Goal: Communication & Community: Answer question/provide support

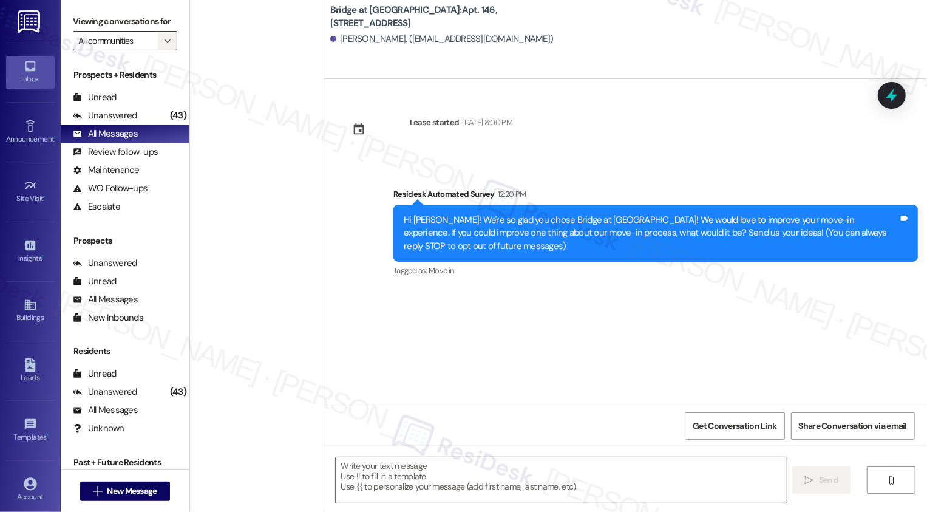
click at [164, 46] on icon "" at bounding box center [167, 41] width 7 height 10
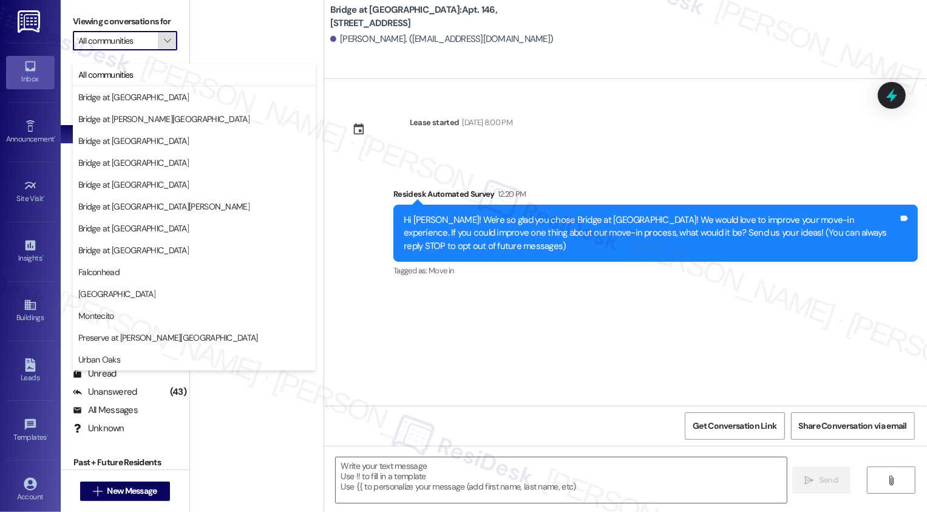
scroll to position [2241, 0]
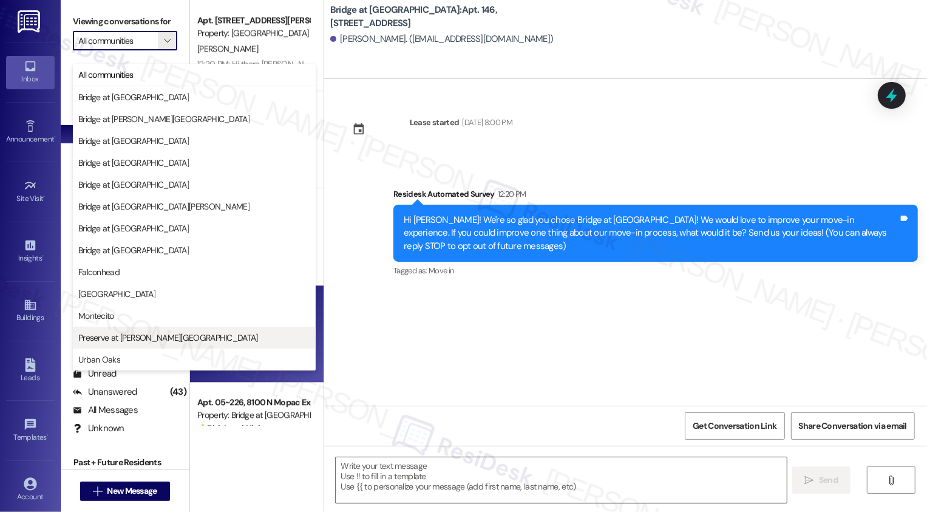
click at [132, 332] on span "Preserve at [PERSON_NAME][GEOGRAPHIC_DATA]" at bounding box center [168, 338] width 180 height 12
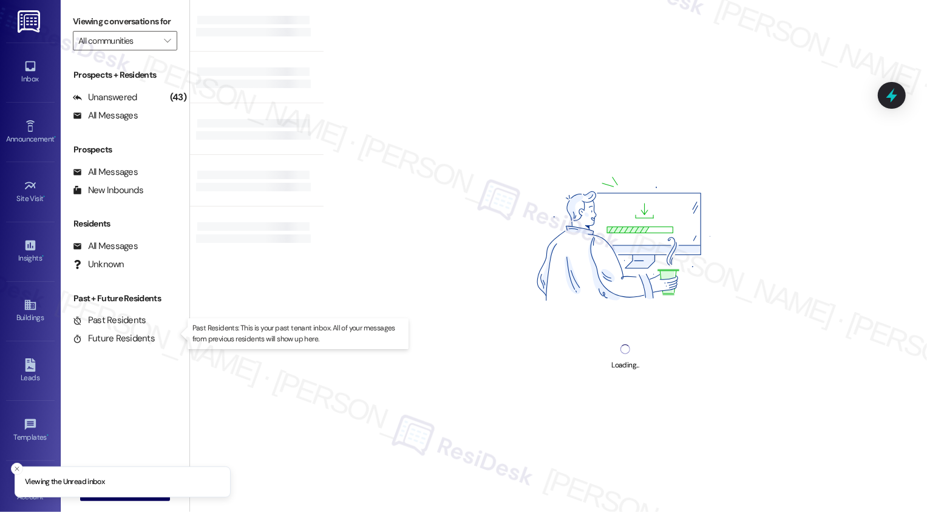
type input "Preserve at [PERSON_NAME][GEOGRAPHIC_DATA]"
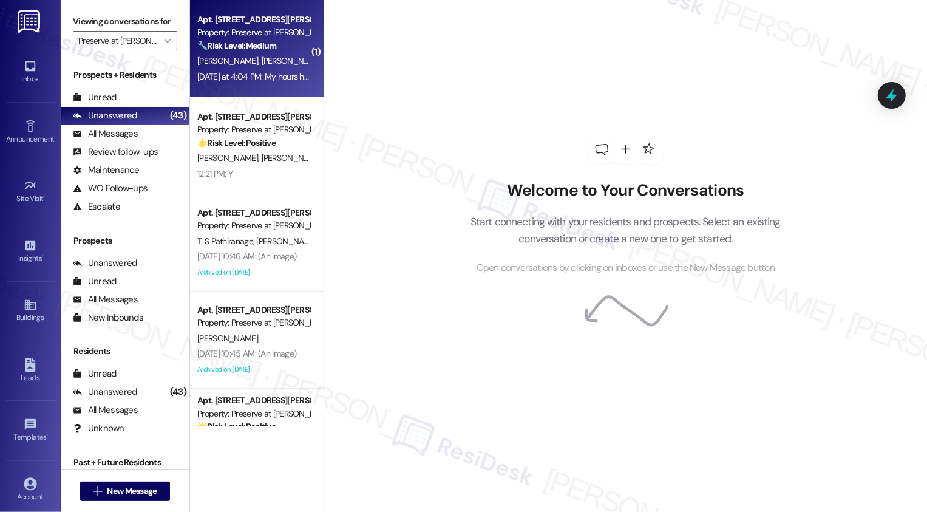
click at [241, 92] on div "Apt. 716, [STREET_ADDRESS][PERSON_NAME] Property: Preserve at [PERSON_NAME] Bra…" at bounding box center [257, 48] width 134 height 97
click at [241, 92] on div "Apt. 716, 1773 Wells Branch Pkwy Property: Preserve at Wells Branch 🔧 Risk Leve…" at bounding box center [257, 48] width 134 height 97
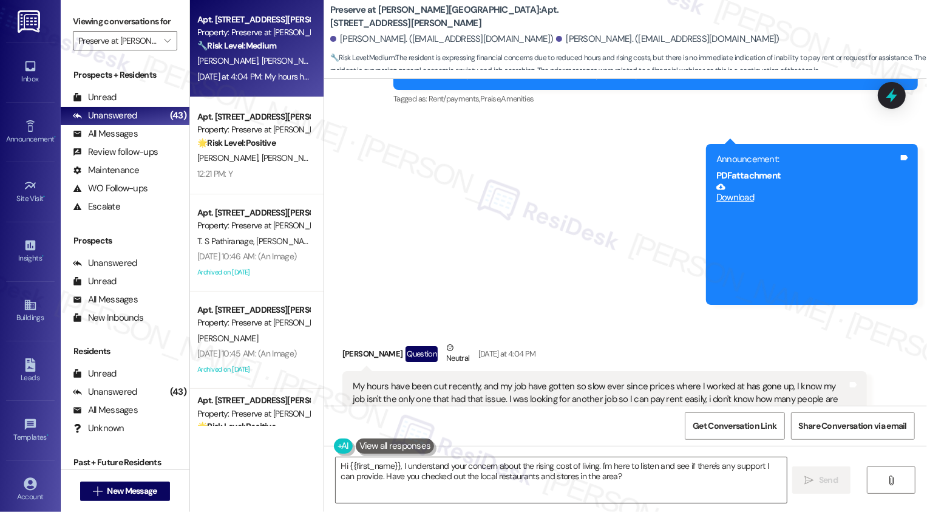
scroll to position [9684, 0]
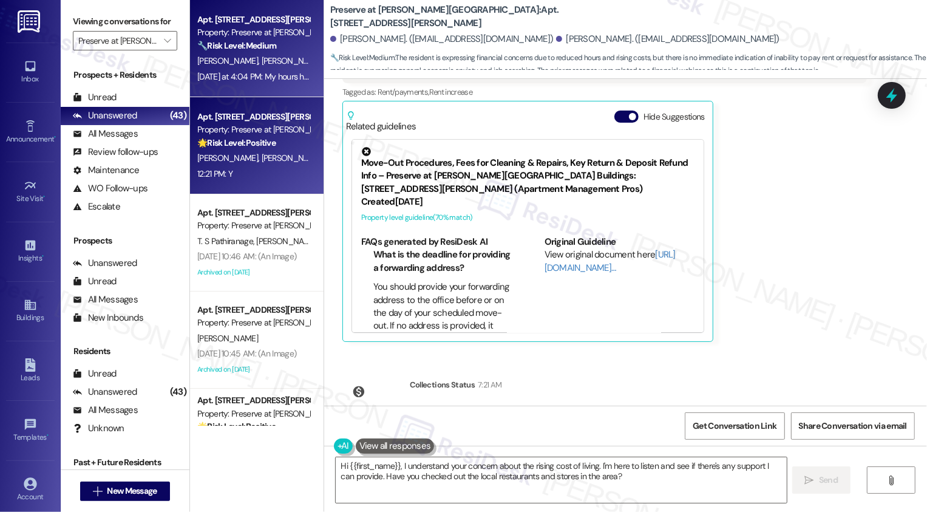
click at [244, 177] on div "12:21 PM: Y 12:21 PM: Y" at bounding box center [253, 173] width 115 height 15
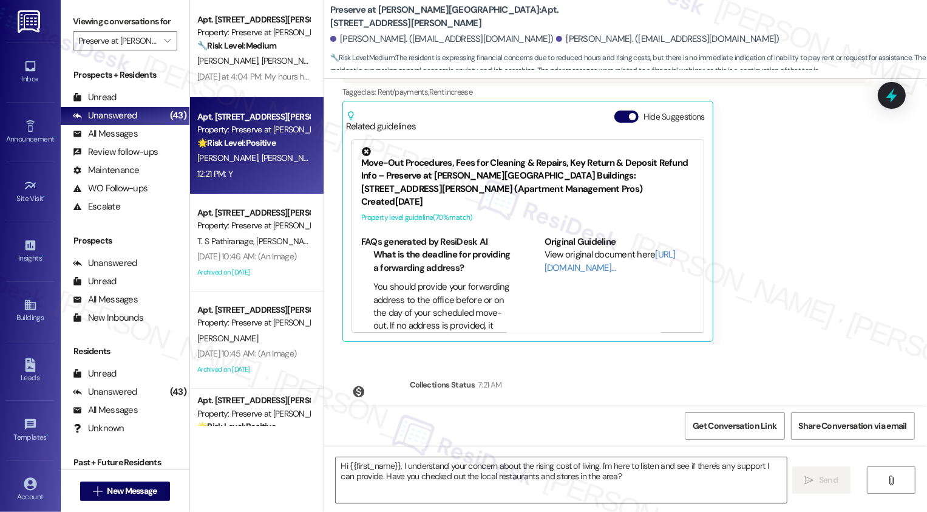
click at [244, 177] on div "12:21 PM: Y 12:21 PM: Y" at bounding box center [253, 173] width 115 height 15
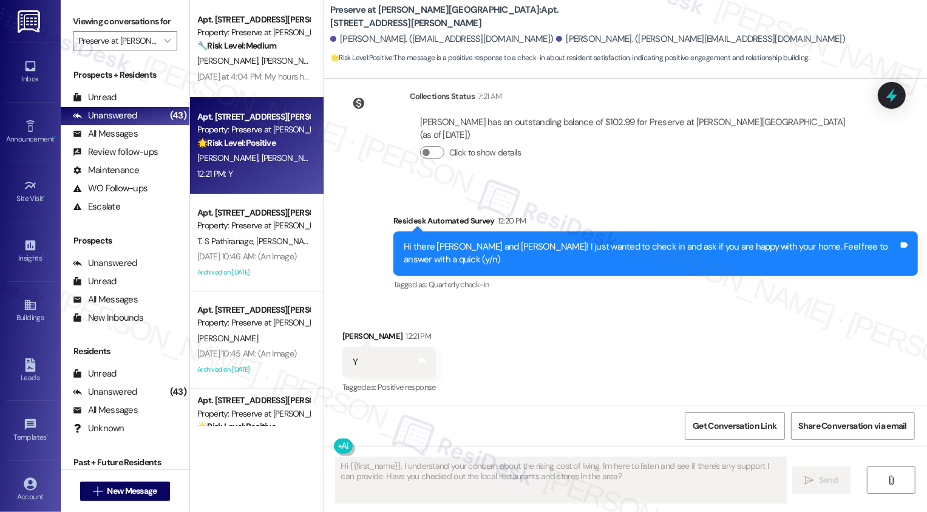
scroll to position [8341, 0]
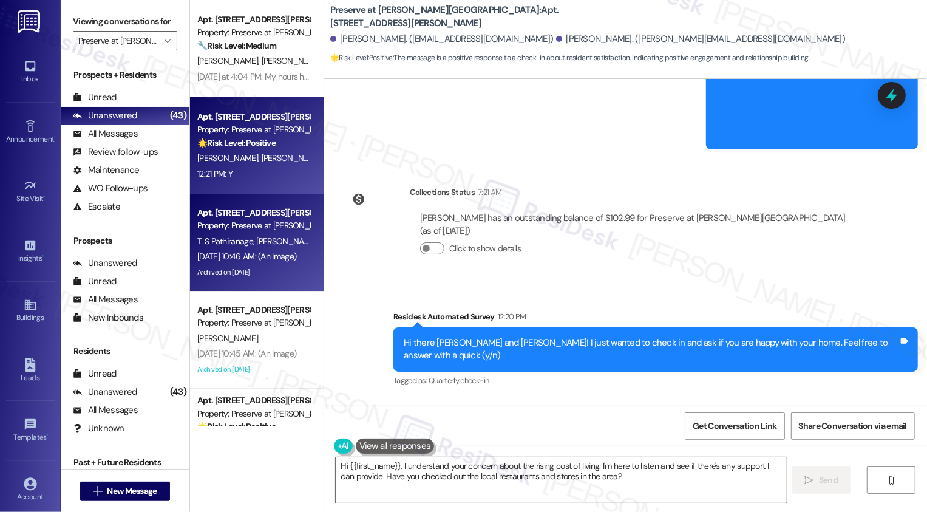
click at [265, 214] on div "Apt. 904, 1773 Wells Branch Pkwy" at bounding box center [253, 213] width 112 height 13
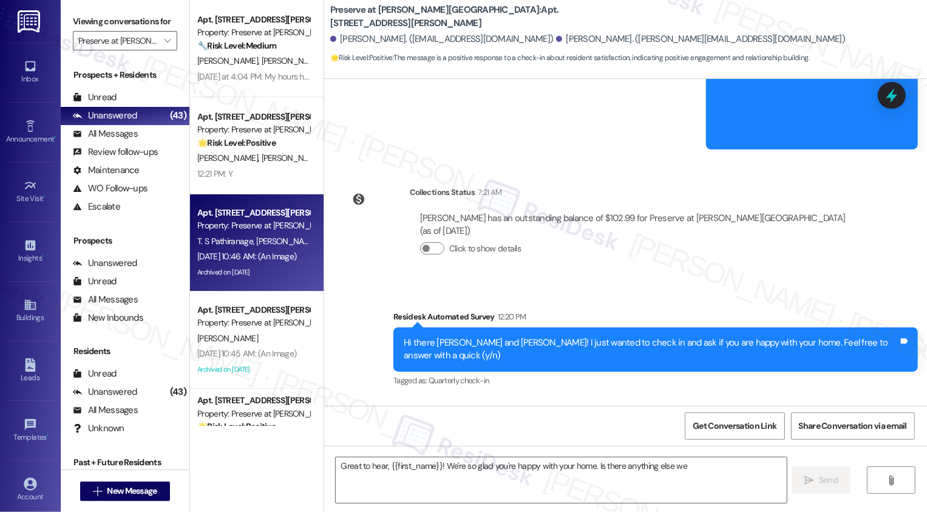
click at [265, 214] on div "Apt. 904, 1773 Wells Branch Pkwy" at bounding box center [253, 213] width 112 height 13
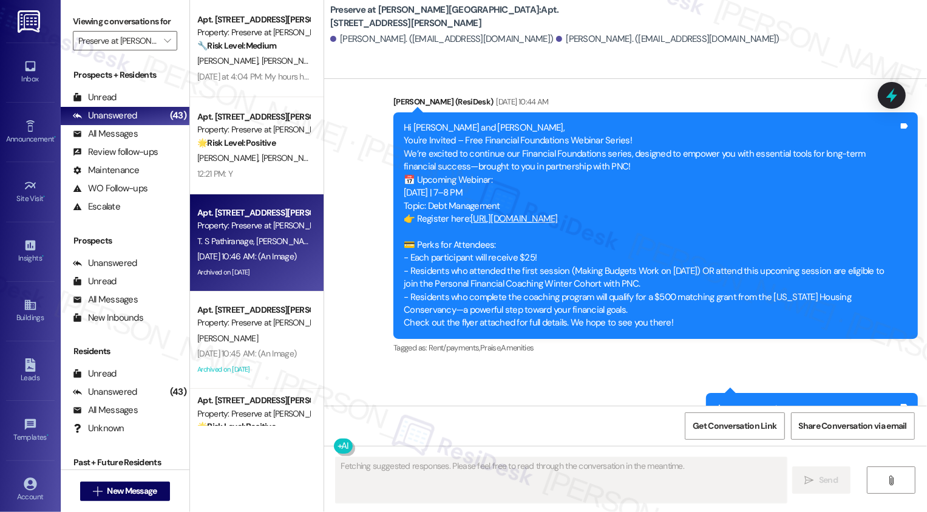
scroll to position [8495, 0]
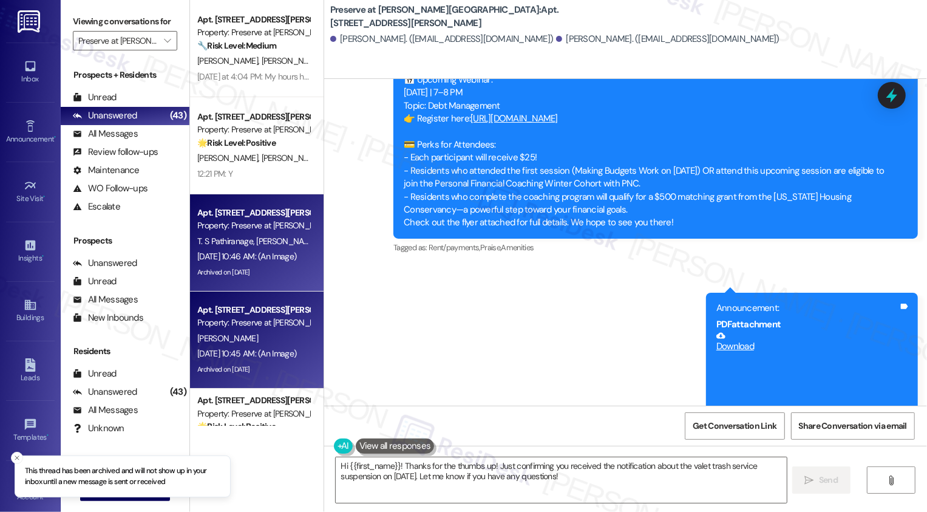
click at [265, 329] on div "Property: Preserve at Wells Branch" at bounding box center [253, 322] width 112 height 13
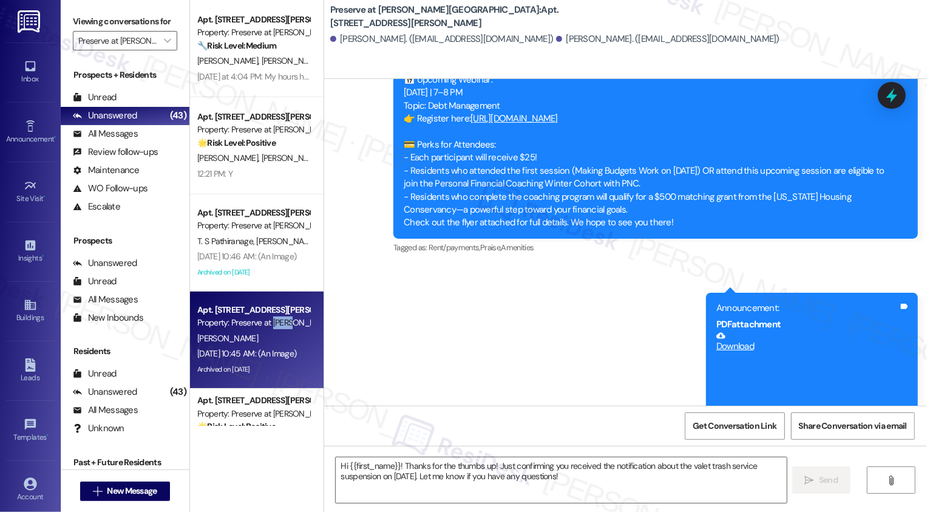
click at [265, 329] on div "Property: Preserve at Wells Branch" at bounding box center [253, 322] width 112 height 13
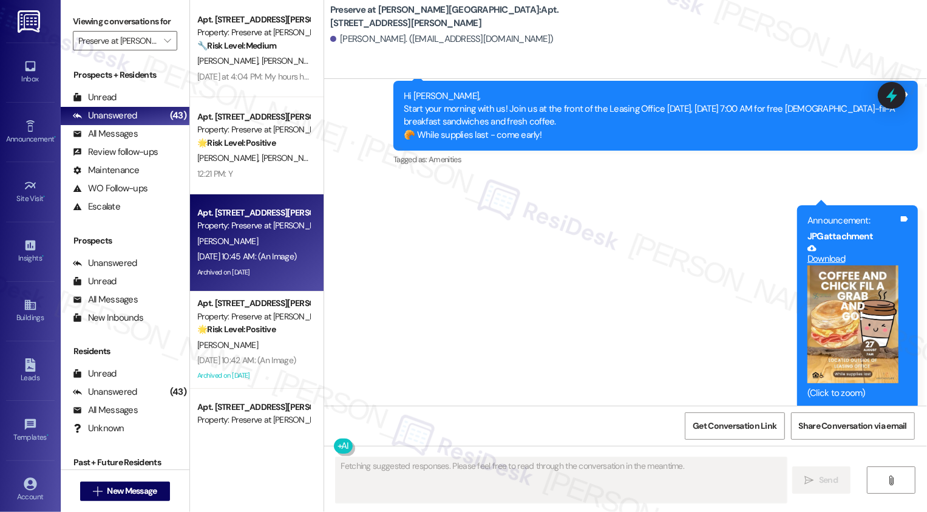
scroll to position [12884, 0]
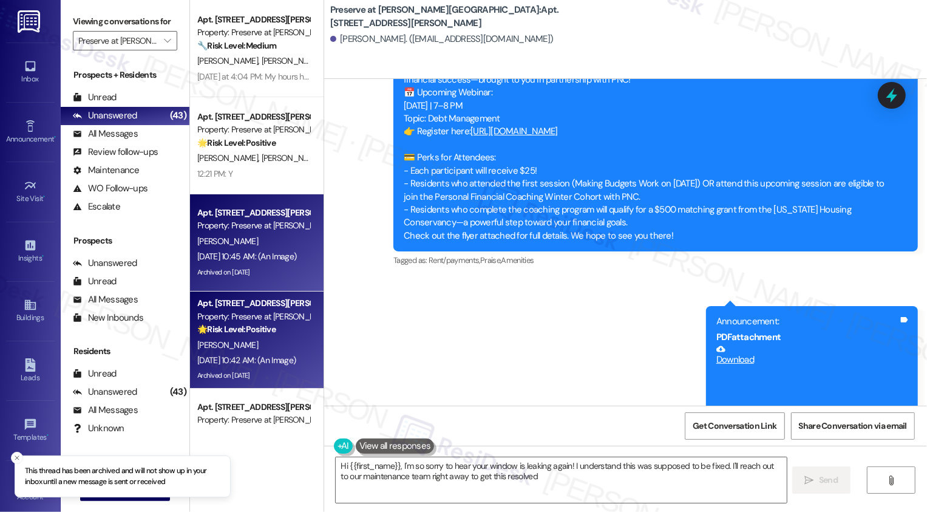
click at [248, 352] on div "L. Martinez" at bounding box center [253, 345] width 115 height 15
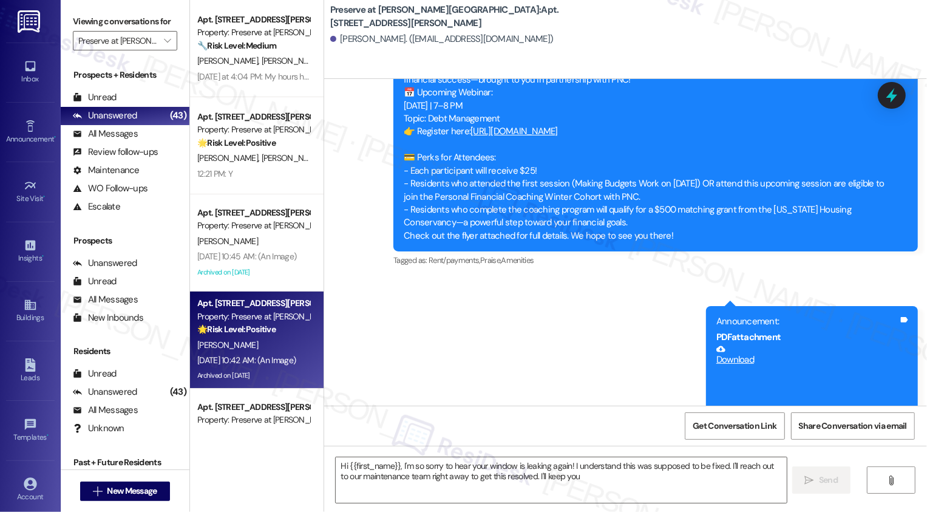
click at [248, 352] on div "L. Martinez" at bounding box center [253, 345] width 115 height 15
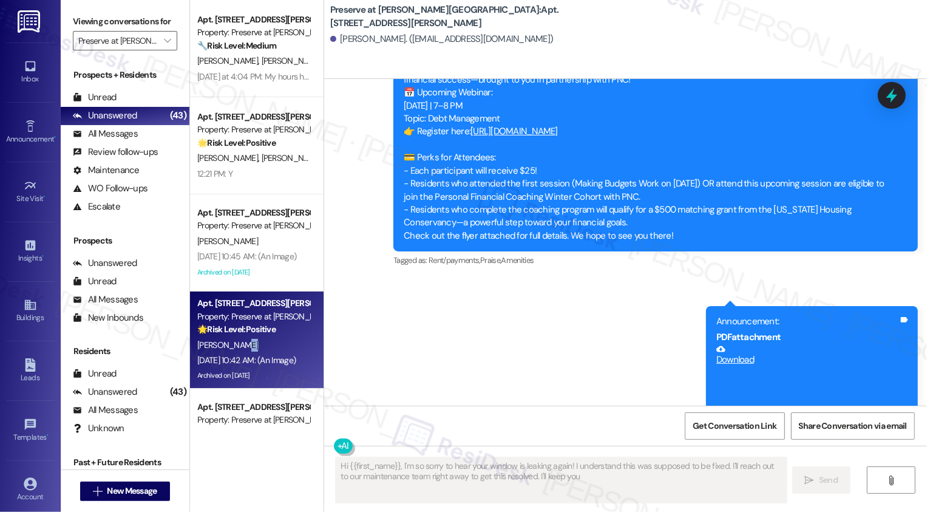
click at [248, 352] on div "L. Martinez" at bounding box center [253, 345] width 115 height 15
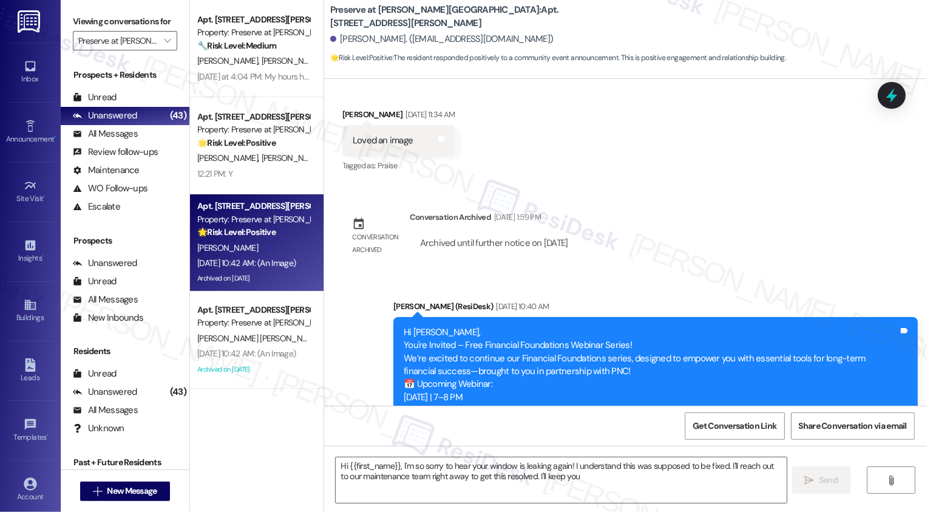
scroll to position [8742, 0]
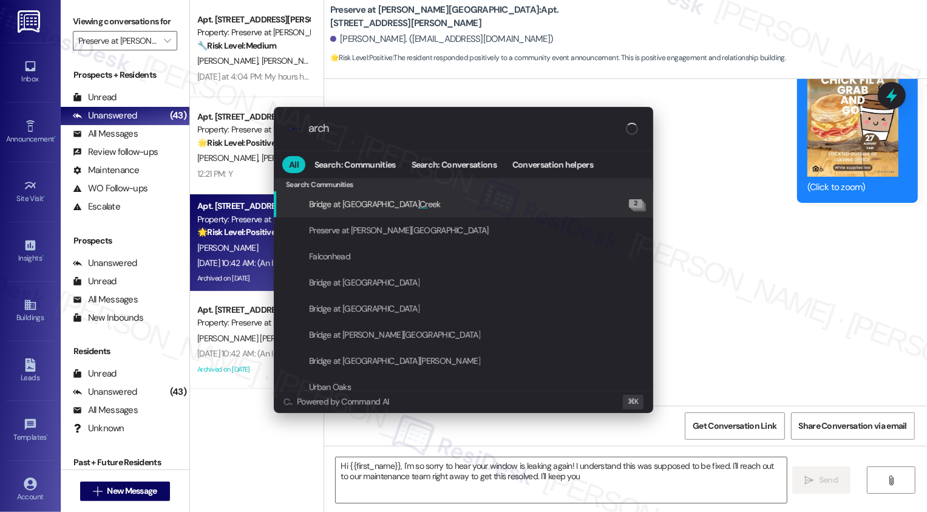
type input "archi"
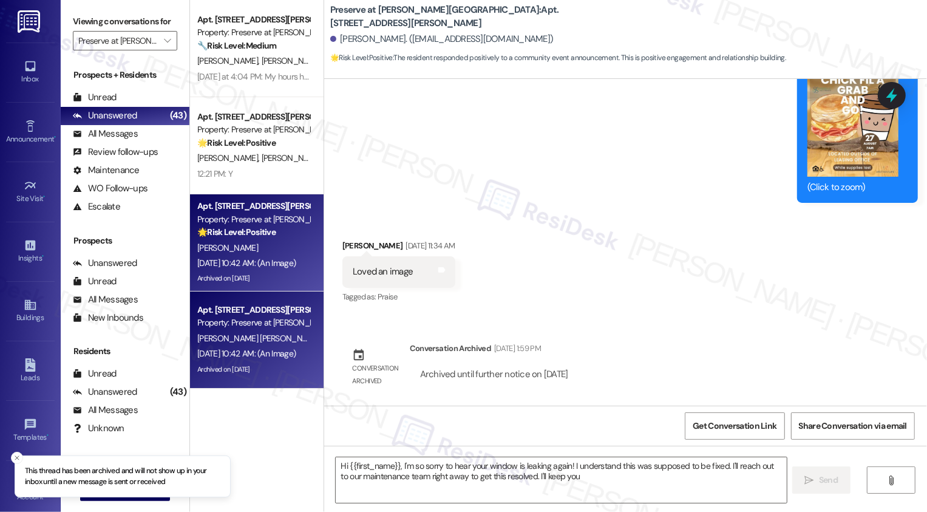
click at [262, 349] on div "Aug 29, 2025 at 10:42 AM: (An Image) Aug 29, 2025 at 10:42 AM: (An Image)" at bounding box center [246, 353] width 98 height 11
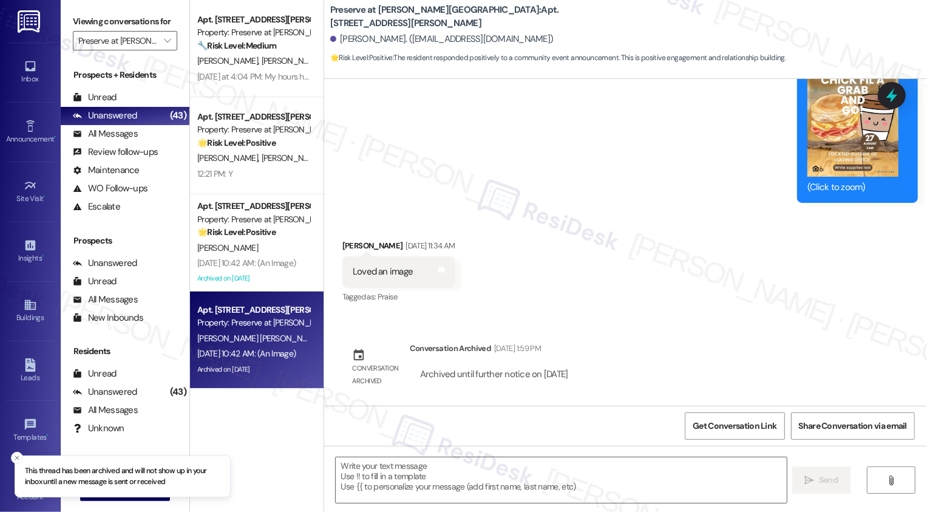
click at [262, 349] on div "Aug 29, 2025 at 10:42 AM: (An Image) Aug 29, 2025 at 10:42 AM: (An Image)" at bounding box center [246, 353] width 98 height 11
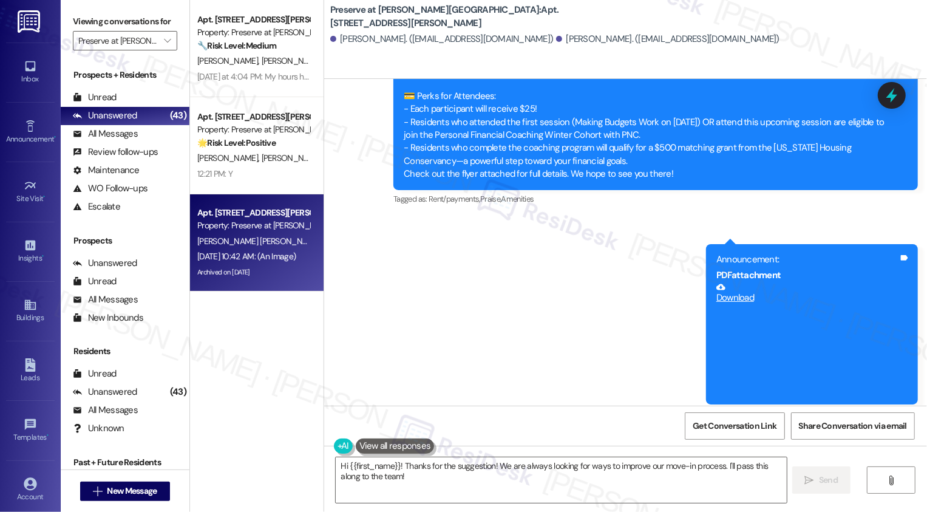
scroll to position [2079, 0]
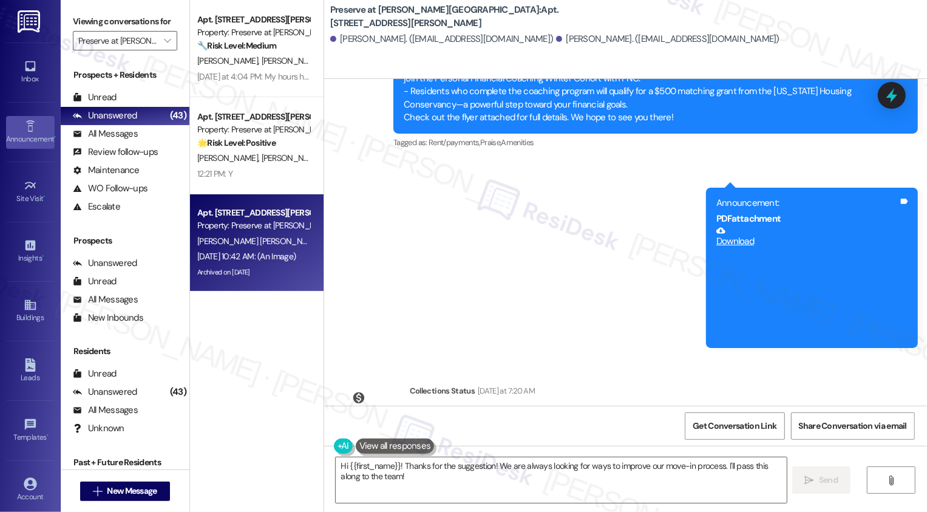
click at [41, 126] on link "Announcement •" at bounding box center [30, 132] width 49 height 33
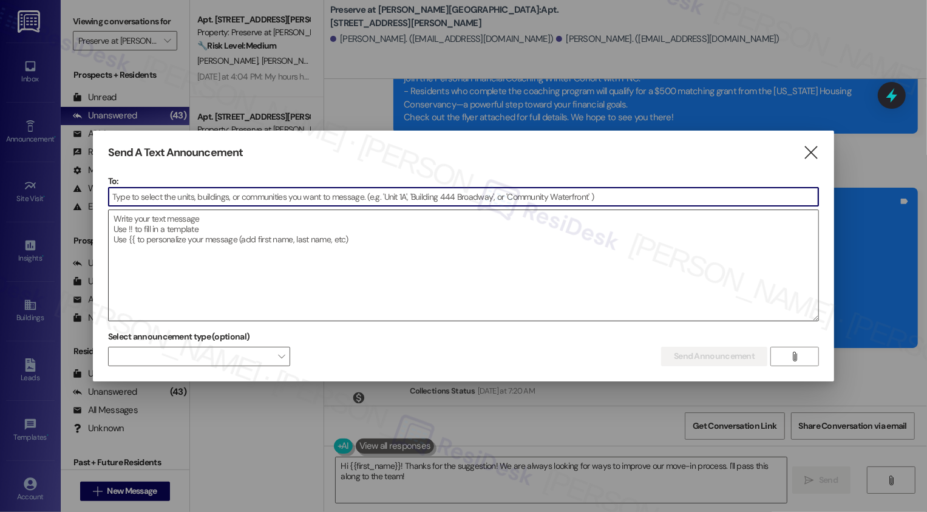
click at [186, 212] on textarea at bounding box center [464, 265] width 711 height 111
paste textarea "Hi {{first_name}}! Our annual fire inspection will begin on Thursday September …"
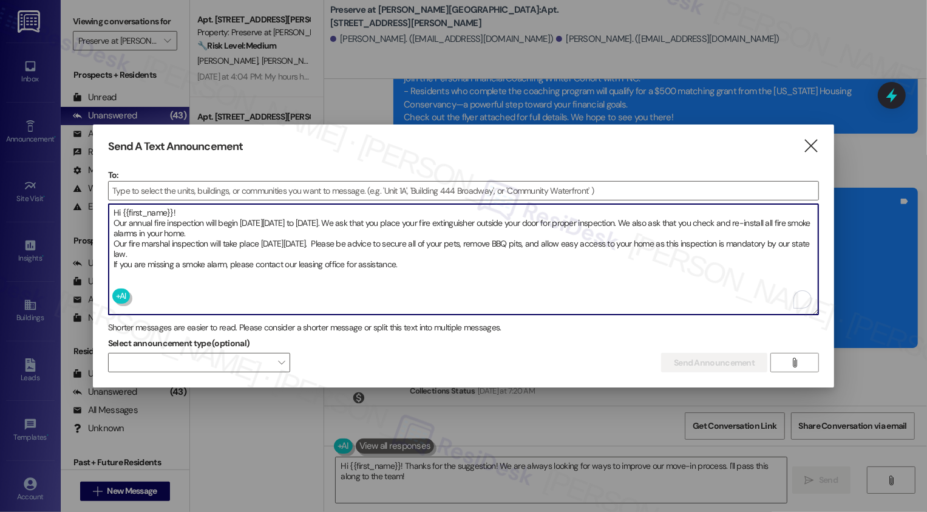
click at [291, 253] on textarea "Hi {{first_name}}! Our annual fire inspection will begin on Thursday September …" at bounding box center [464, 259] width 711 height 111
drag, startPoint x: 384, startPoint y: 243, endPoint x: 448, endPoint y: 243, distance: 63.8
click at [448, 243] on textarea "Hi {{first_name}}! Our annual fire inspection will begin on Thursday September …" at bounding box center [464, 259] width 711 height 111
click at [435, 242] on textarea "Hi {{first_name}}! Our annual fire inspection will begin on Thursday September …" at bounding box center [464, 259] width 711 height 111
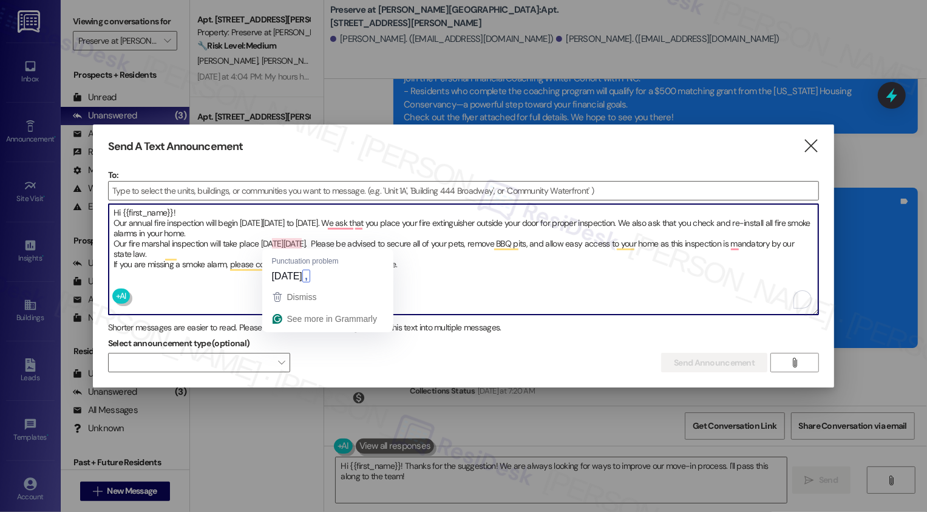
click at [288, 241] on textarea "Hi {{first_name}}! Our annual fire inspection will begin on Thursday, September…" at bounding box center [464, 259] width 711 height 111
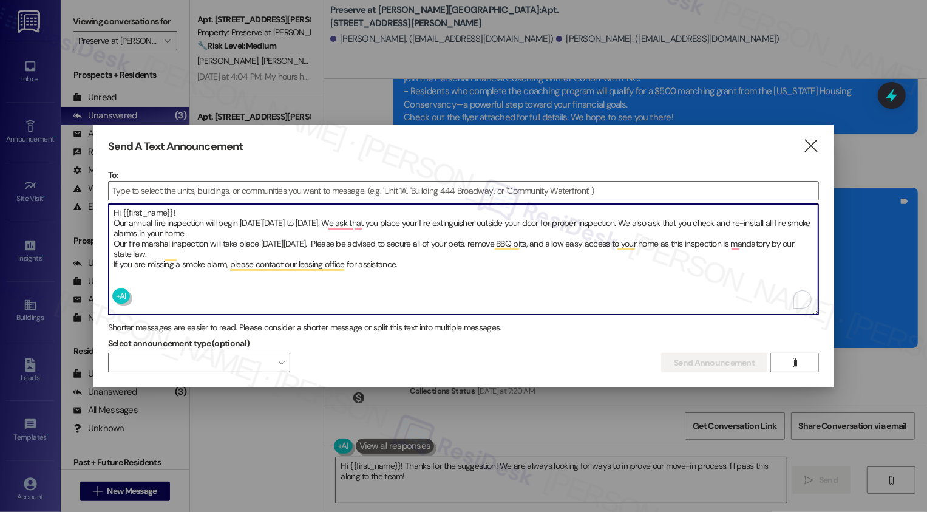
click at [613, 235] on textarea "Hi {{first_name}}! Our annual fire inspection will begin on Thursday, September…" at bounding box center [464, 259] width 711 height 111
click at [448, 253] on textarea "Hi {{first_name}}! Our annual fire inspection will begin on Thursday, September…" at bounding box center [464, 259] width 711 height 111
click at [637, 244] on textarea "Hi {{first_name}}! Our annual fire inspection will begin on Thursday, September…" at bounding box center [464, 259] width 711 height 111
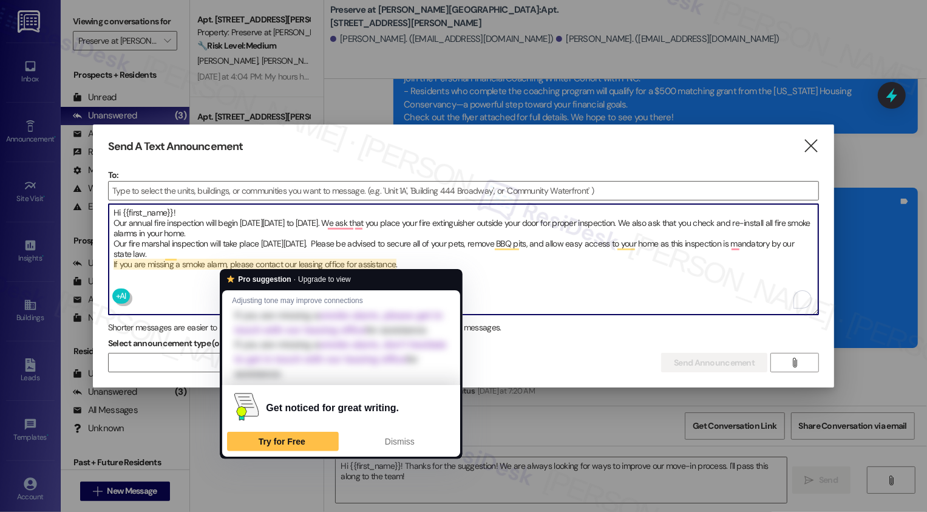
click at [332, 261] on textarea "Hi {{first_name}}! Our annual fire inspection will begin on Thursday, September…" at bounding box center [464, 259] width 711 height 111
click at [230, 227] on textarea "Hi {{first_name}}! Our annual fire inspection will begin on Thursday, September…" at bounding box center [464, 259] width 711 height 111
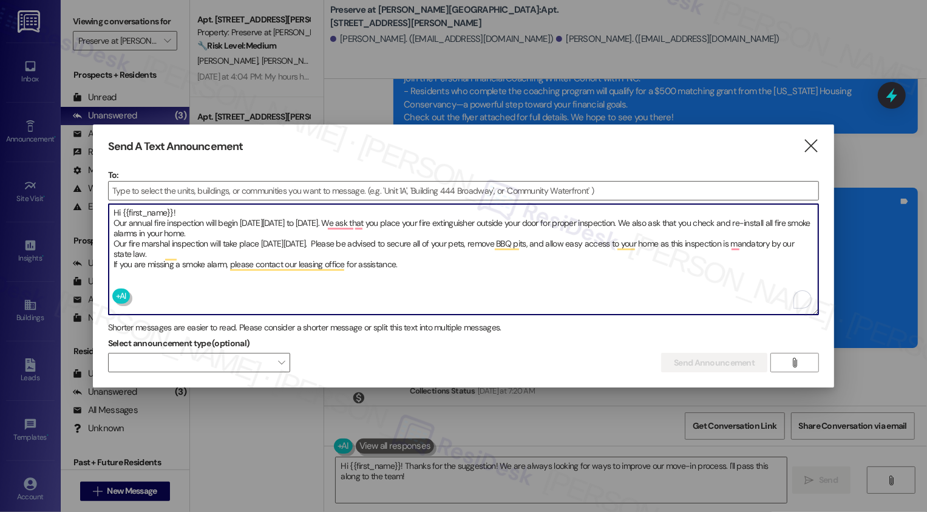
type textarea "Hi {{first_name}}! Our annual fire inspection will begin on Thursday, September…"
click at [262, 184] on input at bounding box center [464, 191] width 711 height 18
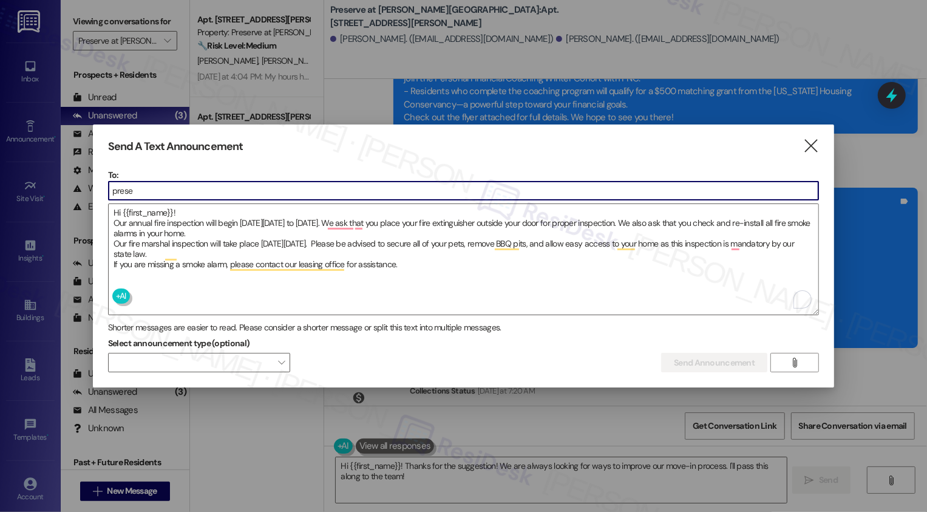
type input "preser"
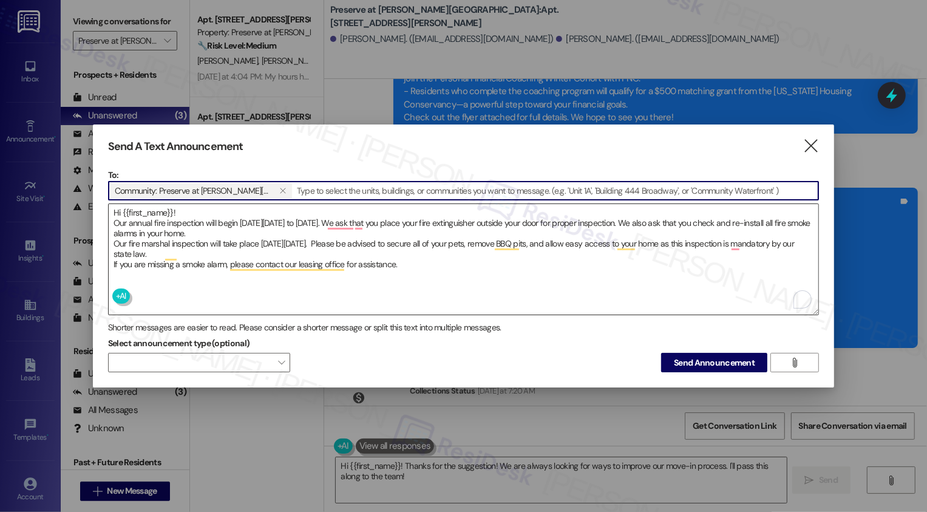
click at [261, 234] on textarea "Hi {{first_name}}! Our annual fire inspection will begin on Thursday, September…" at bounding box center [464, 259] width 711 height 111
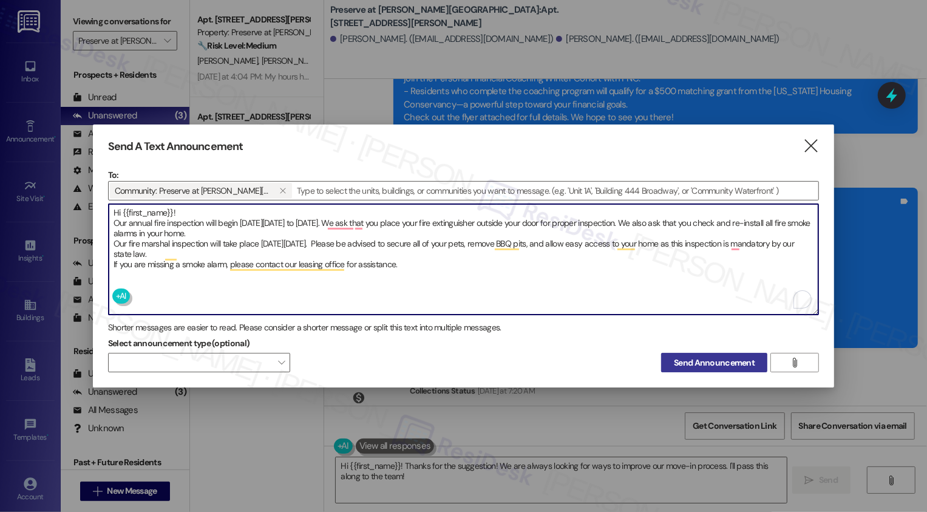
click at [696, 357] on span "Send Announcement" at bounding box center [714, 363] width 81 height 13
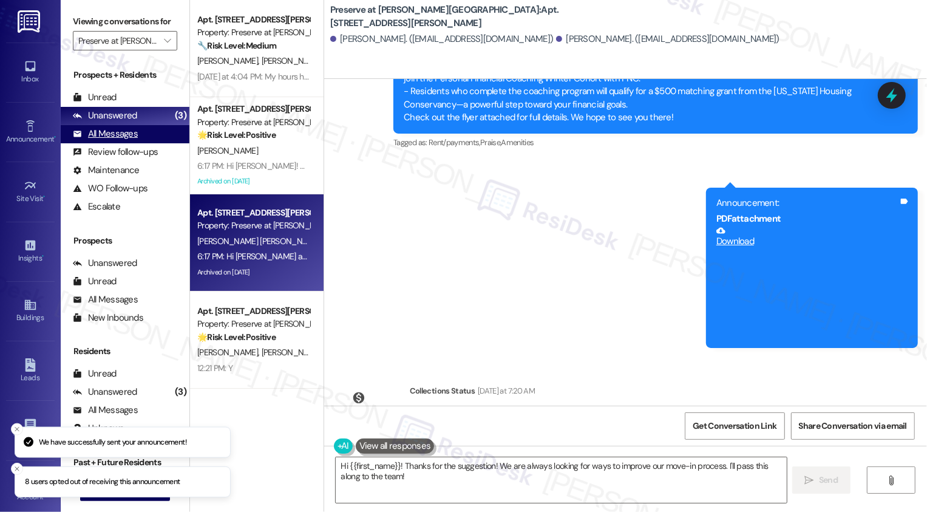
click at [135, 140] on div "All Messages" at bounding box center [105, 134] width 65 height 13
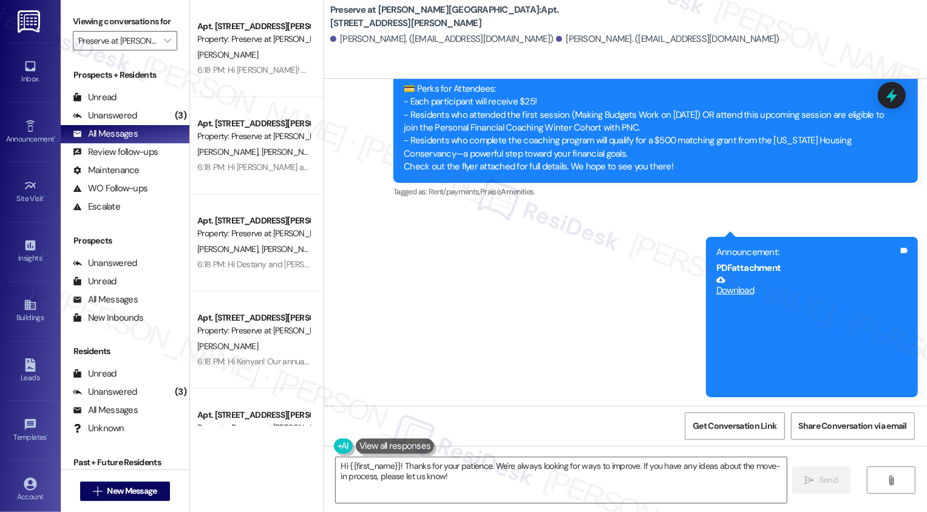
scroll to position [2282, 0]
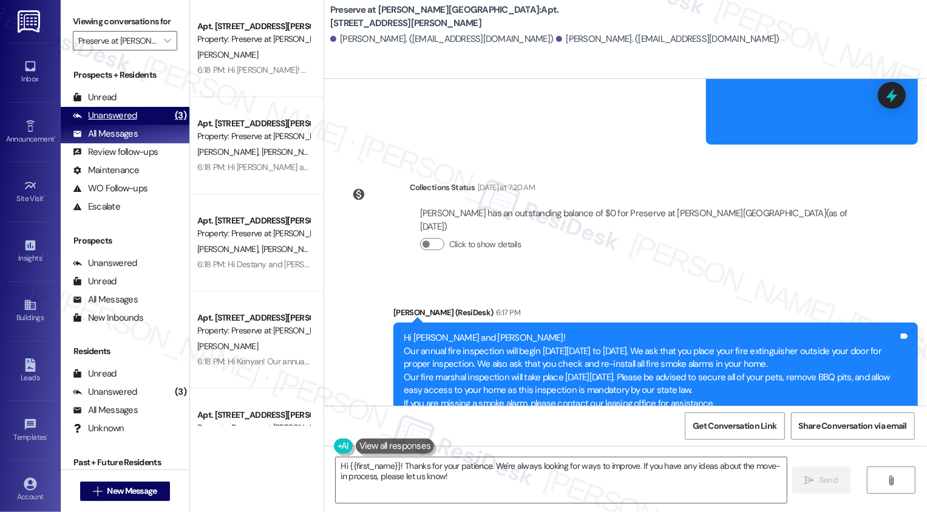
click at [131, 122] on div "Unanswered" at bounding box center [105, 115] width 64 height 13
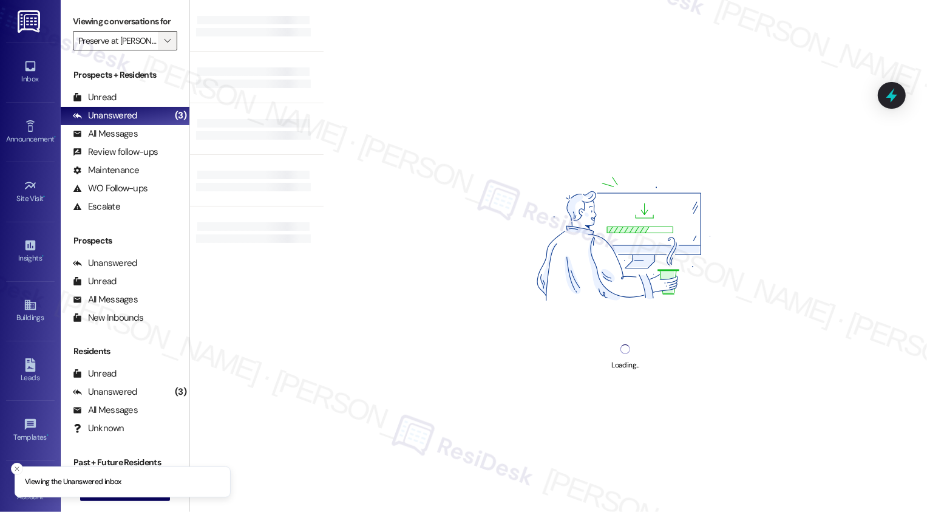
click at [164, 46] on icon "" at bounding box center [167, 41] width 7 height 10
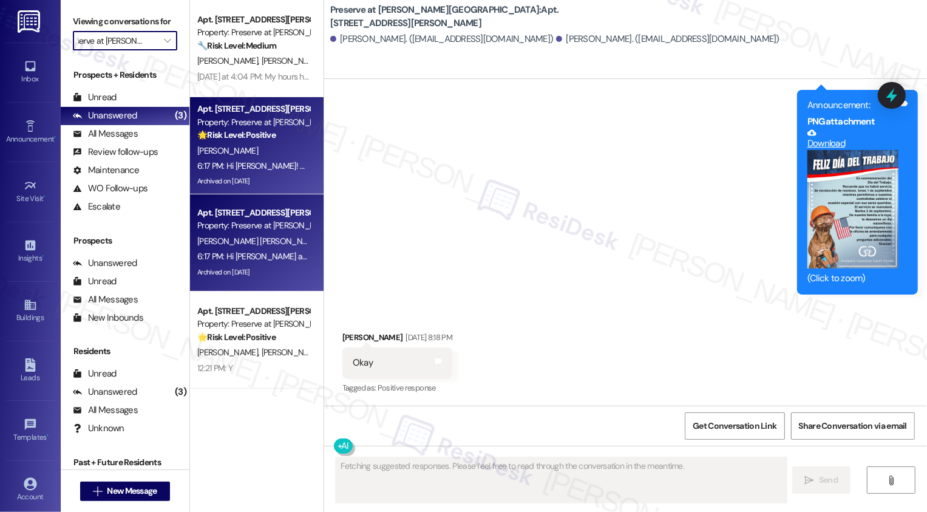
scroll to position [806, 0]
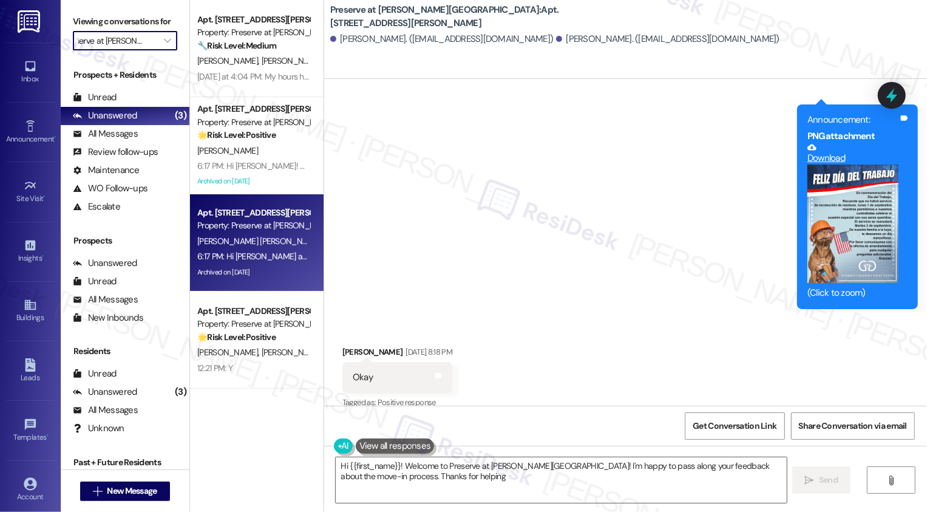
click at [155, 63] on div "Viewing conversations for Preserve at Wells Branch " at bounding box center [125, 31] width 129 height 63
click at [164, 50] on span "" at bounding box center [168, 40] width 12 height 19
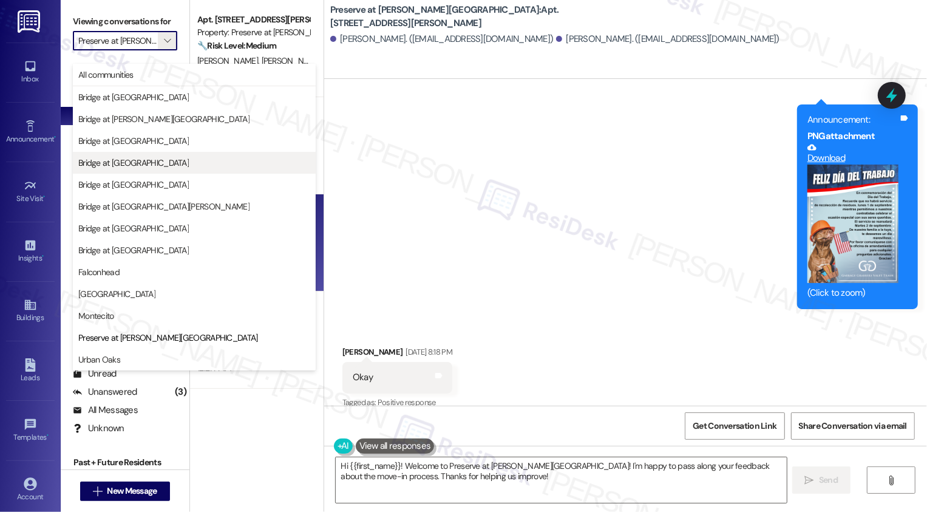
click at [152, 159] on span "Bridge at [GEOGRAPHIC_DATA]" at bounding box center [133, 163] width 111 height 12
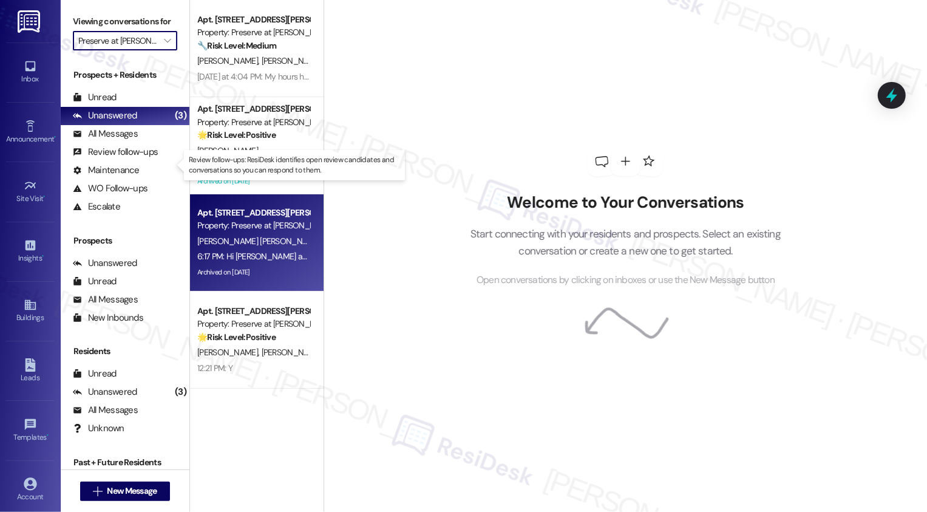
type input "Bridge at [GEOGRAPHIC_DATA]"
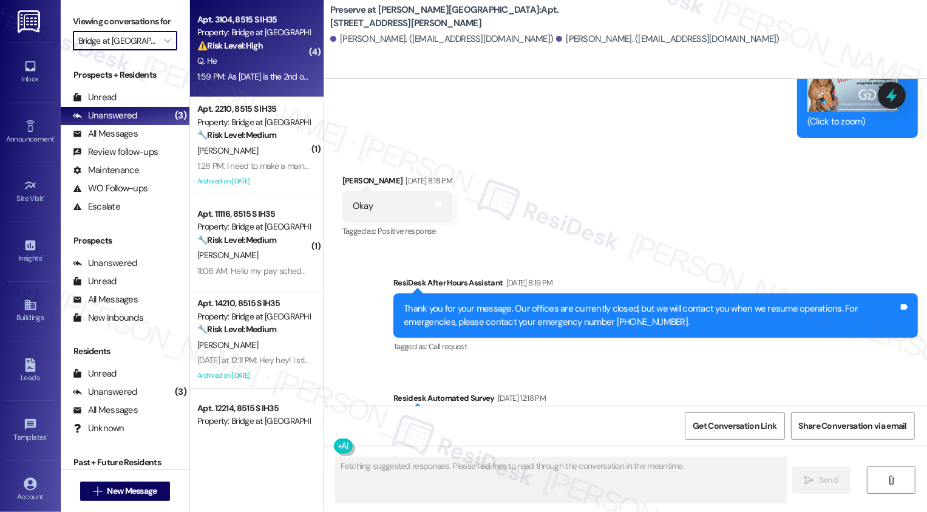
click at [227, 70] on div "1:59 PM: As today is the 2nd of the due date of my supposed rent for September.…" at bounding box center [253, 76] width 115 height 15
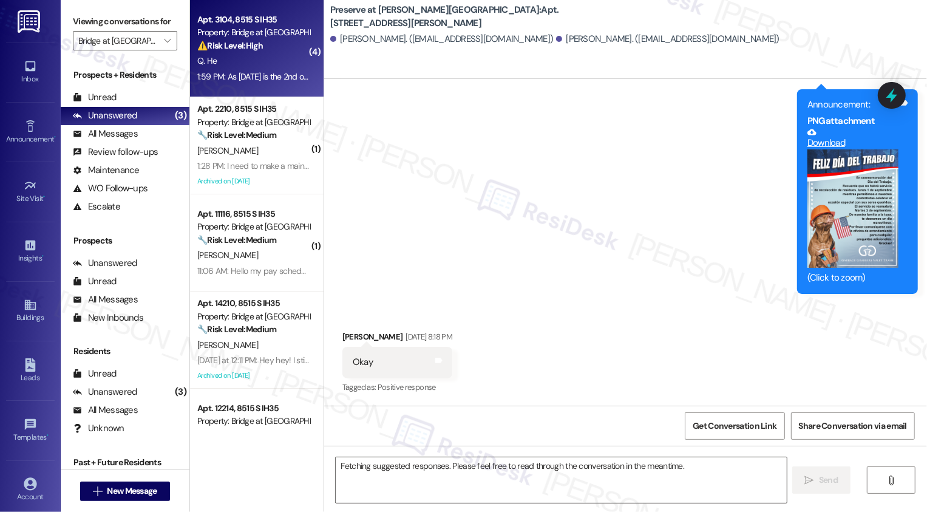
scroll to position [806, 0]
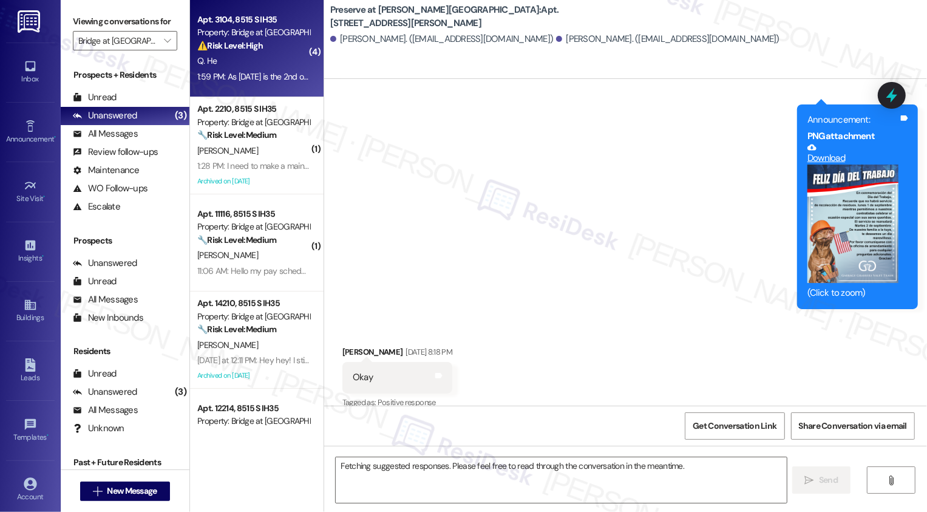
click at [227, 70] on div "1:59 PM: As today is the 2nd of the due date of my supposed rent for September.…" at bounding box center [253, 76] width 115 height 15
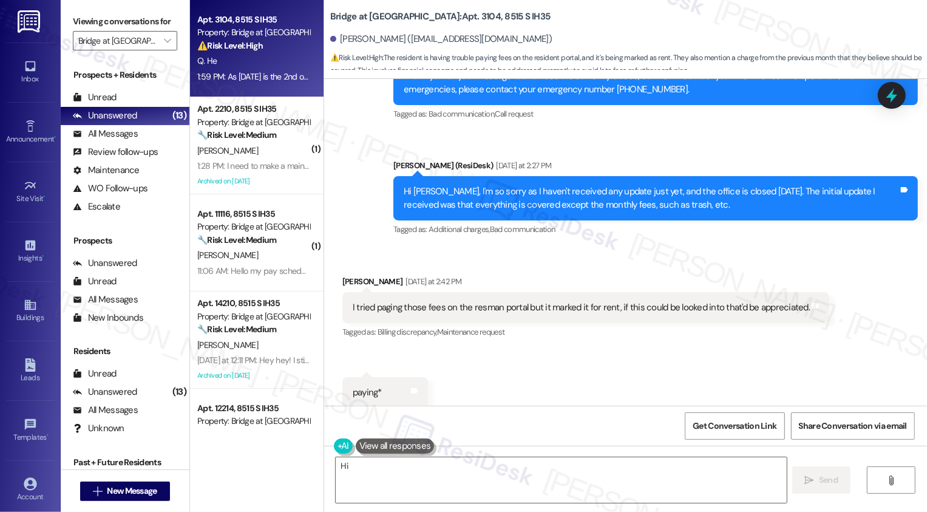
scroll to position [7857, 0]
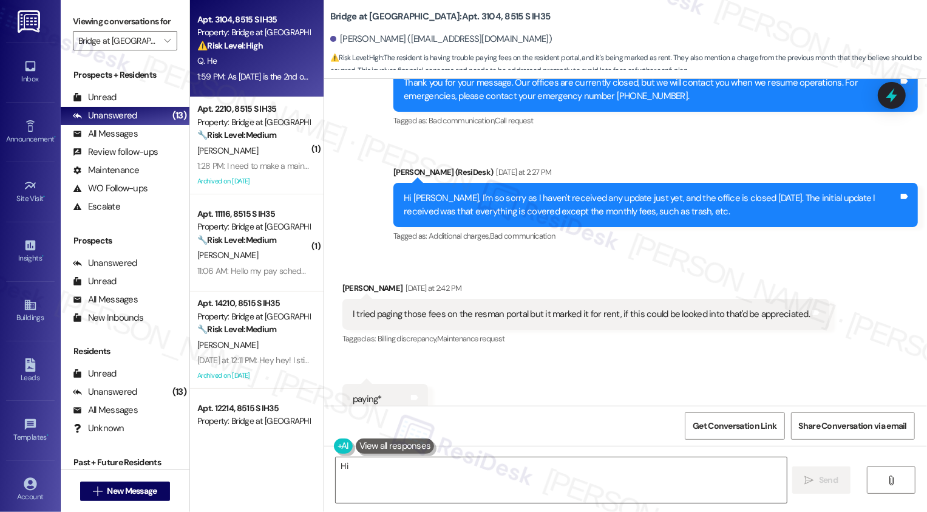
click at [451, 15] on b "Bridge at Monarch Bluffs: Apt. 3104, 8515 S IH35" at bounding box center [440, 16] width 220 height 13
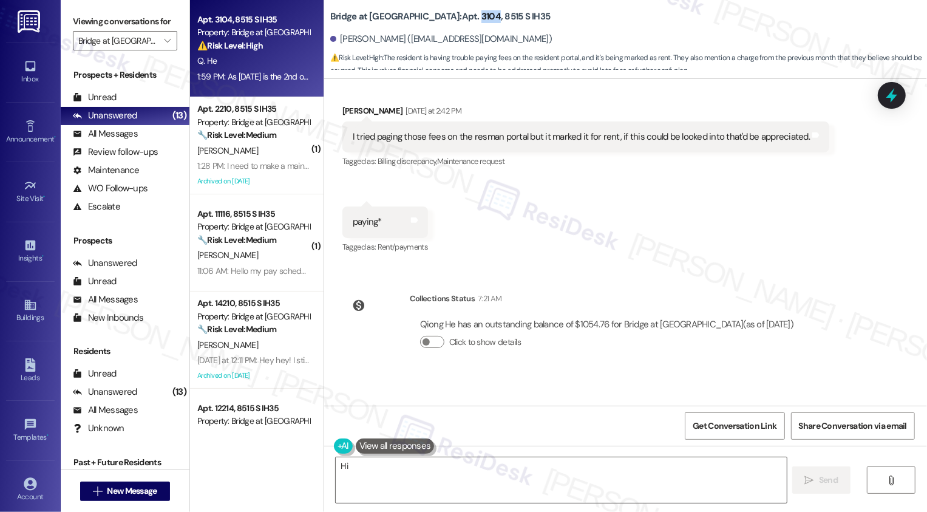
scroll to position [8165, 0]
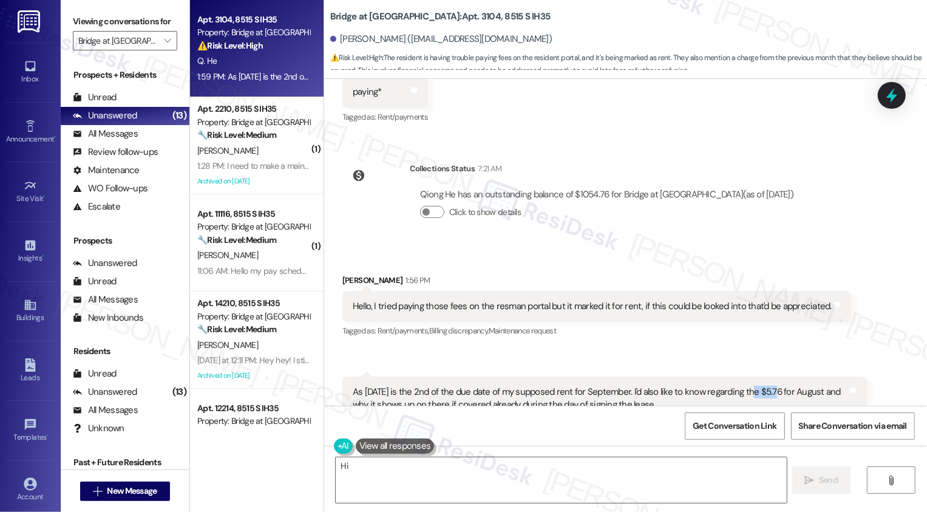
drag, startPoint x: 742, startPoint y: 350, endPoint x: 764, endPoint y: 351, distance: 21.9
click at [764, 386] on div "As today is the 2nd of the due date of my supposed rent for September. I'd also…" at bounding box center [600, 399] width 495 height 26
copy div "$5.76"
click at [538, 473] on textarea "Hi {{first_name}}, I understand your concern about the Resman portal marking fe…" at bounding box center [561, 480] width 451 height 46
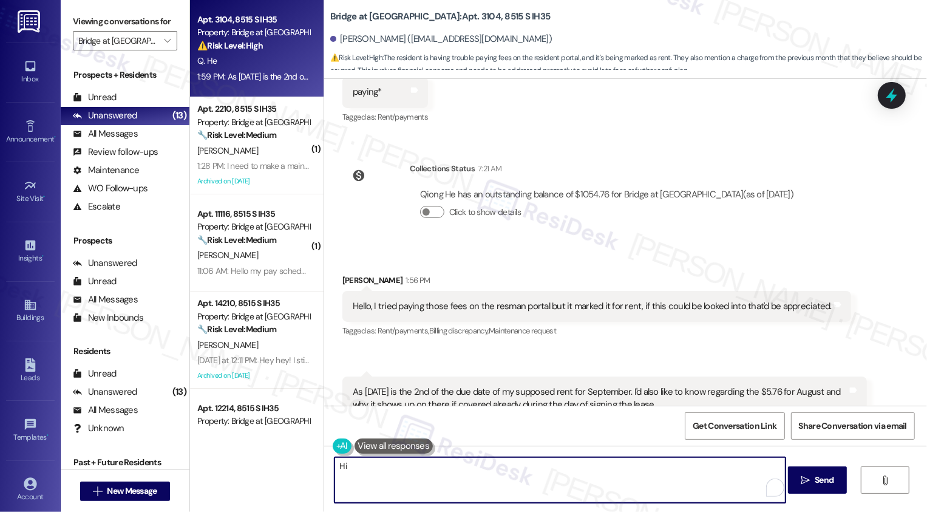
click at [451, 465] on textarea "Hi {{first_name}}, I understand your concern about the Resman portal marking fe…" at bounding box center [560, 480] width 451 height 46
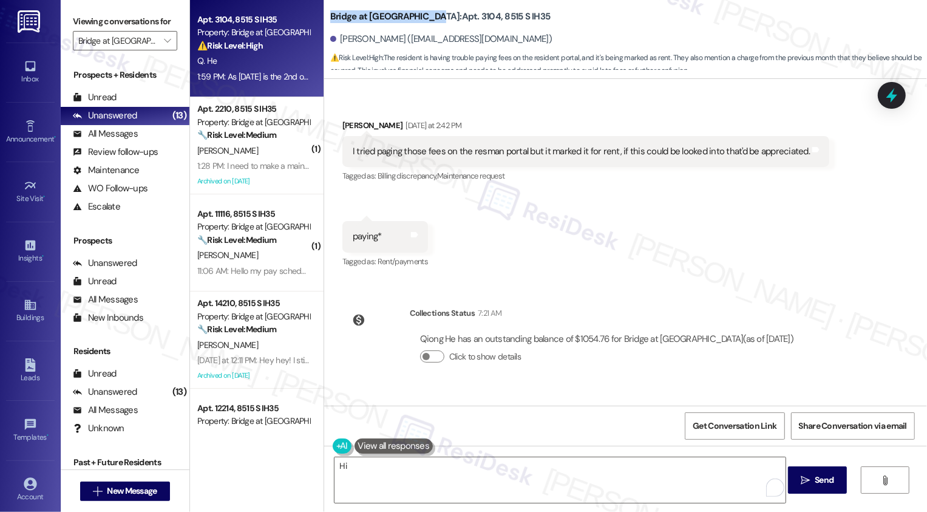
copy b "Bridge at [GEOGRAPHIC_DATA]"
drag, startPoint x: 323, startPoint y: 16, endPoint x: 420, endPoint y: 20, distance: 96.7
click at [420, 21] on b "Bridge at Monarch Bluffs: Apt. 3104, 8515 S IH35" at bounding box center [440, 16] width 220 height 13
click at [457, 477] on textarea "Hi {{first_name}}, I understand your concern about the Resman portal marking fe…" at bounding box center [560, 480] width 451 height 46
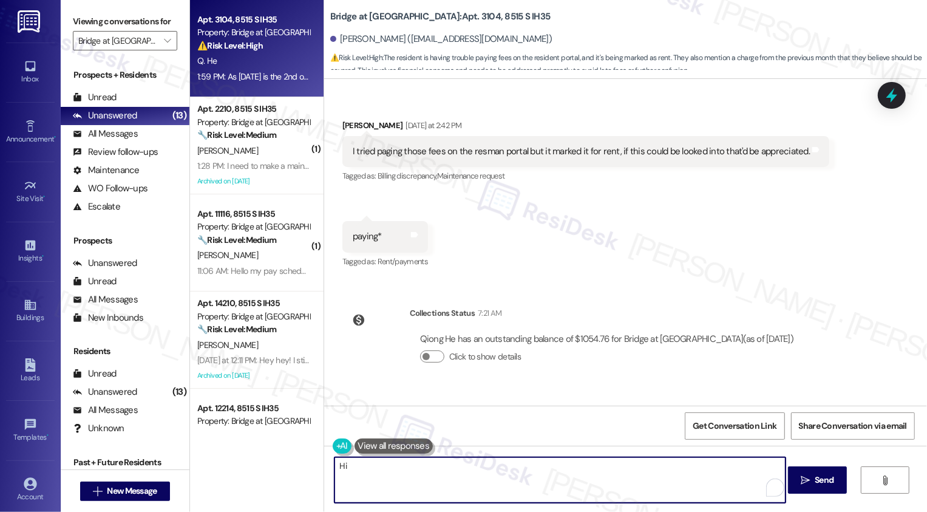
click at [563, 478] on textarea "Hi {{first_name}}, I understand your concern about the Resman portal marking fe…" at bounding box center [560, 480] width 451 height 46
paste textarea "512.280.3774"
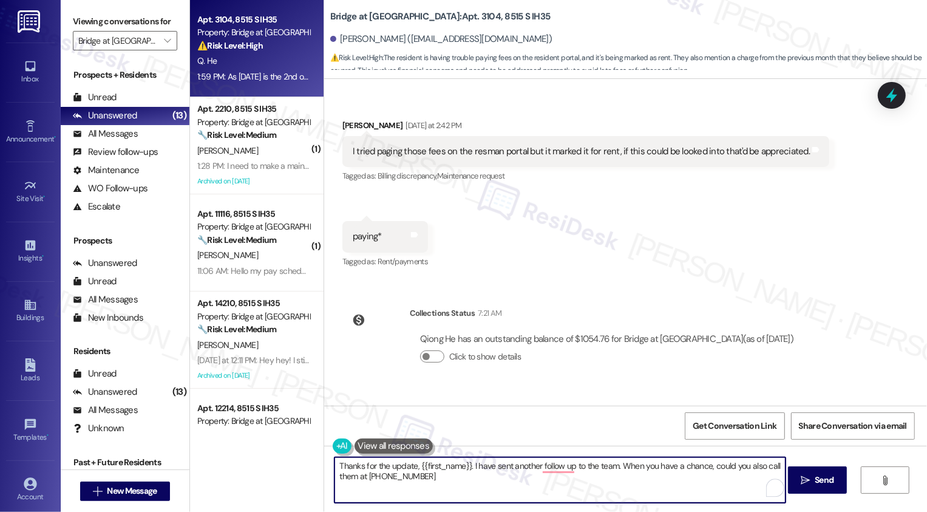
click at [376, 477] on textarea "Thanks for the update, {{first_name}}. I have sent another follow up to the tea…" at bounding box center [560, 480] width 451 height 46
drag, startPoint x: 614, startPoint y: 466, endPoint x: 353, endPoint y: 480, distance: 261.6
click at [353, 480] on textarea "Thanks for the update, {{first_name}}. I have sent another follow up to the tea…" at bounding box center [560, 480] width 451 height 46
click at [559, 469] on textarea "Thanks for the update, {{first_name}}. I have sent another follow up to the tea…" at bounding box center [560, 480] width 451 height 46
click at [592, 465] on textarea "Thanks for the update, {{first_name}}. I have sent another follow-up to the tea…" at bounding box center [560, 480] width 451 height 46
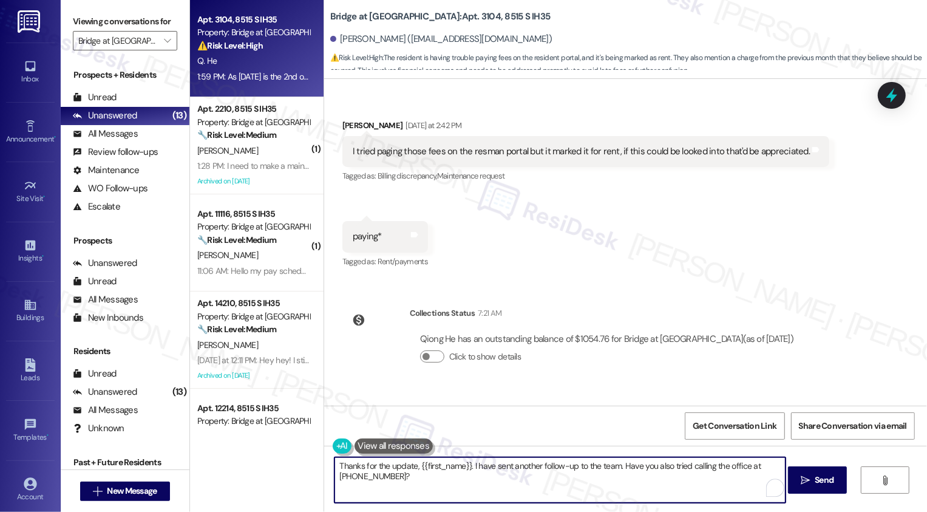
click at [724, 466] on textarea "Thanks for the update, {{first_name}}. I have sent another follow-up to the tea…" at bounding box center [560, 480] width 451 height 46
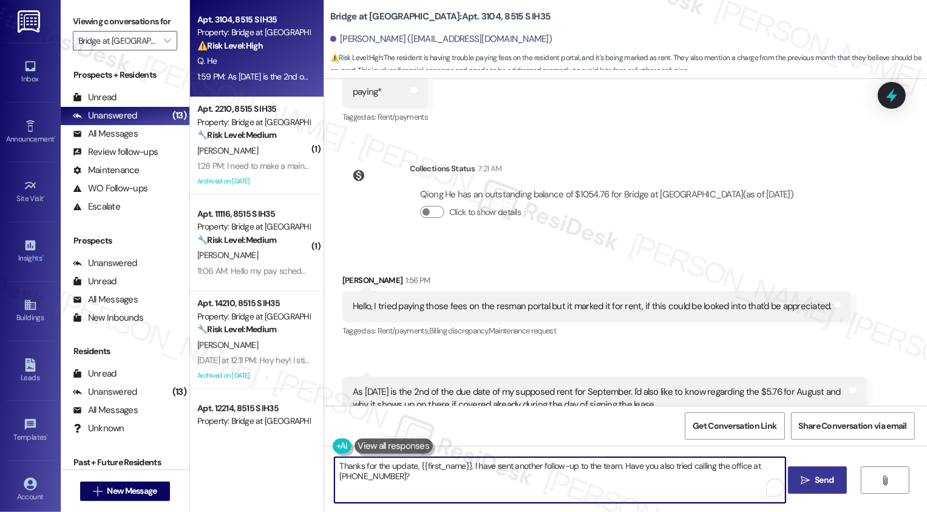
type textarea "Thanks for the update, {{first_name}}. I have sent another follow-up to the tea…"
click at [813, 477] on span "Send" at bounding box center [825, 480] width 24 height 13
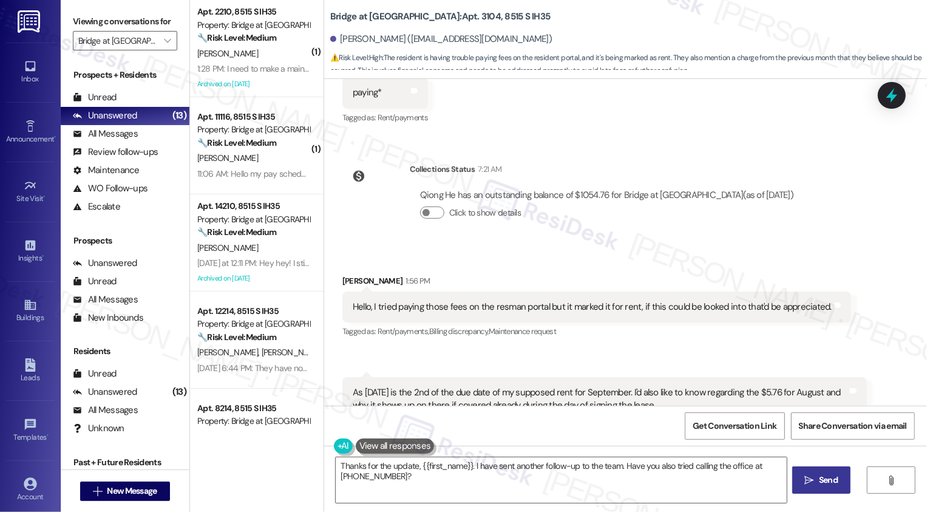
scroll to position [8249, 0]
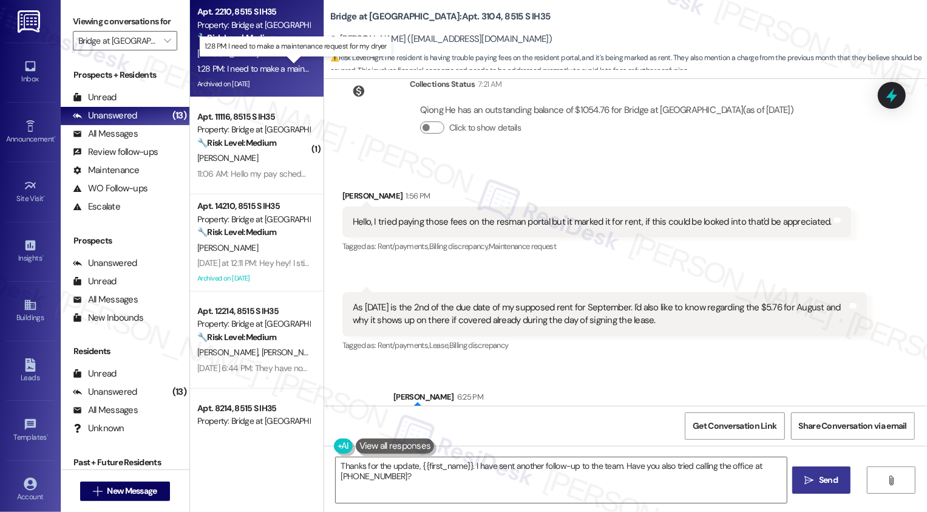
click at [245, 70] on div "1:28 PM: I need to make a maintenance request for my dryer 1:28 PM: I need to m…" at bounding box center [302, 68] width 211 height 11
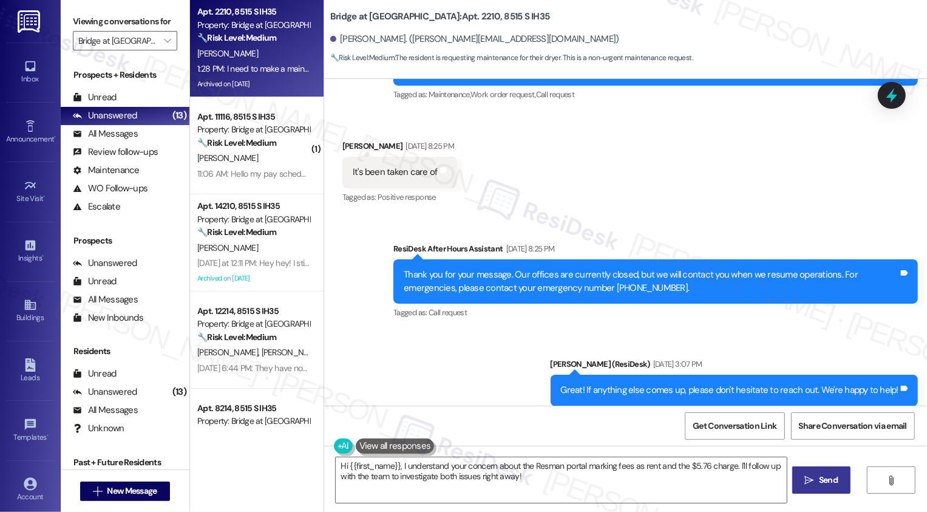
scroll to position [2093, 0]
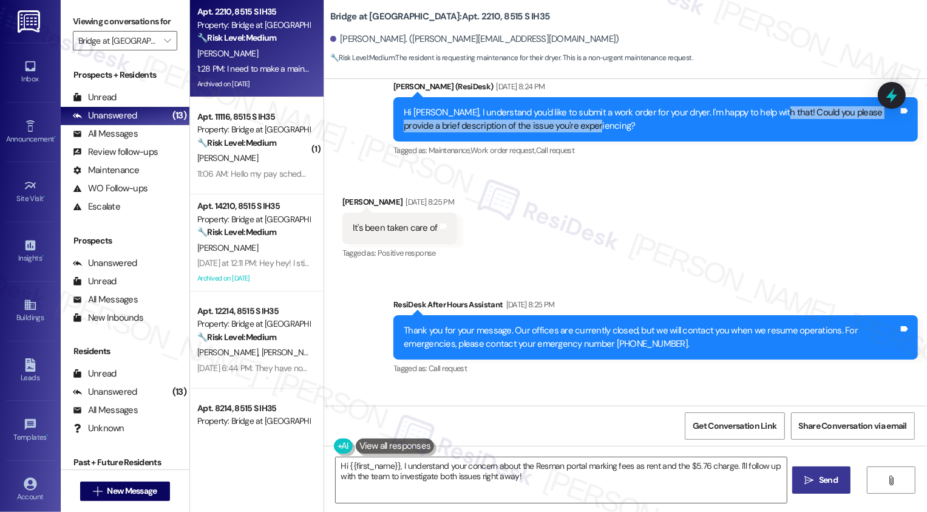
drag, startPoint x: 760, startPoint y: 97, endPoint x: 768, endPoint y: 112, distance: 16.3
click at [768, 112] on div "Hi [PERSON_NAME], I understand you'd like to submit a work order for your dryer…" at bounding box center [651, 119] width 495 height 26
copy div "Could you please provide a brief description of the issue you're experiencing?"
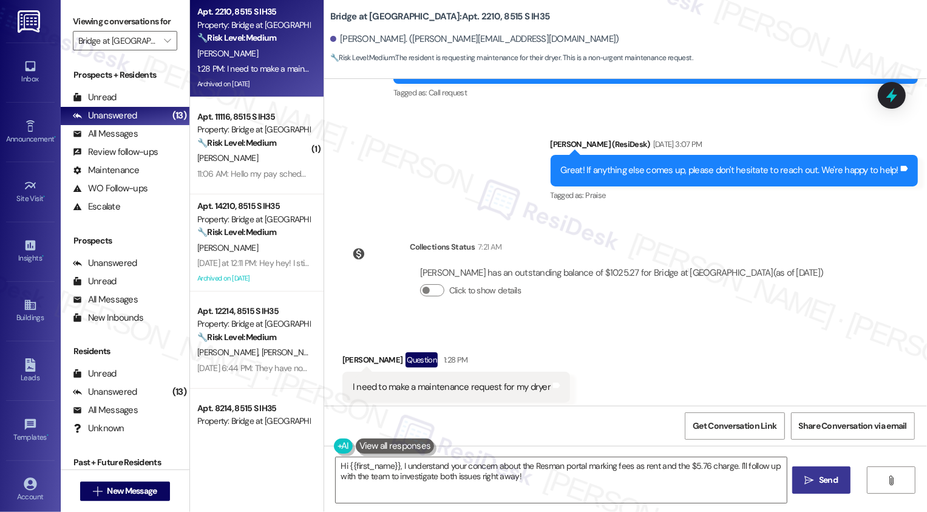
scroll to position [2380, 0]
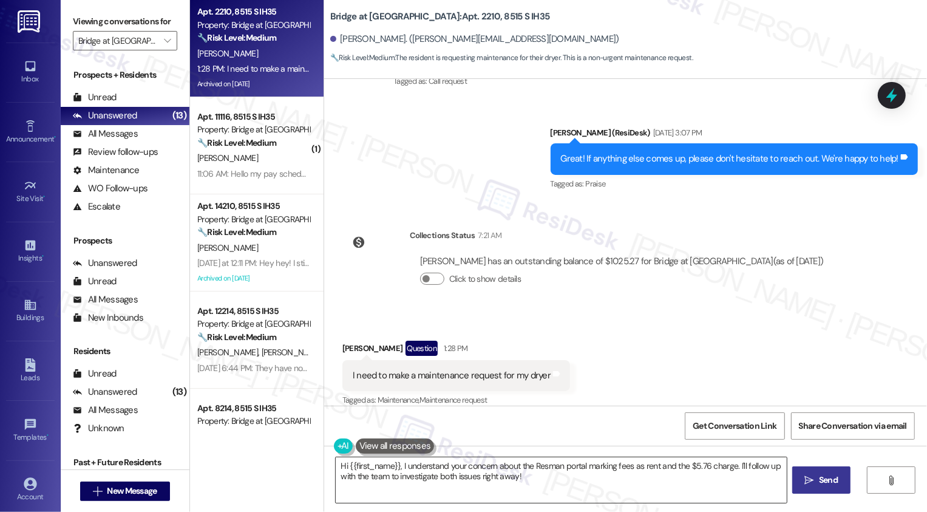
click at [489, 479] on textarea "Hi {{first_name}}, I see you need to submit a maintenance request for your drye…" at bounding box center [561, 480] width 451 height 46
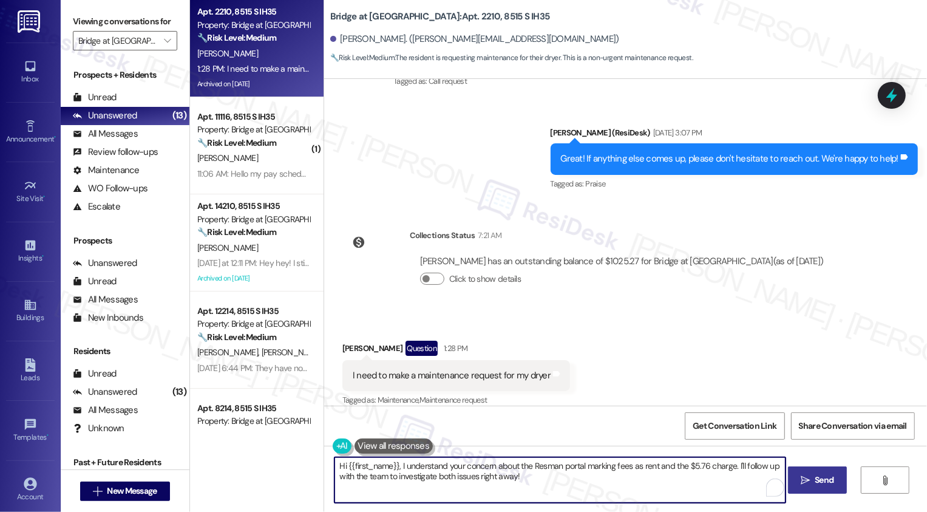
click at [598, 485] on textarea "Hi {{first_name}}, I see you need to submit a maintenance request for your drye…" at bounding box center [560, 480] width 451 height 46
click at [619, 466] on textarea "Hi {{first_name}}, I see you need to submit a maintenance request for your drye…" at bounding box center [560, 480] width 451 height 46
drag, startPoint x: 683, startPoint y: 465, endPoint x: 395, endPoint y: 463, distance: 288.5
click at [395, 463] on textarea "Hi {{first_name}}, I see you need to submit a maintenance request for your drye…" at bounding box center [560, 480] width 451 height 46
click at [584, 469] on textarea "Hi {{first_name}}, thanks for reaching out! Please describe the issue you're ex…" at bounding box center [560, 480] width 451 height 46
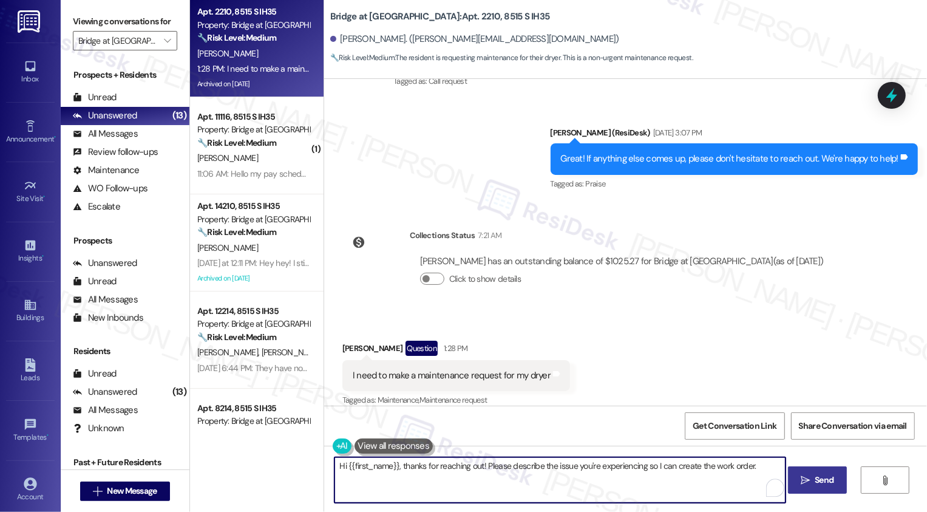
click at [669, 465] on textarea "Hi {{first_name}}, thanks for reaching out! Please describe the issue you're ex…" at bounding box center [560, 480] width 451 height 46
click at [762, 466] on textarea "Hi {{first_name}}, thanks for reaching out! Please describe the issue you're ex…" at bounding box center [560, 480] width 451 height 46
type textarea "Hi {{first_name}}, thanks for reaching out! Please describe the issue you're ex…"
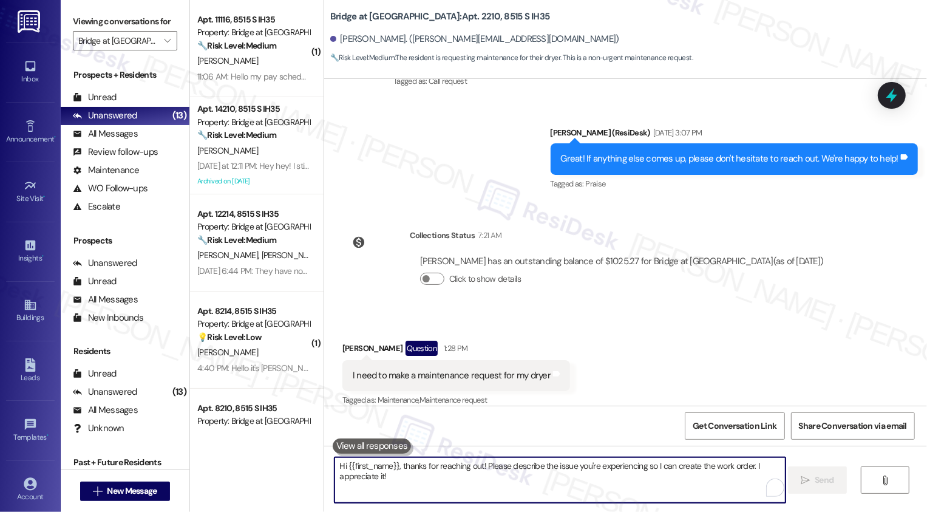
scroll to position [2465, 0]
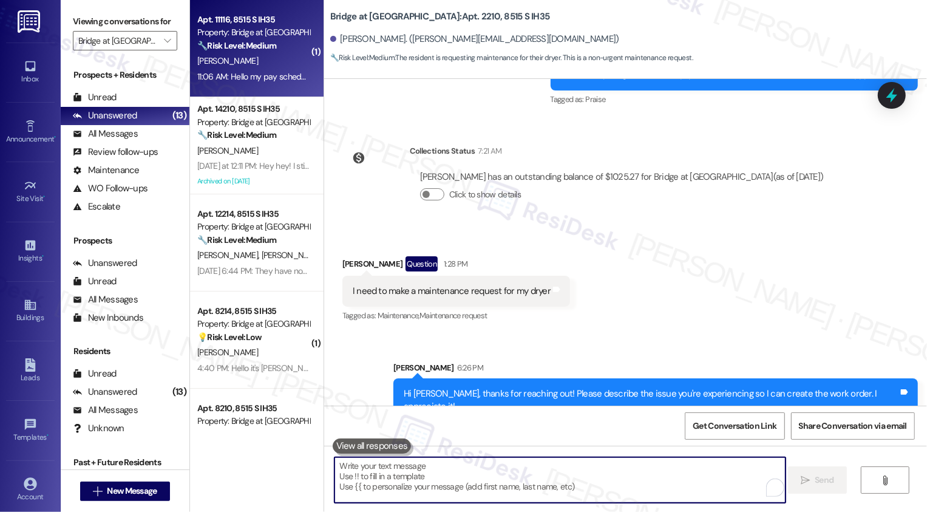
click at [250, 72] on div "11:06 AM: Hello my pay schedule is changing so this month I get paid on Thursda…" at bounding box center [507, 76] width 621 height 11
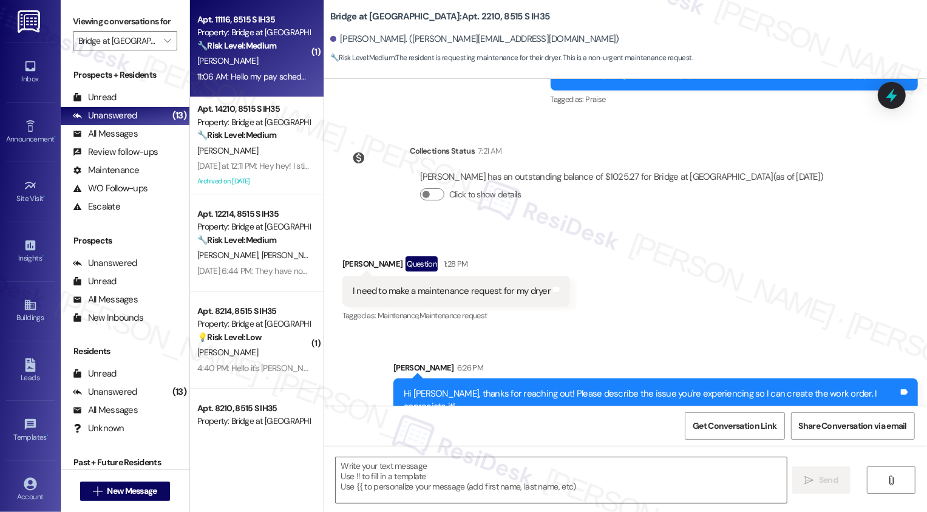
click at [250, 72] on div "11:06 AM: Hello my pay schedule is changing so this month I get paid on Thursda…" at bounding box center [507, 76] width 621 height 11
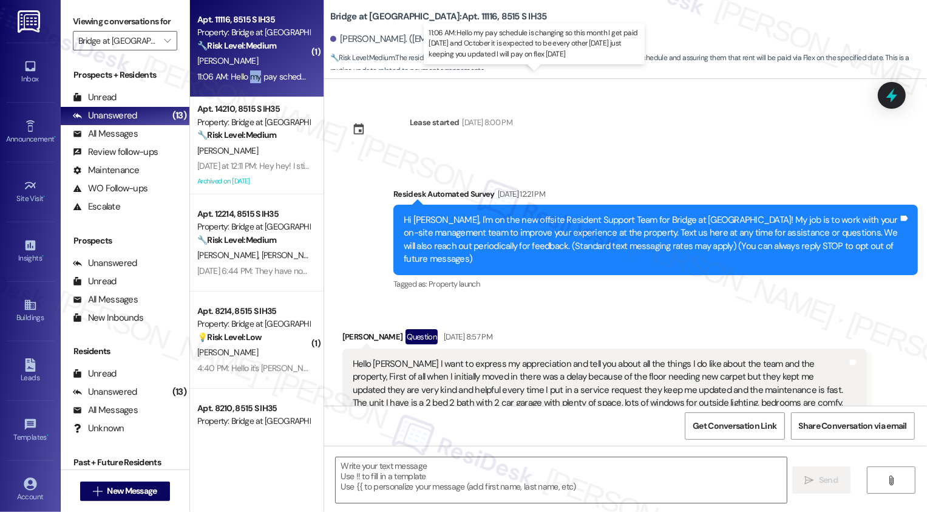
click at [250, 72] on div "11:06 AM: Hello my pay schedule is changing so this month I get paid on Thursda…" at bounding box center [507, 76] width 621 height 11
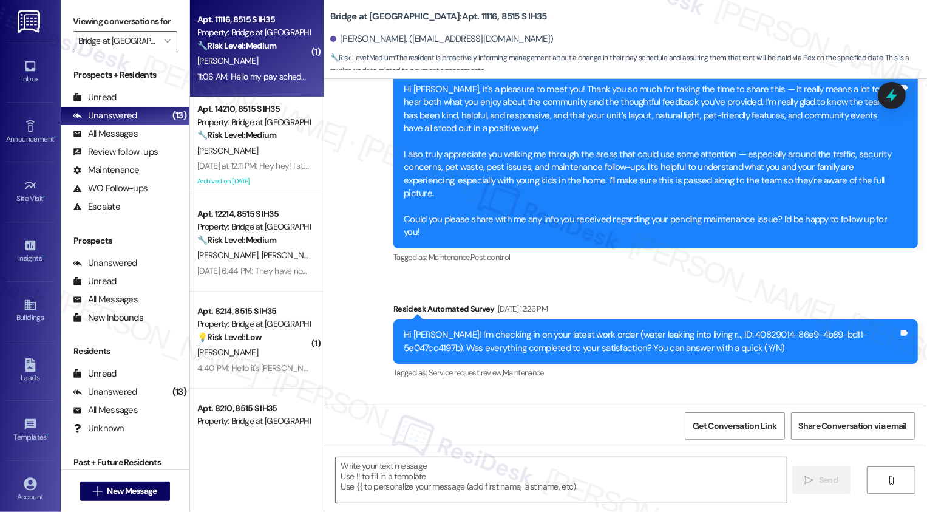
scroll to position [3458, 0]
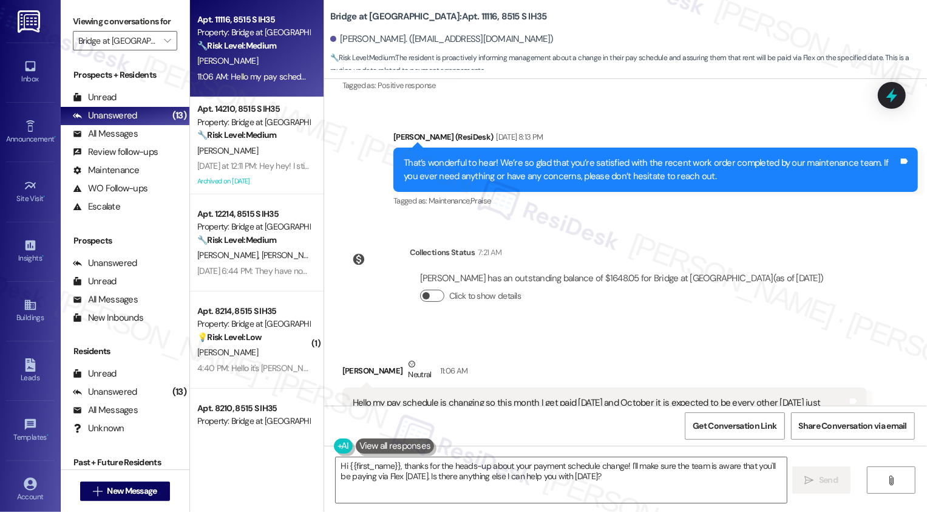
click at [424, 290] on button "Click to show details" at bounding box center [432, 296] width 24 height 12
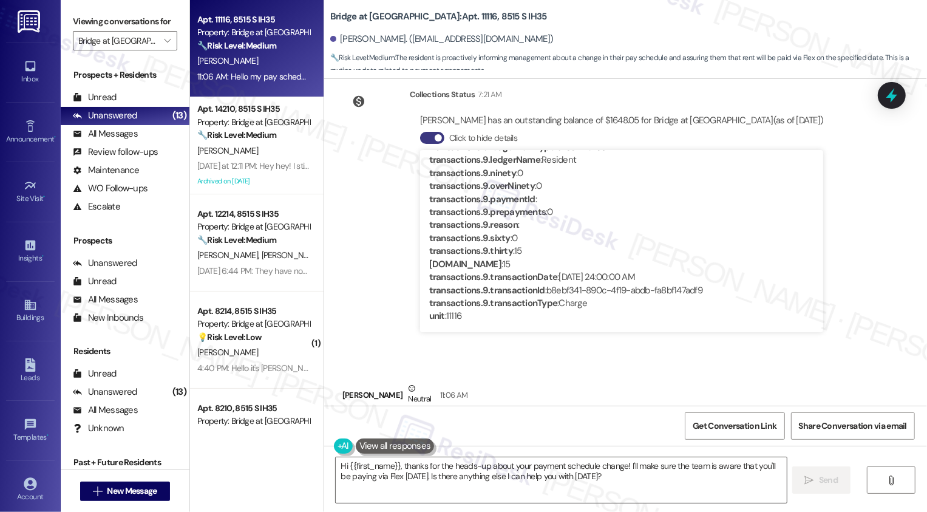
scroll to position [3640, 0]
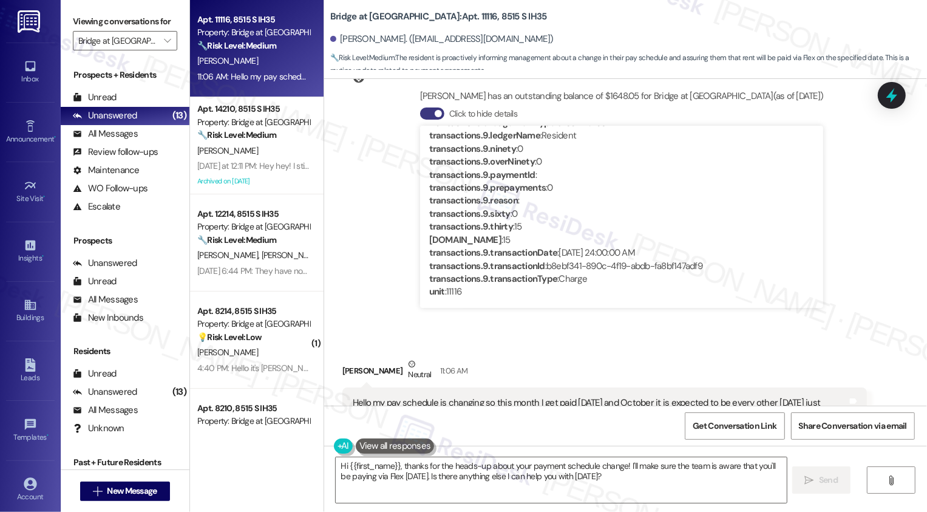
click at [510, 397] on div "Hello my pay schedule is changing so this month I get paid on Thursday the 4th …" at bounding box center [600, 410] width 495 height 26
click at [561, 397] on div "Hello my pay schedule is changing so this month I get paid on Thursday the 4th …" at bounding box center [600, 410] width 495 height 26
click at [581, 397] on div "Hello my pay schedule is changing so this month I get paid on Thursday the 4th …" at bounding box center [600, 410] width 495 height 26
click at [505, 477] on textarea "Hi {{first_name}}, thanks for the heads-up about your payment schedule change! …" at bounding box center [561, 480] width 451 height 46
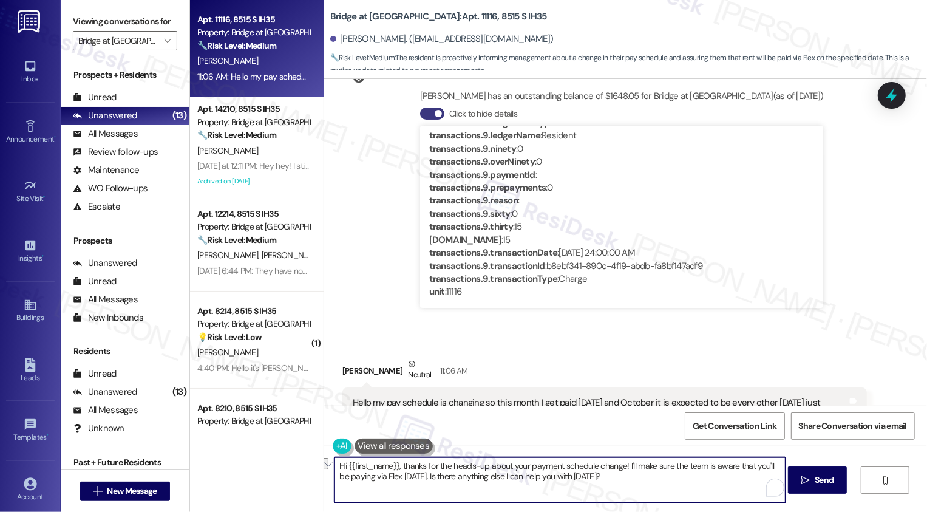
drag, startPoint x: 436, startPoint y: 476, endPoint x: 645, endPoint y: 483, distance: 209.0
click at [646, 483] on textarea "Hi {{first_name}}, thanks for the heads-up about your payment schedule change! …" at bounding box center [560, 480] width 451 height 46
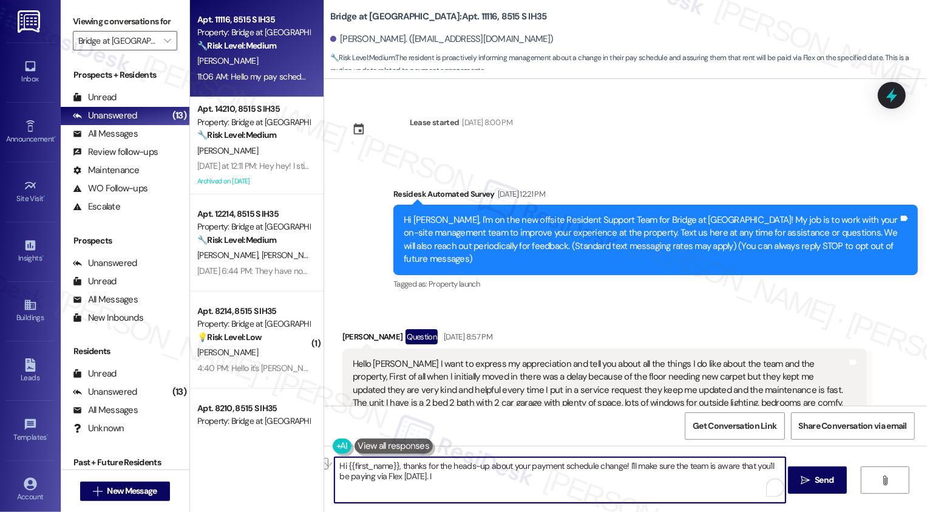
type textarea "Hi {{first_name}}, thanks for the heads-up about your payment schedule change! …"
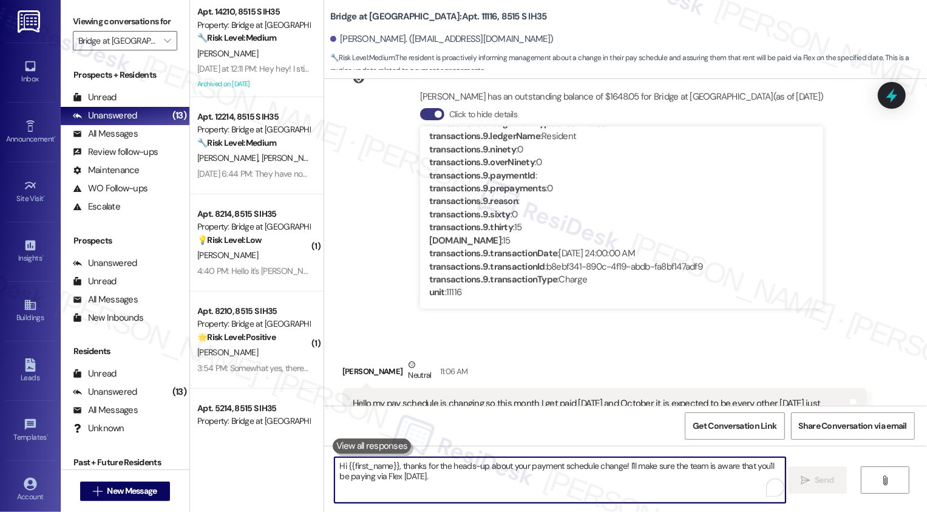
scroll to position [3738, 0]
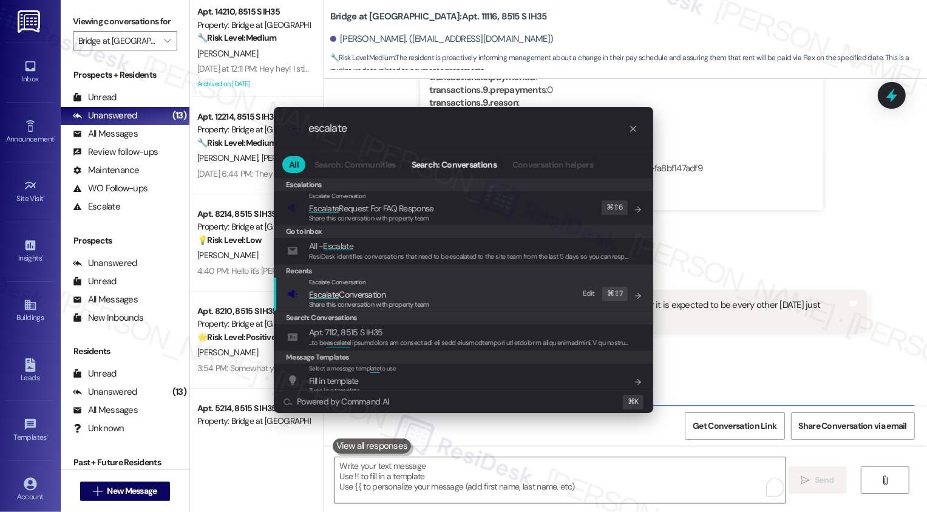
type input "escalate"
click at [379, 295] on span "Escalate Conversation" at bounding box center [347, 294] width 77 height 11
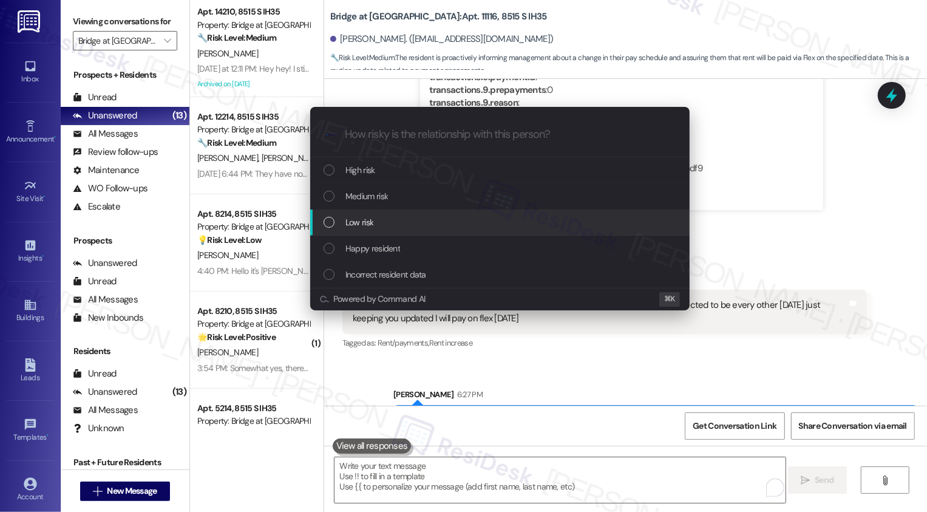
click at [365, 222] on span "Low risk" at bounding box center [360, 222] width 28 height 13
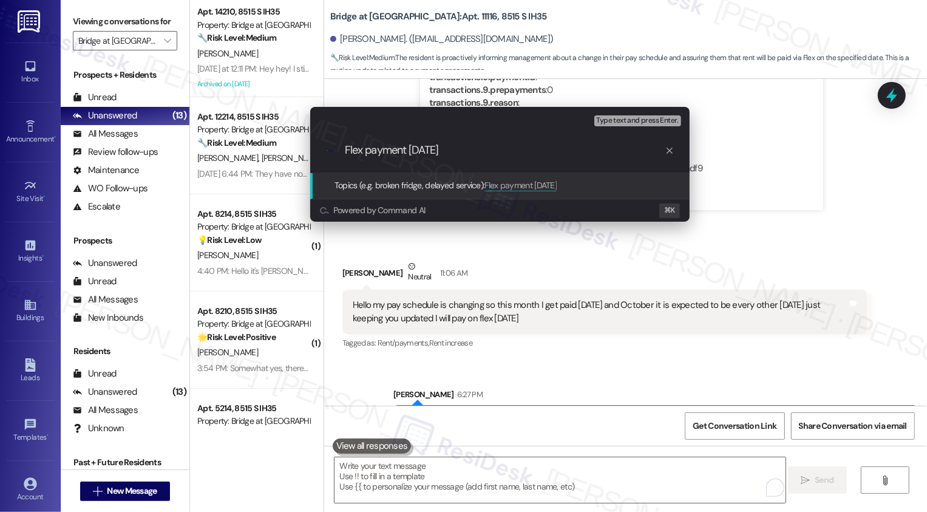
click at [521, 148] on input "Flex payment [DATE]" at bounding box center [505, 150] width 320 height 13
type input "Flex payment [DATE] ([DATE])"
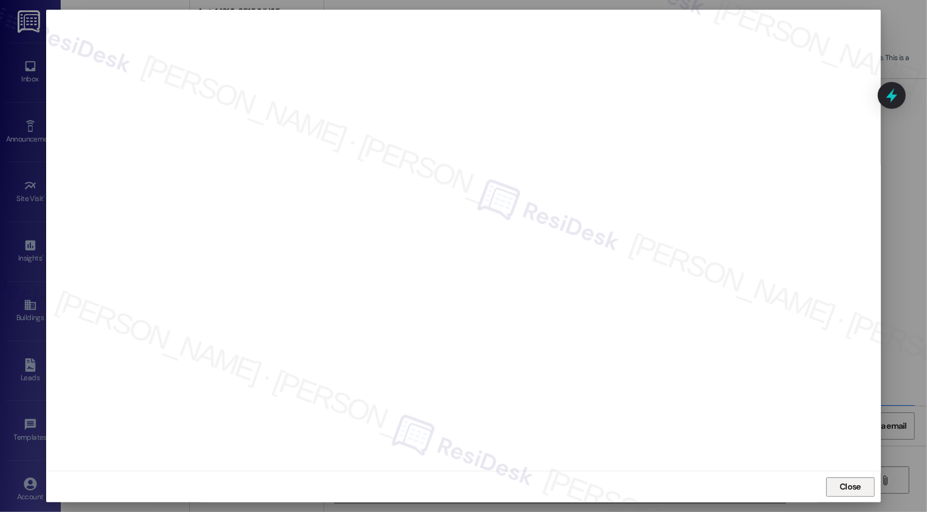
click at [861, 483] on button "Close" at bounding box center [851, 486] width 49 height 19
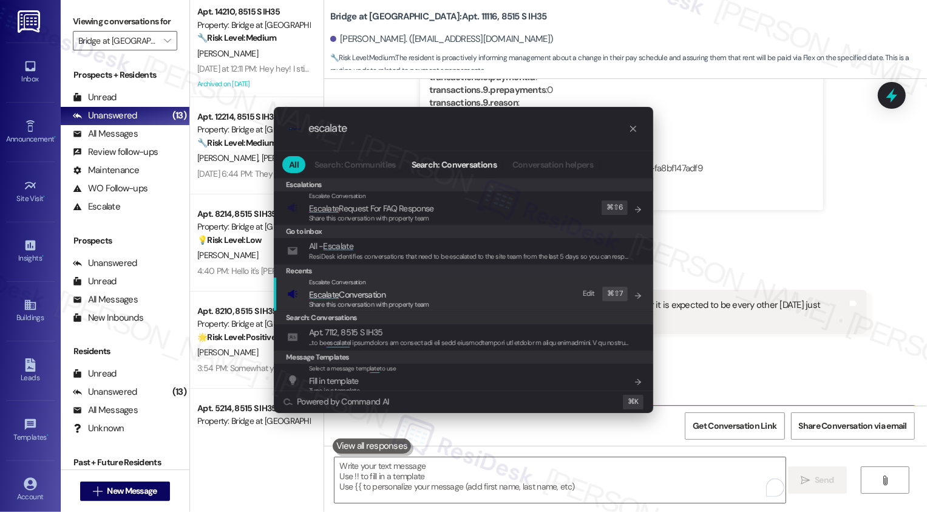
type input "escalate"
click at [409, 296] on span "Escalate Conversation" at bounding box center [369, 294] width 120 height 13
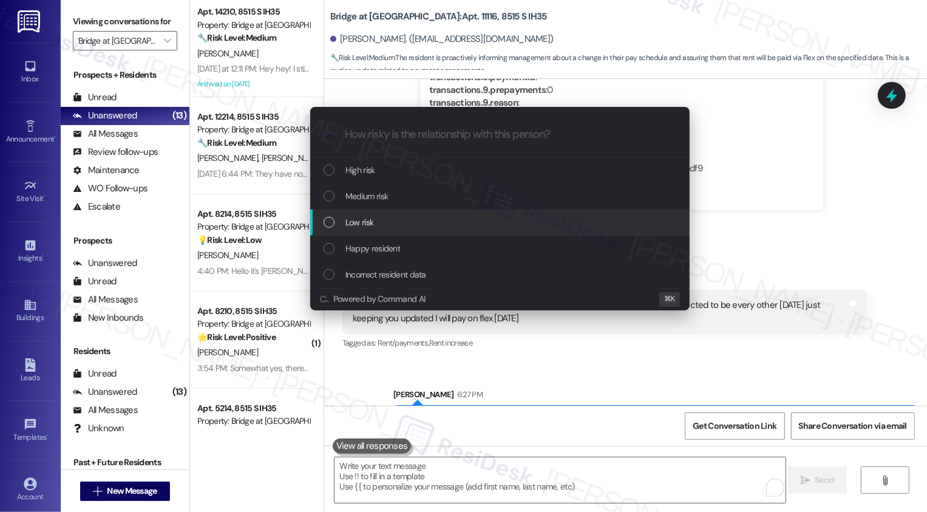
click at [379, 223] on div "Low risk" at bounding box center [501, 222] width 355 height 13
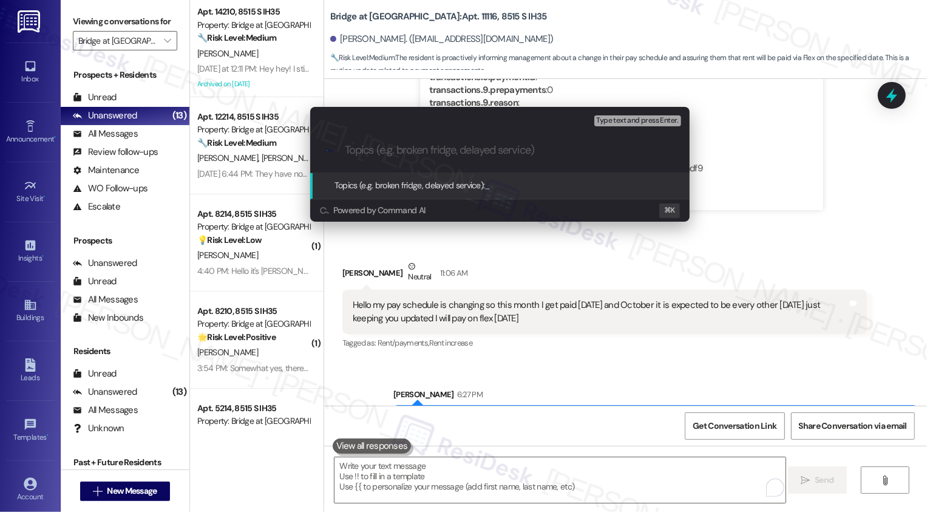
paste input "Flex payment on Thursday (September 4)"
type input "Flex payment on Thursday (September 4)"
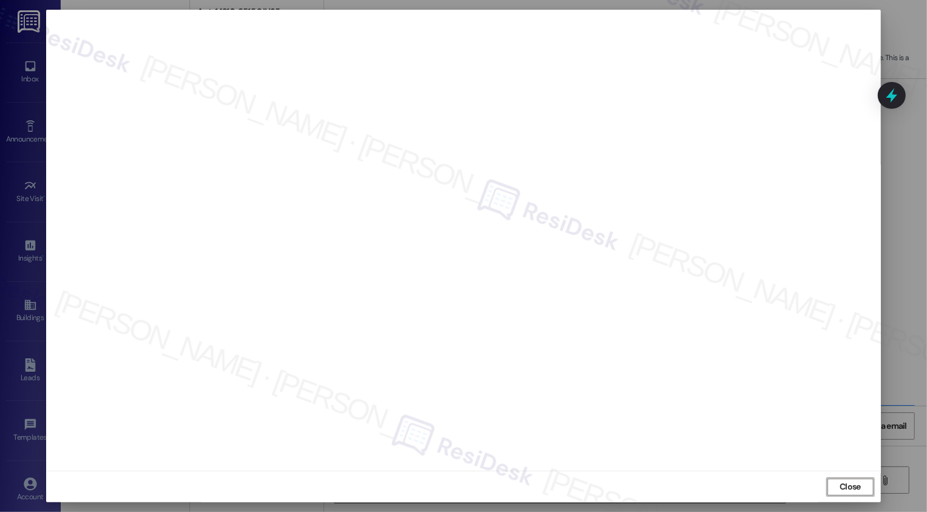
scroll to position [0, 0]
click at [842, 483] on span "Close" at bounding box center [850, 486] width 21 height 13
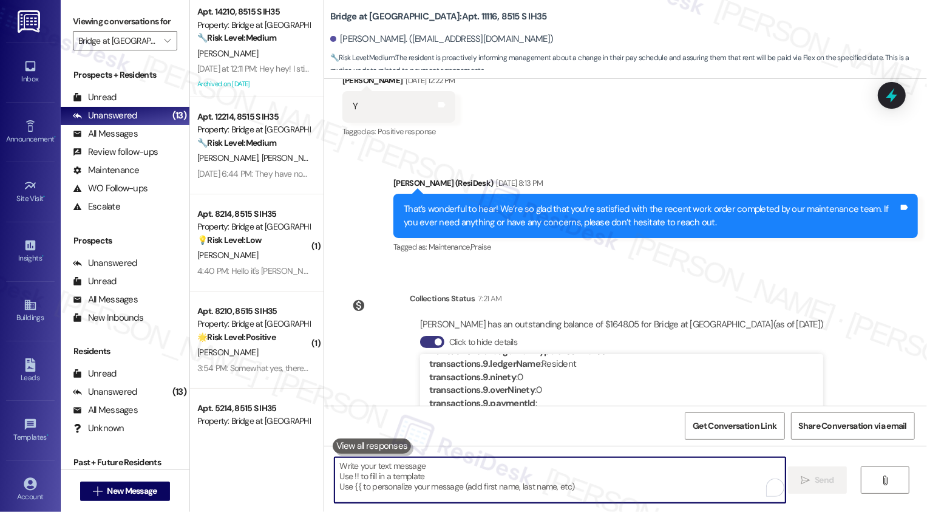
scroll to position [3390, 0]
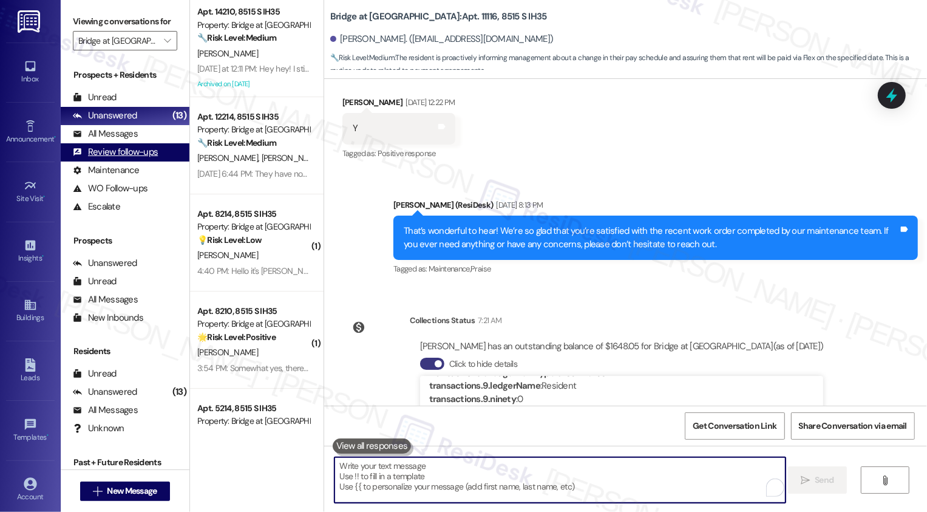
click at [123, 156] on div "Review follow-ups (undefined)" at bounding box center [125, 152] width 129 height 18
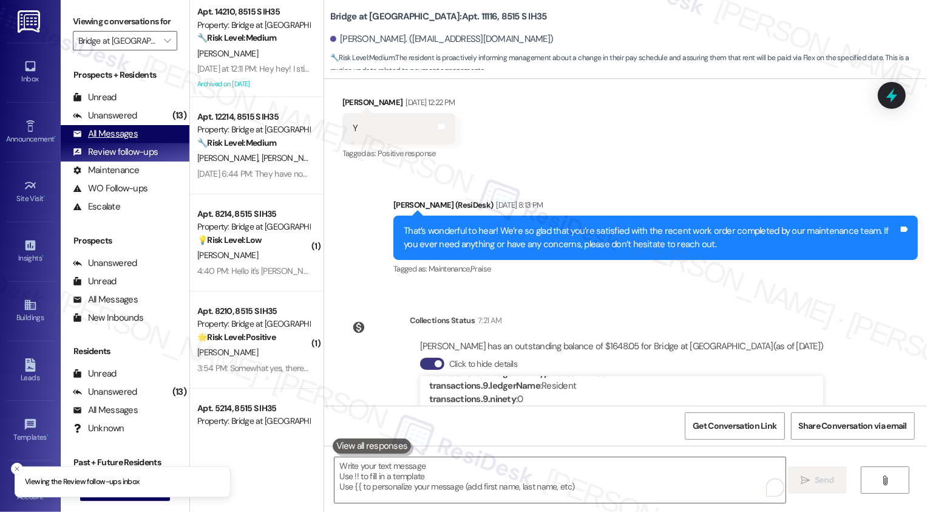
click at [118, 138] on div "All Messages (undefined)" at bounding box center [125, 134] width 129 height 18
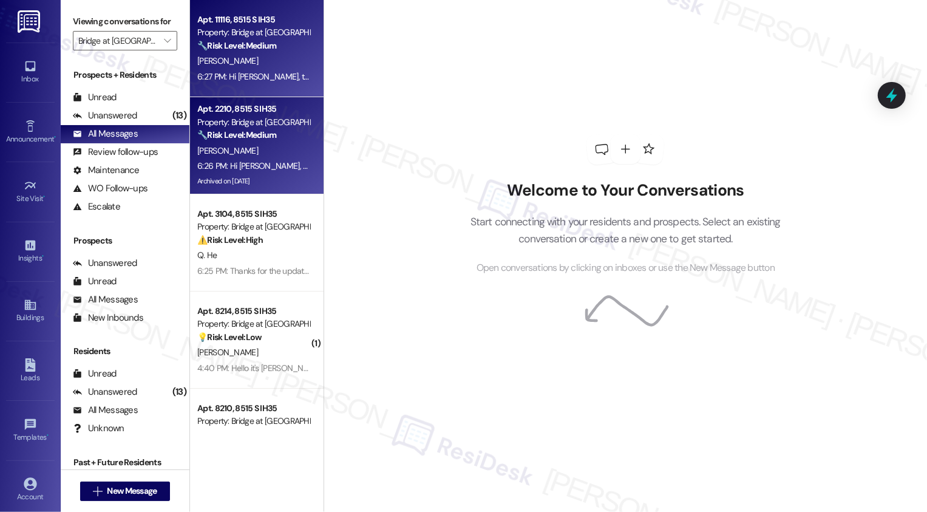
click at [271, 172] on div "6:26 PM: Hi Kayla, thanks for reaching out! Please describe the issue you're ex…" at bounding box center [253, 166] width 115 height 15
click at [256, 80] on div "6:27 PM: Hi Thomas, thanks for the heads-up about your payment schedule change!…" at bounding box center [480, 76] width 566 height 11
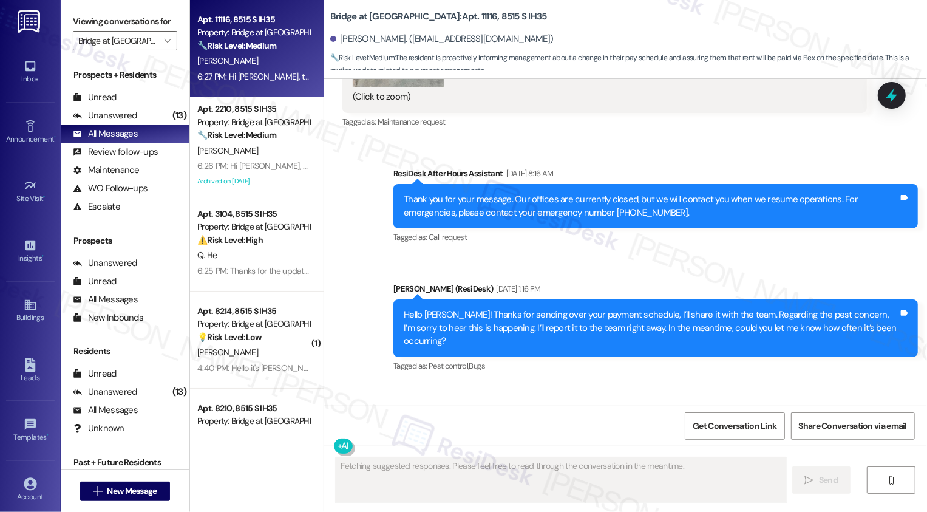
scroll to position [3873, 0]
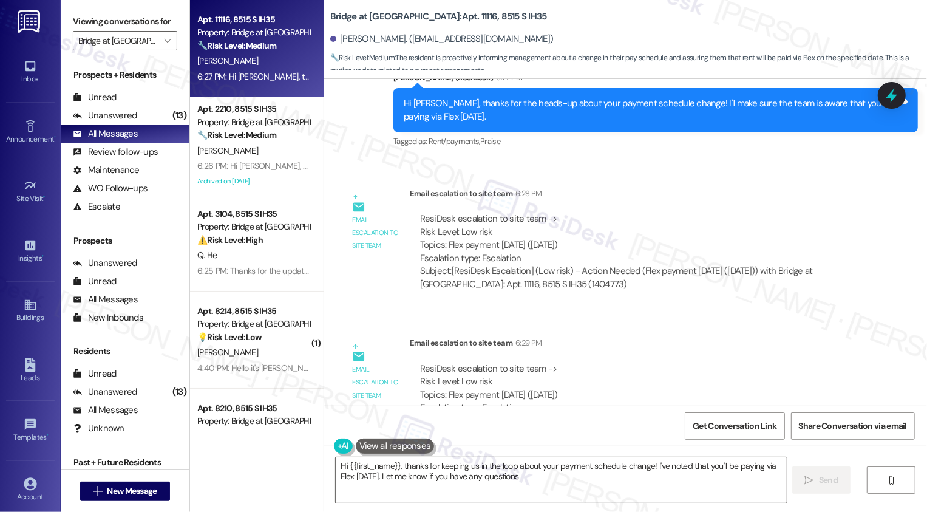
type textarea "Hi {{first_name}}, thanks for keeping us in the loop about your payment schedul…"
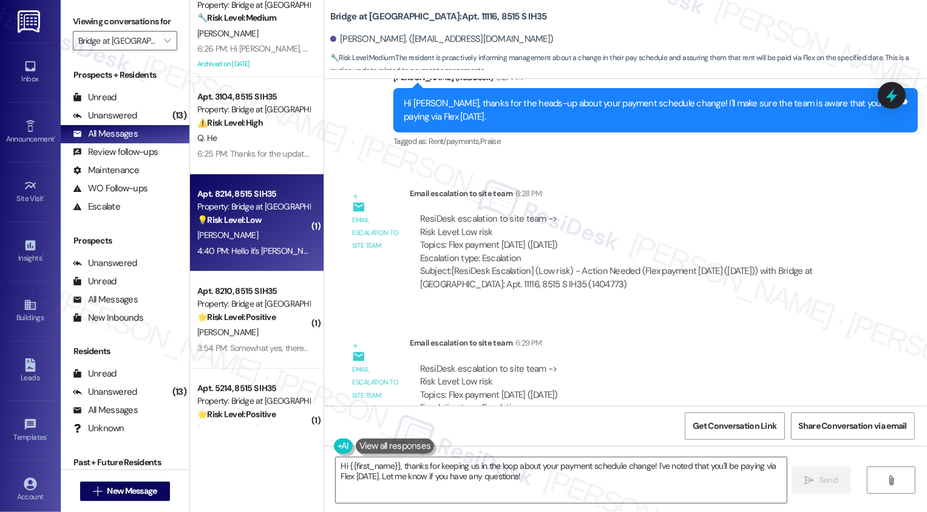
scroll to position [144, 0]
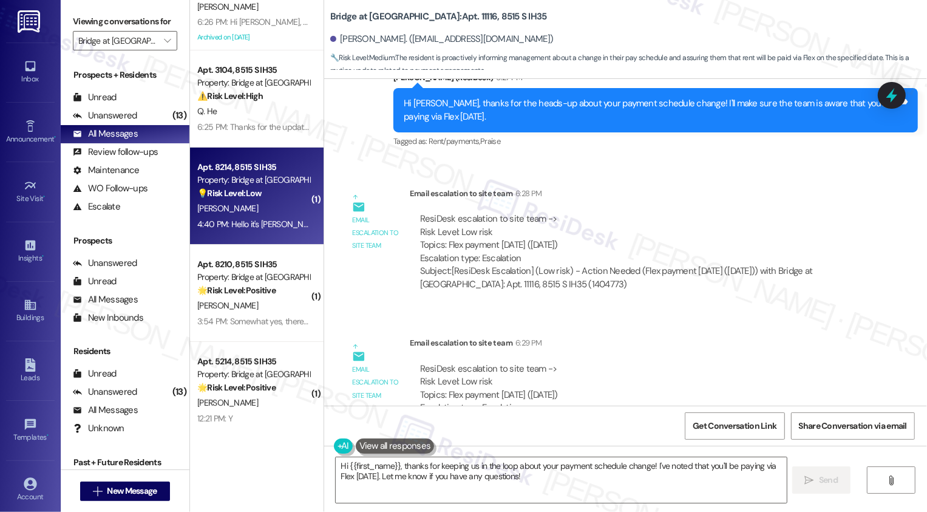
click at [280, 219] on div "4:40 PM: Hello it's Kiara. I'm at the airport right now. I'm not able to talk, …" at bounding box center [466, 224] width 539 height 11
type textarea "Fetching suggested responses. Please feel free to read through the conversation…"
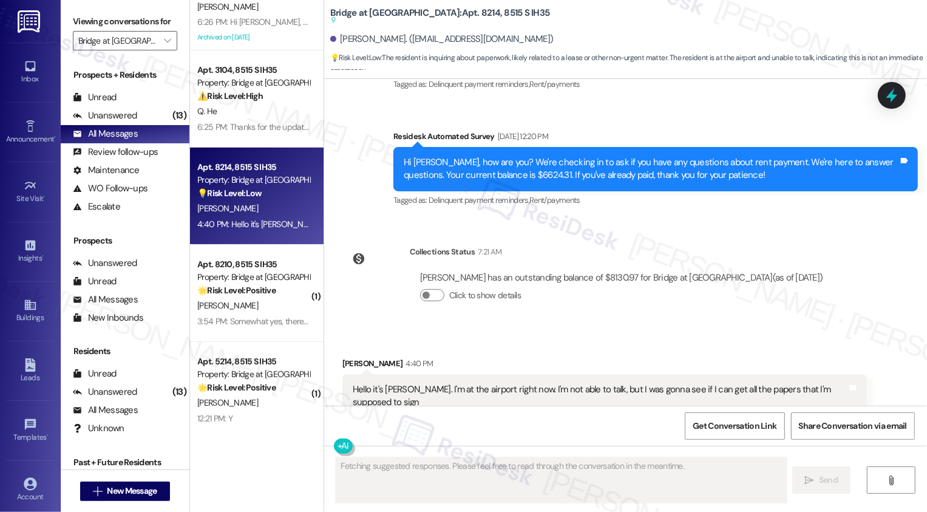
scroll to position [1784, 0]
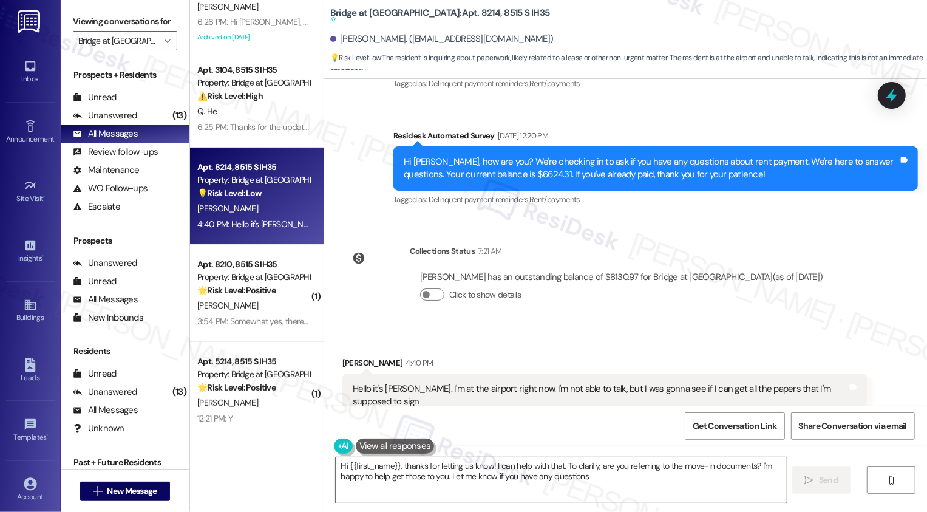
type textarea "Hi {{first_name}}, thanks for letting us know! I can help with that. To clarify…"
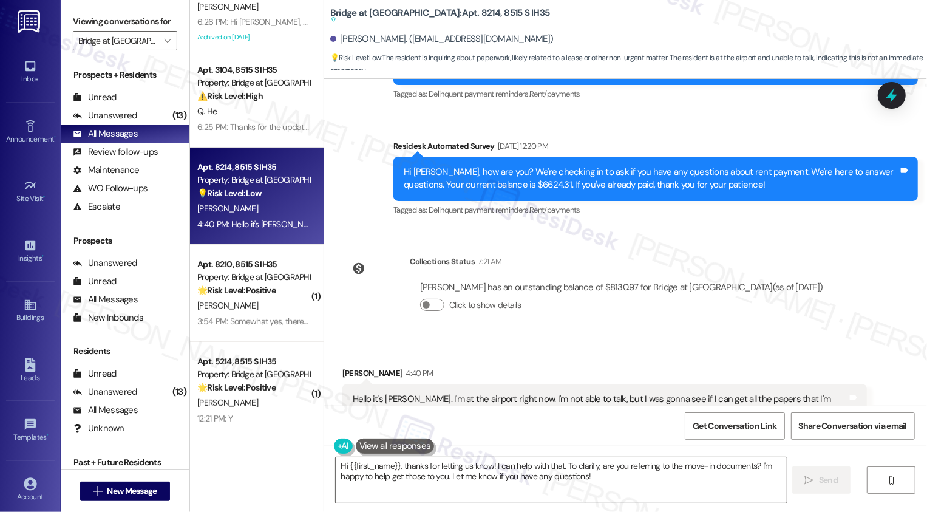
scroll to position [1769, 0]
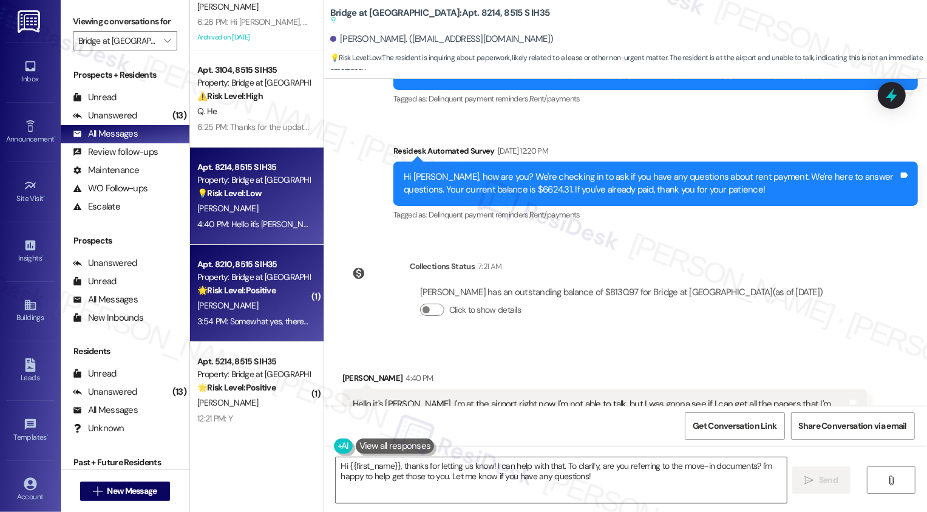
click at [268, 275] on div "Property: Bridge at Monarch Bluffs" at bounding box center [253, 277] width 112 height 13
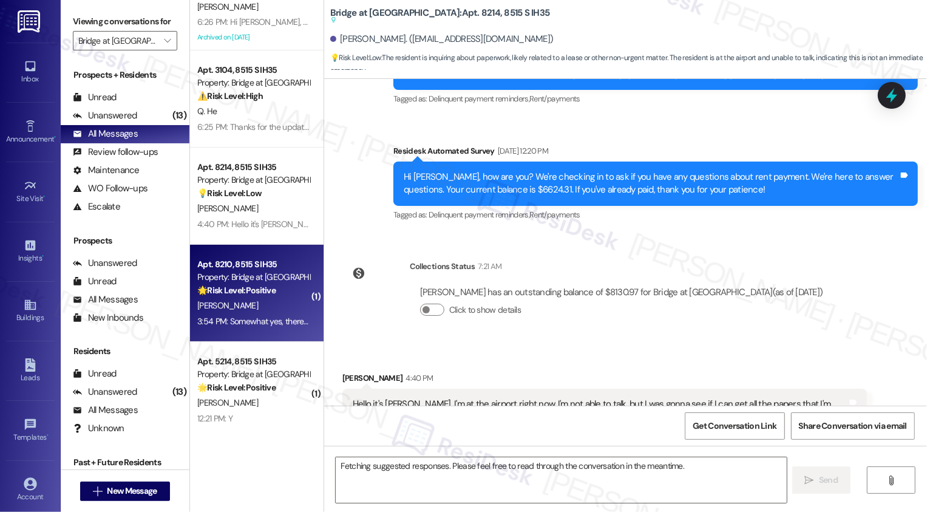
click at [268, 275] on div "Property: Bridge at Monarch Bluffs" at bounding box center [253, 277] width 112 height 13
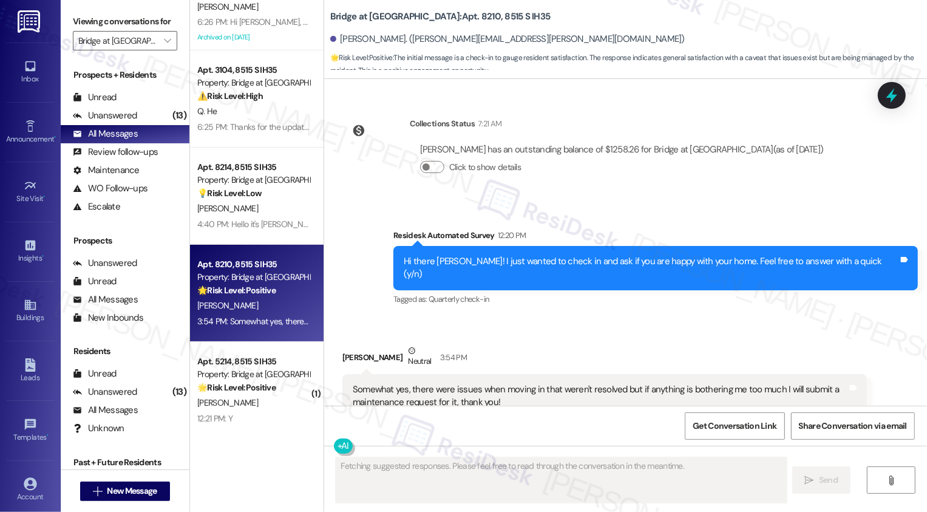
scroll to position [328, 0]
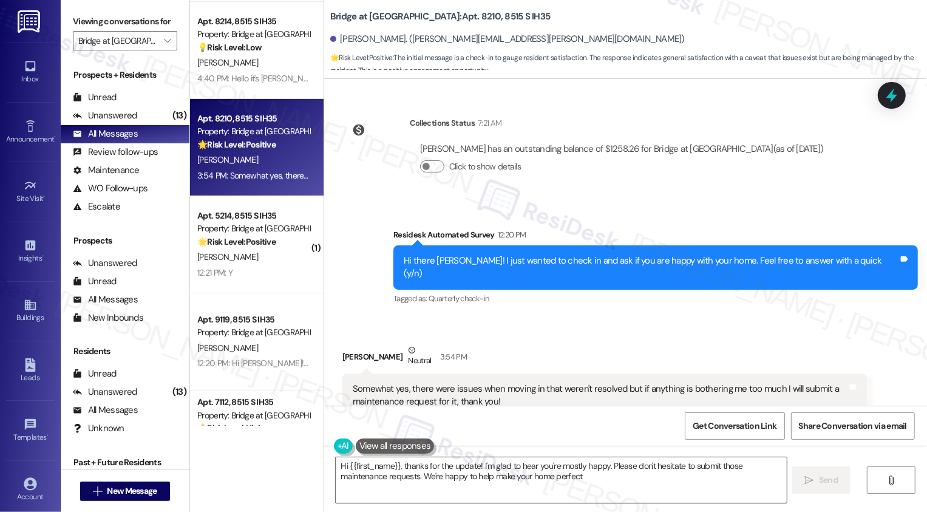
type textarea "Hi {{first_name}}, thanks for the update! I'm glad to hear you're mostly happy.…"
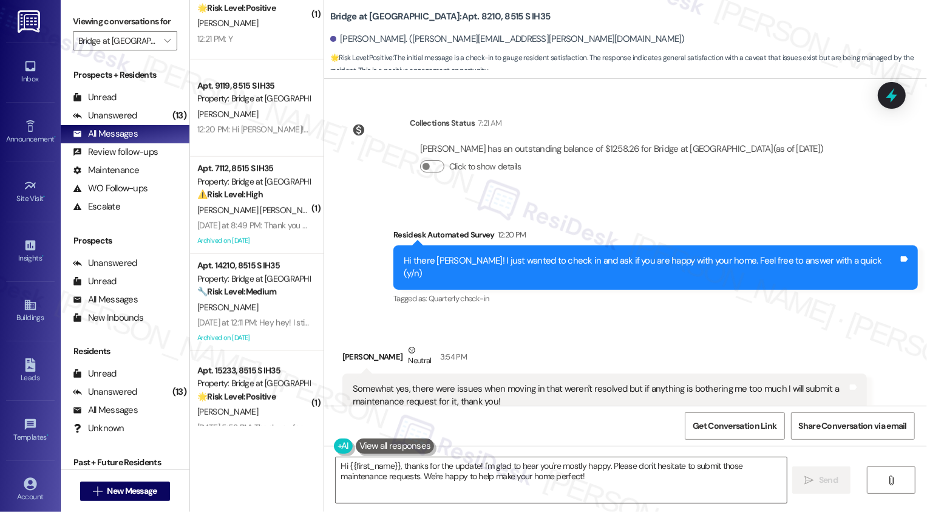
scroll to position [532, 0]
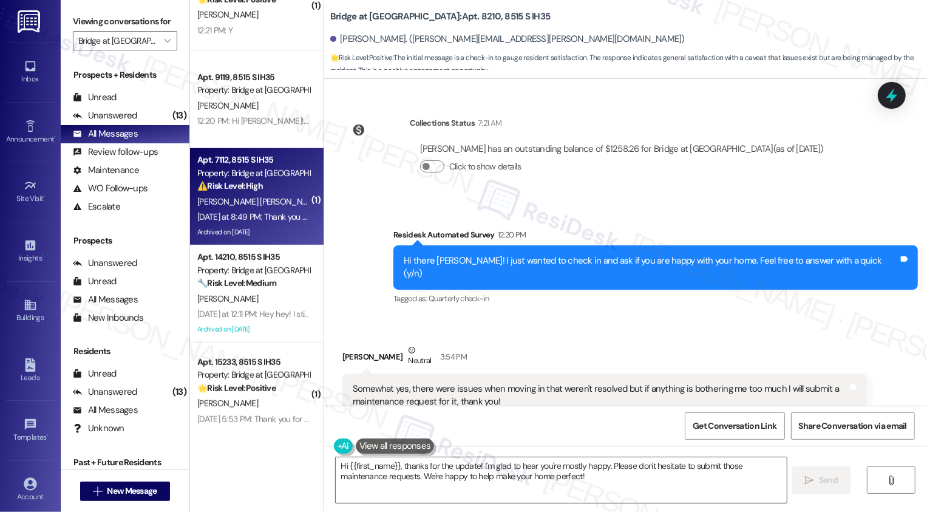
click at [281, 225] on div "Archived on 08/07/2025" at bounding box center [253, 232] width 115 height 15
type textarea "Fetching suggested responses. Please feel free to read through the conversation…"
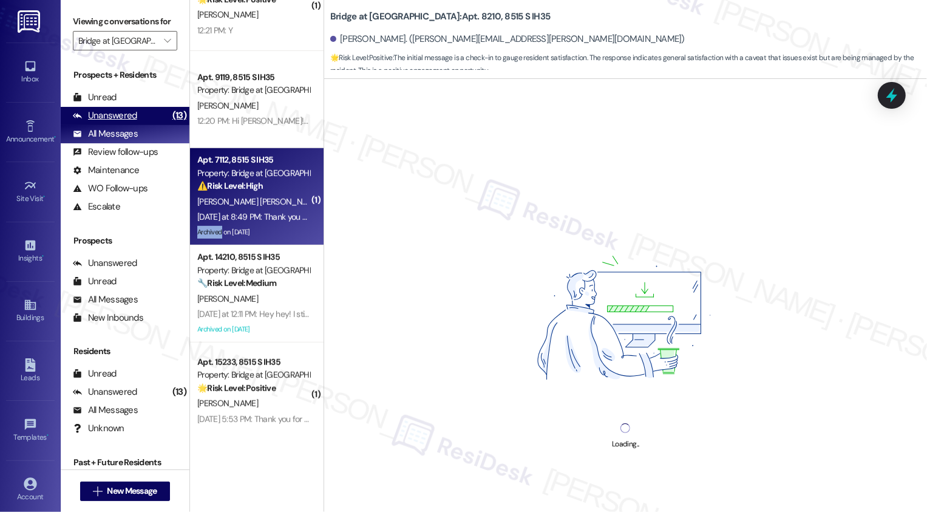
click at [150, 125] on div "Unanswered (13)" at bounding box center [125, 116] width 129 height 18
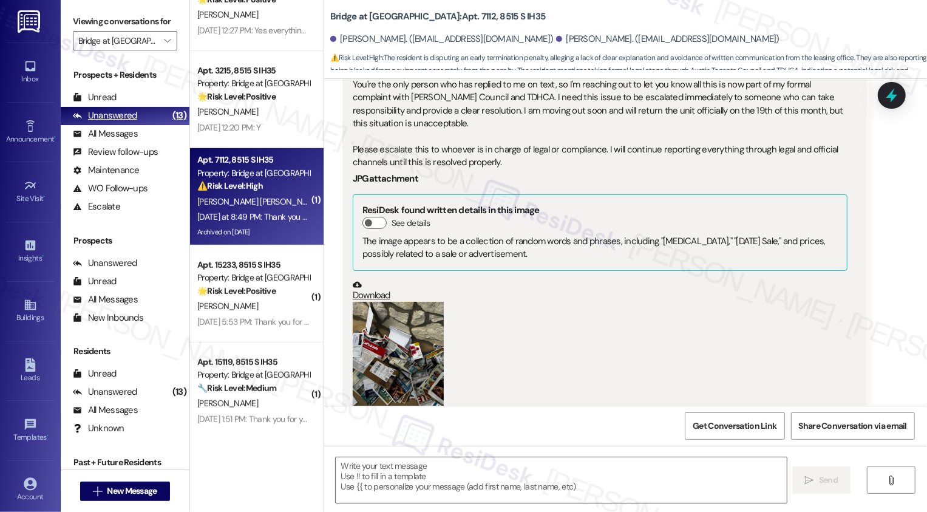
type textarea "Fetching suggested responses. Please feel free to read through the conversation…"
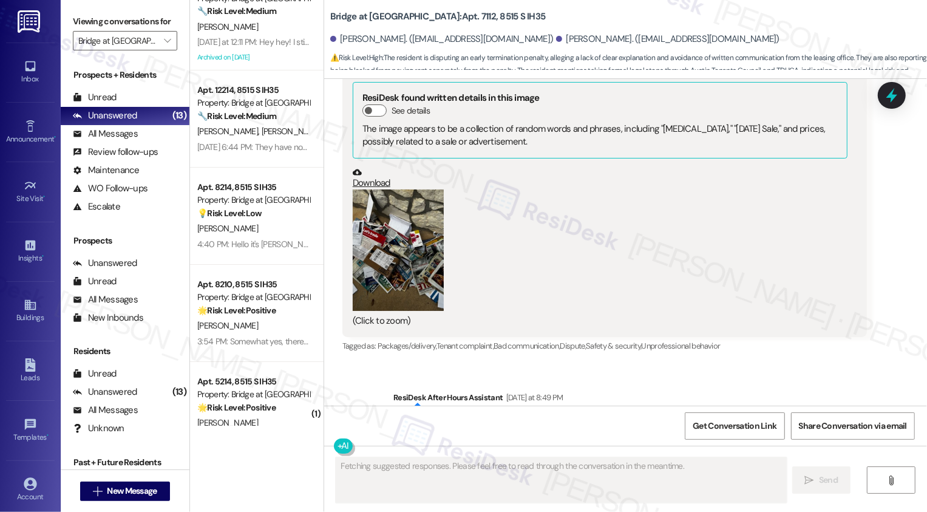
scroll to position [0, 0]
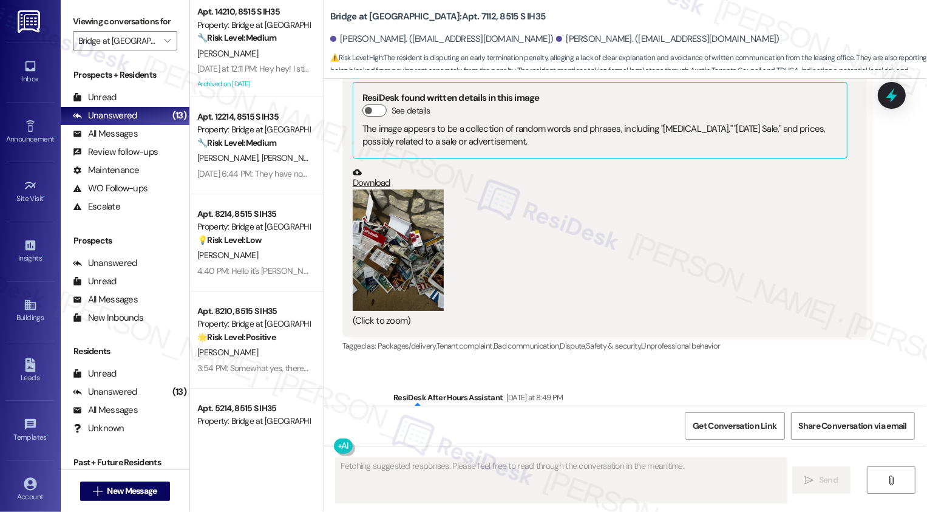
click at [233, 55] on div "P. Phillips" at bounding box center [253, 53] width 115 height 15
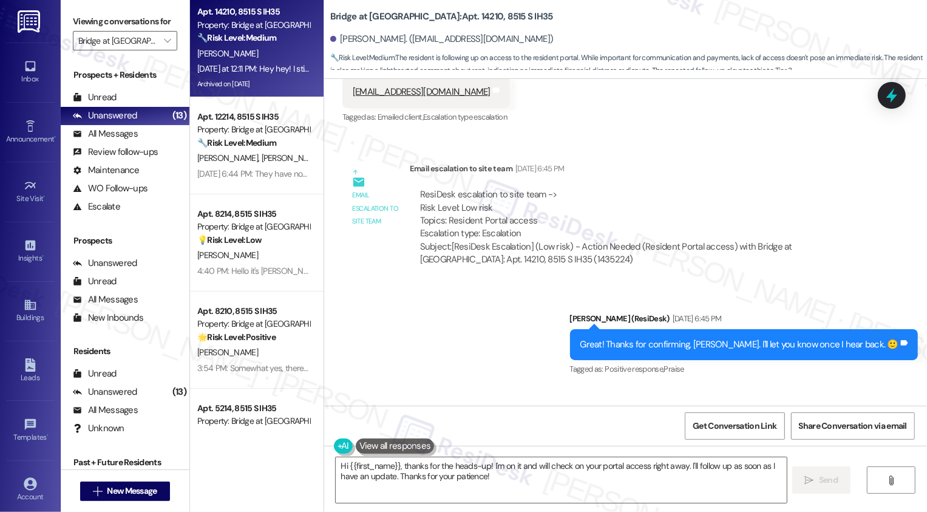
scroll to position [1033, 0]
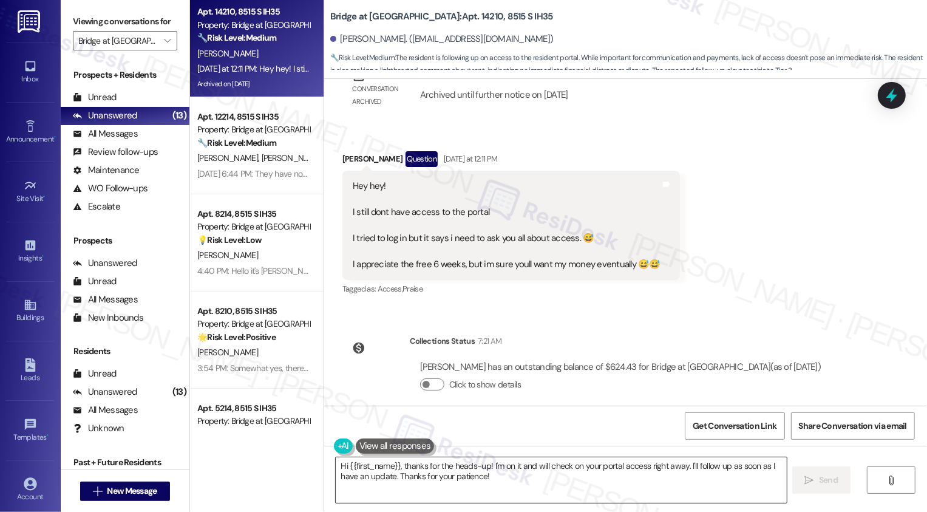
click at [414, 476] on textarea "Hi {{first_name}}, thanks for the heads-up! I'm on it and will check on your po…" at bounding box center [561, 480] width 451 height 46
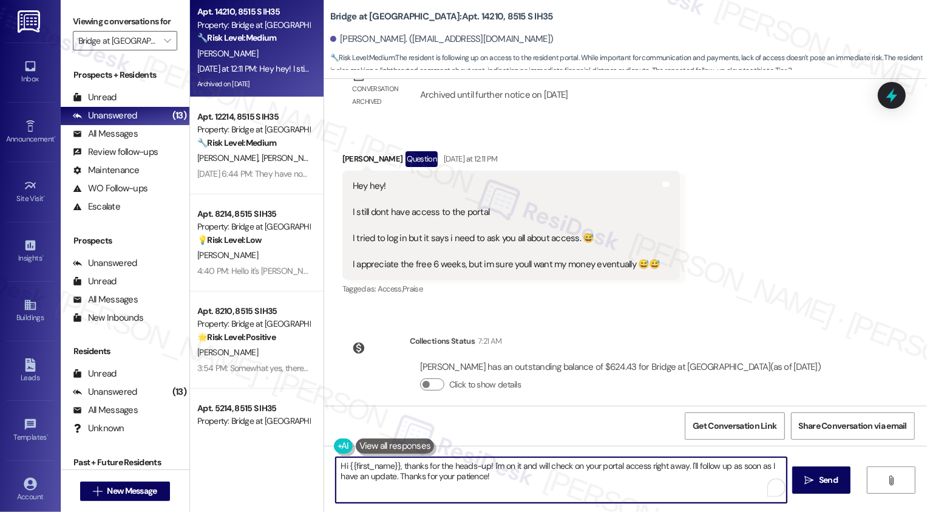
click at [494, 466] on textarea "Hi {{first_name}}, thanks for the heads-up! I'm on it and will check on your po…" at bounding box center [561, 480] width 451 height 46
drag, startPoint x: 395, startPoint y: 465, endPoint x: 537, endPoint y: 495, distance: 144.7
click at [537, 496] on textarea "Hi {{first_name}}, thanks for the heads-up! I'm on it and will check on your po…" at bounding box center [560, 480] width 451 height 46
paste textarea "’m so sorry you still haven’t received access to the portal. Could you confirm …"
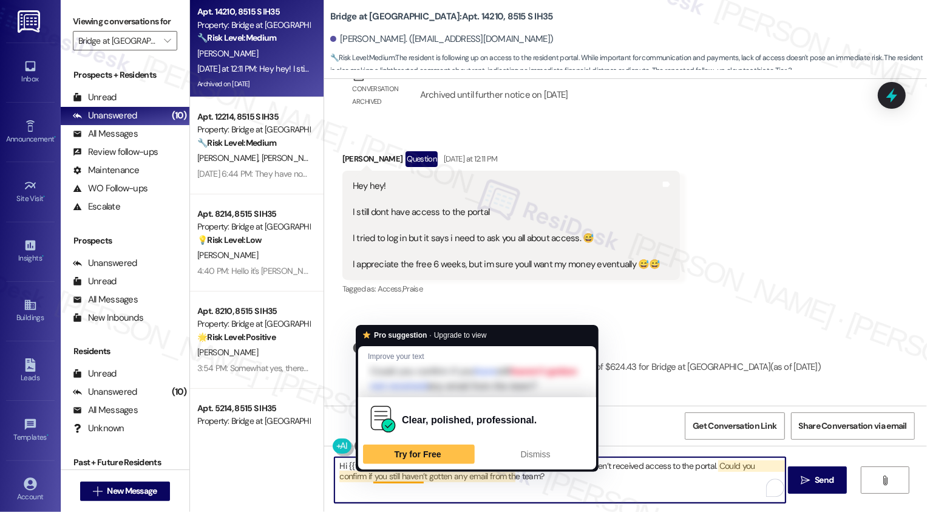
click at [402, 488] on textarea "Hi {{first_name}}, thanks so much for the update! I’m so sorry you still haven’…" at bounding box center [560, 480] width 451 height 46
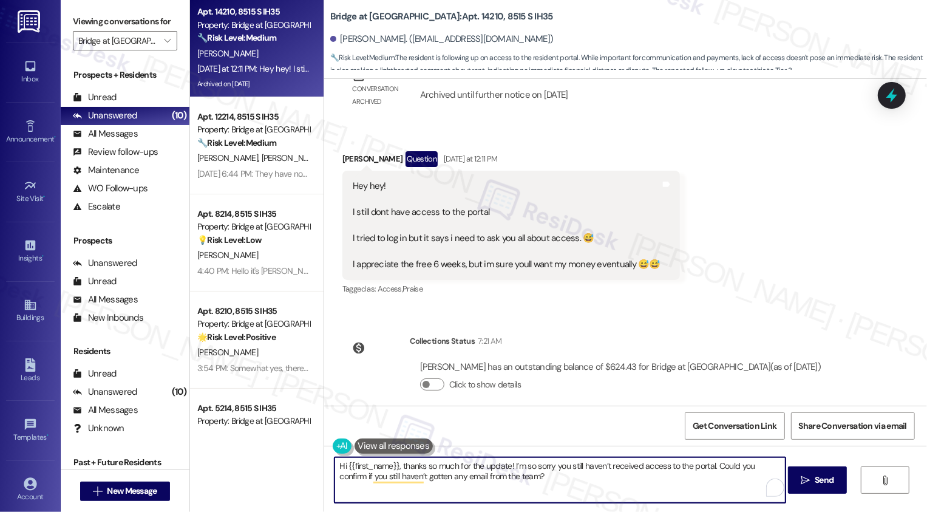
click at [441, 477] on textarea "Hi {{first_name}}, thanks so much for the update! I’m so sorry you still haven’…" at bounding box center [560, 480] width 451 height 46
click at [541, 482] on textarea "Hi {{first_name}}, thanks so much for the update! I’m so sorry you still haven’…" at bounding box center [560, 480] width 451 height 46
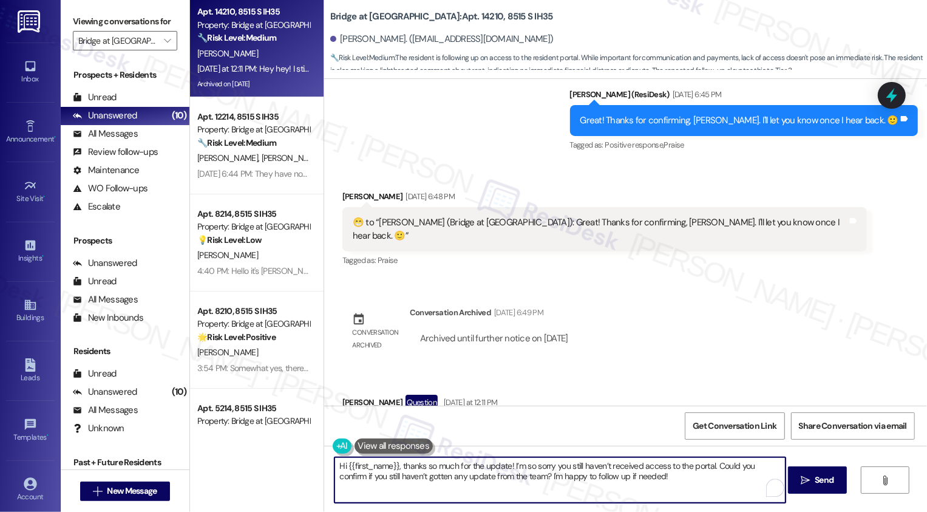
scroll to position [828, 0]
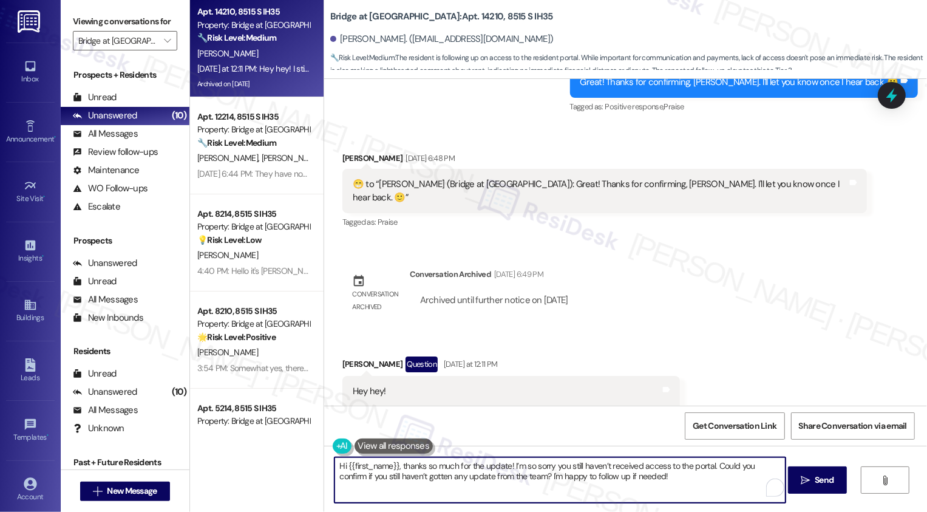
type textarea "Hi {{first_name}}, thanks so much for the update! I’m so sorry you still haven’…"
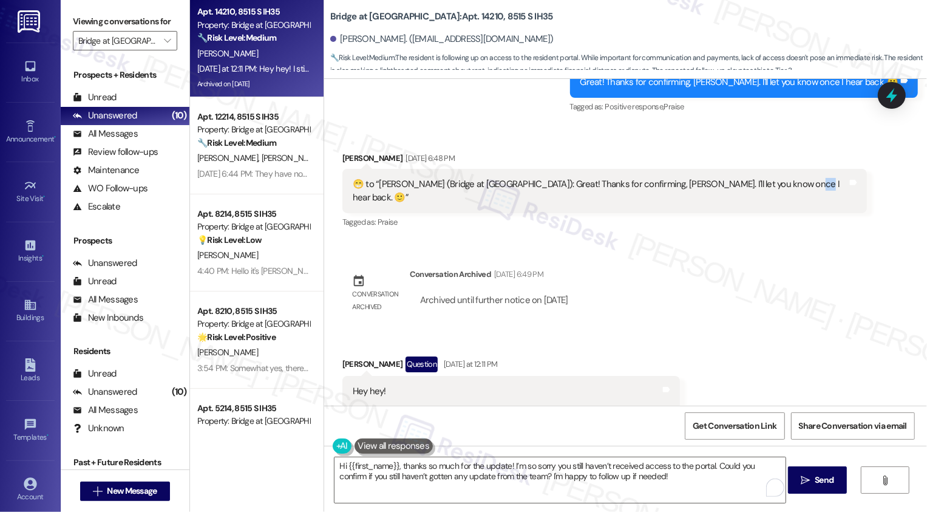
click at [762, 185] on div "​😁​ to “ Sarah (Bridge at Monarch Bluffs): Great! Thanks for confirming, Patric…" at bounding box center [600, 191] width 495 height 26
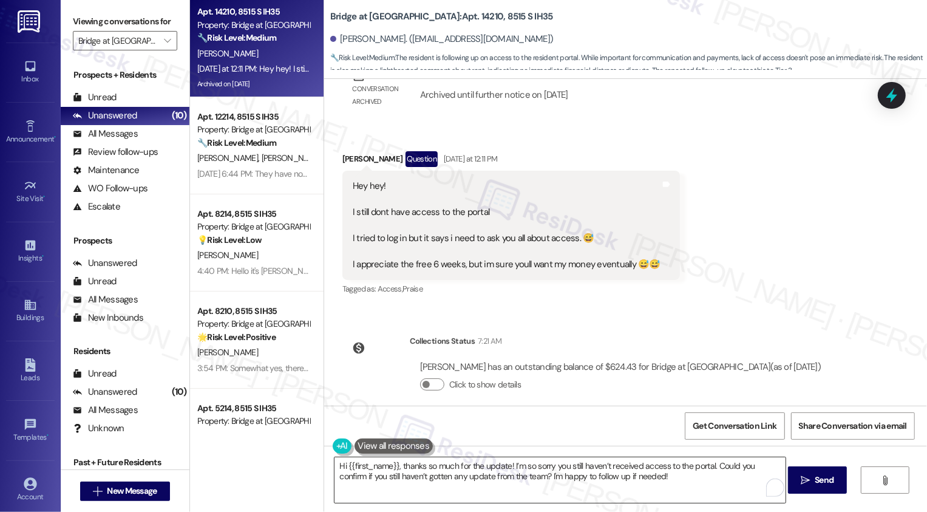
click at [642, 482] on textarea "Hi {{first_name}}, thanks so much for the update! I’m so sorry you still haven’…" at bounding box center [560, 480] width 451 height 46
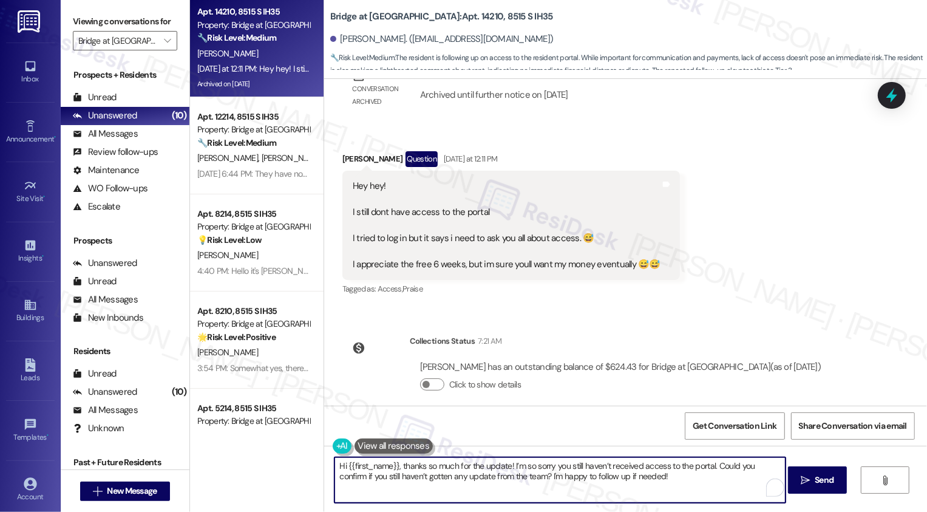
click at [674, 474] on textarea "Hi {{first_name}}, thanks so much for the update! I’m so sorry you still haven’…" at bounding box center [560, 480] width 451 height 46
click at [842, 494] on button " Send" at bounding box center [817, 479] width 59 height 27
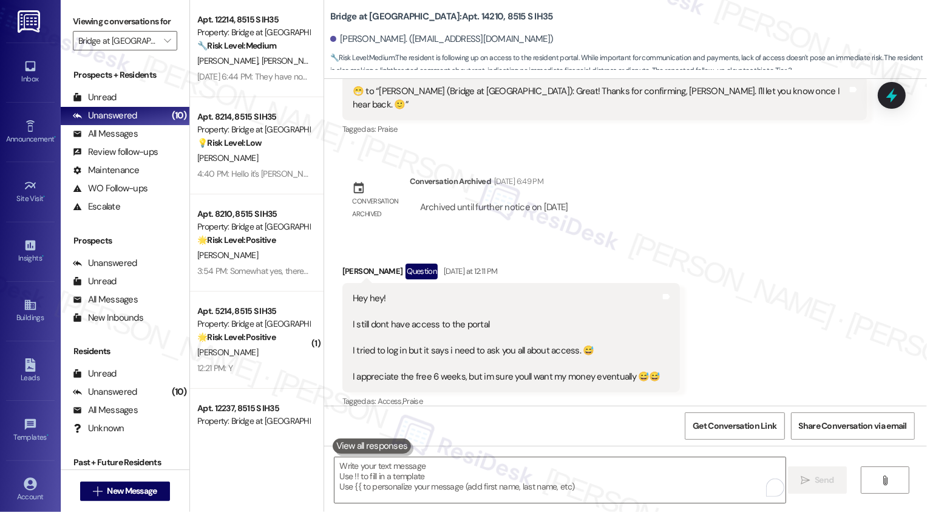
scroll to position [1131, 0]
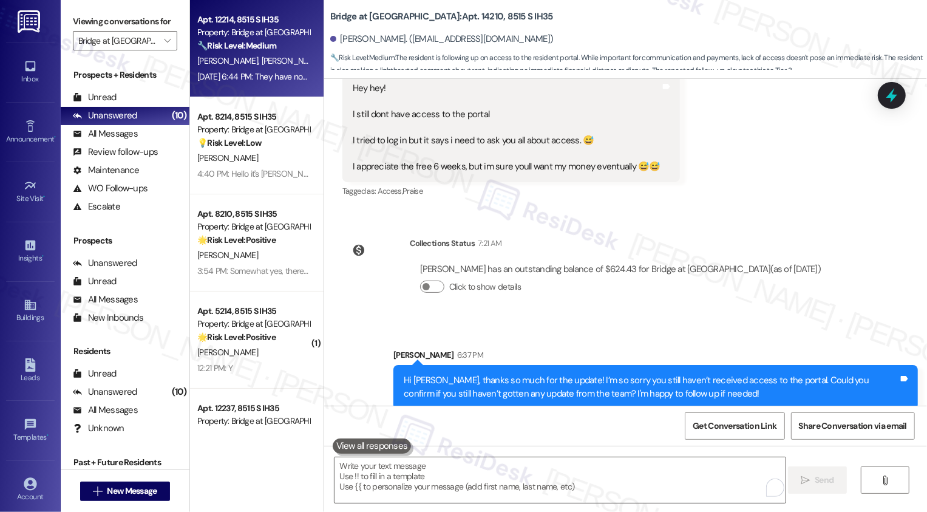
click at [228, 92] on div "Apt. 12214, 8515 S IH35 Property: Bridge at Monarch Bluffs 🔧 Risk Level: Medium…" at bounding box center [257, 48] width 134 height 97
type textarea "Fetching suggested responses. Please feel free to read through the conversation…"
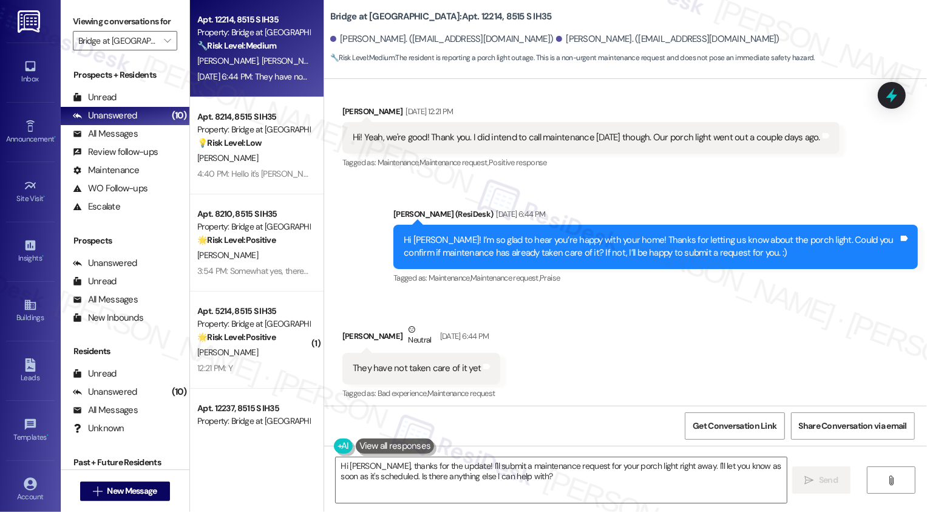
scroll to position [476, 0]
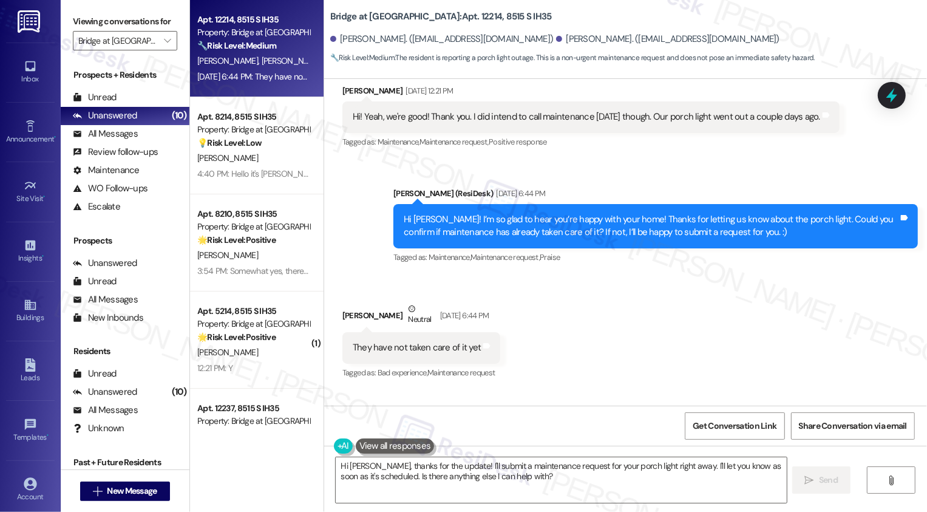
click at [451, 14] on b "Bridge at Monarch Bluffs: Apt. 12214, 8515 S IH35" at bounding box center [441, 16] width 222 height 13
copy b "12214"
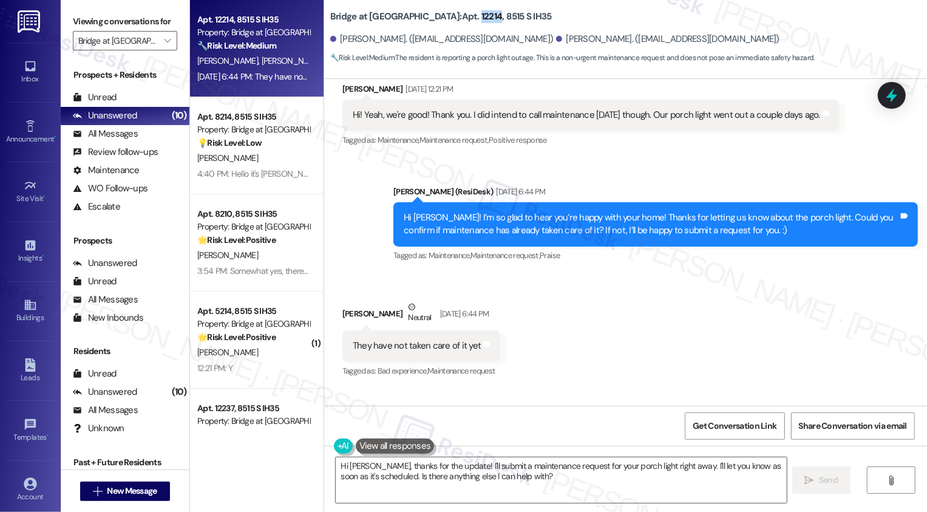
scroll to position [476, 0]
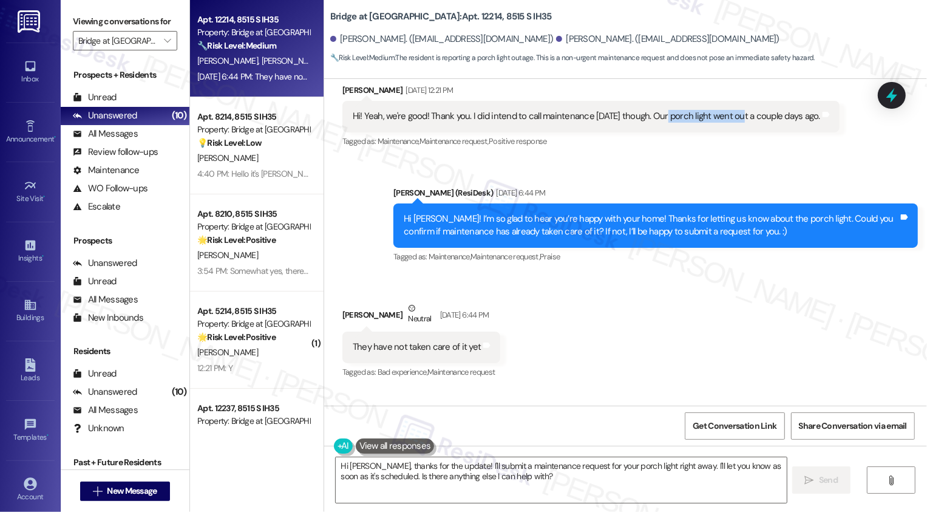
drag, startPoint x: 656, startPoint y: 115, endPoint x: 730, endPoint y: 117, distance: 74.1
click at [730, 117] on div "Hi! Yeah, we're good! Thank you. I did intend to call maintenance today though.…" at bounding box center [587, 116] width 468 height 13
copy div "porch light went out"
click at [424, 466] on textarea "Hi Magdalena, thanks for the update! I'll submit a maintenance request for your…" at bounding box center [561, 480] width 451 height 46
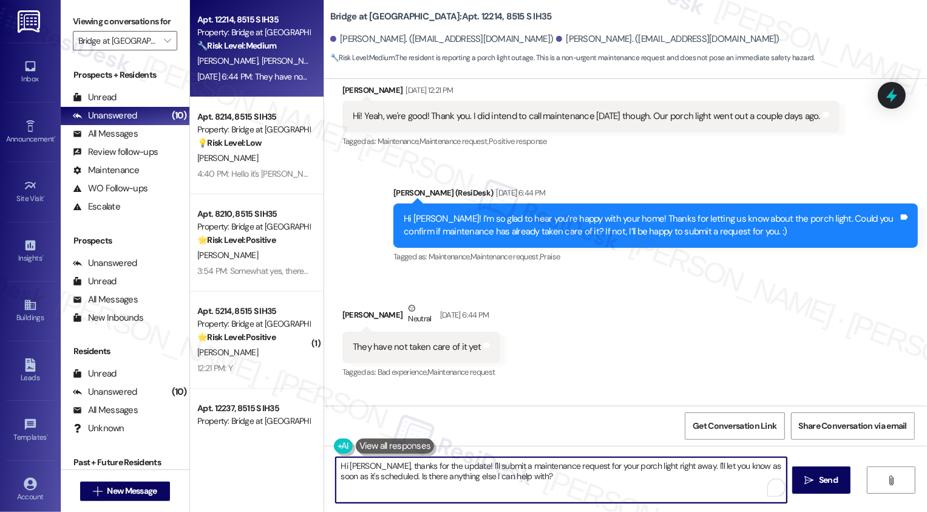
click at [460, 469] on textarea "Hi Magdalena, thanks for the update! I'll submit a maintenance request for your…" at bounding box center [561, 480] width 451 height 46
click at [641, 469] on textarea "Hi Magdalena, thanks for the update! I'll submit a maintenance request for your…" at bounding box center [561, 480] width 451 height 46
drag, startPoint x: 646, startPoint y: 465, endPoint x: 660, endPoint y: 481, distance: 21.2
click at [660, 481] on textarea "Hi Magdalena, thanks for the update! I'll submit a maintenance request for your…" at bounding box center [560, 480] width 451 height 46
type textarea "Hi Magdalena, thanks for the update! I'll submit a maintenance request for your…"
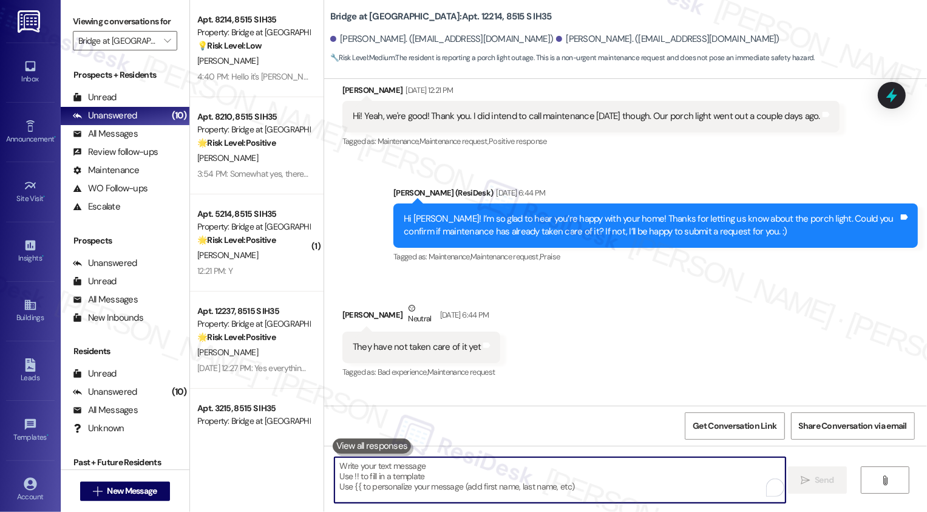
scroll to position [460, 0]
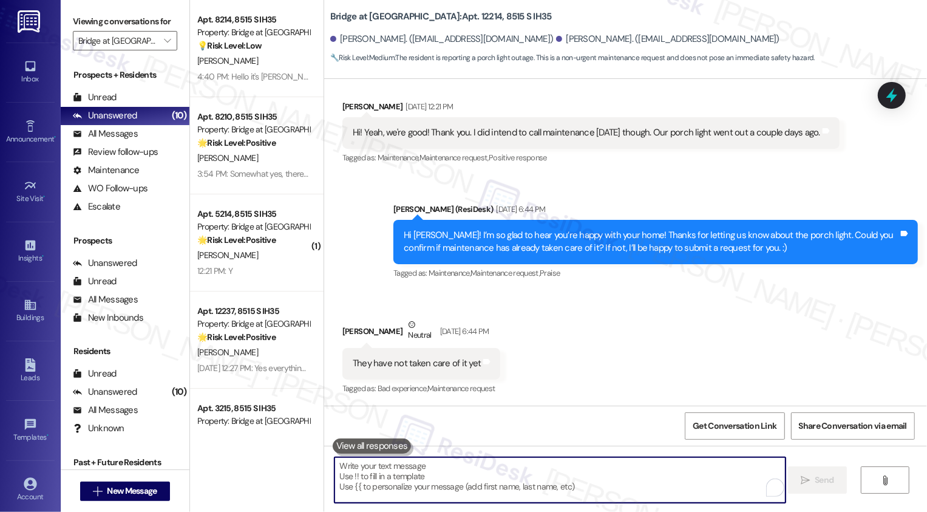
click at [452, 17] on b "Bridge at Monarch Bluffs: Apt. 12214, 8515 S IH35" at bounding box center [441, 16] width 222 height 13
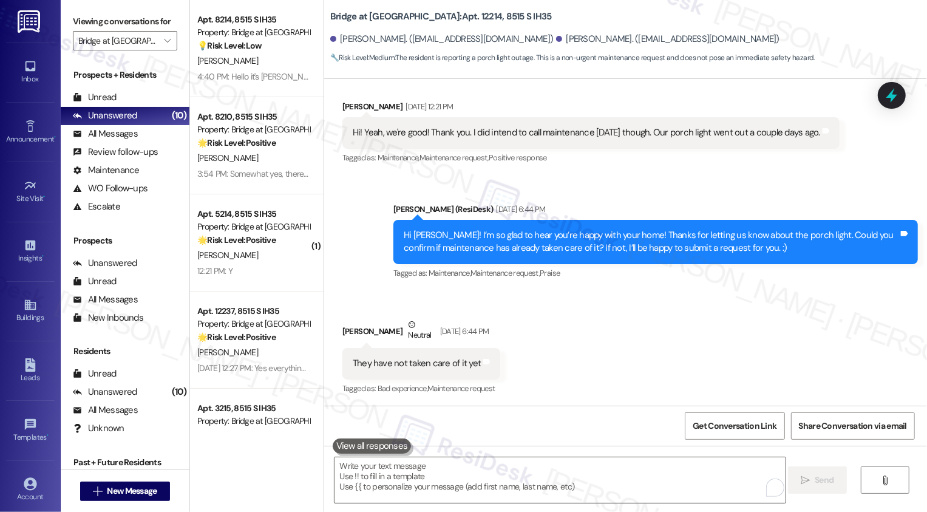
click at [452, 17] on b "Bridge at Monarch Bluffs: Apt. 12214, 8515 S IH35" at bounding box center [441, 16] width 222 height 13
copy b "12214"
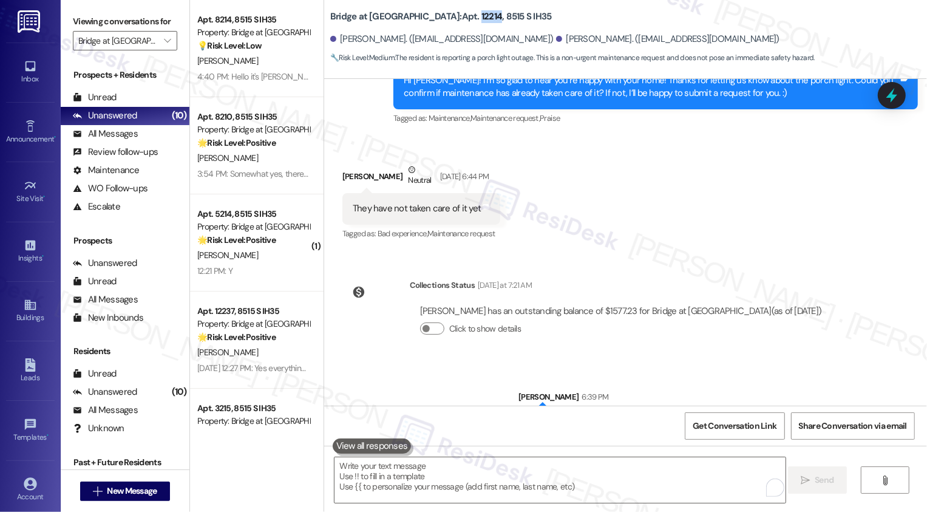
scroll to position [657, 0]
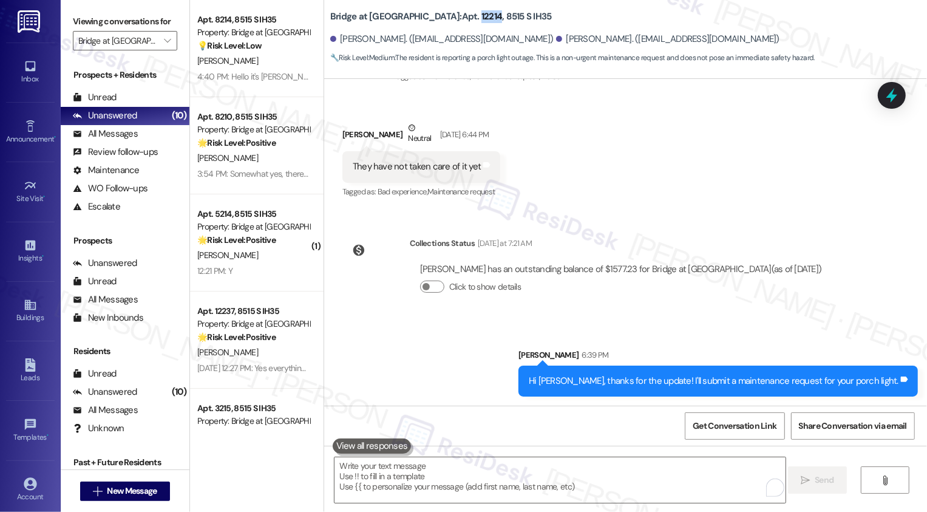
click at [630, 213] on div "Lease started Feb 25, 2025 at 7:00 PM Survey, sent via SMS Residesk Automated S…" at bounding box center [625, 242] width 603 height 327
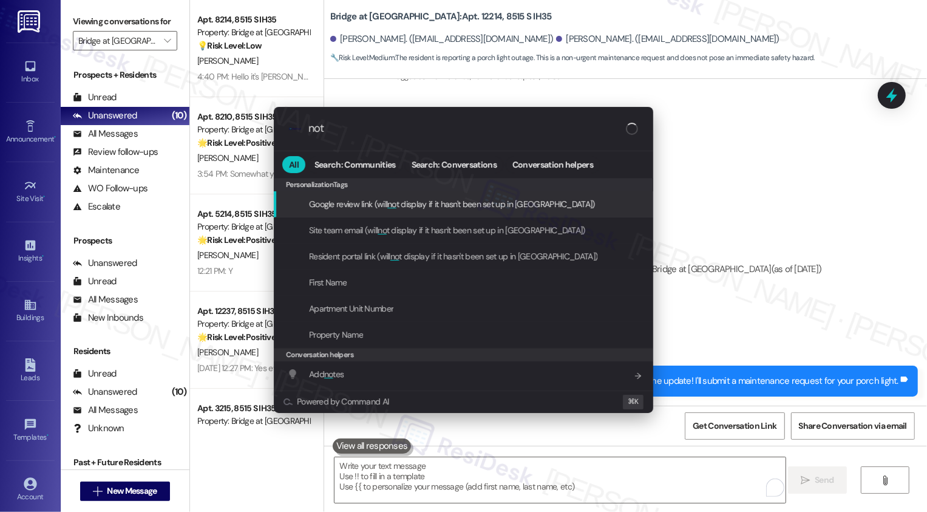
type input "note"
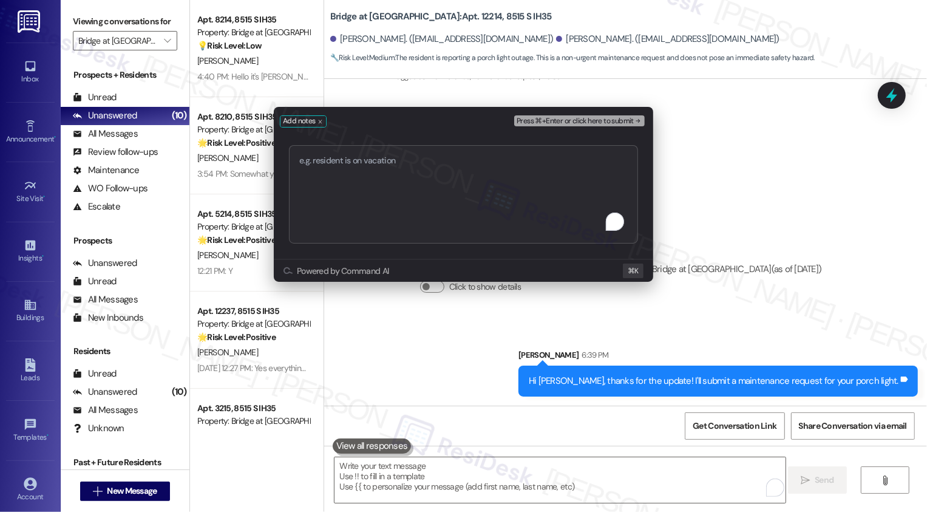
type textarea "Work order 5216 added successfully!"
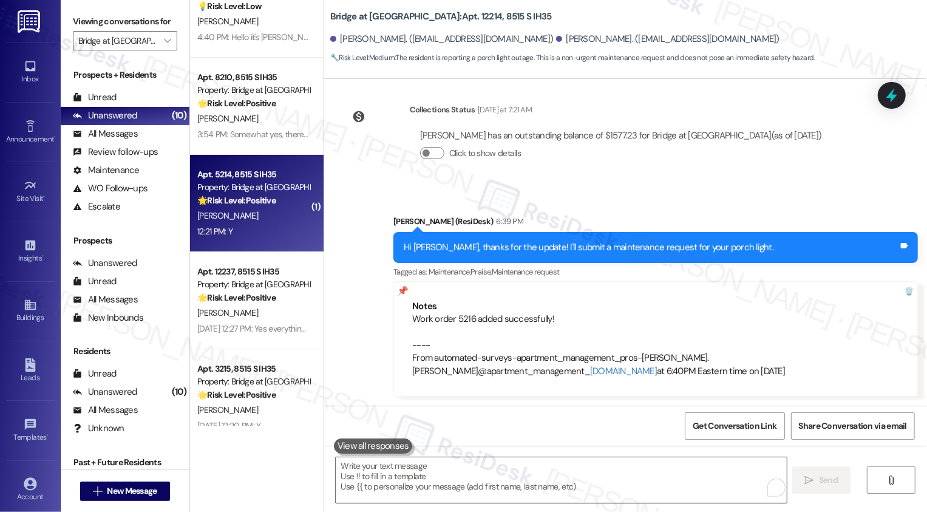
scroll to position [75, 0]
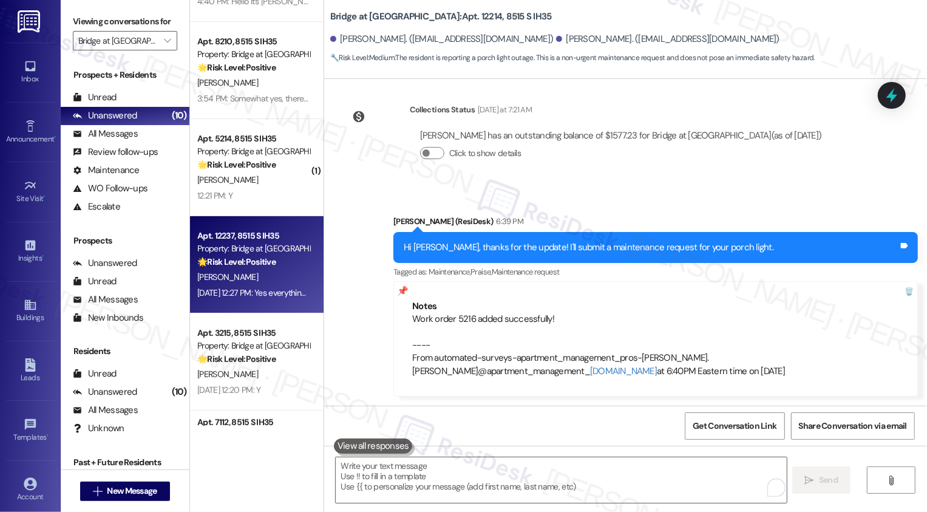
click at [250, 278] on div "B. Rosales" at bounding box center [253, 277] width 115 height 15
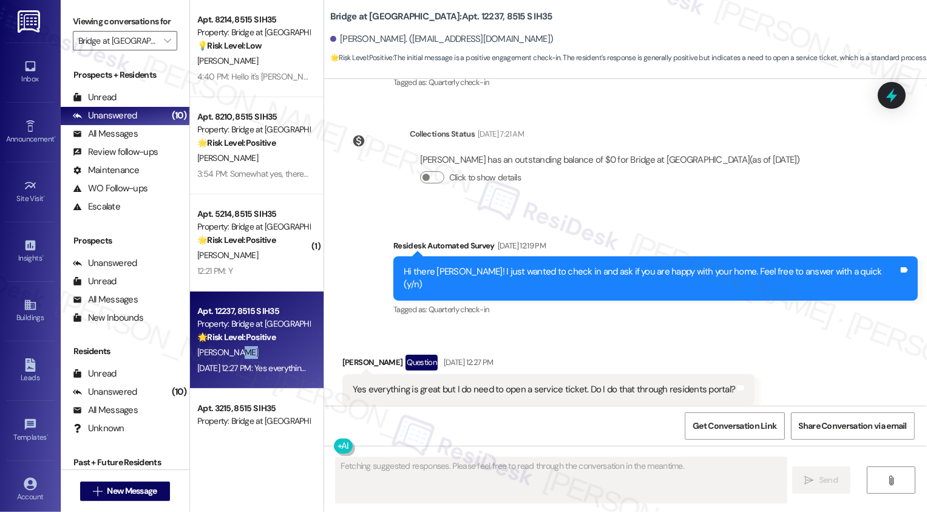
scroll to position [318, 0]
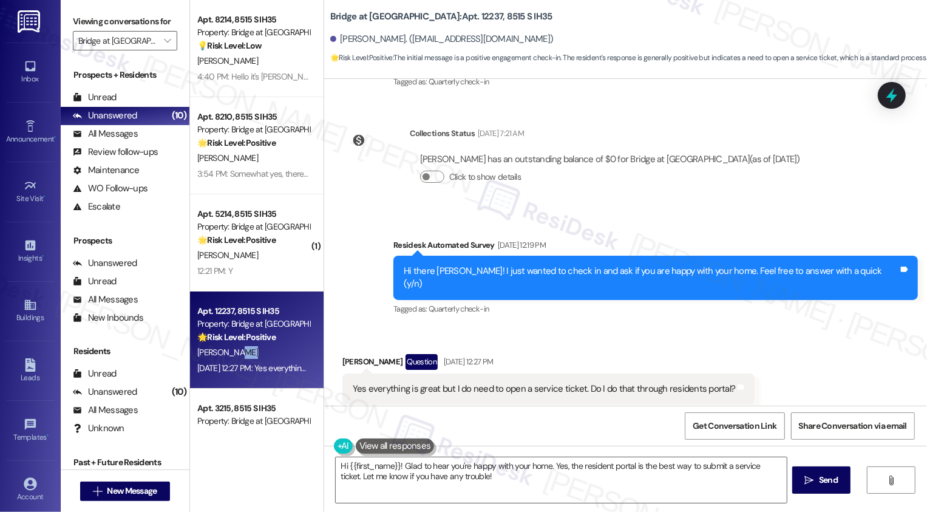
click at [450, 16] on b "Bridge at Monarch Bluffs: Apt. 12237, 8515 S IH35" at bounding box center [441, 16] width 222 height 13
copy b "12237"
click at [459, 484] on textarea "Hi {{first_name}}! Glad to hear you're happy with your home. Yes, the resident …" at bounding box center [561, 480] width 451 height 46
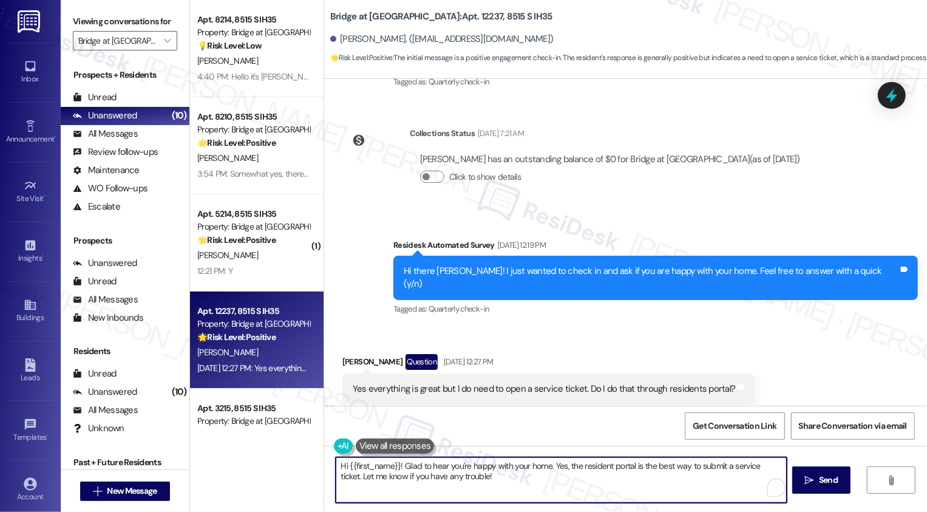
click at [499, 480] on textarea "Hi {{first_name}}! Glad to hear you're happy with your home. Yes, the resident …" at bounding box center [561, 480] width 451 height 46
drag, startPoint x: 332, startPoint y: 479, endPoint x: 497, endPoint y: 482, distance: 164.6
click at [497, 482] on textarea "Hi {{first_name}}! Glad to hear you're happy with your home. Yes, the resident …" at bounding box center [560, 480] width 451 height 46
paste textarea "I’m glad to hear you’re happy with your home. Yes, the resident portal is the b…"
click at [356, 475] on textarea "Hi {{first_name}}! I’m glad to hear you’re happy with your home. Yes, the resid…" at bounding box center [560, 480] width 451 height 46
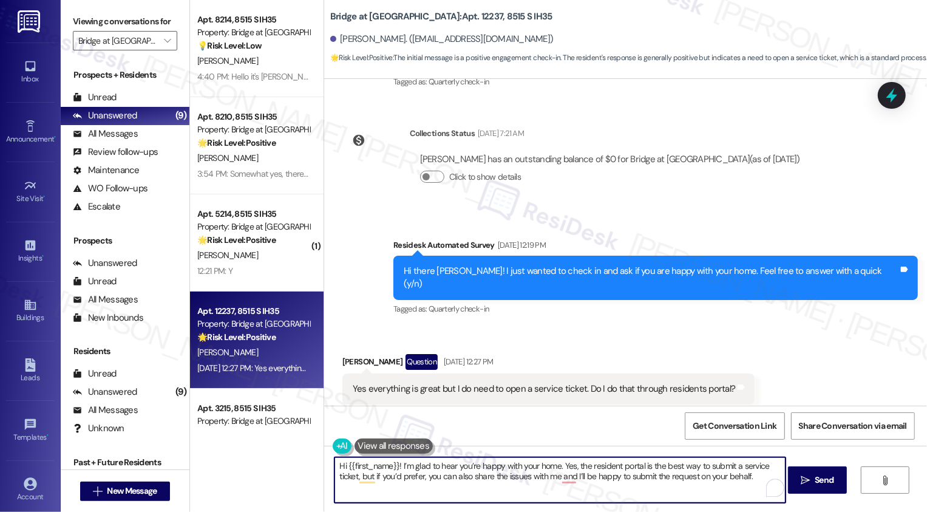
click at [756, 476] on textarea "Hi {{first_name}}! I’m glad to hear you’re happy with your home. Yes, the resid…" at bounding box center [560, 480] width 451 height 46
type textarea "Hi {{first_name}}! I’m glad to hear you’re happy with your home. Yes, the resid…"
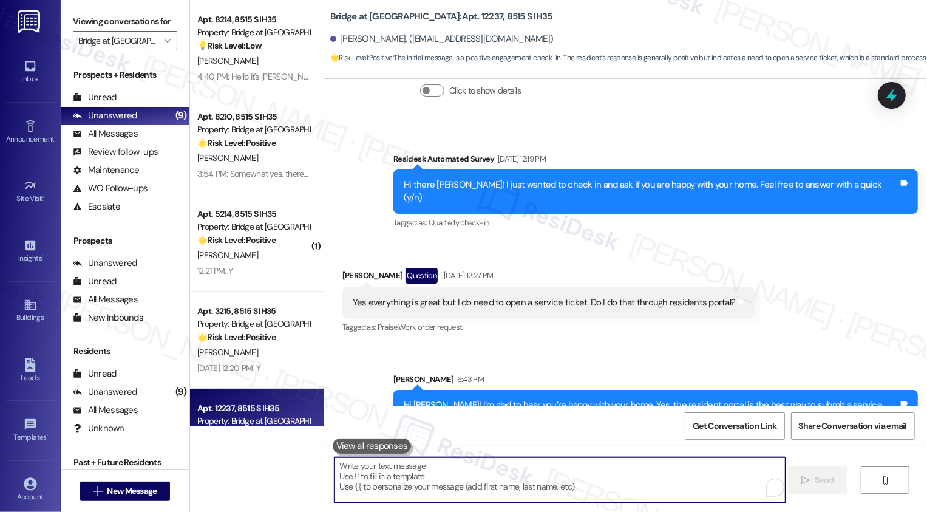
scroll to position [415, 0]
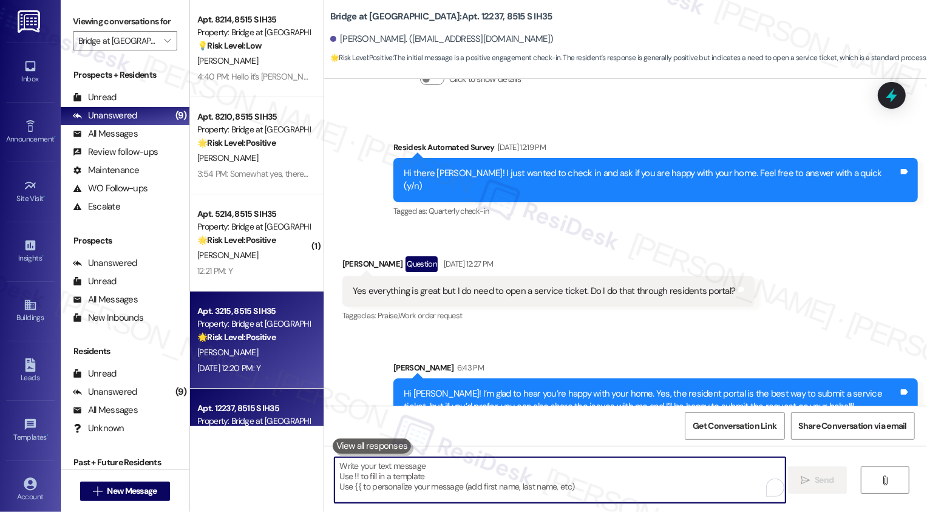
click at [256, 322] on div "Property: Bridge at [GEOGRAPHIC_DATA]" at bounding box center [253, 324] width 112 height 13
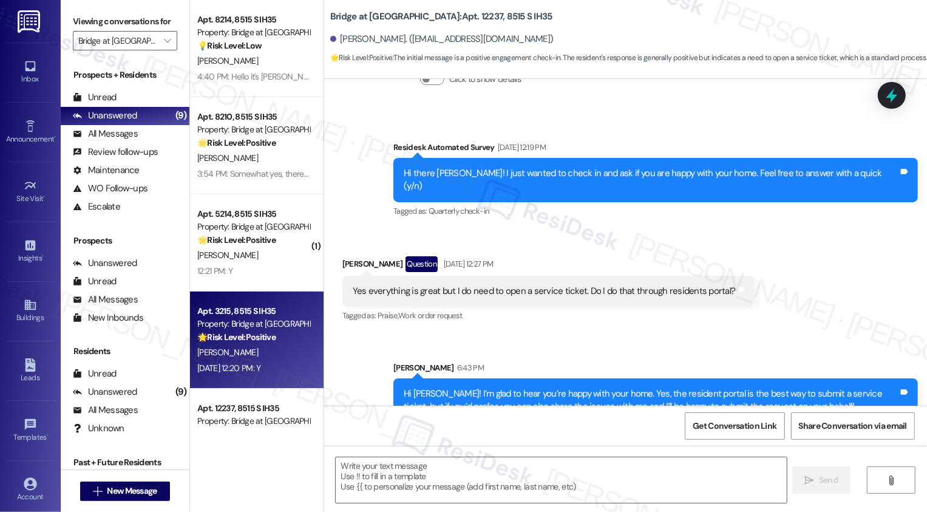
click at [256, 322] on div "Property: Bridge at [GEOGRAPHIC_DATA]" at bounding box center [253, 324] width 112 height 13
type textarea "Fetching suggested responses. Please feel free to read through the conversation…"
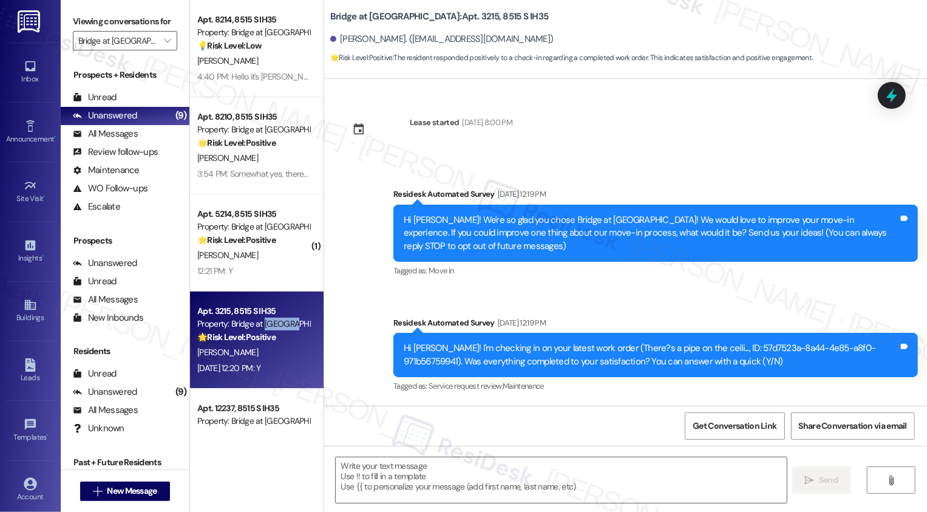
scroll to position [213, 0]
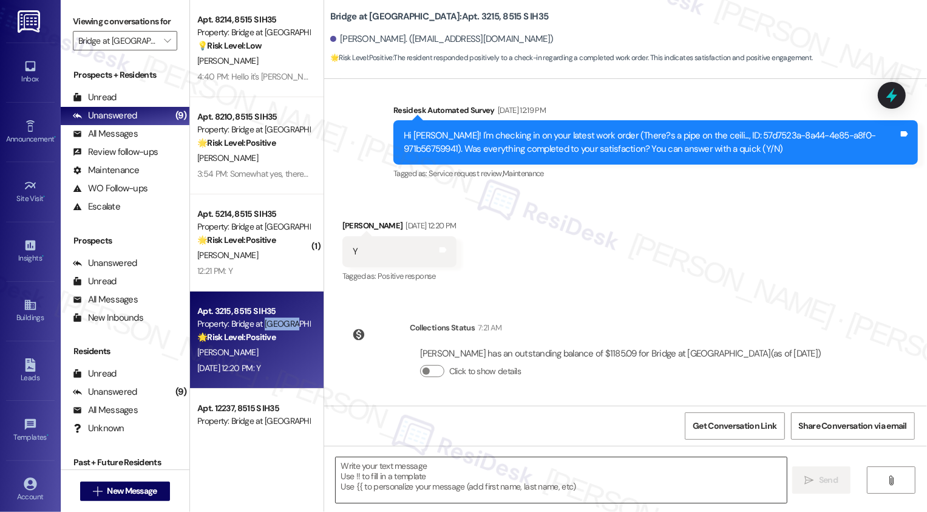
click at [448, 482] on textarea at bounding box center [561, 480] width 451 height 46
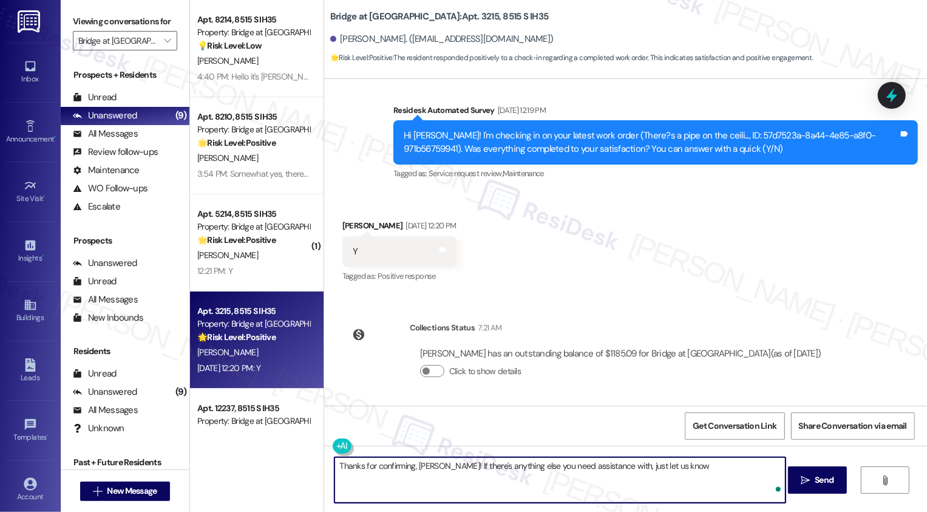
type textarea "Thanks for confirming, Toni! If there's anything else you need assistance with,…"
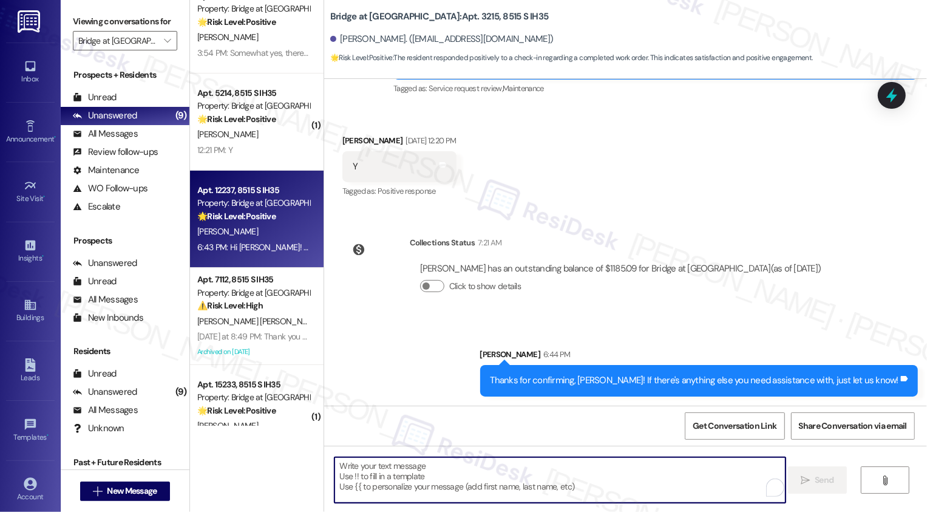
scroll to position [146, 0]
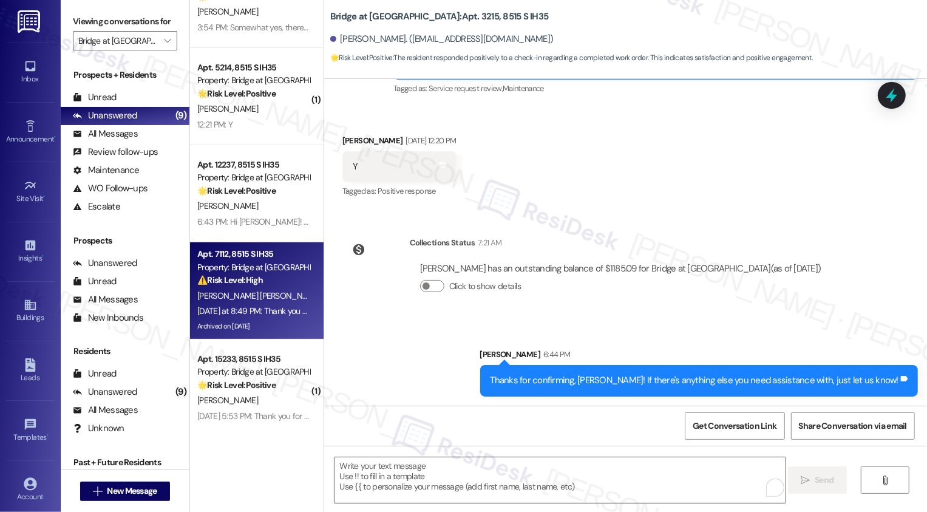
click at [324, 293] on span "Y. Berrio" at bounding box center [393, 295] width 138 height 11
type textarea "Fetching suggested responses. Please feel free to read through the conversation…"
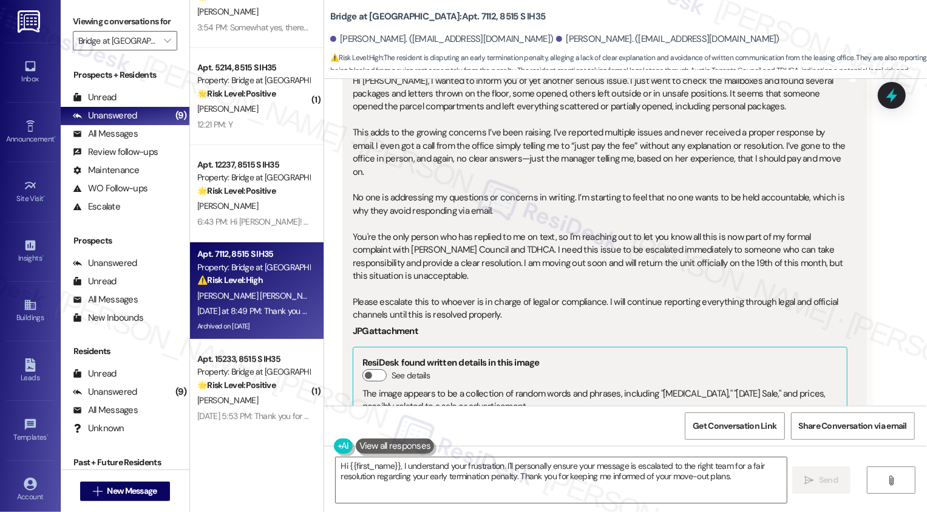
scroll to position [8886, 0]
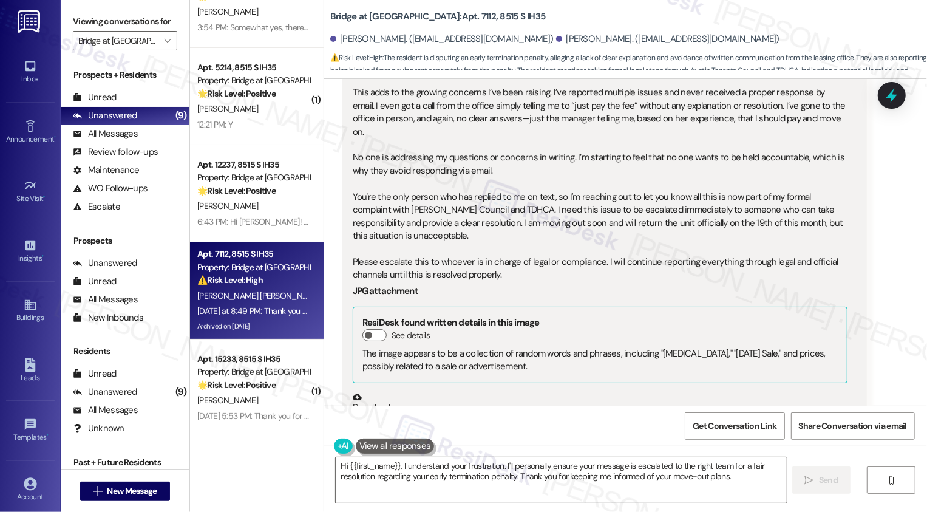
click at [411, 414] on button "Zoom image" at bounding box center [398, 474] width 91 height 121
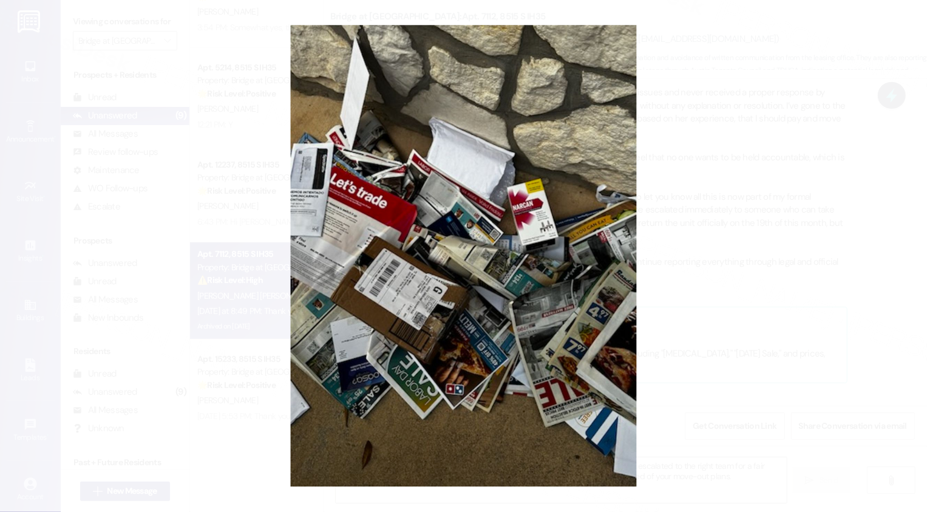
click at [695, 310] on button "Unzoom image" at bounding box center [463, 256] width 927 height 512
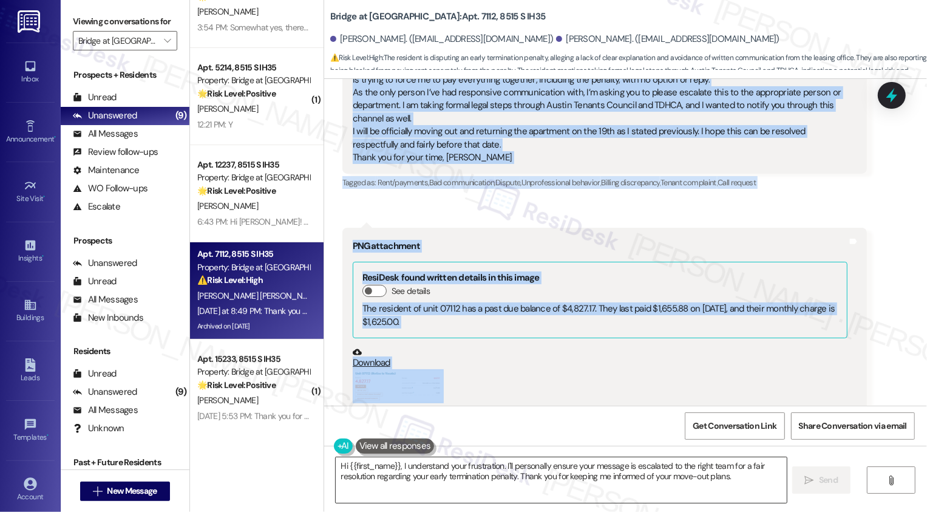
scroll to position [9110, 0]
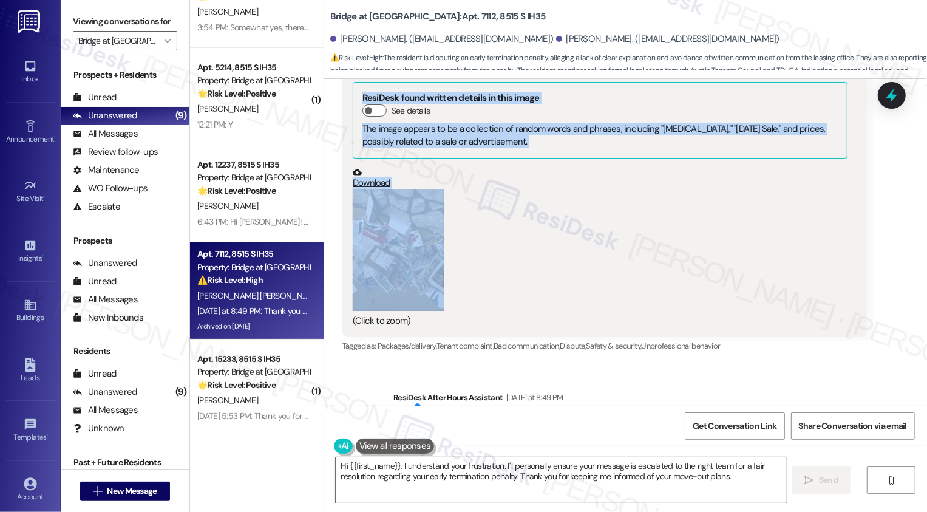
drag, startPoint x: 335, startPoint y: 278, endPoint x: 473, endPoint y: 116, distance: 212.8
click at [473, 116] on div "Lease started Feb 19, 2025 at 7:00 PM Survey, sent via SMS Residesk Automated S…" at bounding box center [625, 242] width 603 height 327
copy div "Wilmer Berrio Hoyos Question Neutral Yesterday at 1:22 PM Hi Sarah, I'm reachin…"
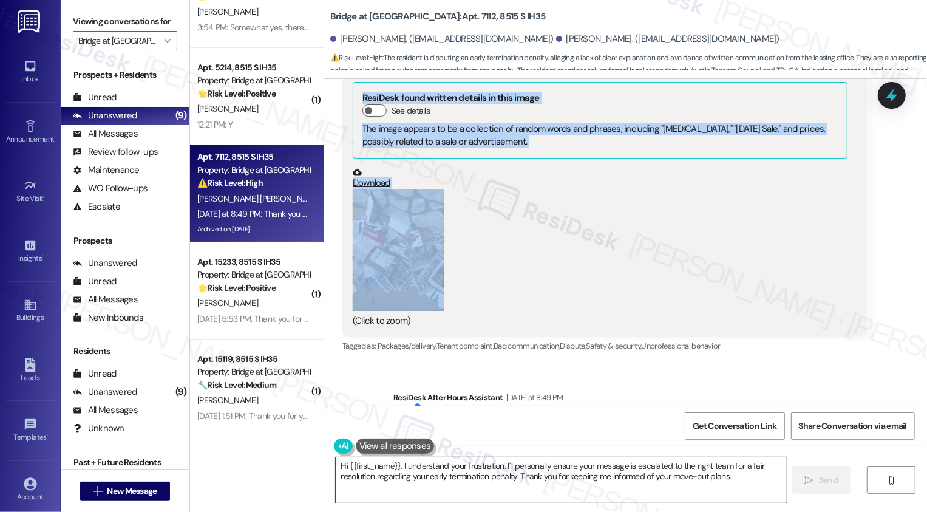
click at [550, 482] on textarea "Hi {{first_name}}, I understand your frustration. I'll personally ensure your m…" at bounding box center [561, 480] width 451 height 46
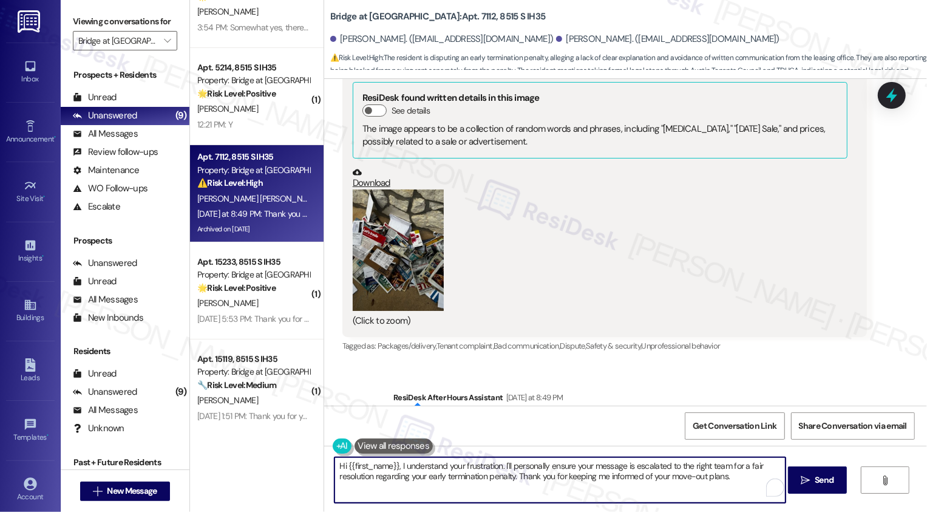
paste textarea "Wilmer, thank you for sharing these concerns regarding the early termination fe…"
type textarea "Hi Wilmer, thank you for sharing these concerns regarding the early termination…"
click at [447, 482] on textarea "Hi Wilmer, thank you for sharing these concerns regarding the early termination…" at bounding box center [560, 480] width 451 height 46
click at [510, 480] on textarea "Hi Wilmer, thank you for sharing these concerns regarding the early termination…" at bounding box center [560, 480] width 451 height 46
click at [564, 467] on textarea "Hi Wilmer, thank you for sharing these concerns regarding the early termination…" at bounding box center [560, 480] width 451 height 46
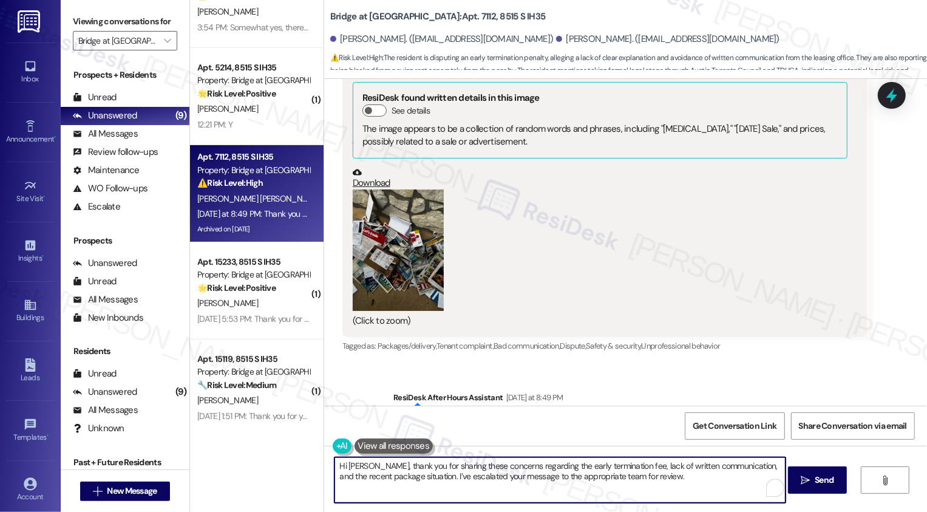
click at [681, 473] on textarea "Hi Wilmer, thank you for sharing these concerns regarding the early termination…" at bounding box center [560, 480] width 451 height 46
click at [658, 463] on textarea "Hi Wilmer, thank you for sharing these concerns regarding the early termination…" at bounding box center [560, 480] width 451 height 46
click at [398, 486] on textarea "Hi Wilmer, thank you for sharing these concerns regarding the early termination…" at bounding box center [560, 480] width 451 height 46
click at [369, 480] on textarea "Hi Wilmer, thank you for sharing these concerns regarding the early termination…" at bounding box center [560, 480] width 451 height 46
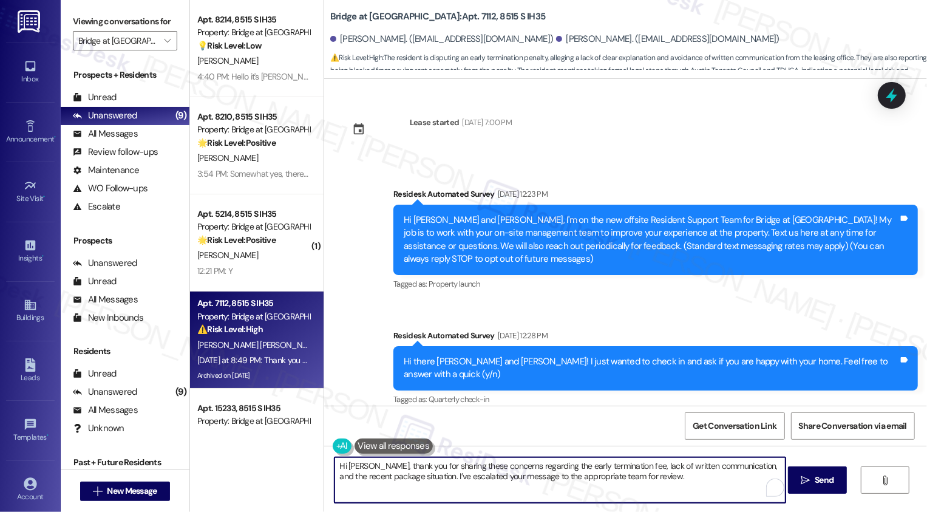
click at [399, 473] on textarea "Hi Wilmer, thank you for sharing these concerns regarding the early termination…" at bounding box center [560, 480] width 451 height 46
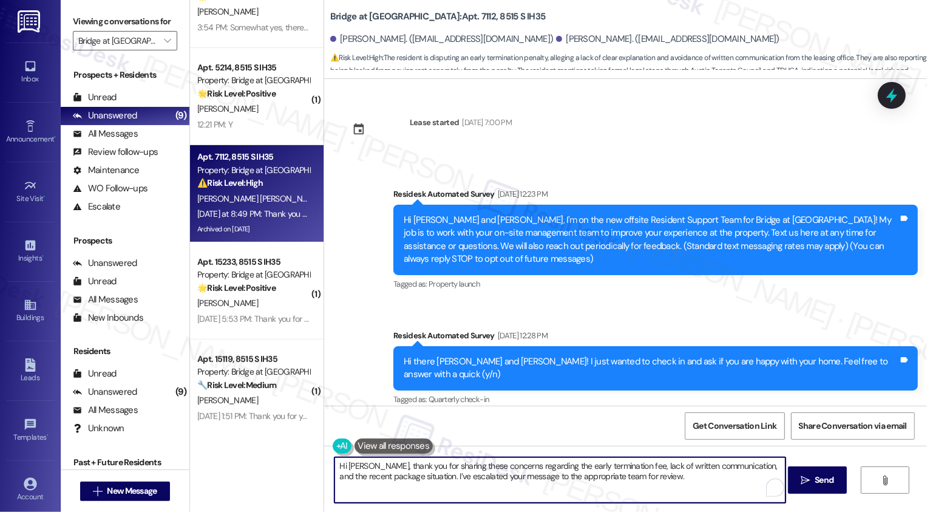
scroll to position [9110, 0]
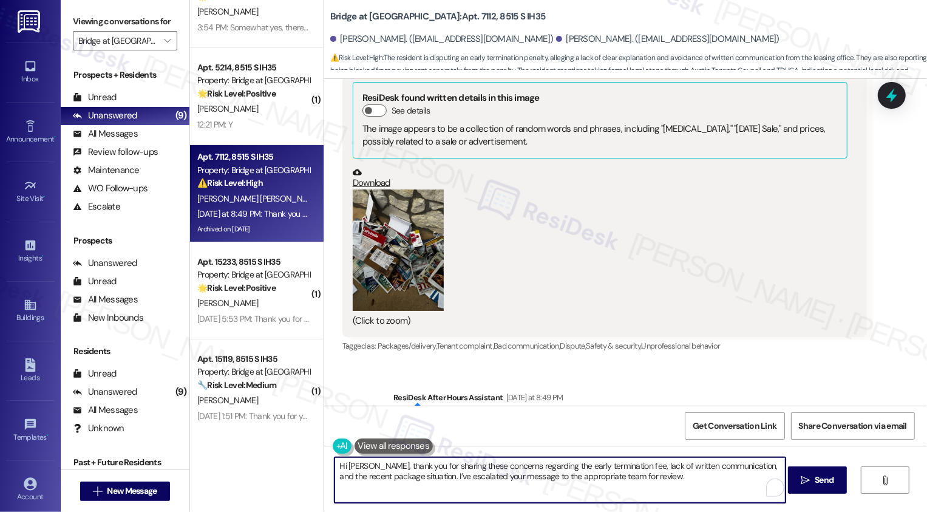
click at [431, 476] on textarea "Hi Wilmer, thank you for sharing these concerns regarding the early termination…" at bounding box center [560, 480] width 451 height 46
click at [457, 476] on textarea "Hi Wilmer, thank you for sharing these concerns regarding the early termination…" at bounding box center [560, 480] width 451 height 46
drag, startPoint x: 547, startPoint y: 479, endPoint x: 668, endPoint y: 483, distance: 121.6
click at [669, 485] on textarea "Hi Wilmer, thank you for sharing these concerns regarding the early termination…" at bounding box center [560, 480] width 451 height 46
click at [618, 475] on textarea "Hi Wilmer, thank you for sharing these concerns regarding the early termination…" at bounding box center [560, 480] width 451 height 46
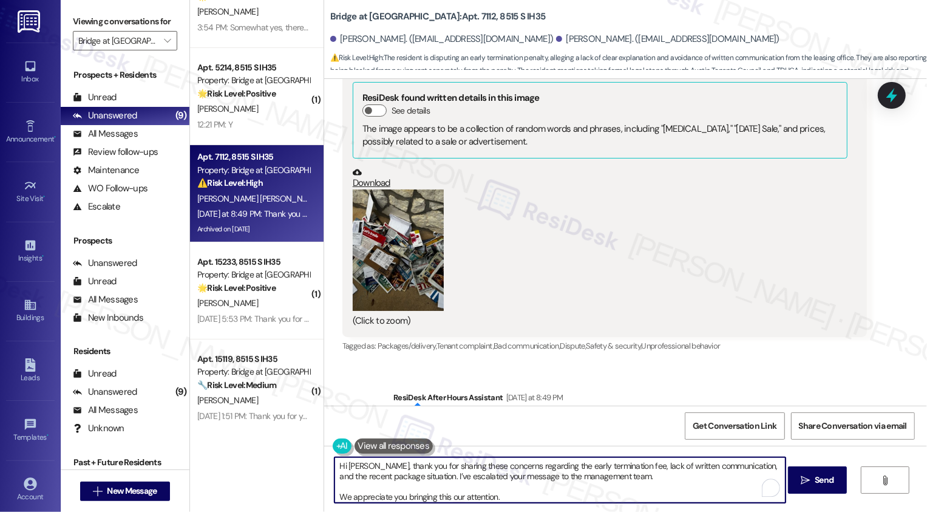
click at [590, 493] on textarea "Hi Wilmer, thank you for sharing these concerns regarding the early termination…" at bounding box center [560, 480] width 451 height 46
type textarea "Hi Wilmer, thank you for sharing these concerns regarding the early termination…"
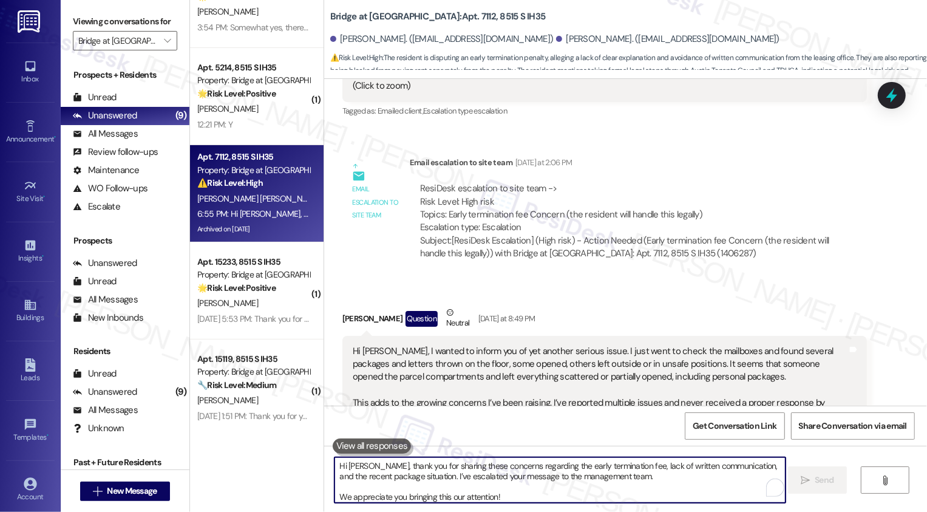
scroll to position [8441, 0]
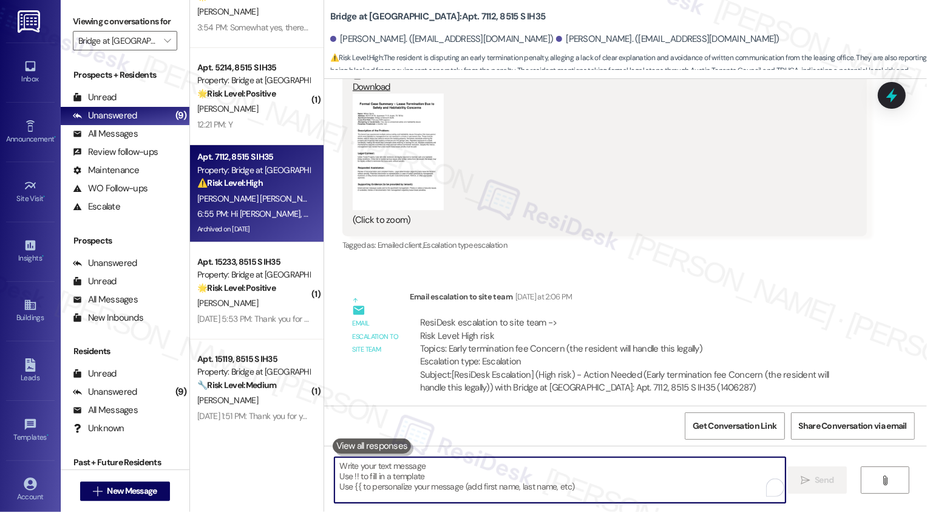
click at [638, 440] on div "Wilmer Berrio Hoyos Question Neutral Yesterday at 8:49 PM" at bounding box center [605, 455] width 525 height 30
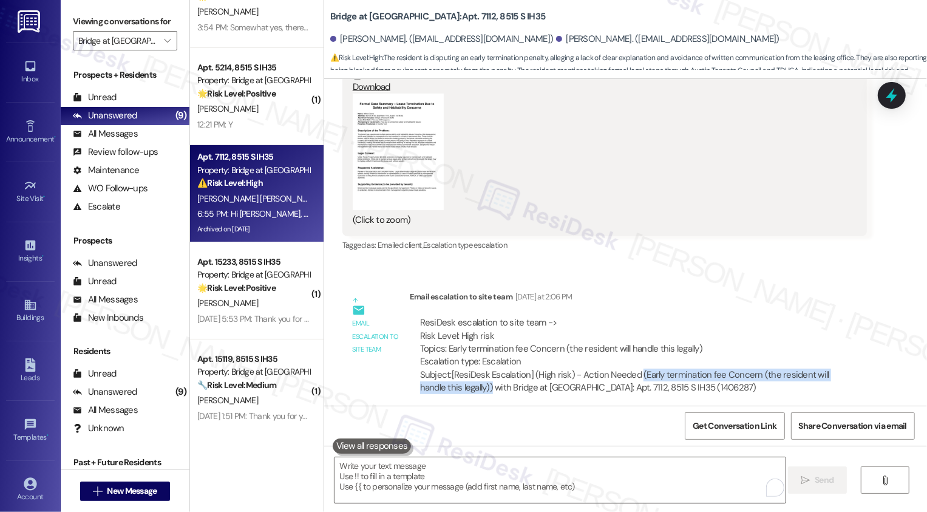
drag, startPoint x: 631, startPoint y: 200, endPoint x: 458, endPoint y: 216, distance: 173.8
click at [458, 369] on div "Subject: [ResiDesk Escalation] (High risk) - Action Needed (Early termination f…" at bounding box center [638, 382] width 437 height 26
copy div "(Early termination fee Concern (the resident will handle this legally))"
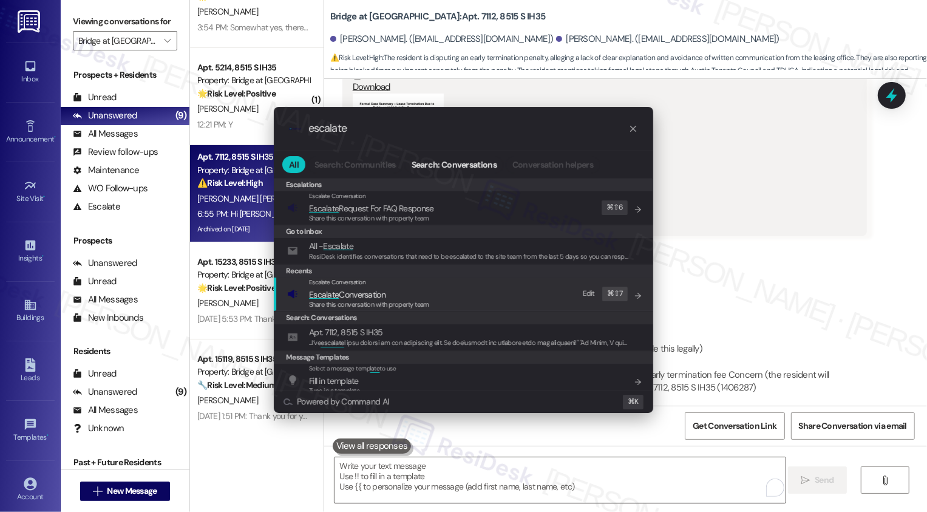
type input "escalate"
click at [330, 293] on span "Escalate" at bounding box center [324, 294] width 30 height 11
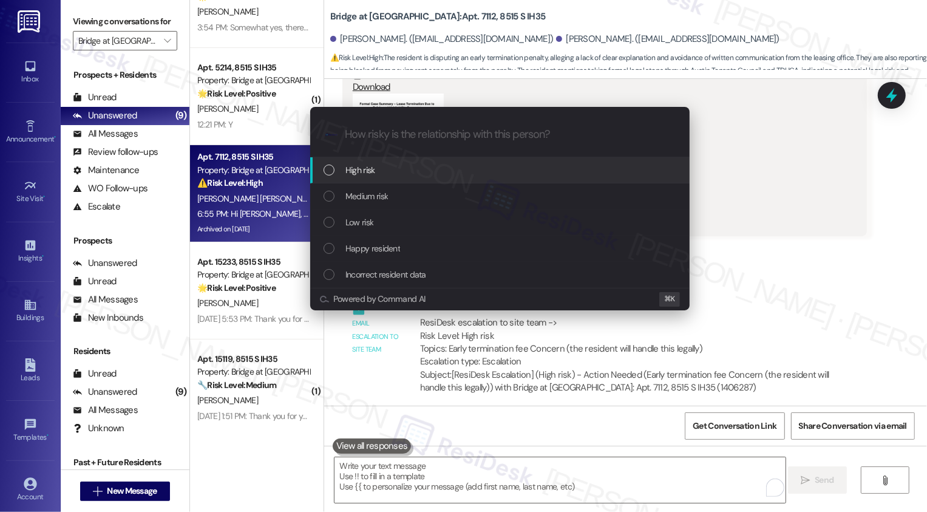
click at [364, 174] on span "High risk" at bounding box center [361, 169] width 30 height 13
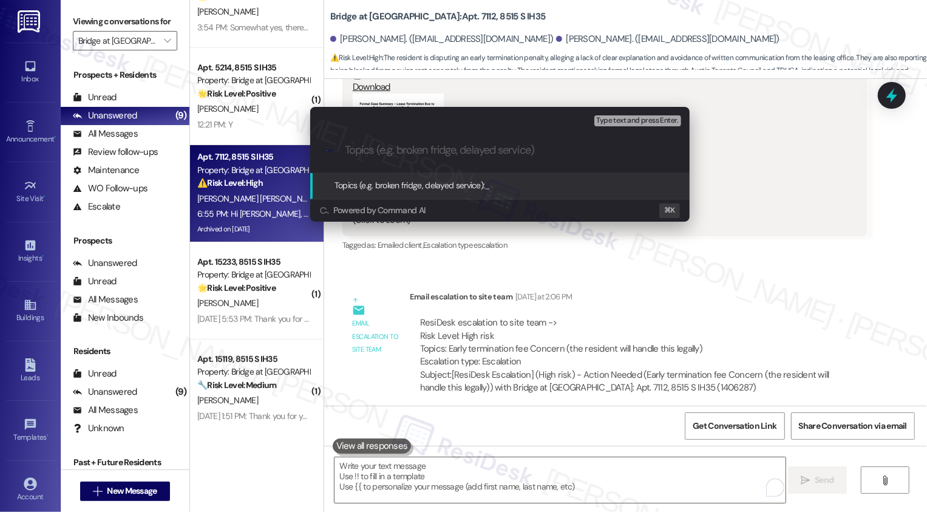
paste input "(Early termination fee Concern (the resident will handle this legally))"
click at [345, 148] on input "(Early termination fee Concern (the resident will handle this legally))" at bounding box center [505, 150] width 320 height 13
drag, startPoint x: 546, startPoint y: 150, endPoint x: 723, endPoint y: 168, distance: 178.2
click at [724, 168] on div "Escalate Conversation High risk Topics (e.g. broken fridge, delayed service) An…" at bounding box center [463, 256] width 927 height 512
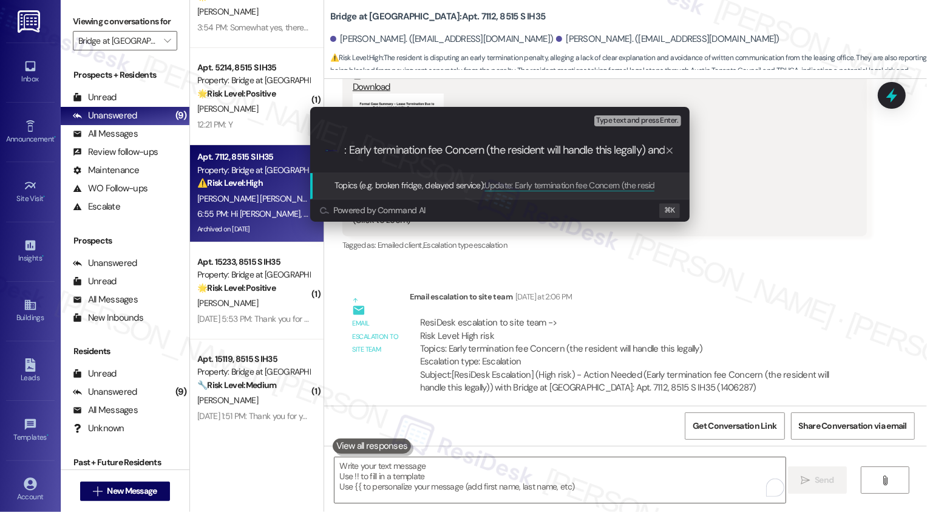
scroll to position [0, 41]
type input "Update: Early termination fee Concern (the resident will handle this legally) a…"
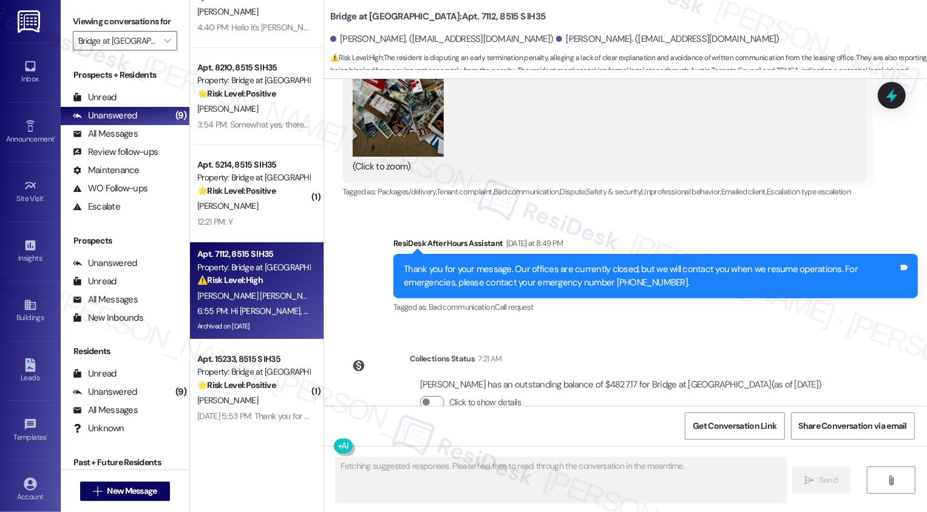
scroll to position [249, 0]
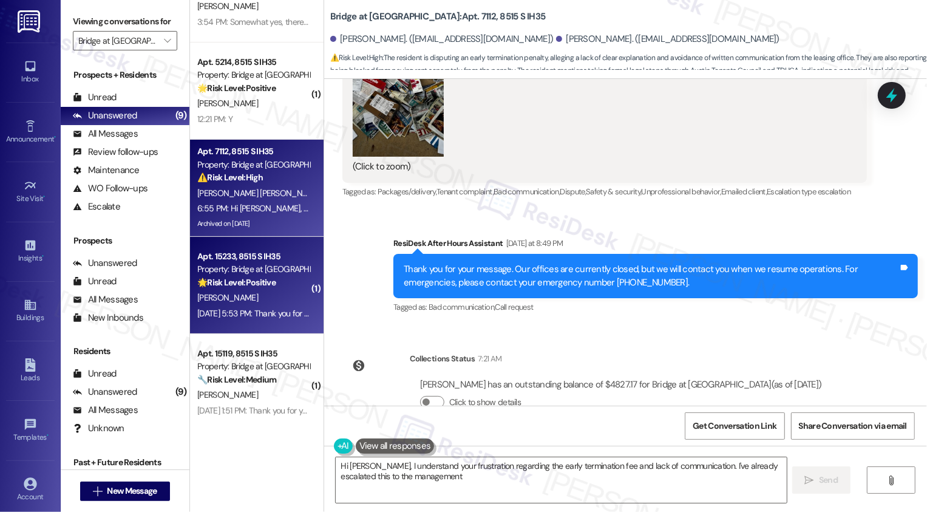
type textarea "Hi Wilmer, I understand your frustration regarding the early termination fee an…"
click at [260, 309] on div "Aug 31, 2025 at 5:53 PM: Thank you for your message. Our offices are currently …" at bounding box center [565, 313] width 736 height 11
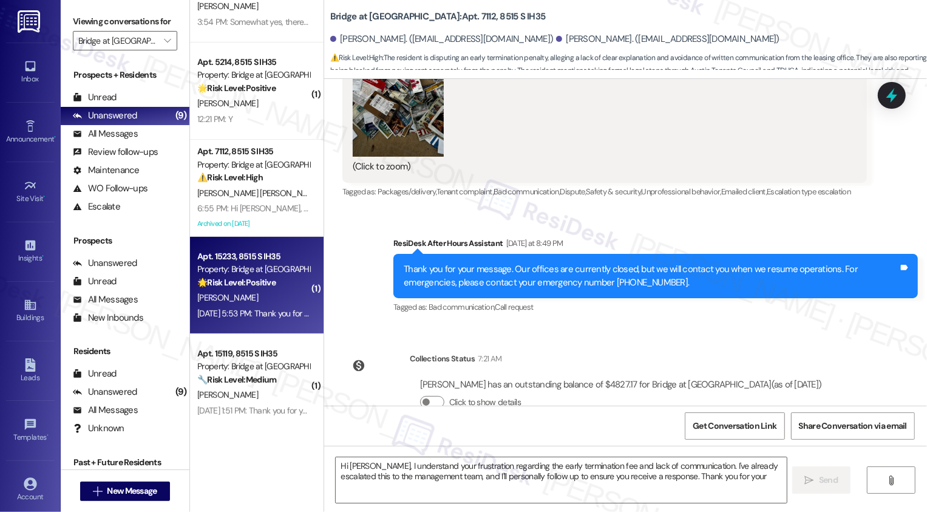
click at [260, 309] on div "Aug 31, 2025 at 5:53 PM: Thank you for your message. Our offices are currently …" at bounding box center [565, 313] width 736 height 11
type textarea "Hi Wilmer, I understand your frustration regarding the early termination fee an…"
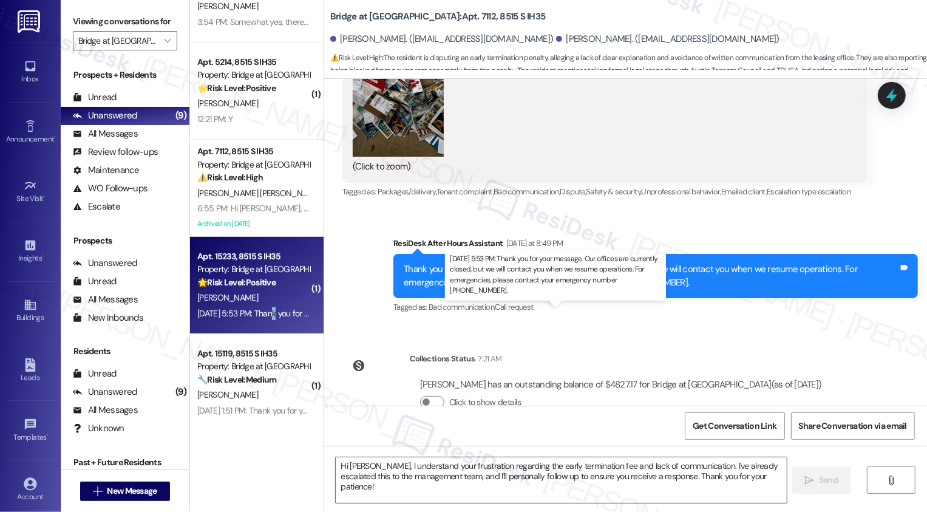
click at [260, 309] on div "Aug 31, 2025 at 5:53 PM: Thank you for your message. Our offices are currently …" at bounding box center [565, 313] width 736 height 11
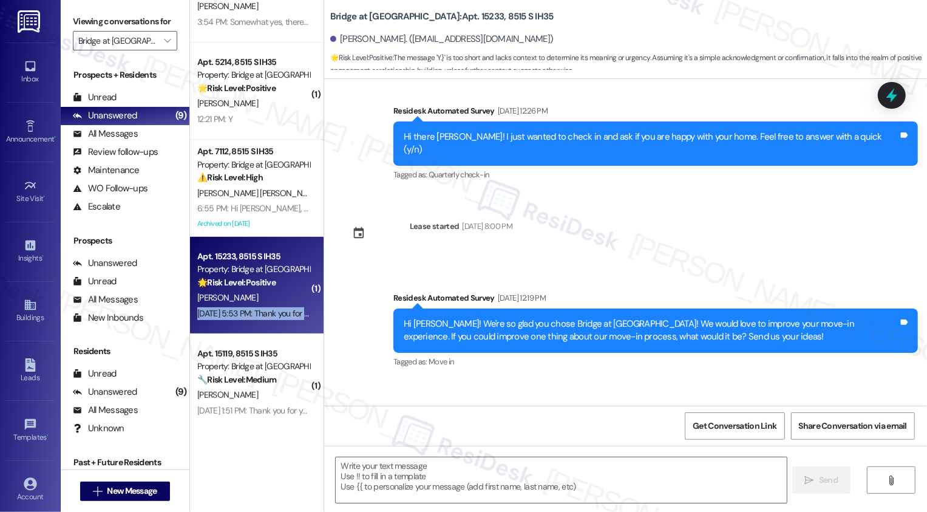
type textarea "Fetching suggested responses. Please feel free to read through the conversation…"
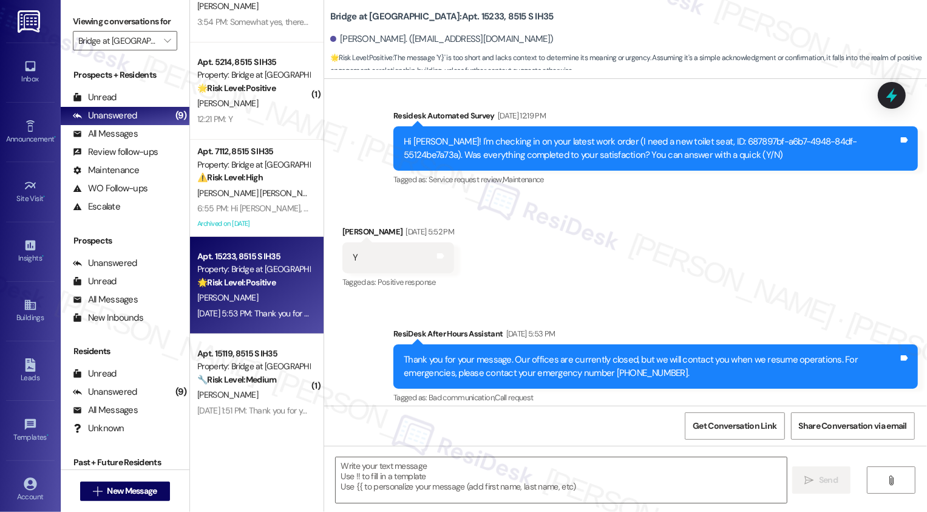
scroll to position [893, 0]
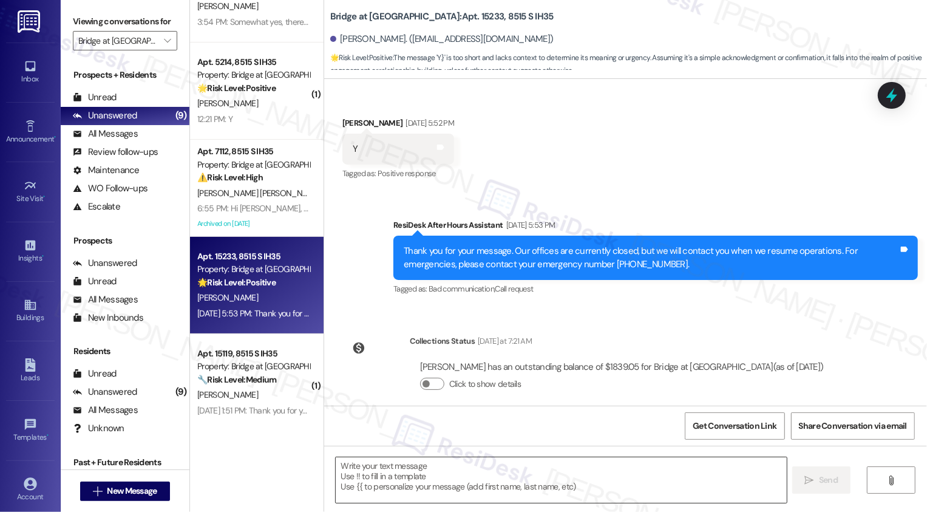
click at [410, 480] on textarea at bounding box center [561, 480] width 451 height 46
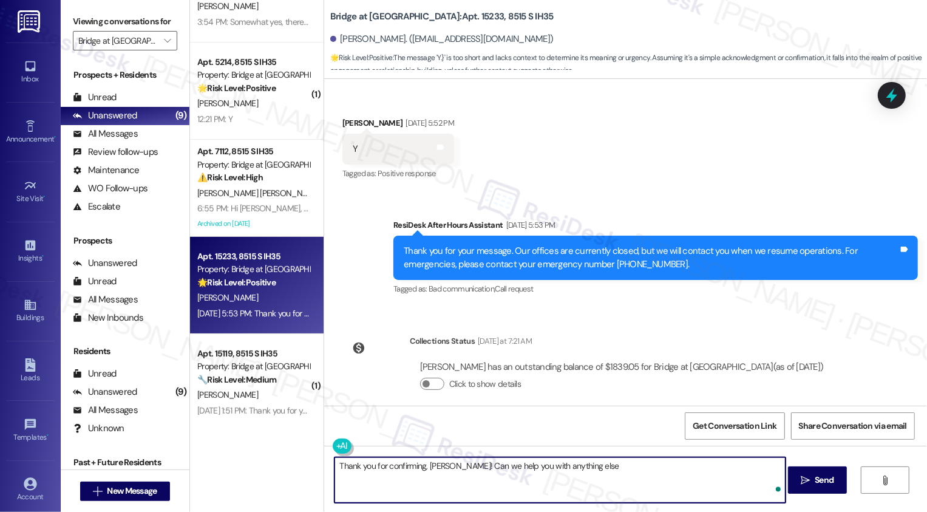
type textarea "Thank you for confirming, Jamie! Can we help you with anything else?"
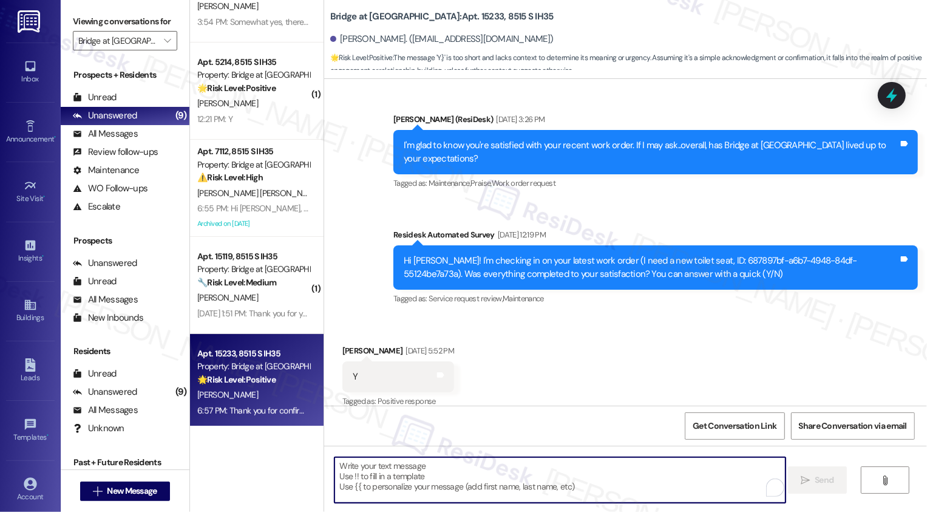
scroll to position [822, 0]
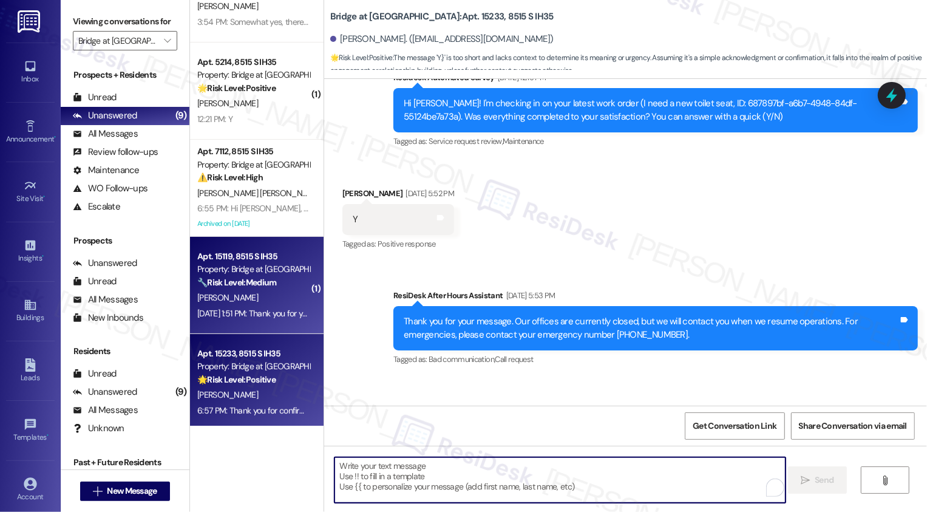
click at [259, 321] on div "Apt. 15119, 8515 S IH35 Property: Bridge at Monarch Bluffs 🔧 Risk Level: Medium…" at bounding box center [257, 285] width 134 height 97
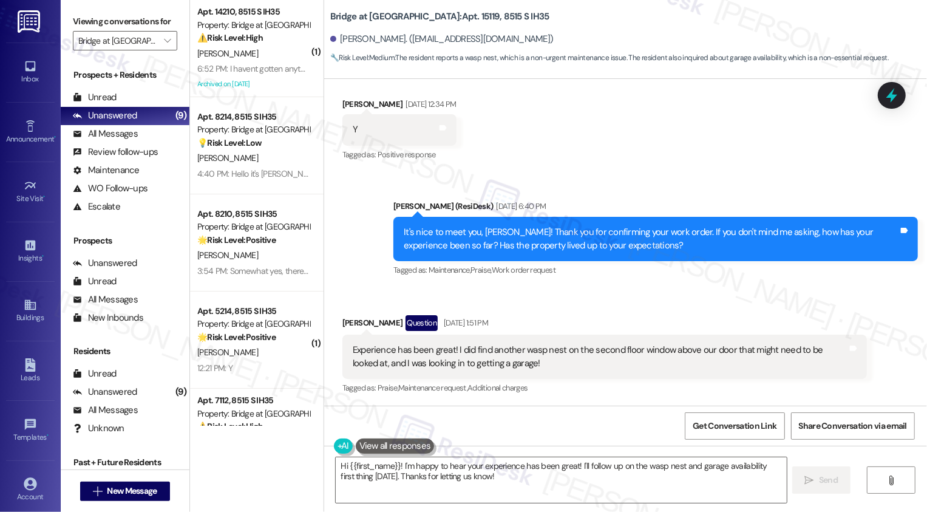
scroll to position [226, 0]
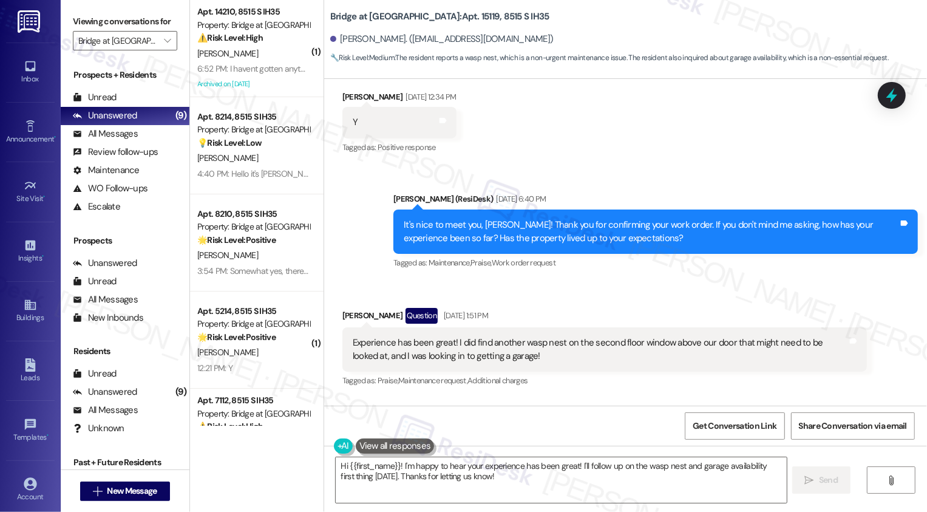
click at [456, 17] on b "Bridge at Monarch Bluffs: Apt. 15119, 8515 S IH35" at bounding box center [439, 16] width 219 height 13
copy b "15119"
click at [529, 480] on textarea "Hi {{first_name}}! I'm happy to hear your experience has been great! I'll follo…" at bounding box center [561, 480] width 451 height 46
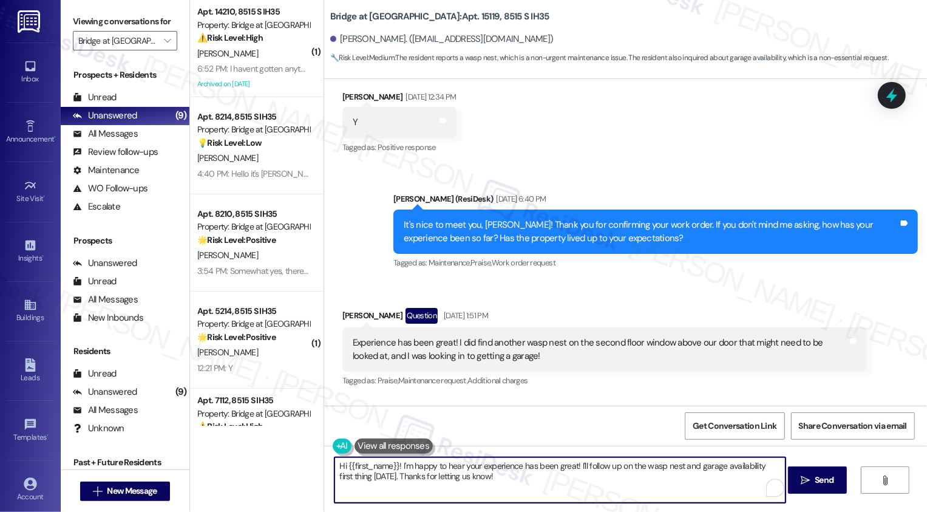
click at [591, 467] on textarea "Hi {{first_name}}! I'm happy to hear your experience has been great! I'll follo…" at bounding box center [560, 480] width 451 height 46
click at [691, 468] on textarea "Hi {{first_name}}! I'm happy to hear your experience has been great! I'll submi…" at bounding box center [560, 480] width 451 height 46
drag, startPoint x: 368, startPoint y: 476, endPoint x: 441, endPoint y: 474, distance: 72.9
click at [441, 474] on textarea "Hi {{first_name}}! I'm happy to hear your experience has been great! I'll submi…" at bounding box center [560, 480] width 451 height 46
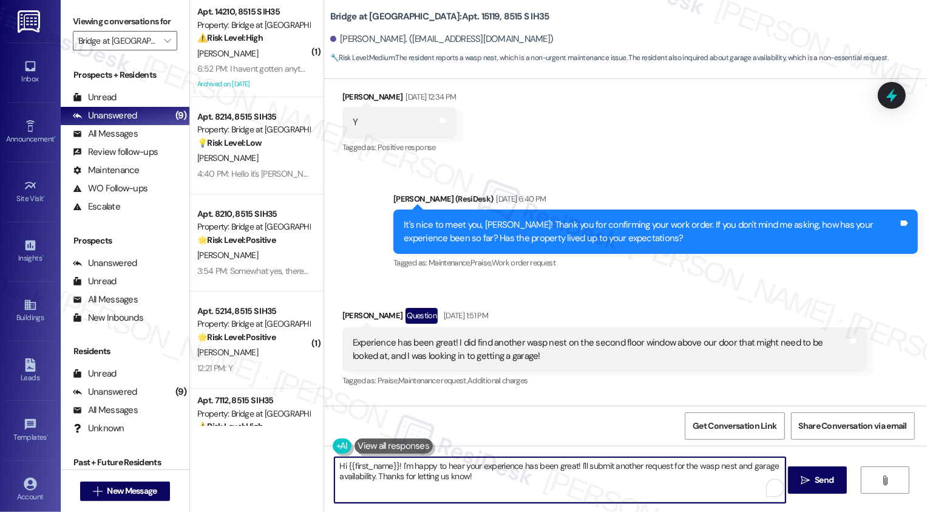
click at [533, 475] on textarea "Hi {{first_name}}! I'm happy to hear your experience has been great! I'll submi…" at bounding box center [560, 480] width 451 height 46
click at [743, 467] on textarea "Hi {{first_name}}! I'm happy to hear your experience has been great! I'll submi…" at bounding box center [560, 480] width 451 height 46
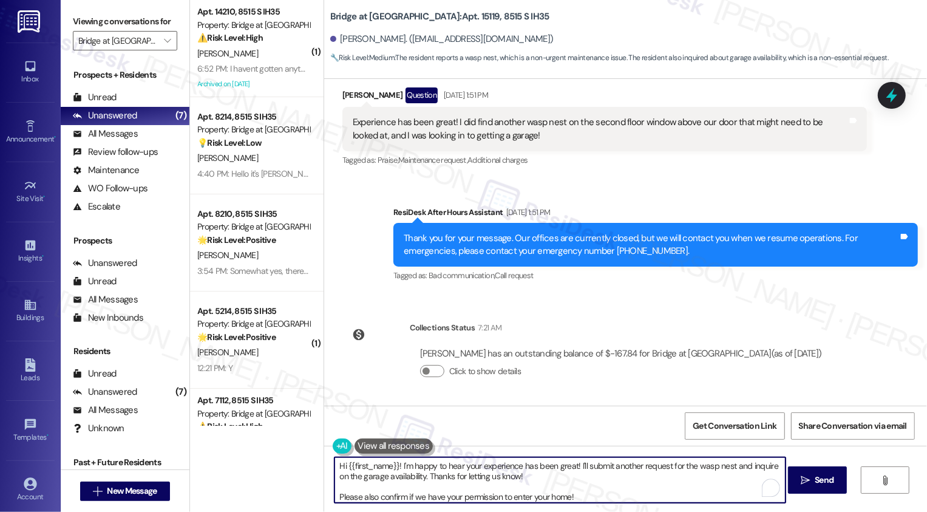
click at [547, 476] on textarea "Hi {{first_name}}! I'm happy to hear your experience has been great! I'll submi…" at bounding box center [560, 480] width 451 height 46
click at [422, 474] on textarea "Hi {{first_name}}! I'm happy to hear your experience has been great! I'll submi…" at bounding box center [560, 480] width 451 height 46
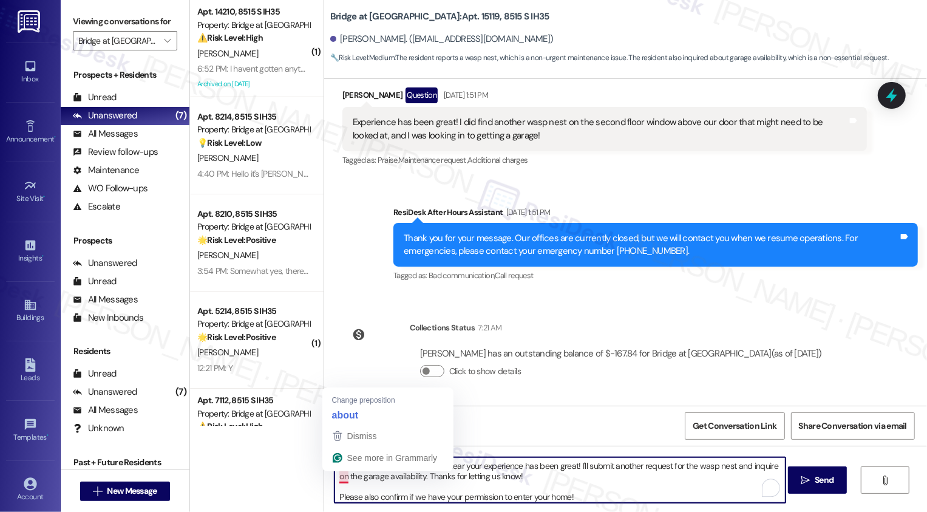
click at [335, 479] on textarea "Hi {{first_name}}! I'm happy to hear your experience has been great! I'll submi…" at bounding box center [560, 480] width 451 height 46
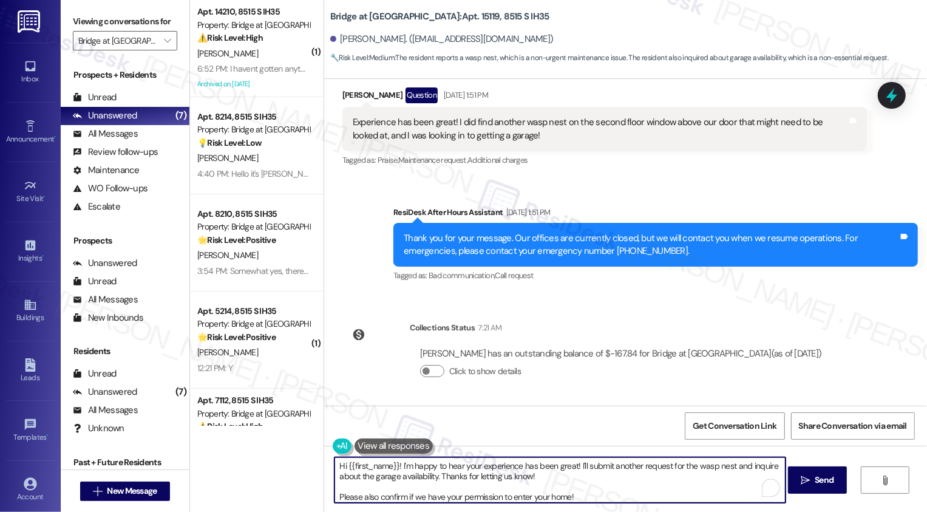
click at [641, 486] on textarea "Hi {{first_name}}! I'm happy to hear your experience has been great! I'll submi…" at bounding box center [560, 480] width 451 height 46
type textarea "Hi {{first_name}}! I'm happy to hear your experience has been great! I'll submi…"
click at [824, 479] on span "Send" at bounding box center [824, 480] width 19 height 13
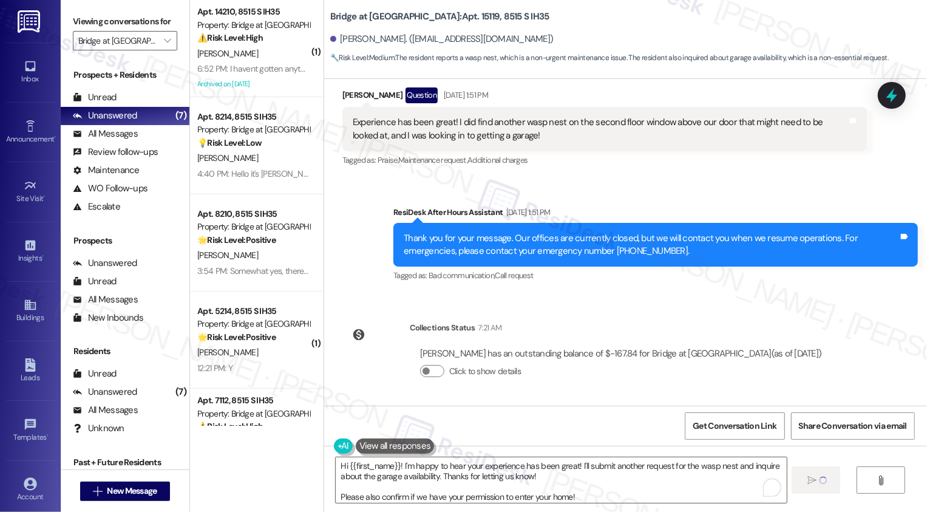
click at [448, 17] on b "Bridge at Monarch Bluffs: Apt. 15119, 8515 S IH35" at bounding box center [439, 16] width 219 height 13
copy b "15119"
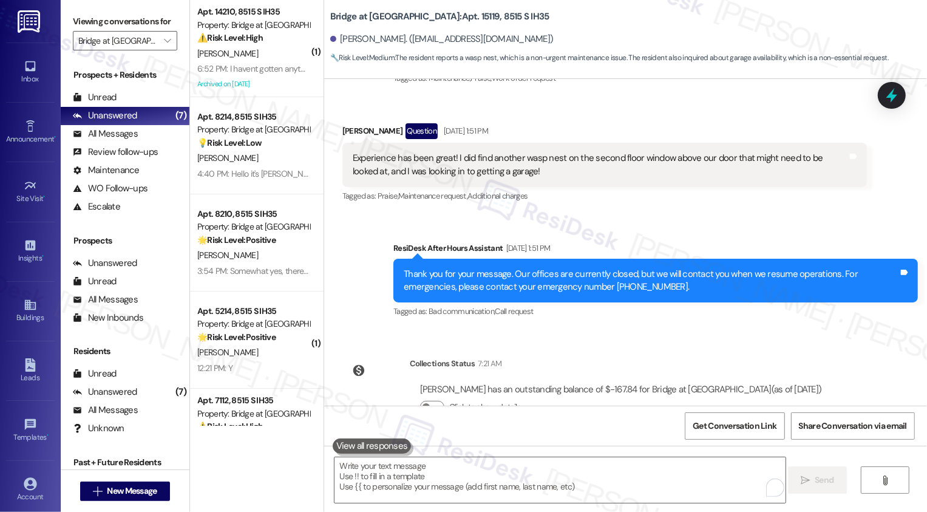
scroll to position [391, 0]
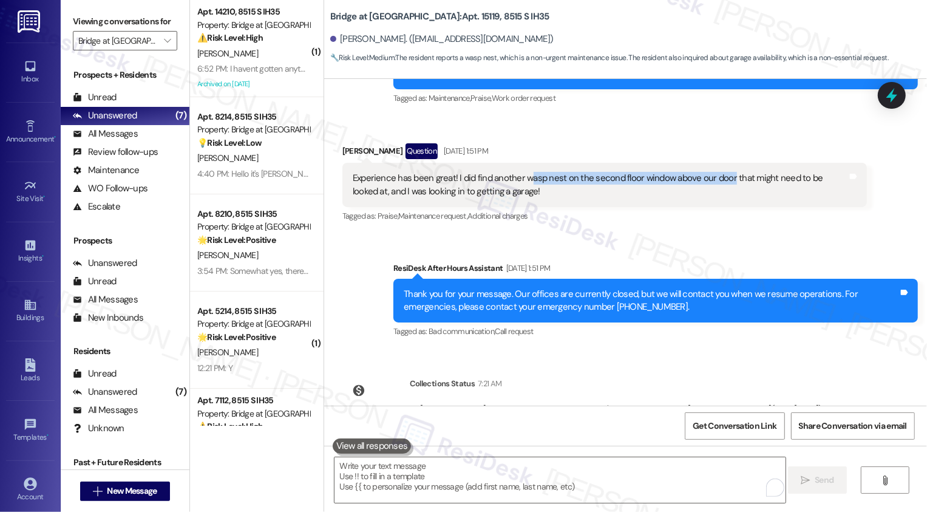
copy div "asp nest on the second floor window above our door"
drag, startPoint x: 519, startPoint y: 178, endPoint x: 722, endPoint y: 174, distance: 202.9
click at [722, 176] on div "Experience has been great! I did find another wasp nest on the second floor win…" at bounding box center [600, 185] width 495 height 26
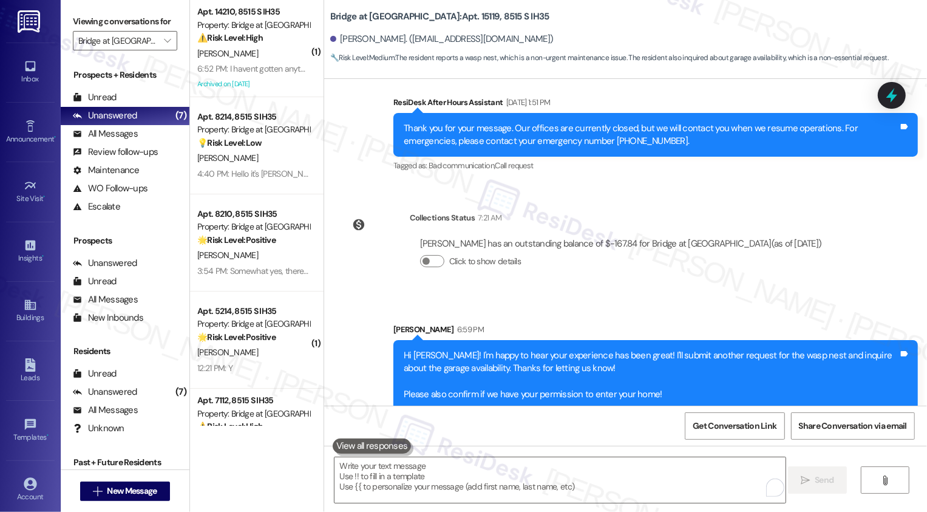
scroll to position [570, 0]
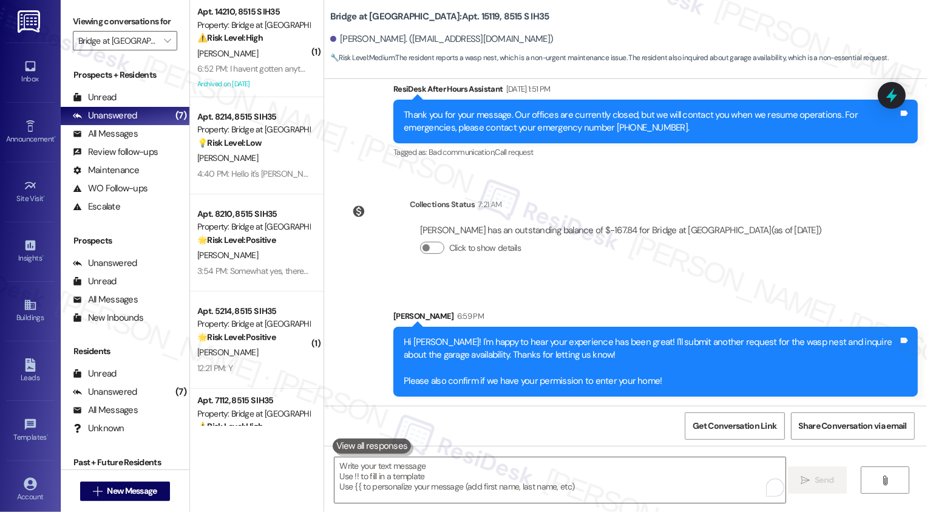
click at [725, 310] on div "Sarah 6:59 PM" at bounding box center [656, 318] width 525 height 17
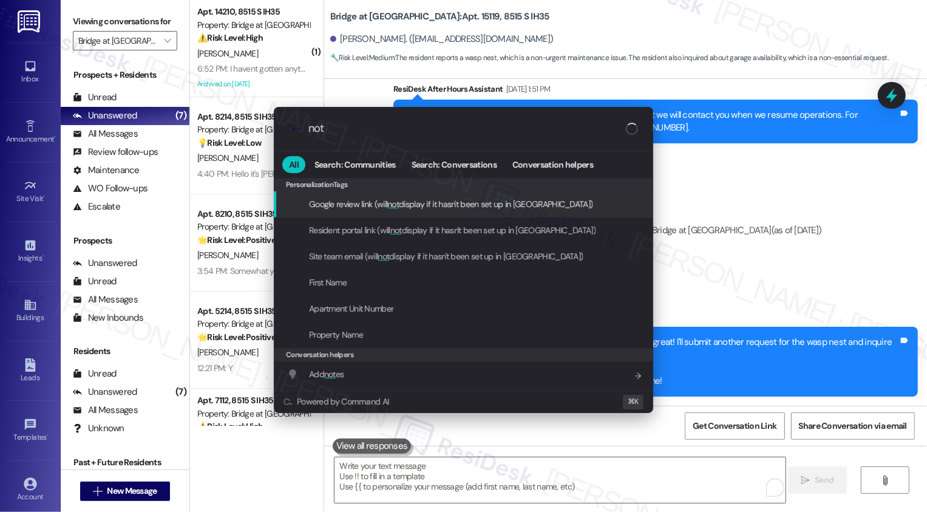
type input "note"
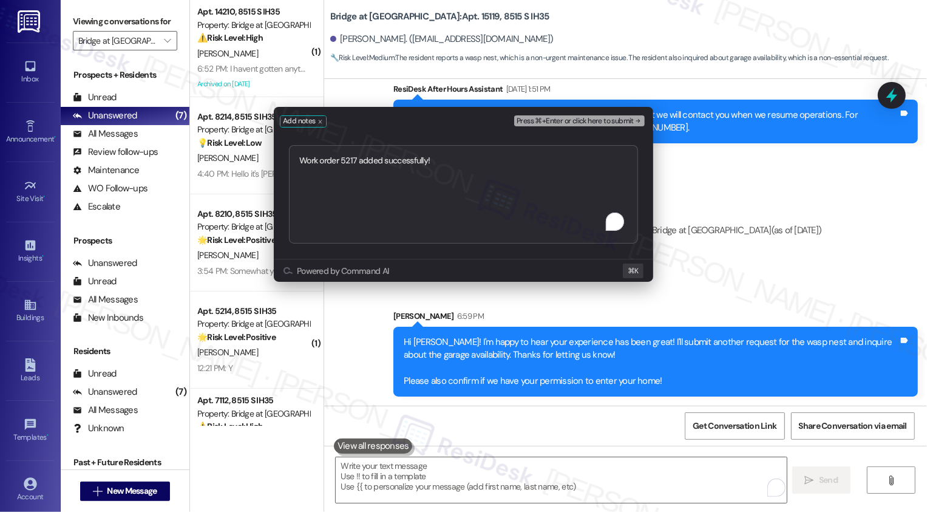
type textarea "Work order 5217 added successfully!"
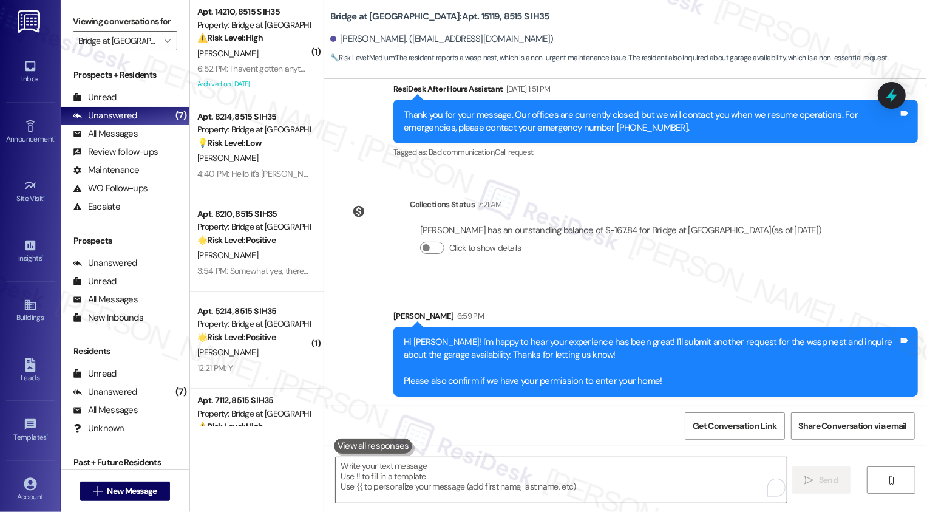
scroll to position [482, 0]
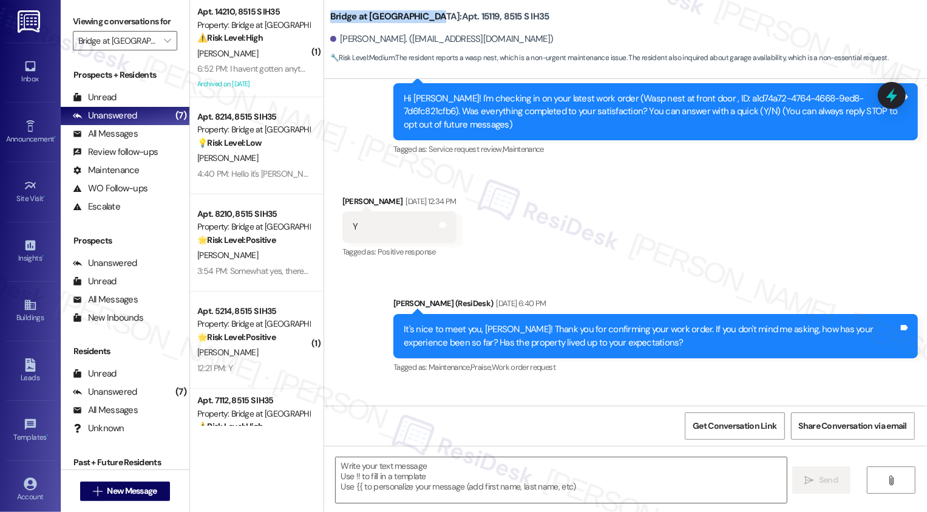
drag, startPoint x: 323, startPoint y: 16, endPoint x: 419, endPoint y: 16, distance: 96.6
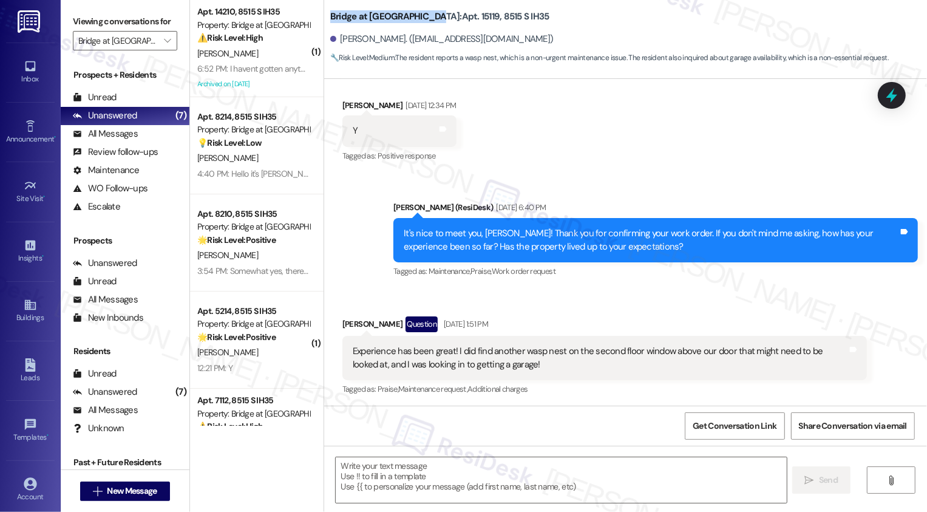
scroll to position [219, 0]
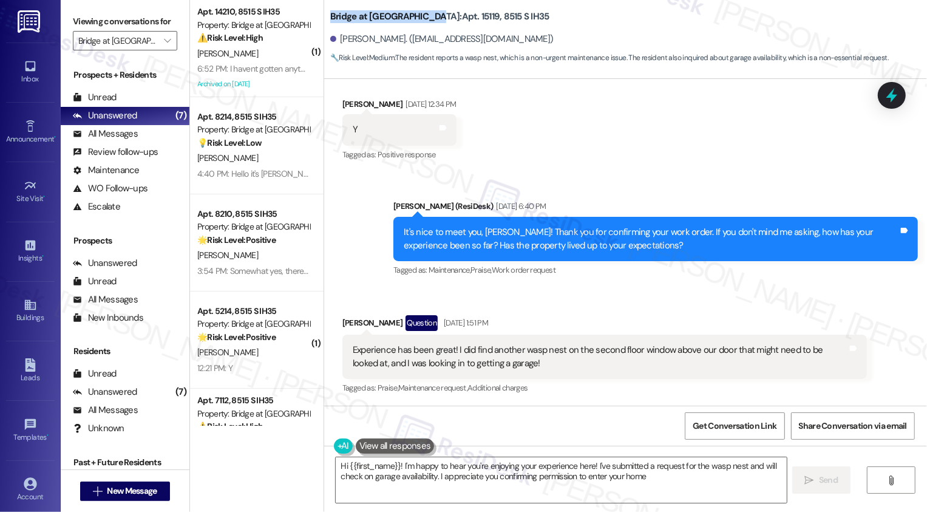
type textarea "Hi {{first_name}}! I'm happy to hear you're enjoying your experience here! I've…"
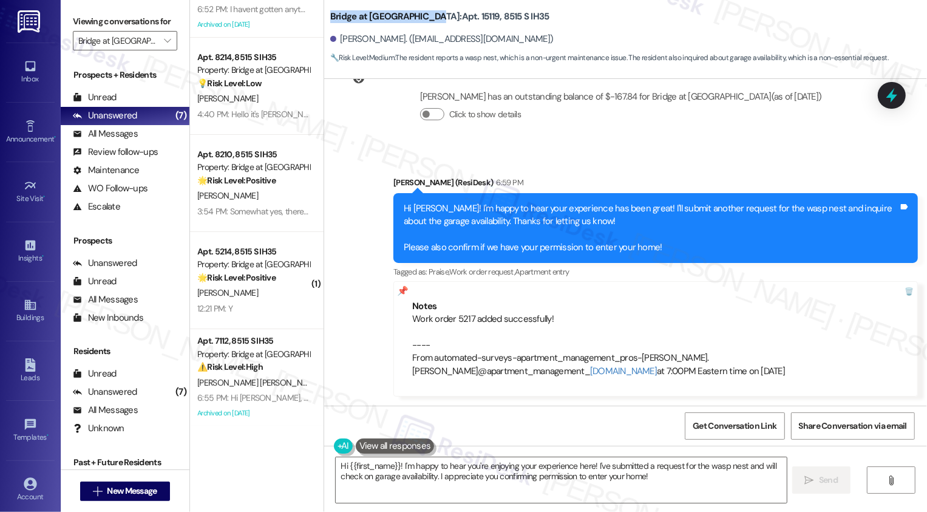
scroll to position [0, 0]
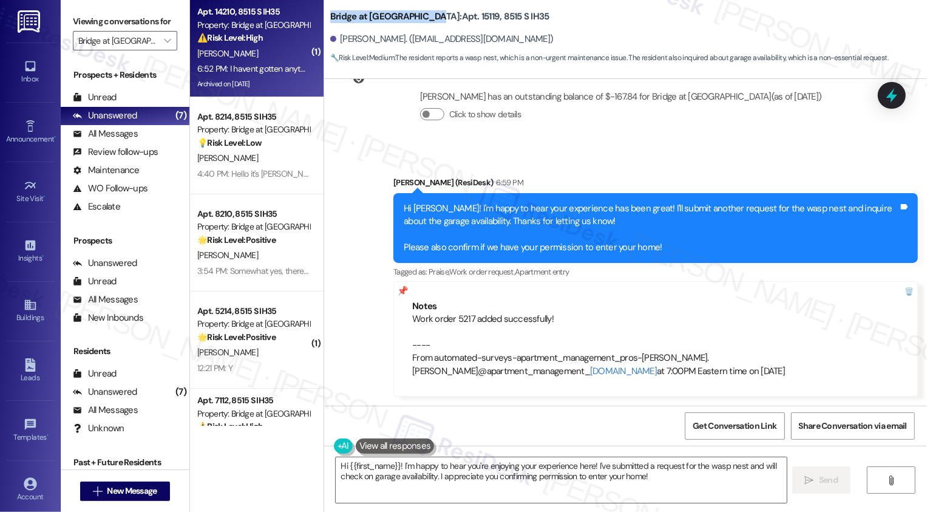
click at [220, 54] on span "[PERSON_NAME]" at bounding box center [227, 53] width 61 height 11
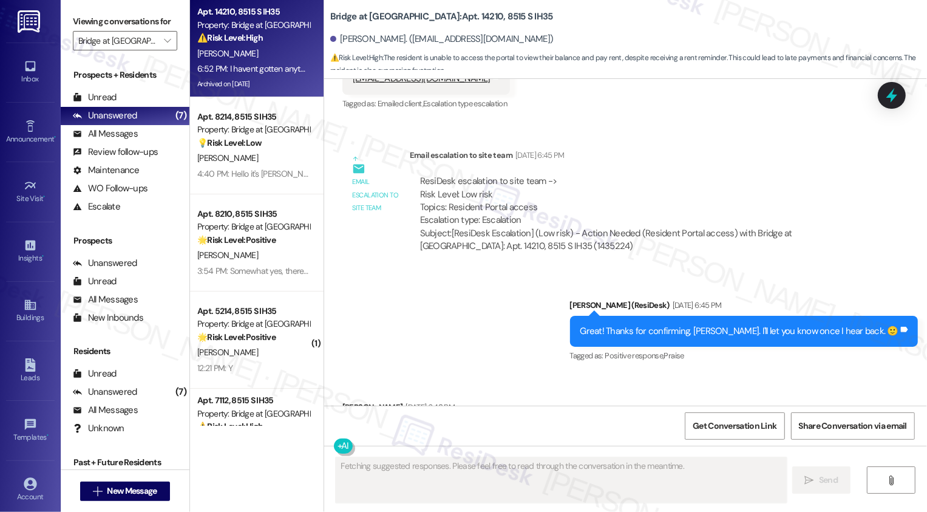
scroll to position [566, 0]
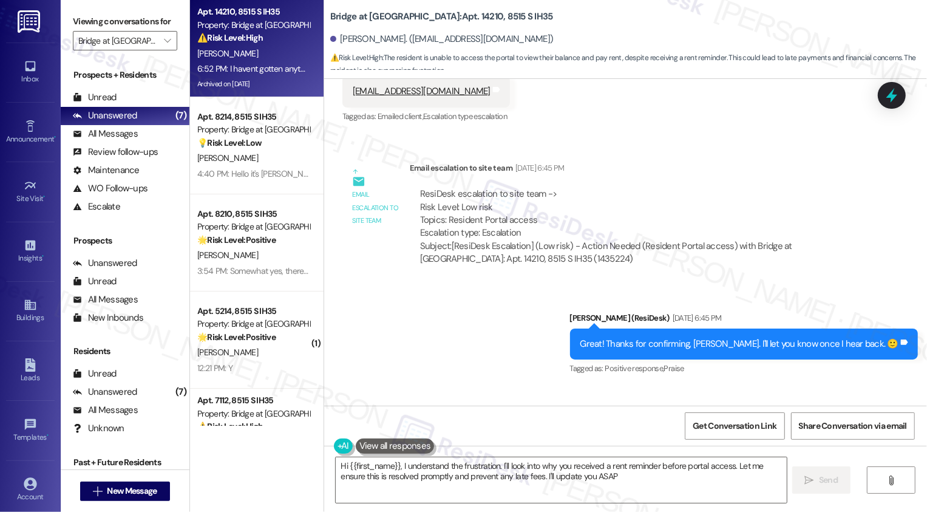
type textarea "Hi {{first_name}}, I understand the frustration. I'll look into why you receive…"
drag, startPoint x: 632, startPoint y: 245, endPoint x: 719, endPoint y: 250, distance: 87.6
click at [719, 250] on div "Subject: [ResiDesk Escalation] (Low risk) - Action Needed (Resident Portal acce…" at bounding box center [638, 253] width 437 height 26
copy div "Resident Portal access"
click at [676, 182] on div "ResiDesk escalation to site team -> Risk Level: Low risk Topics: Resident Porta…" at bounding box center [638, 227] width 457 height 97
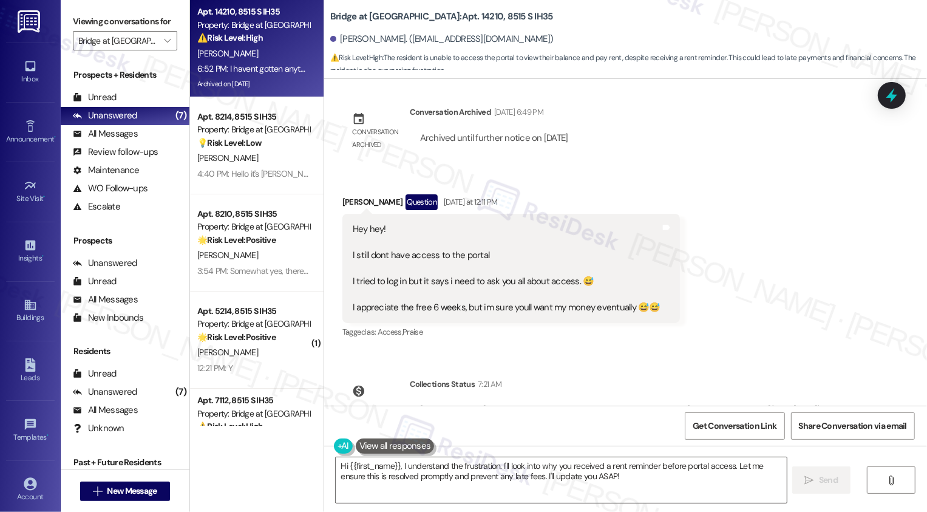
scroll to position [1277, 0]
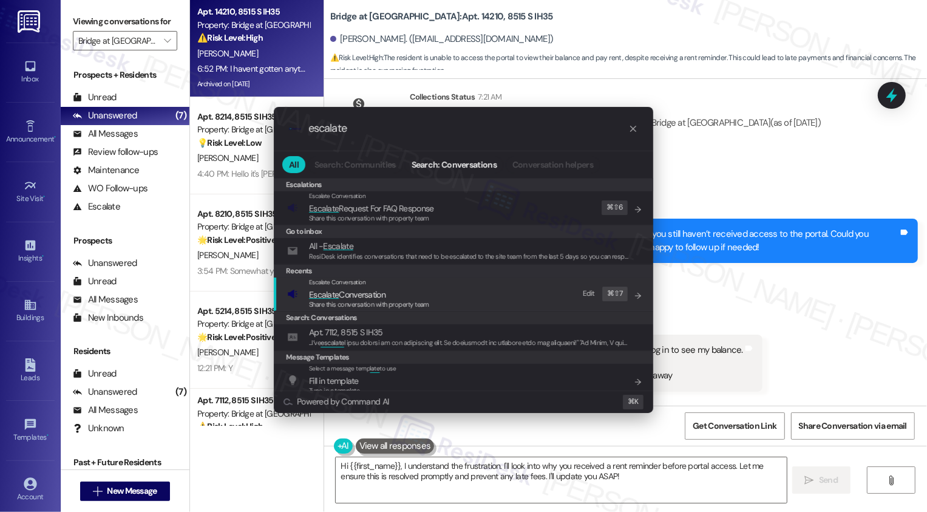
type input "escalate"
click at [351, 297] on span "Escalate Conversation" at bounding box center [347, 294] width 77 height 11
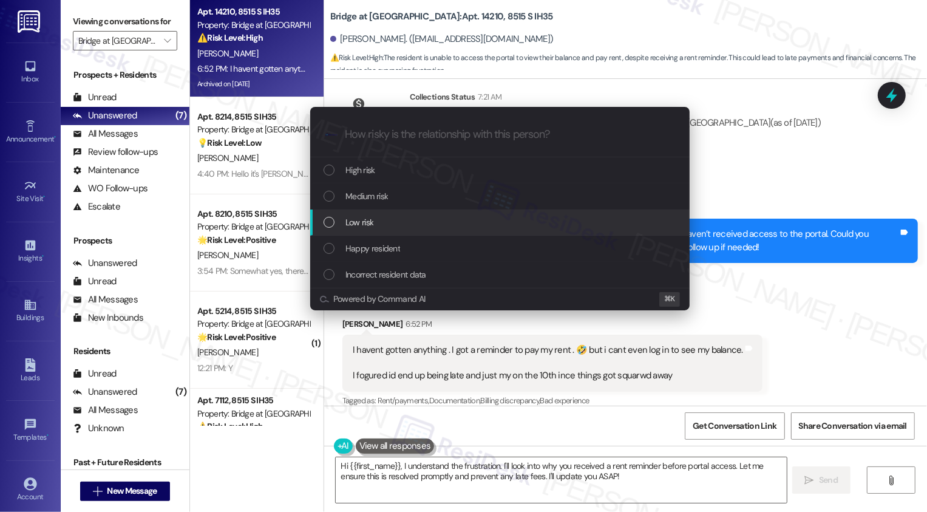
click at [374, 222] on div "Low risk" at bounding box center [501, 222] width 355 height 13
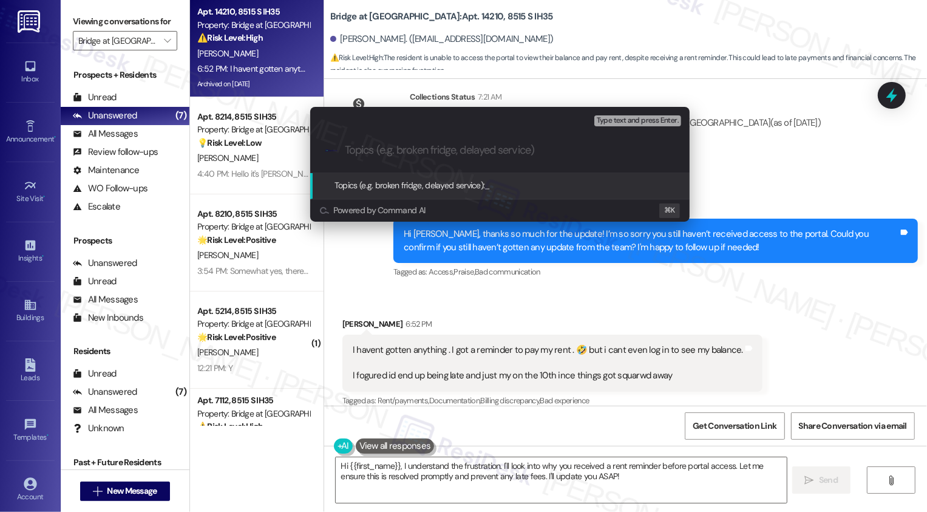
paste input "Resident Portal access"
click at [346, 152] on input "Resident Portal access" at bounding box center [505, 150] width 320 height 13
type input "Follow-up: Resident Portal access"
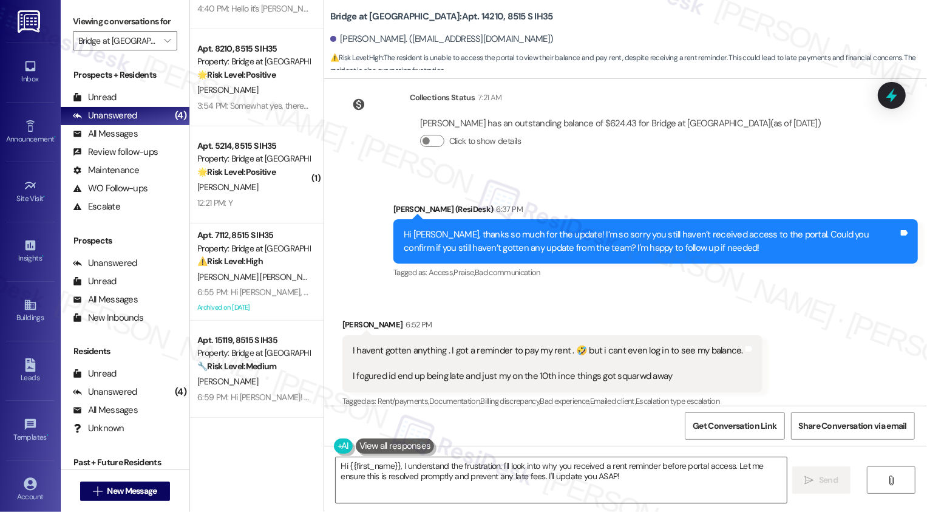
scroll to position [254, 0]
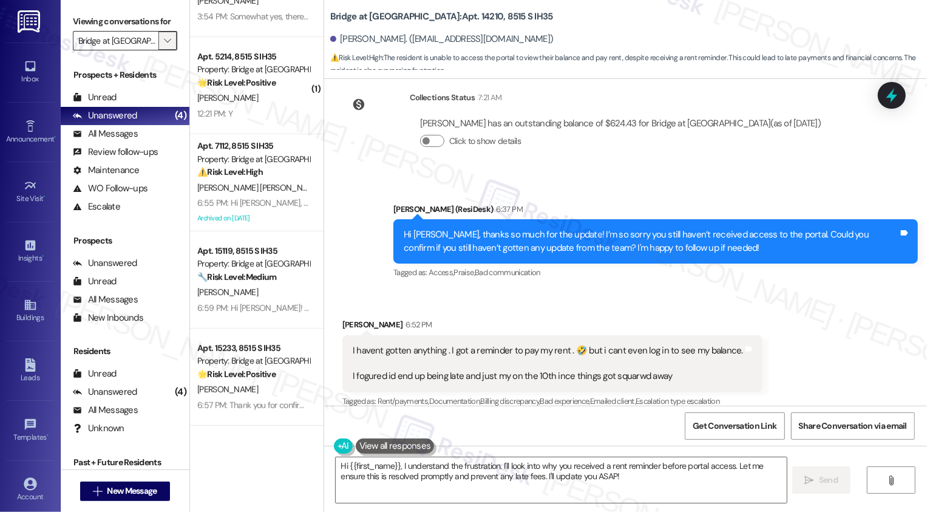
click at [162, 50] on span "" at bounding box center [168, 40] width 12 height 19
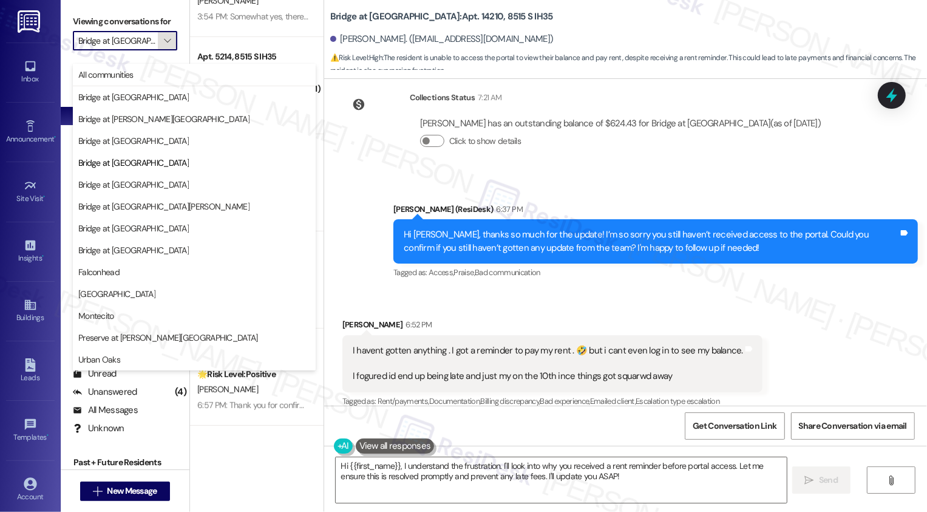
scroll to position [0, 13]
click at [159, 191] on button "Bridge at South Point" at bounding box center [194, 185] width 243 height 22
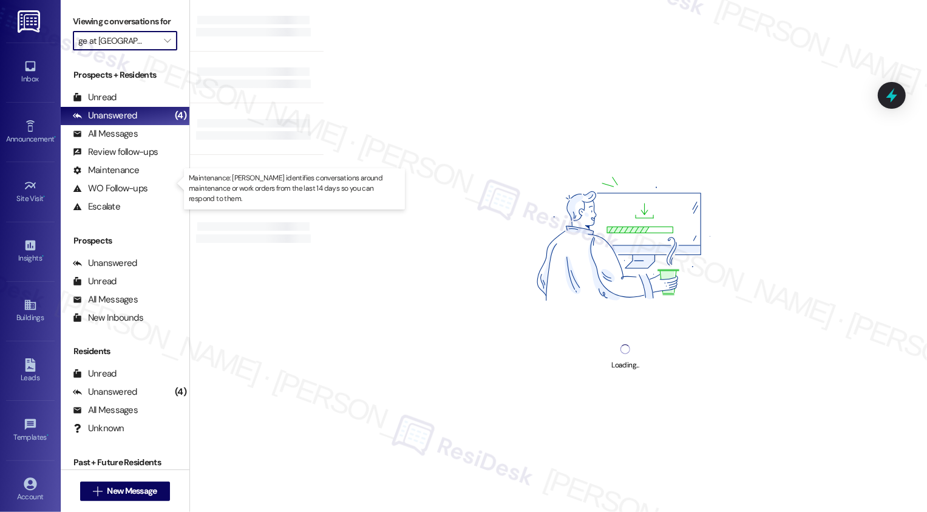
type input "Bridge at South Point"
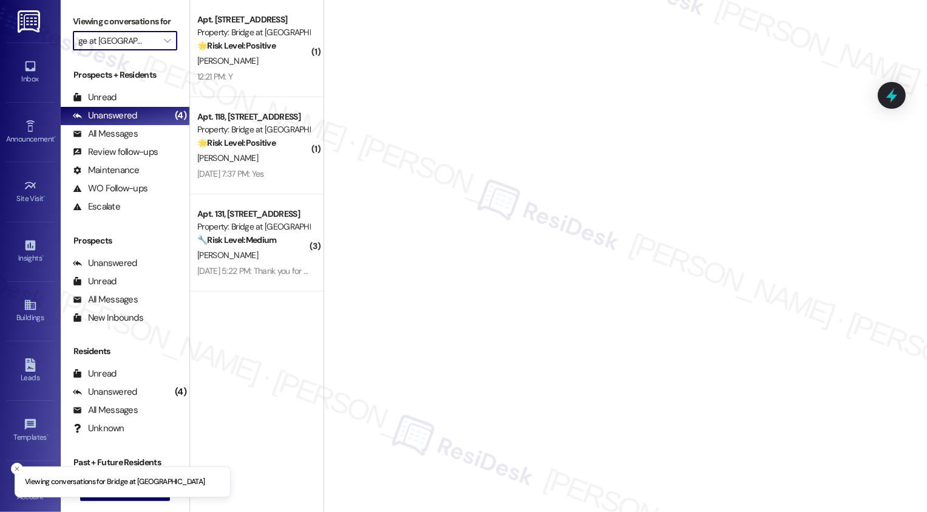
scroll to position [0, 2]
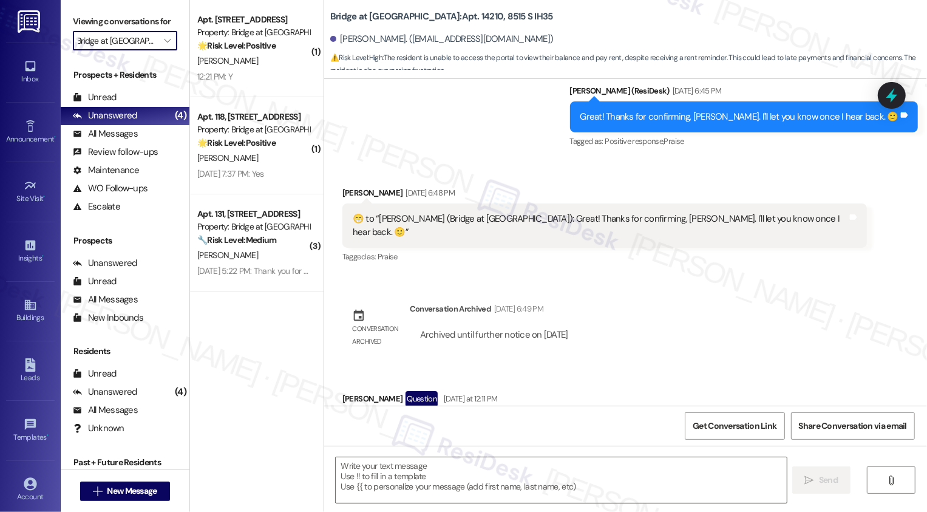
type textarea "Fetching suggested responses. Please feel free to read through the conversation…"
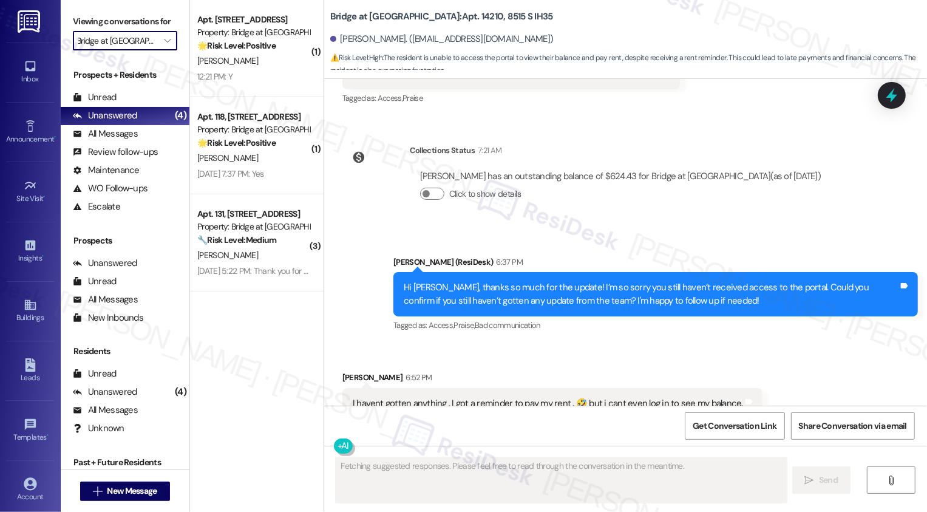
scroll to position [1277, 0]
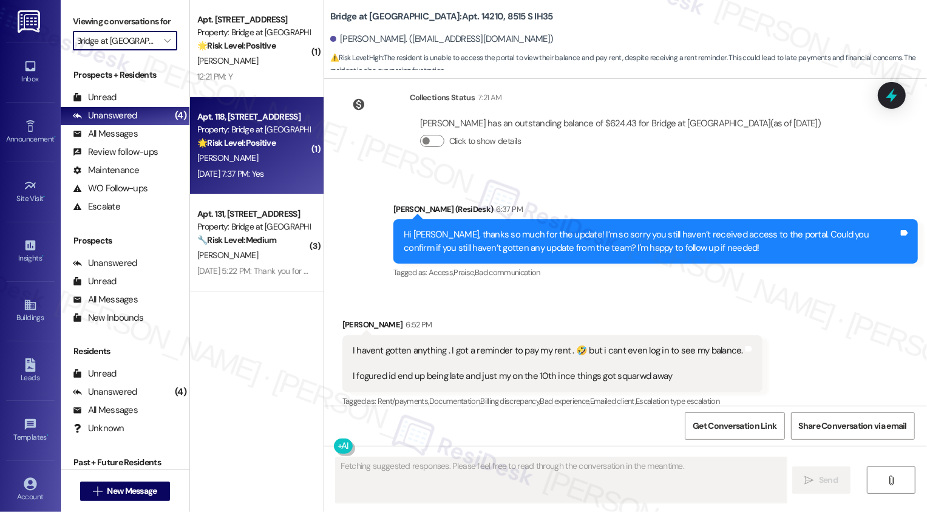
click at [258, 155] on div "M. Taylor" at bounding box center [253, 158] width 115 height 15
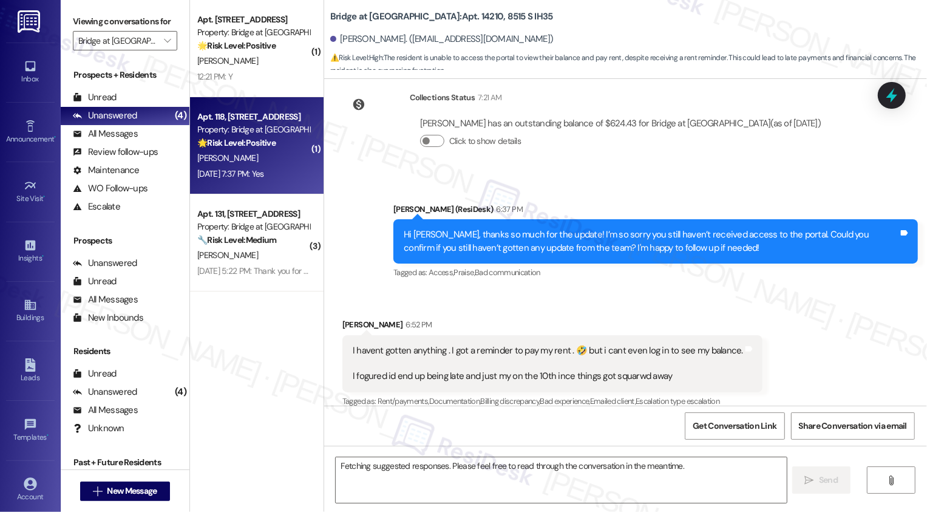
click at [258, 155] on div "M. Taylor" at bounding box center [253, 158] width 115 height 15
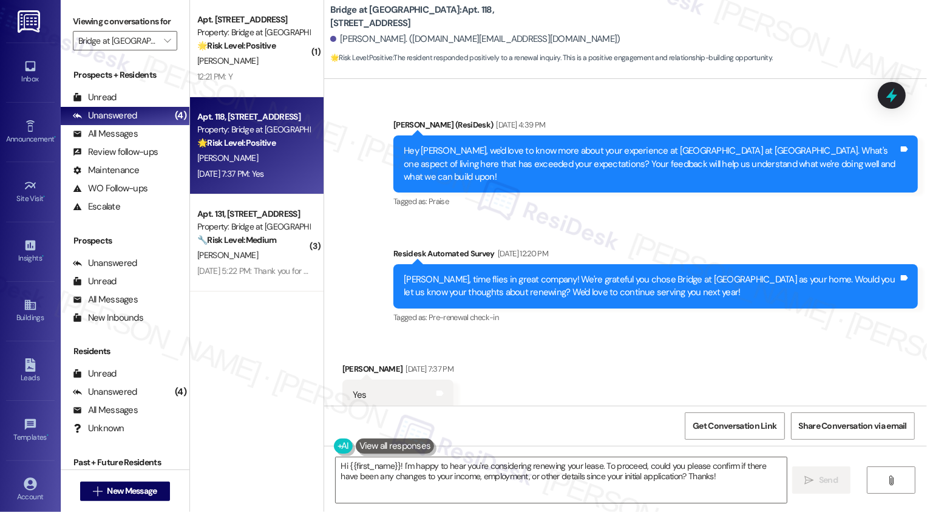
scroll to position [1156, 0]
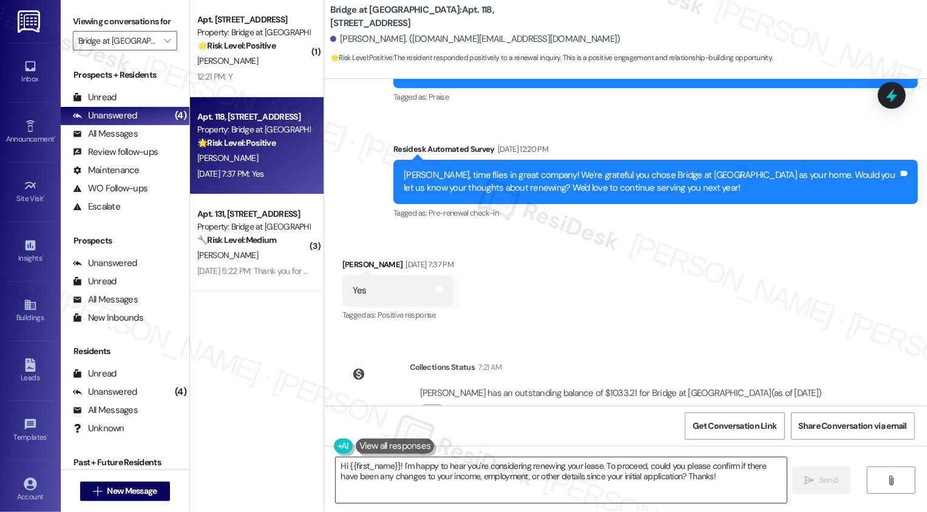
click at [472, 477] on textarea "Hi {{first_name}}! I'm happy to hear you're considering renewing your lease. To…" at bounding box center [561, 480] width 451 height 46
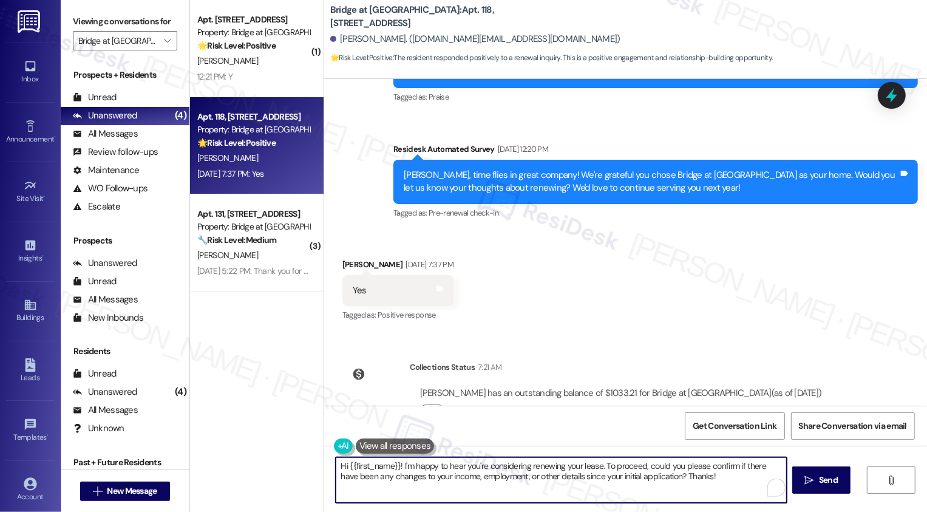
click at [544, 480] on textarea "Hi {{first_name}}! I'm happy to hear you're considering renewing your lease. To…" at bounding box center [561, 480] width 451 height 46
drag, startPoint x: 599, startPoint y: 463, endPoint x: 658, endPoint y: 488, distance: 63.4
click at [658, 488] on textarea "Hi {{first_name}}! I'm happy to hear you're considering renewing your lease. To…" at bounding box center [560, 480] width 451 height 46
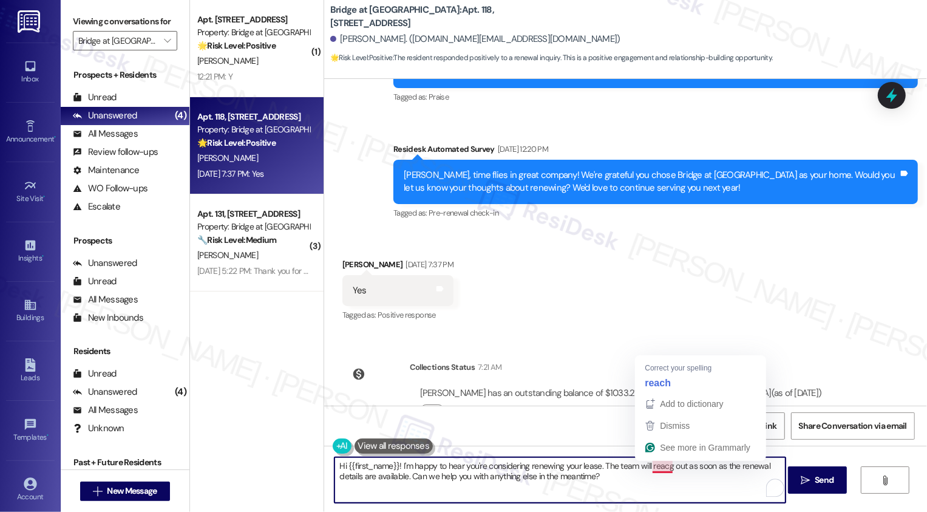
click at [655, 465] on textarea "Hi {{first_name}}! I'm happy to hear you're considering renewing your lease. Th…" at bounding box center [560, 480] width 451 height 46
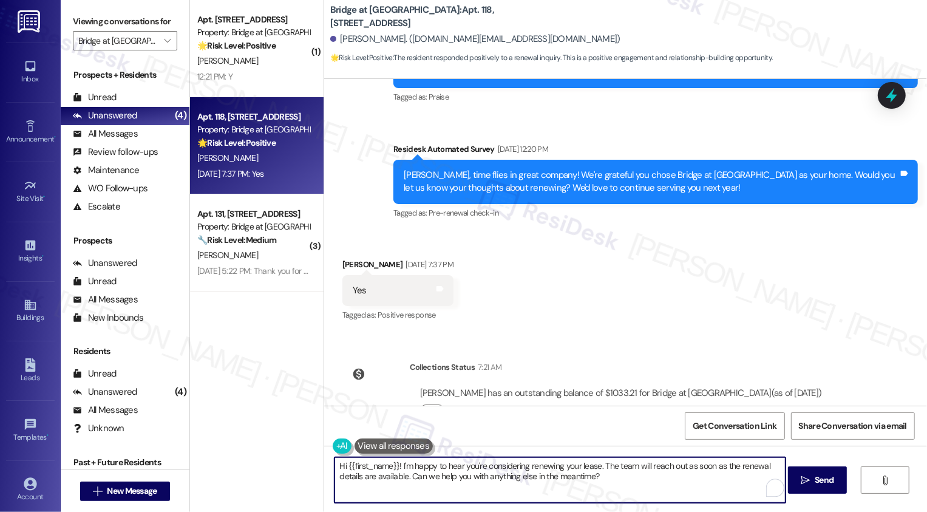
click at [552, 477] on textarea "Hi {{first_name}}! I'm happy to hear you're considering renewing your lease. Th…" at bounding box center [560, 480] width 451 height 46
click at [621, 483] on textarea "Hi {{first_name}}! I'm happy to hear you're considering renewing your lease. Th…" at bounding box center [560, 480] width 451 height 46
click at [597, 467] on textarea "Hi {{first_name}}! I'm happy to hear you're considering renewing your lease. Th…" at bounding box center [560, 480] width 451 height 46
type textarea "Hi {{first_name}}! I'm happy to hear you're considering renewing your lease! Th…"
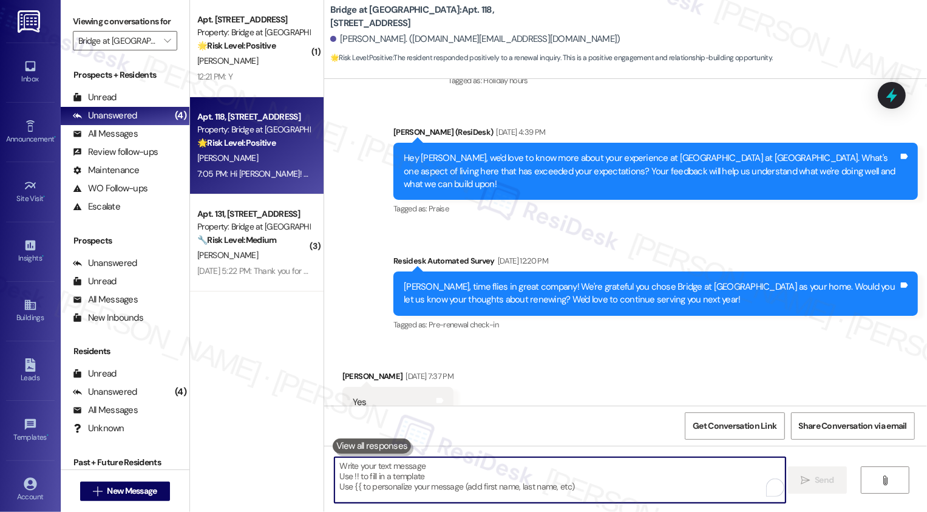
scroll to position [1254, 0]
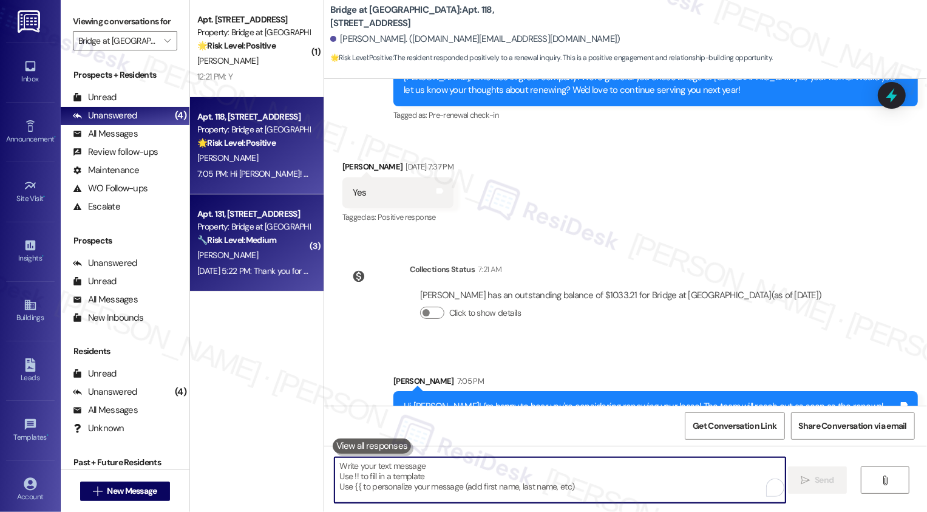
click at [258, 254] on div "V. Trevino" at bounding box center [253, 255] width 115 height 15
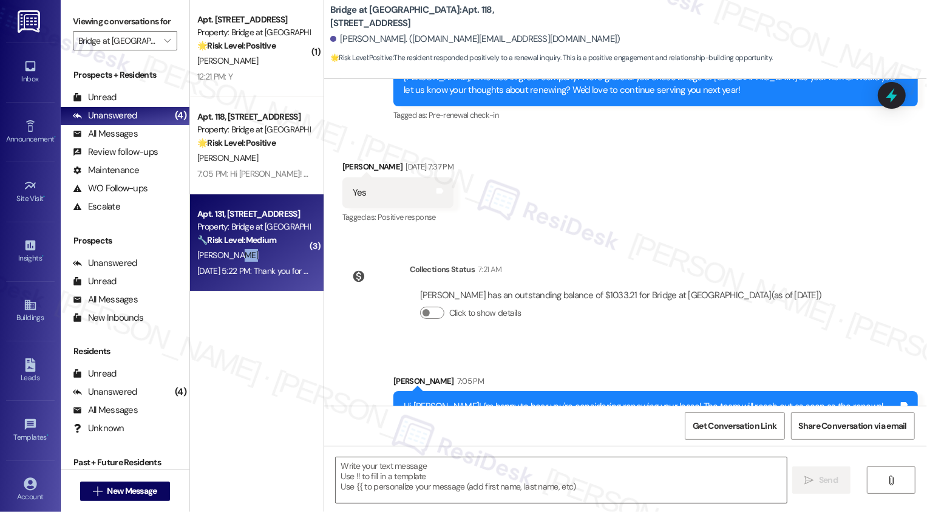
click at [258, 254] on div "V. Trevino" at bounding box center [253, 255] width 115 height 15
type textarea "Fetching suggested responses. Please feel free to read through the conversation…"
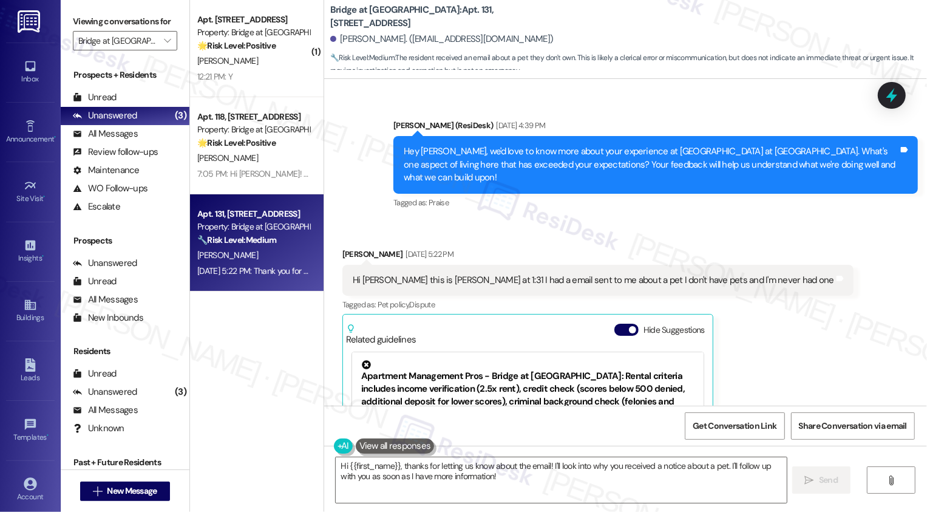
scroll to position [1166, 0]
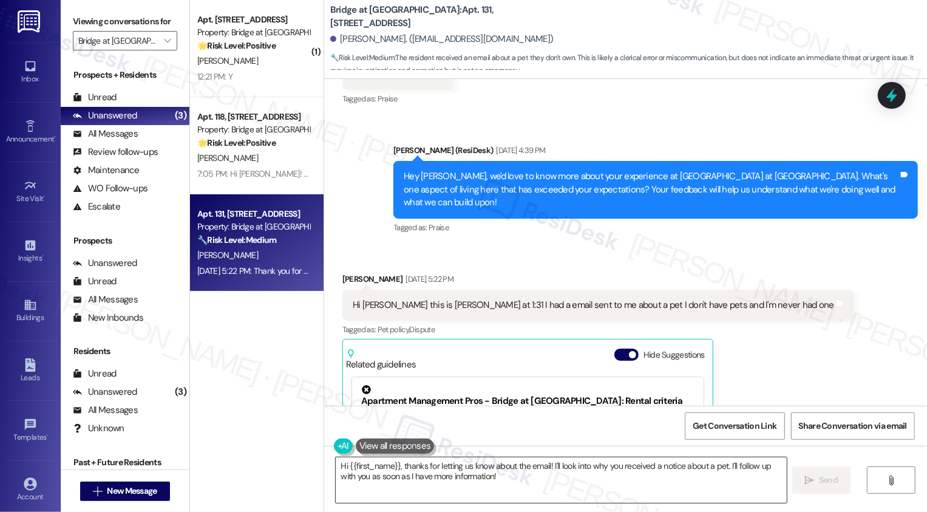
click at [396, 465] on textarea "Hi {{first_name}}, thanks for letting us know about the email! I'll look into w…" at bounding box center [561, 480] width 451 height 46
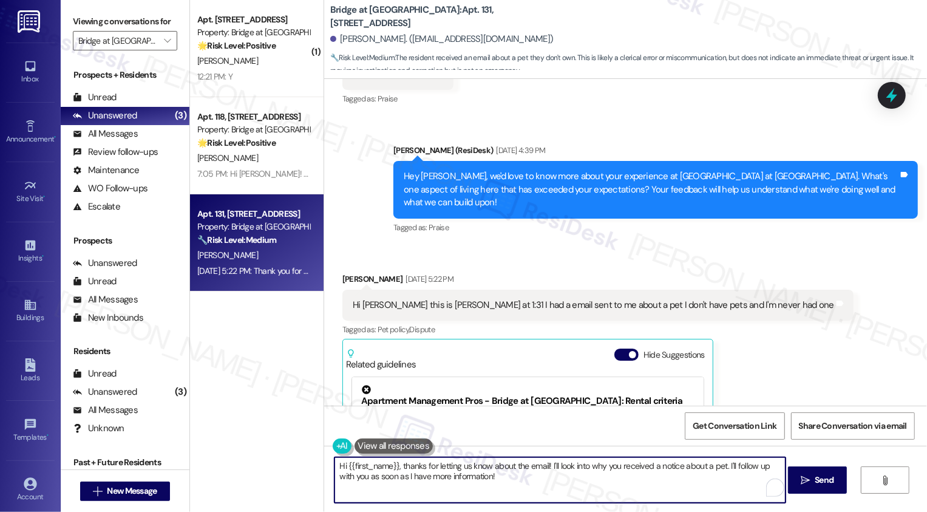
click at [459, 466] on textarea "Hi {{first_name}}, thanks for letting us know about the email! I'll look into w…" at bounding box center [560, 480] width 451 height 46
type textarea "Hi {{first_name}}, thanks for letting me know about the email! I'll look into w…"
click at [582, 473] on textarea "Hi {{first_name}}, thanks for letting me know about the email! I'll look into w…" at bounding box center [560, 480] width 451 height 46
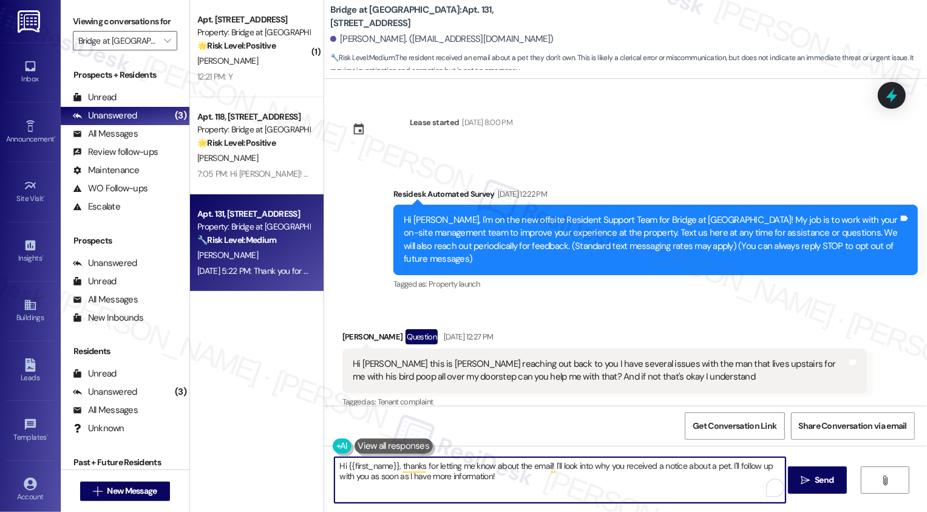
drag, startPoint x: 0, startPoint y: 0, endPoint x: 575, endPoint y: 491, distance: 756.1
click at [575, 490] on textarea "Hi {{first_name}}, thanks for letting me know about the email! I'll look into w…" at bounding box center [560, 480] width 451 height 46
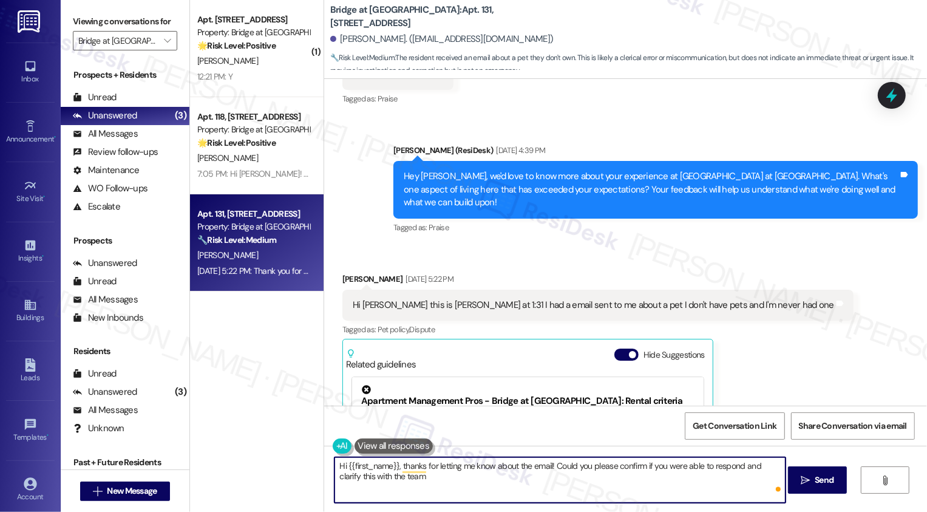
type textarea "Hi {{first_name}}, thanks for letting me know about the email! Could you please…"
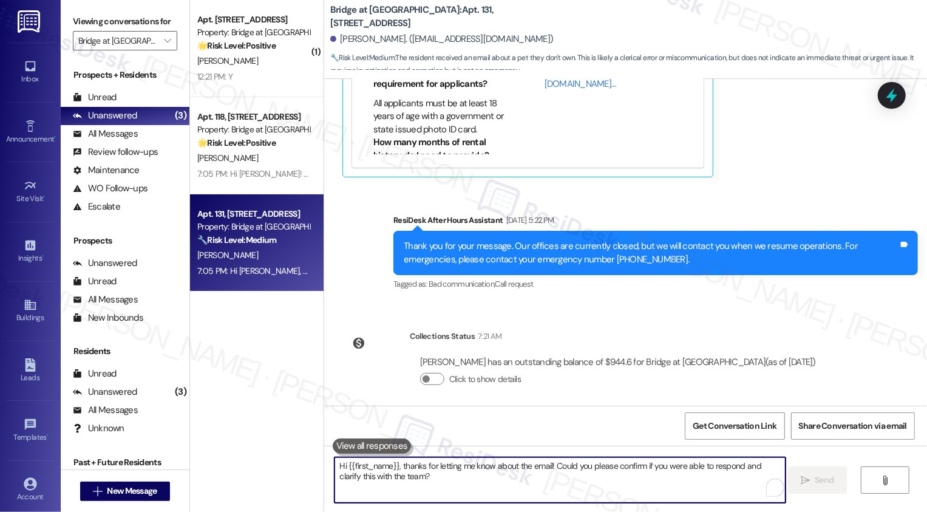
scroll to position [1647, 0]
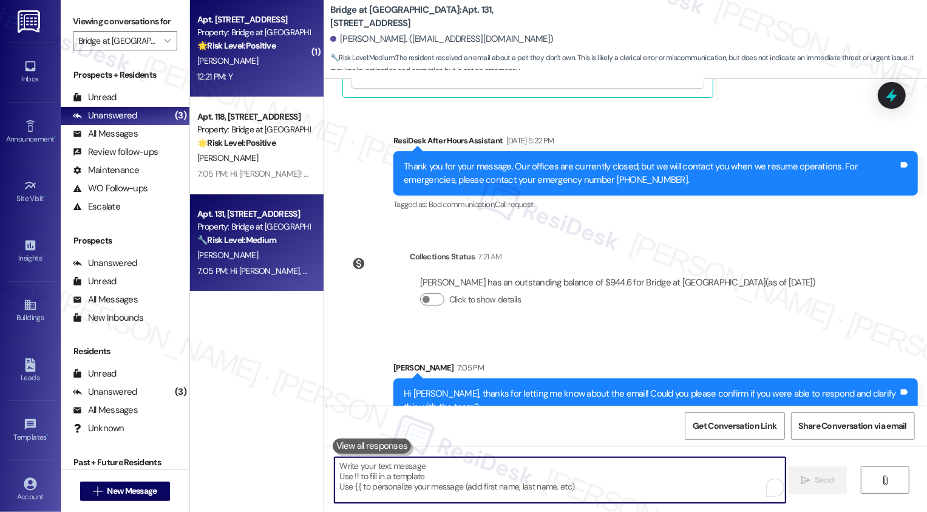
click at [292, 88] on div "Apt. 270, 6808 S IH 35 Frontage Rd Property: Bridge at South Point 🌟 Risk Level…" at bounding box center [257, 48] width 134 height 97
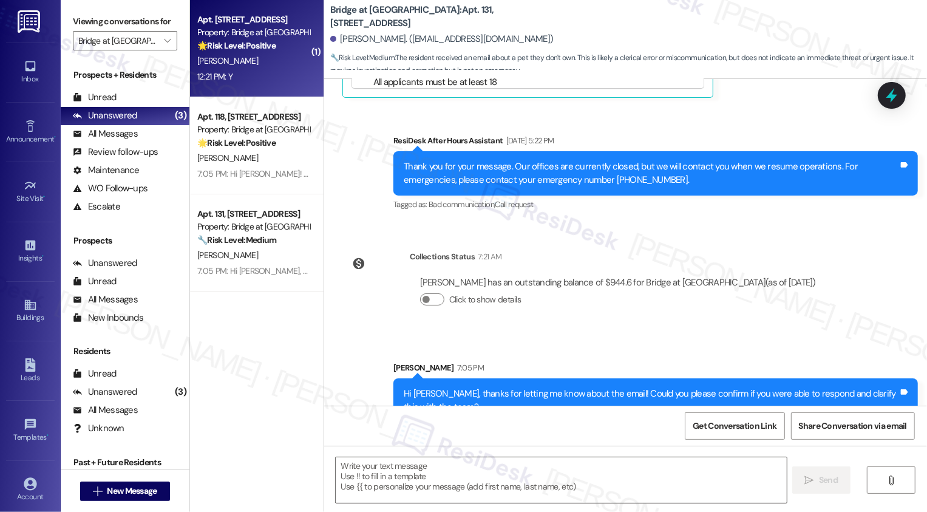
click at [292, 88] on div "Apt. 270, 6808 S IH 35 Frontage Rd Property: Bridge at South Point 🌟 Risk Level…" at bounding box center [257, 48] width 134 height 97
type textarea "Fetching suggested responses. Please feel free to read through the conversation…"
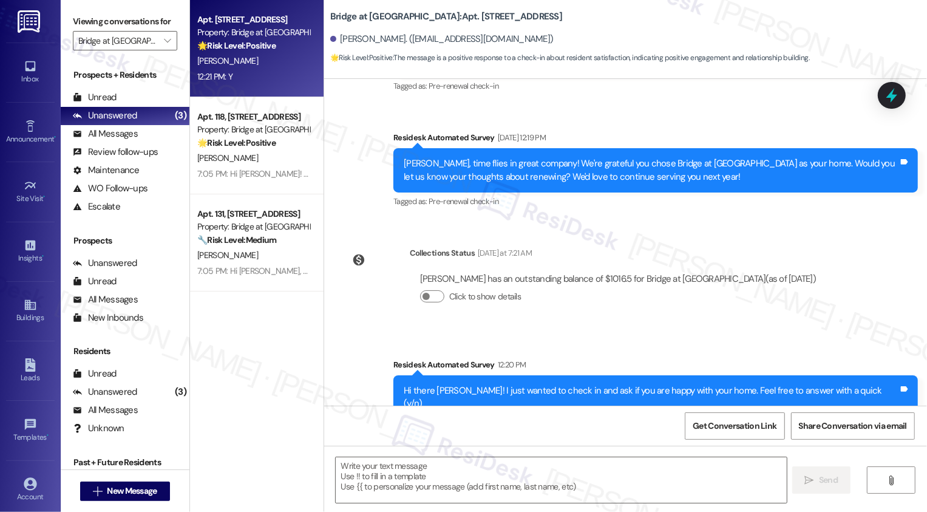
scroll to position [572, 0]
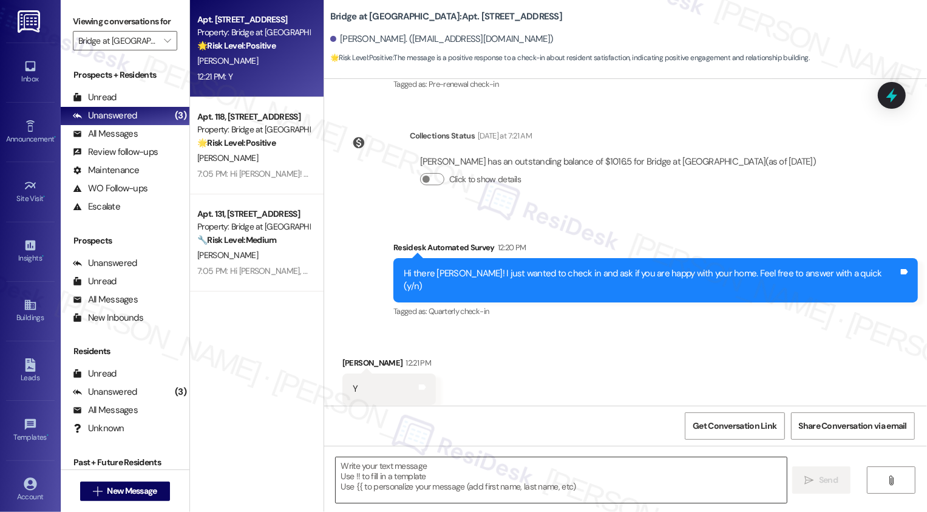
click at [466, 473] on textarea at bounding box center [561, 480] width 451 height 46
paste textarea "Hi {{first_name}}, it's nice to meet you! I'm so glad to hear you're happy with…"
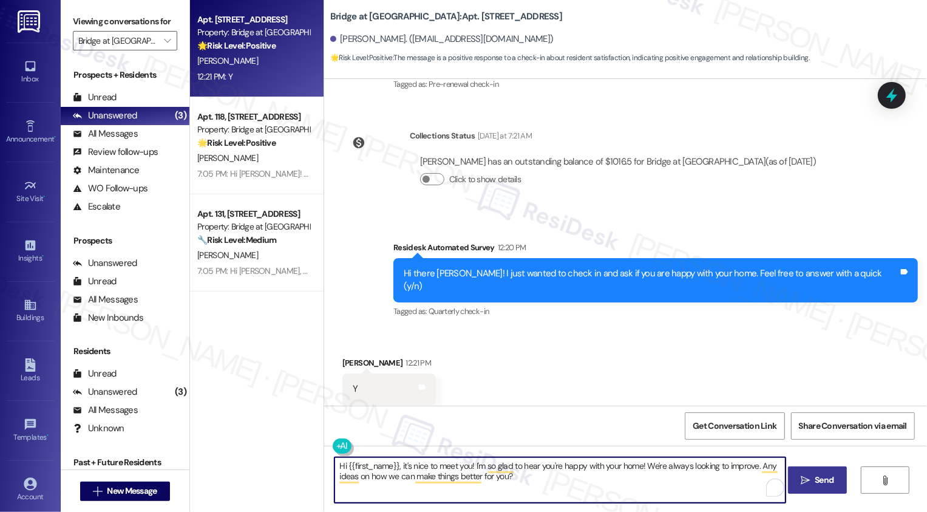
type textarea "Hi {{first_name}}, it's nice to meet you! I'm so glad to hear you're happy with…"
click at [829, 484] on span "Send" at bounding box center [824, 480] width 19 height 13
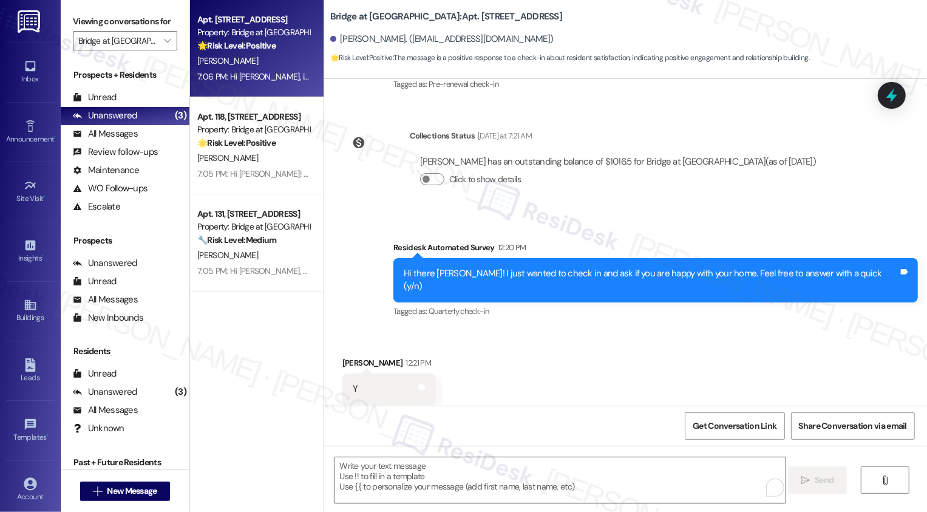
scroll to position [670, 0]
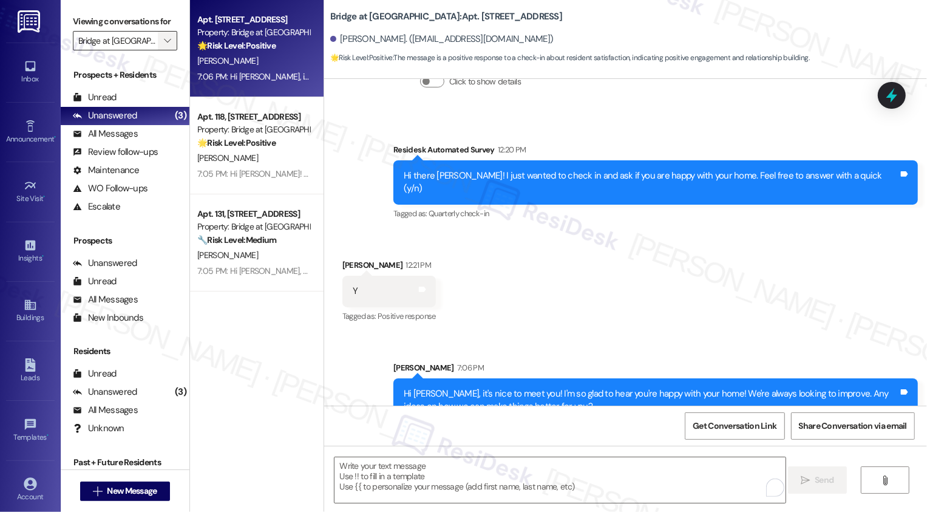
click at [164, 46] on icon "" at bounding box center [167, 41] width 7 height 10
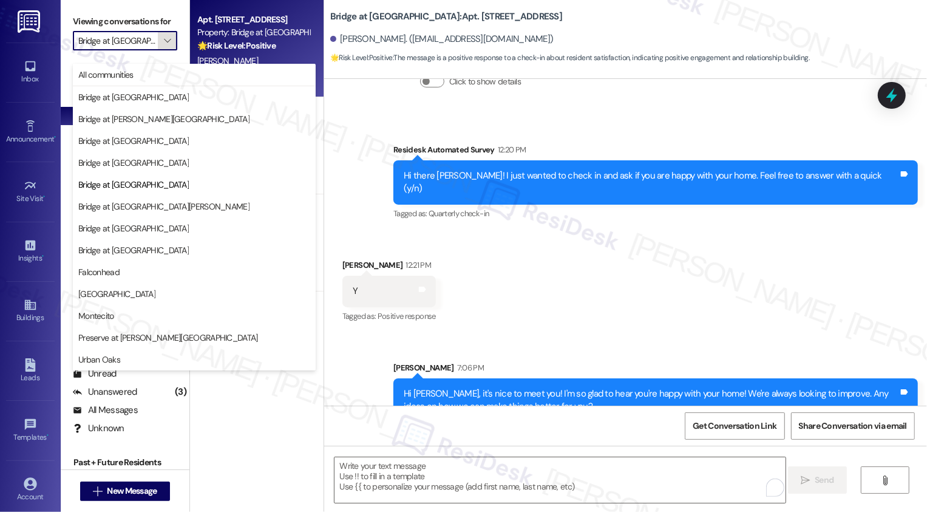
scroll to position [0, 2]
click at [148, 204] on span "Bridge at Southpark Meadows" at bounding box center [163, 206] width 171 height 12
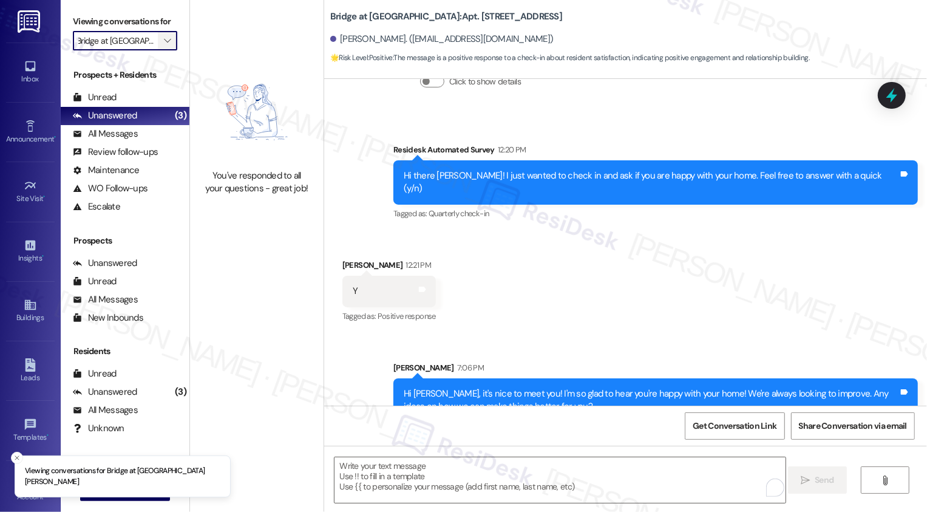
click at [164, 46] on icon "" at bounding box center [167, 41] width 7 height 10
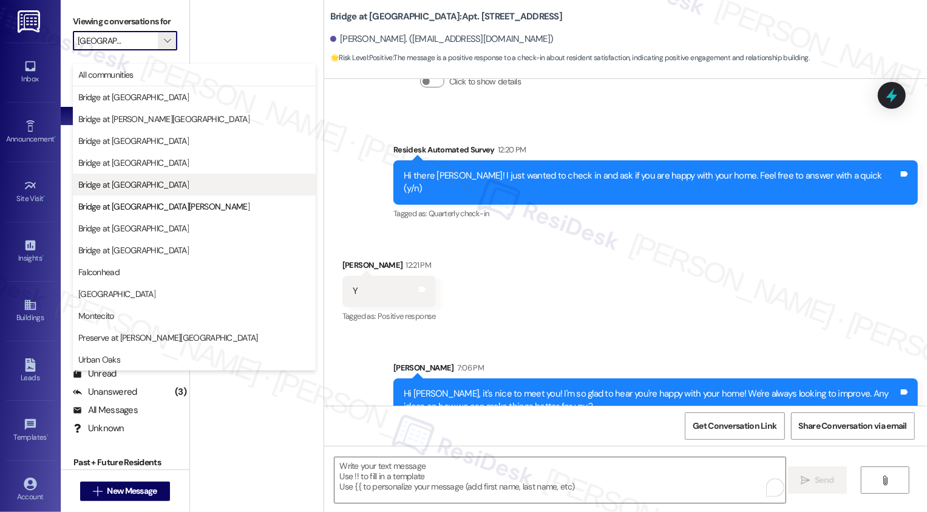
click at [166, 188] on span "Bridge at South Point" at bounding box center [194, 185] width 232 height 12
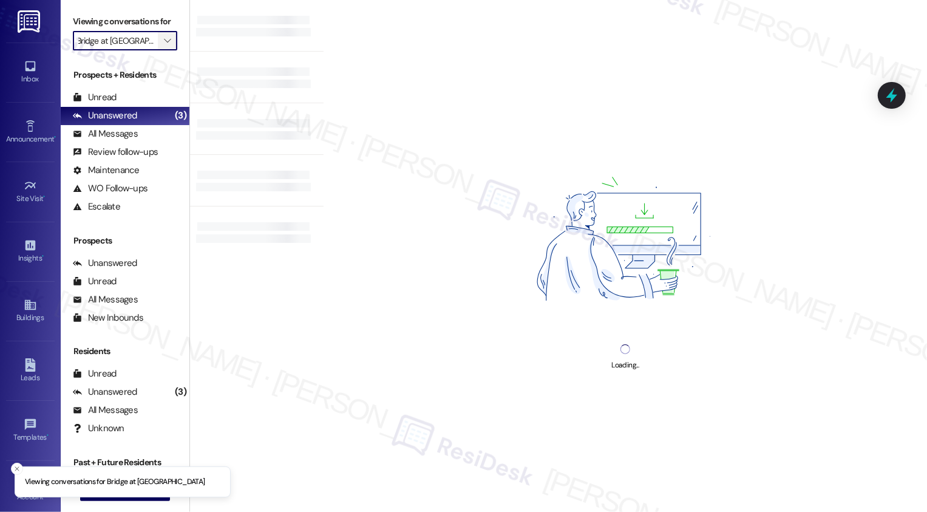
click at [164, 46] on icon "" at bounding box center [167, 41] width 7 height 10
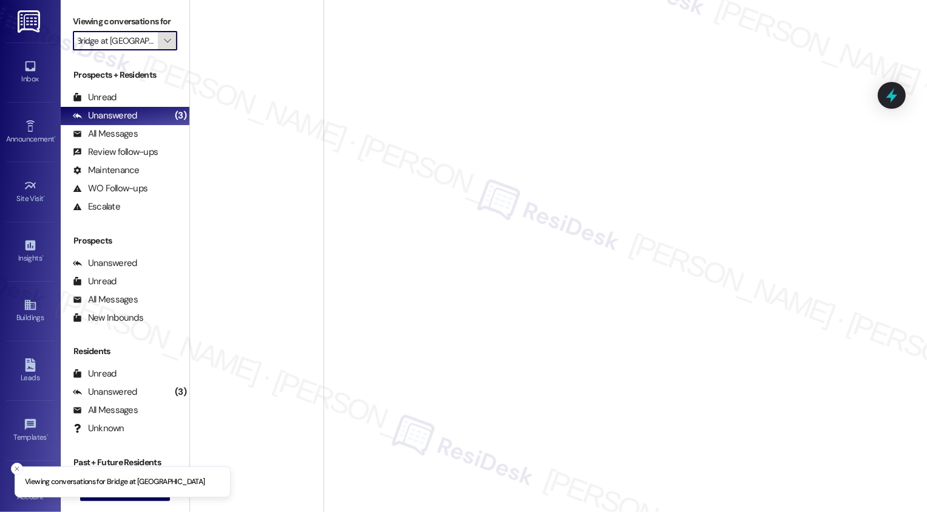
scroll to position [0, 2]
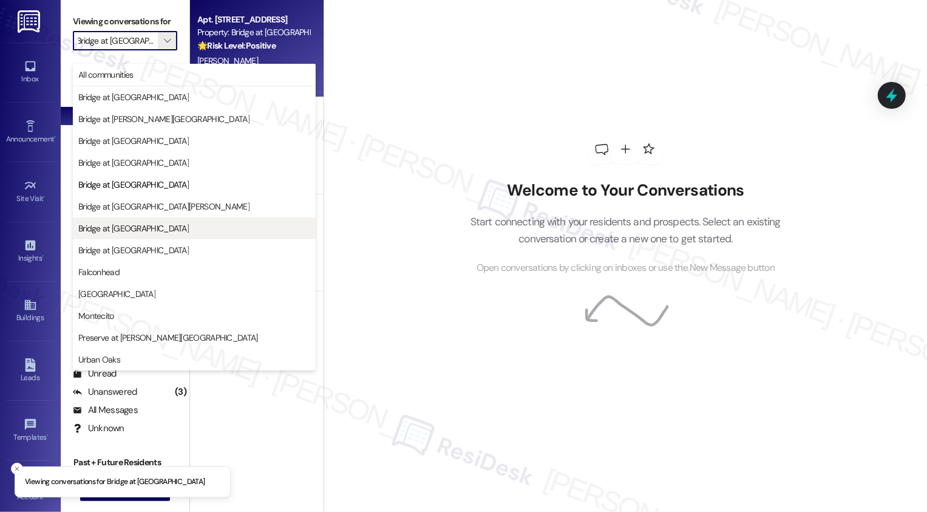
click at [156, 237] on button "Bridge at Terracina" at bounding box center [194, 228] width 243 height 22
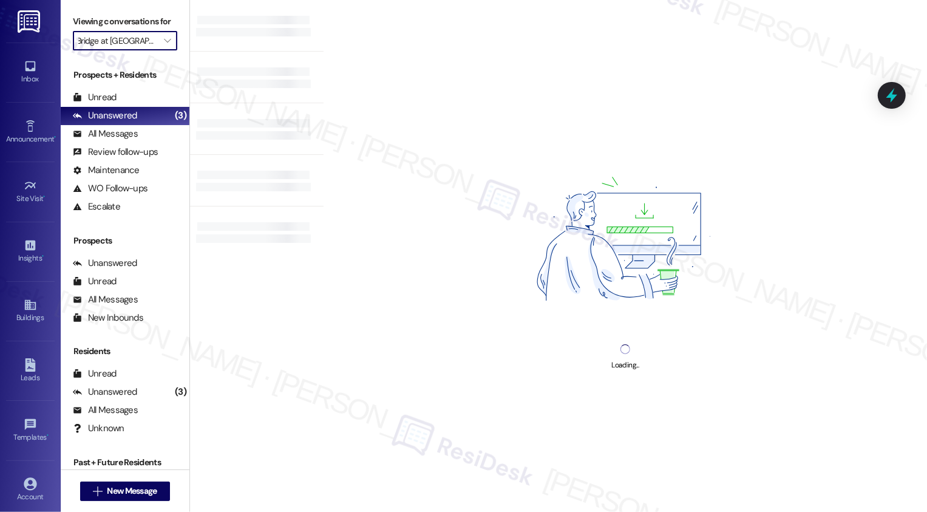
type input "Bridge at Terracina"
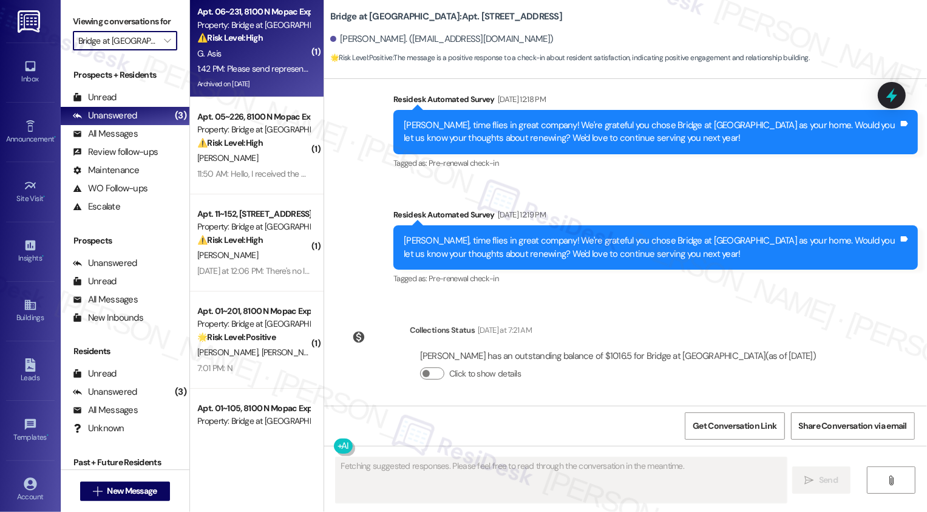
type textarea "Fetching suggested responses. Please feel free to read through the conversation…"
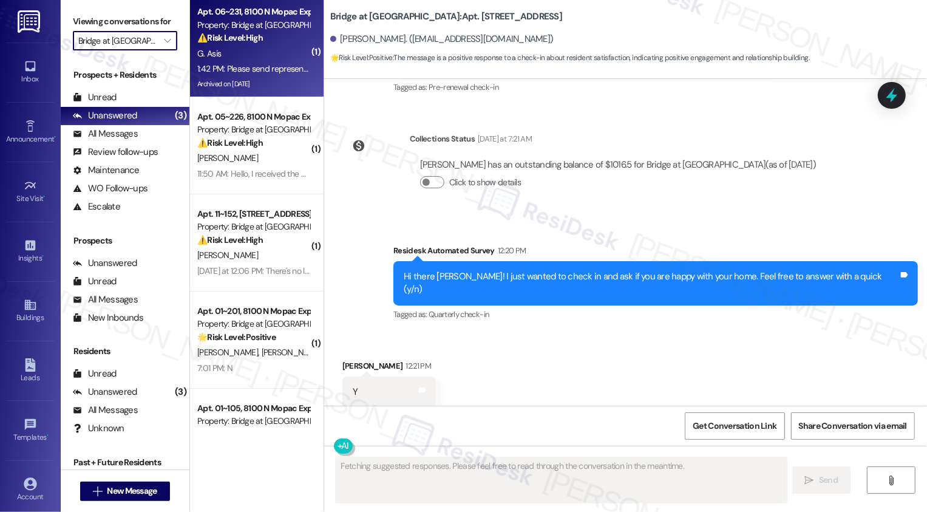
scroll to position [572, 0]
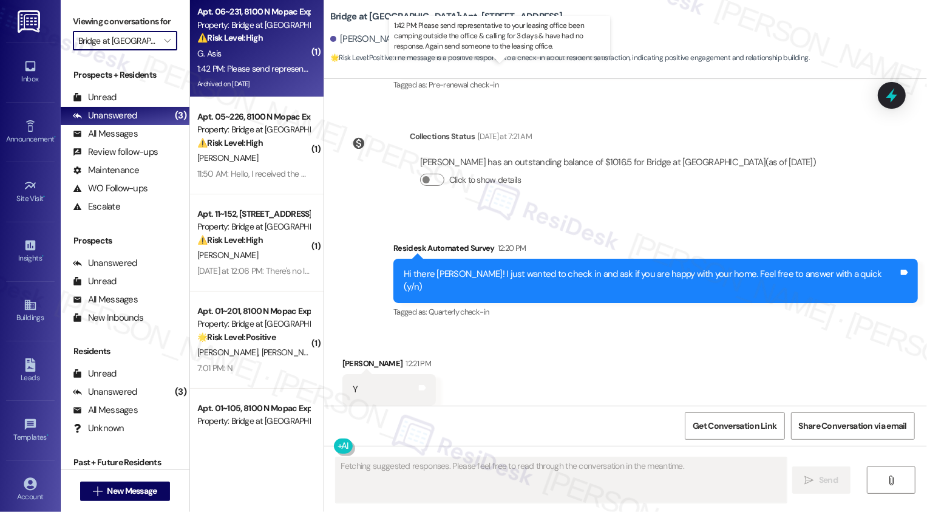
click at [267, 73] on div "1:42 PM: Please send representative to your leasing office been camping outside…" at bounding box center [509, 68] width 625 height 11
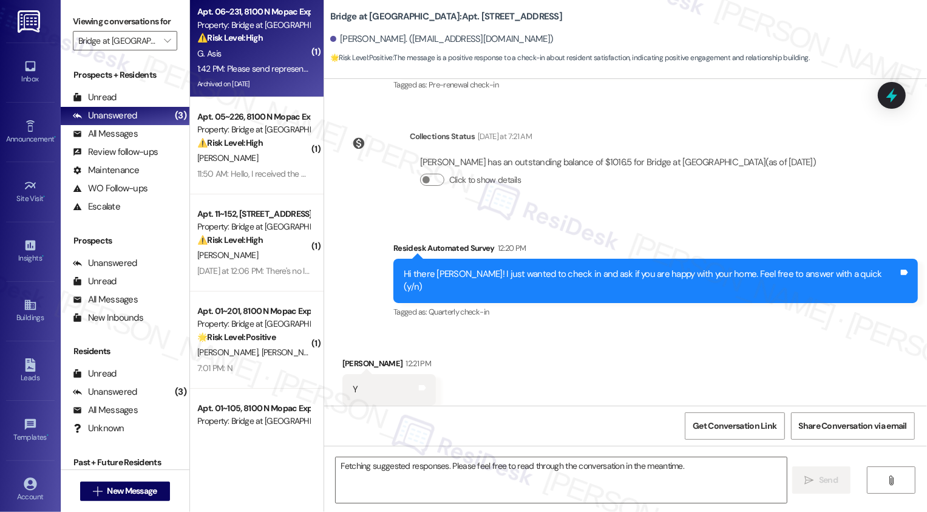
click at [267, 73] on div "1:42 PM: Please send representative to your leasing office been camping outside…" at bounding box center [509, 68] width 625 height 11
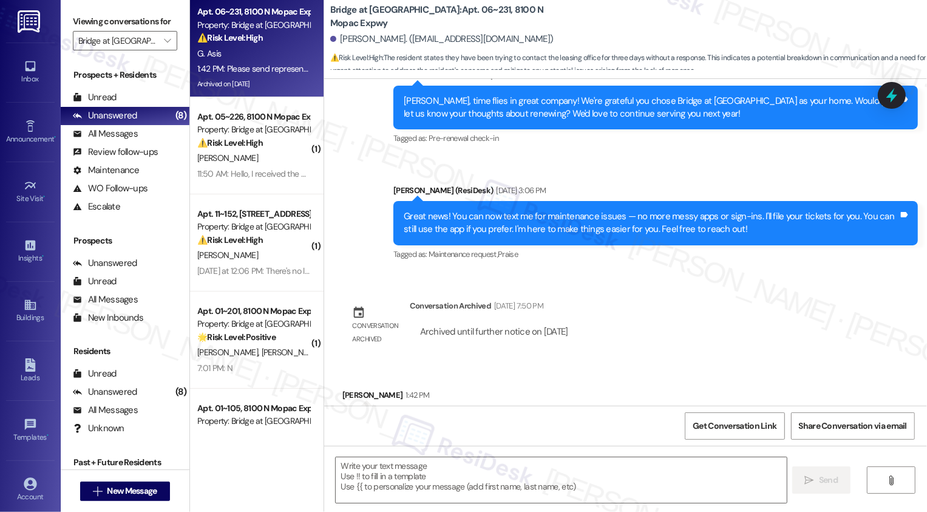
scroll to position [2482, 0]
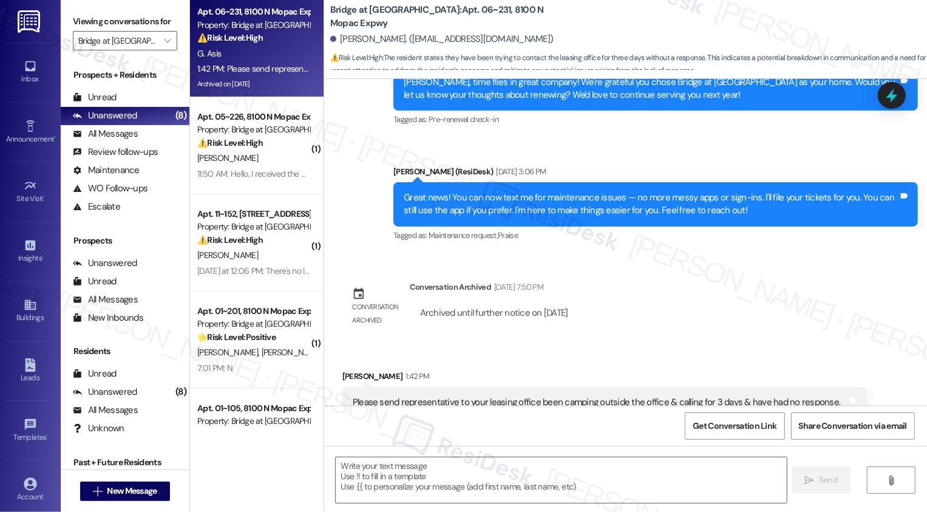
click at [404, 451] on div " Send " at bounding box center [625, 491] width 603 height 91
click at [404, 491] on textarea at bounding box center [561, 480] width 451 height 46
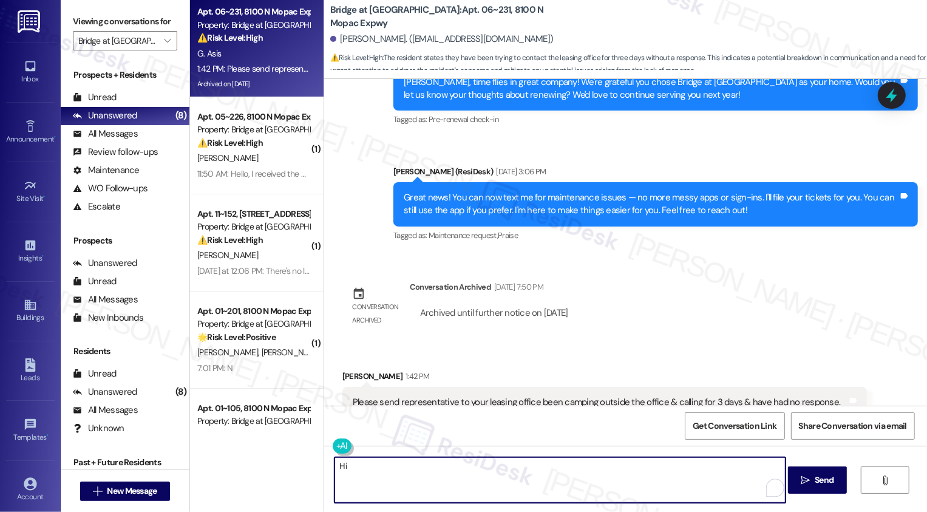
type textarea "Hi"
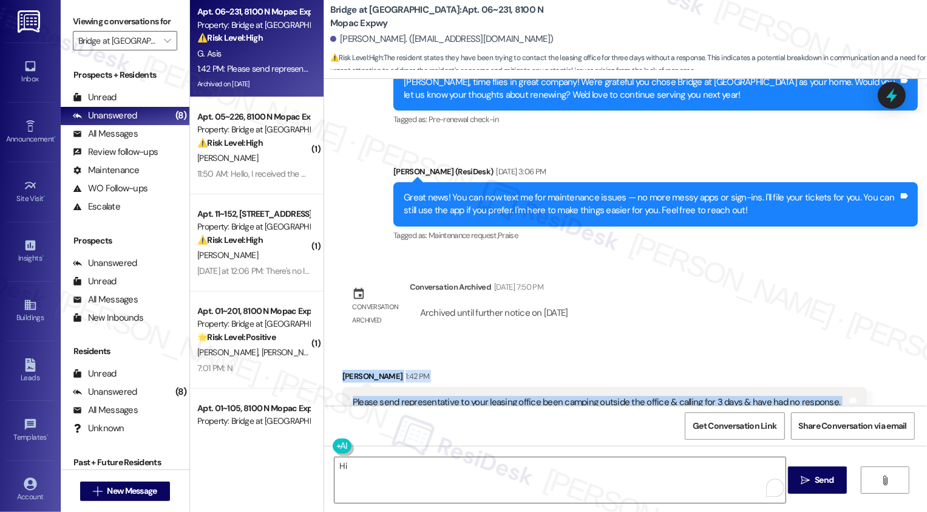
drag, startPoint x: 335, startPoint y: 321, endPoint x: 559, endPoint y: 366, distance: 228.6
click at [559, 370] on div "Garrett Asis 1:42 PM Please send representative to your leasing office been cam…" at bounding box center [605, 409] width 525 height 79
copy div "Garrett Asis 1:42 PM Please send representative to your leasing office been cam…"
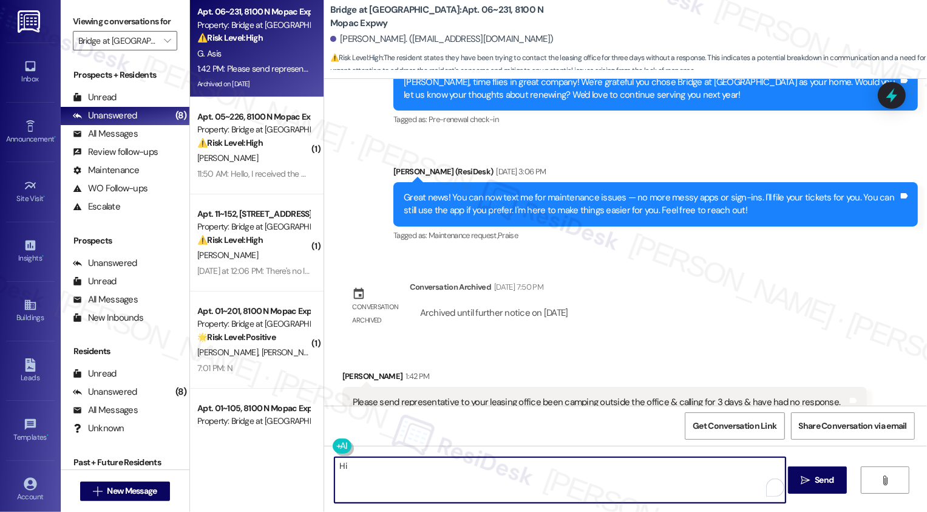
click at [398, 463] on textarea "Hi" at bounding box center [560, 480] width 451 height 46
click at [426, 459] on textarea "Hi" at bounding box center [560, 480] width 451 height 46
click at [435, 475] on textarea "Hi" at bounding box center [560, 480] width 451 height 46
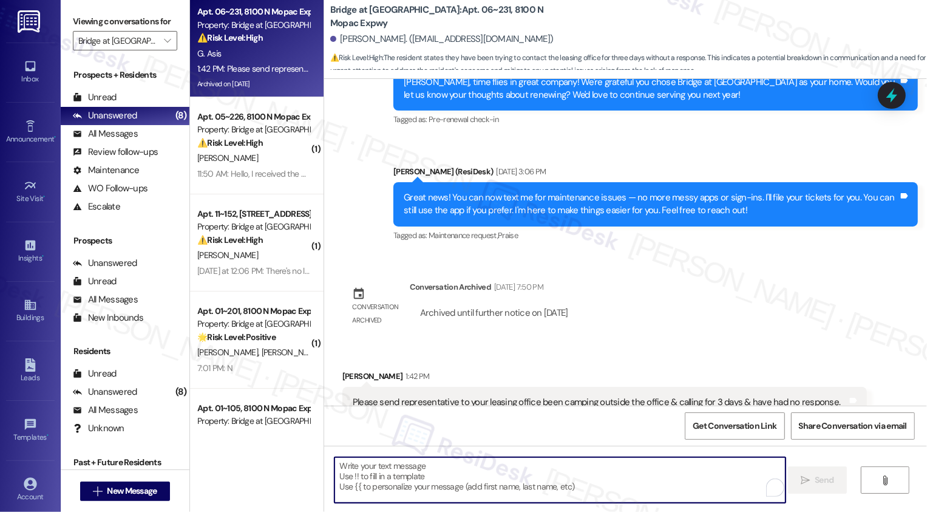
paste textarea "Hi Garrett, thank you for letting me know. I’m sorry you haven’t been able to r…"
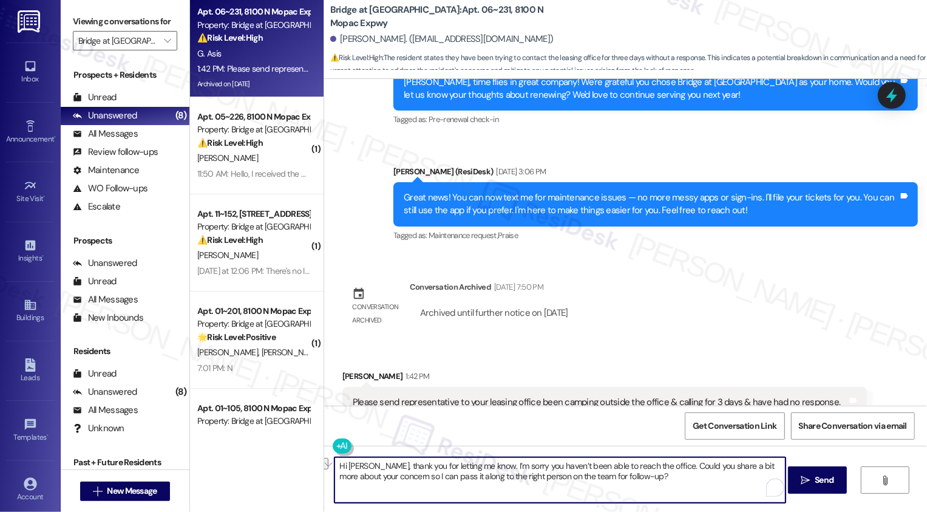
drag, startPoint x: 474, startPoint y: 465, endPoint x: 418, endPoint y: 463, distance: 55.9
click at [418, 463] on textarea "Hi Garrett, thank you for letting me know. I’m sorry you haven’t been able to r…" at bounding box center [560, 480] width 451 height 46
click at [461, 485] on textarea "Hi Garrett, thank you for your message! I’m sorry you haven’t been able to reac…" at bounding box center [560, 480] width 451 height 46
click at [526, 477] on textarea "Hi Garrett, thank you for your message! I’m sorry you haven’t been able to reac…" at bounding box center [560, 480] width 451 height 46
drag, startPoint x: 476, startPoint y: 477, endPoint x: 652, endPoint y: 488, distance: 176.5
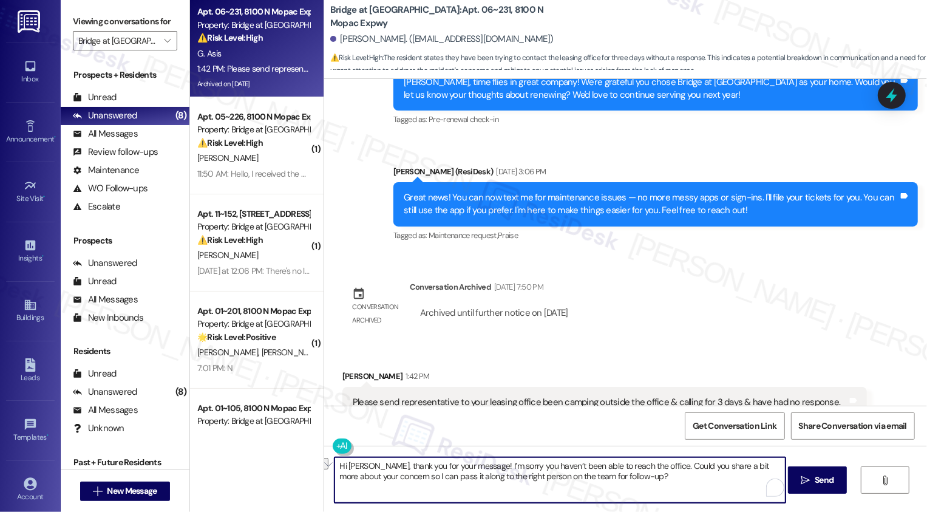
click at [652, 490] on textarea "Hi Garrett, thank you for your message! I’m sorry you haven’t been able to reac…" at bounding box center [560, 480] width 451 height 46
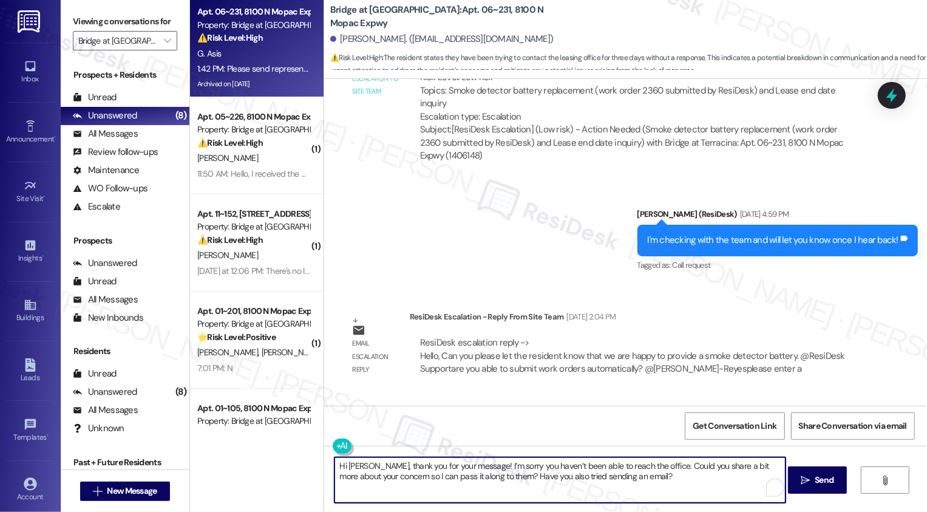
scroll to position [1367, 0]
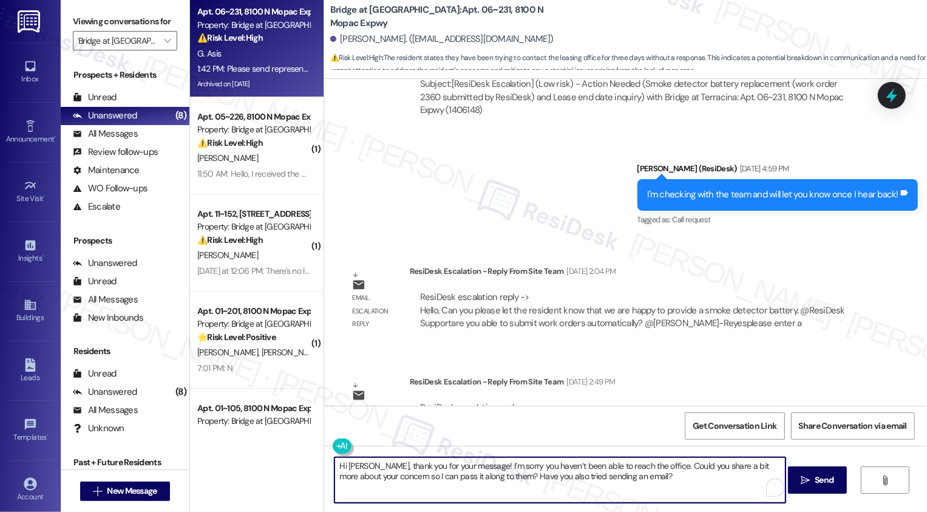
type textarea "Hi Garrett, thank you for your message! I’m sorry you haven’t been able to reac…"
click at [370, 13] on b "Bridge at Terracina: Apt. 06~231, 8100 N Mopac Expwy" at bounding box center [451, 17] width 243 height 26
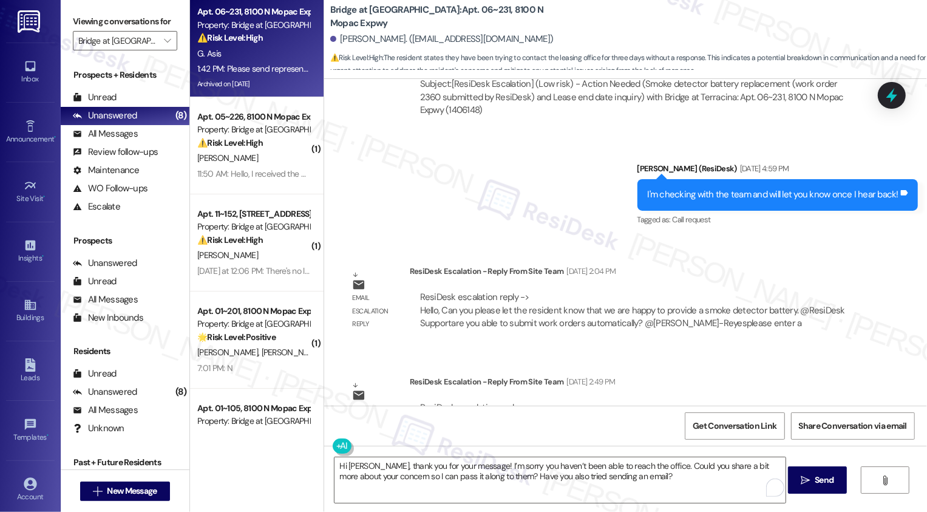
click at [370, 13] on b "Bridge at Terracina: Apt. 06~231, 8100 N Mopac Expwy" at bounding box center [451, 17] width 243 height 26
copy b "Terracina"
click at [669, 490] on textarea "Hi Garrett, thank you for your message! I’m sorry you haven’t been able to reac…" at bounding box center [560, 480] width 451 height 46
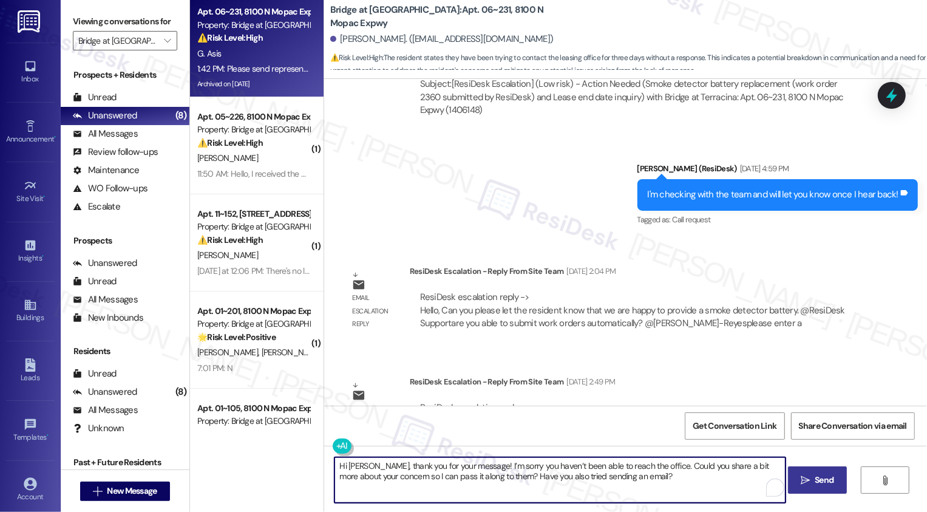
click at [808, 488] on button " Send" at bounding box center [817, 479] width 59 height 27
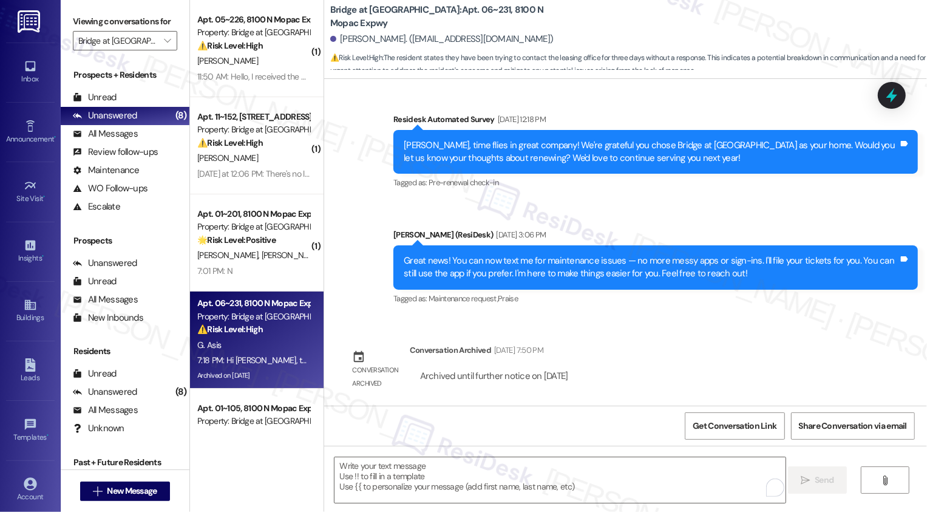
scroll to position [2579, 0]
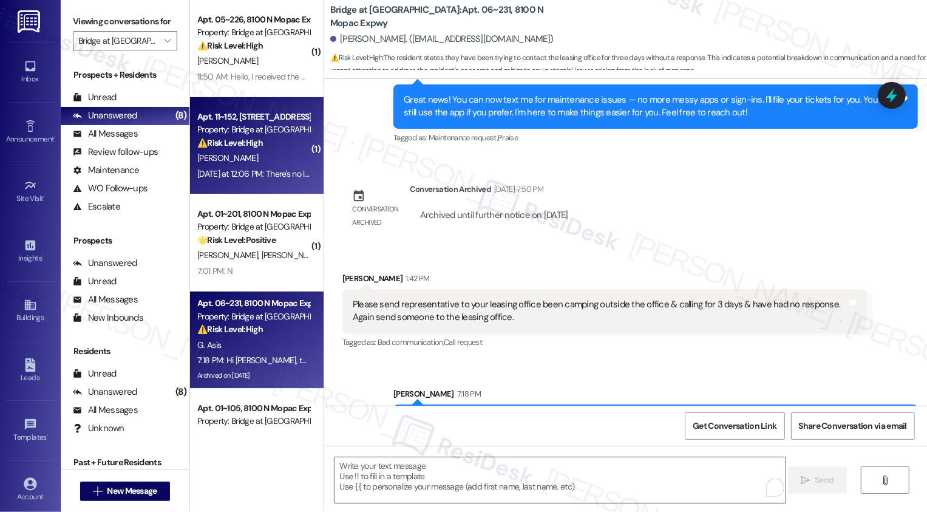
click at [251, 170] on div "Yesterday at 12:06 PM: There's no leak anymore, the carpet almost dry, but stin…" at bounding box center [333, 173] width 272 height 11
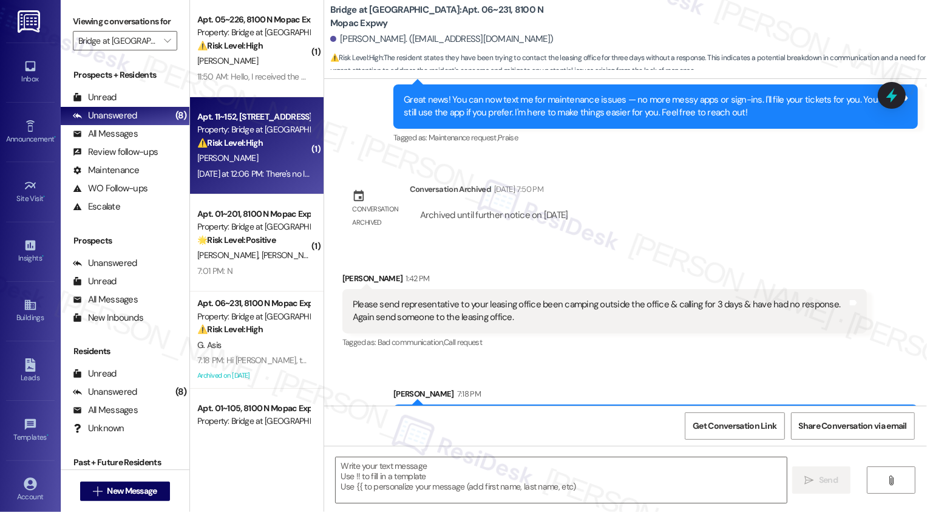
click at [251, 170] on div "Yesterday at 12:06 PM: There's no leak anymore, the carpet almost dry, but stin…" at bounding box center [333, 173] width 272 height 11
type textarea "Fetching suggested responses. Please feel free to read through the conversation…"
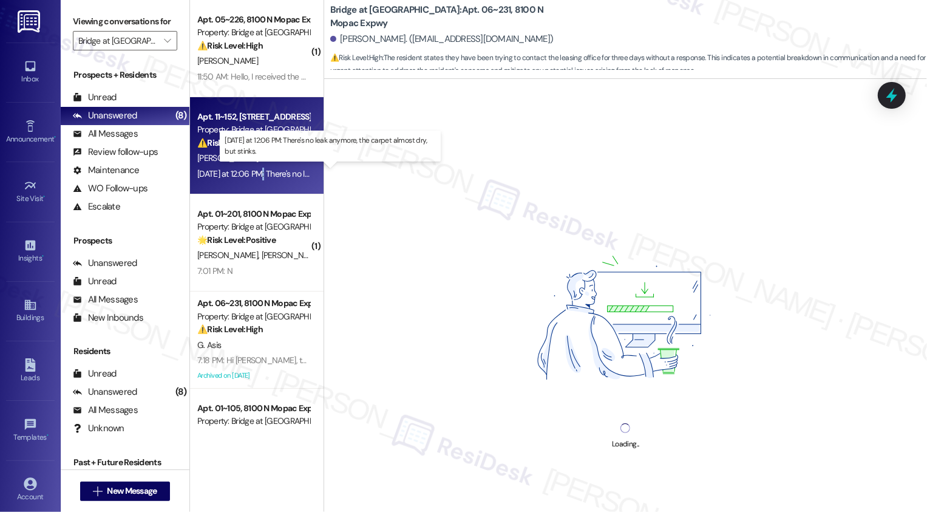
click at [251, 170] on div "Yesterday at 12:06 PM: There's no leak anymore, the carpet almost dry, but stin…" at bounding box center [333, 173] width 272 height 11
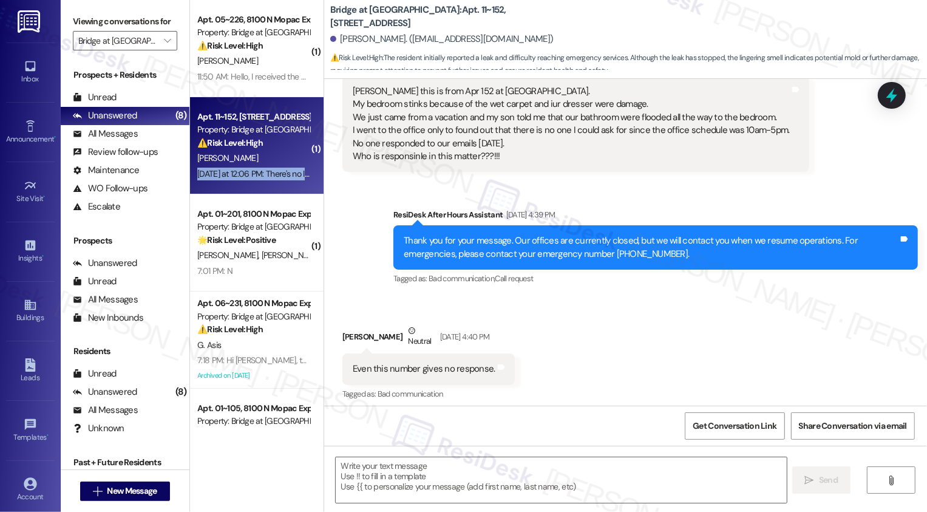
type textarea "Fetching suggested responses. Please feel free to read through the conversation…"
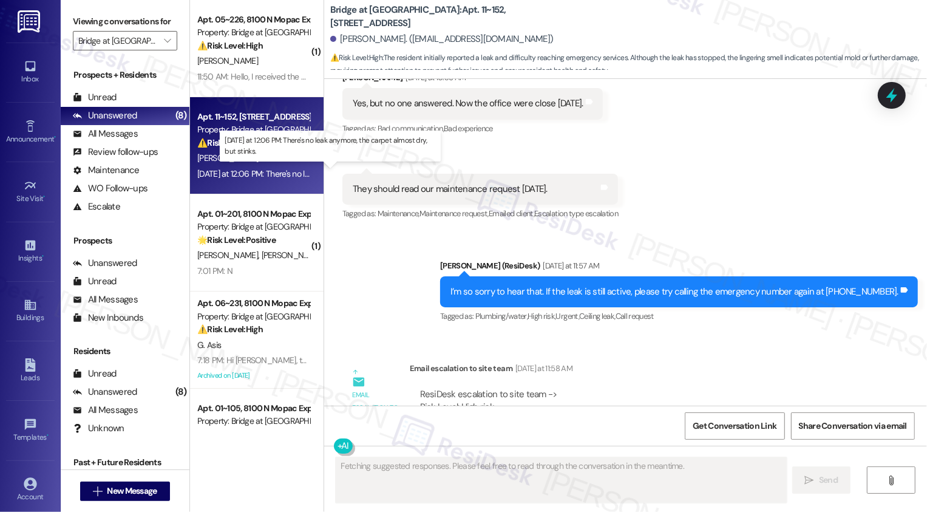
scroll to position [904, 0]
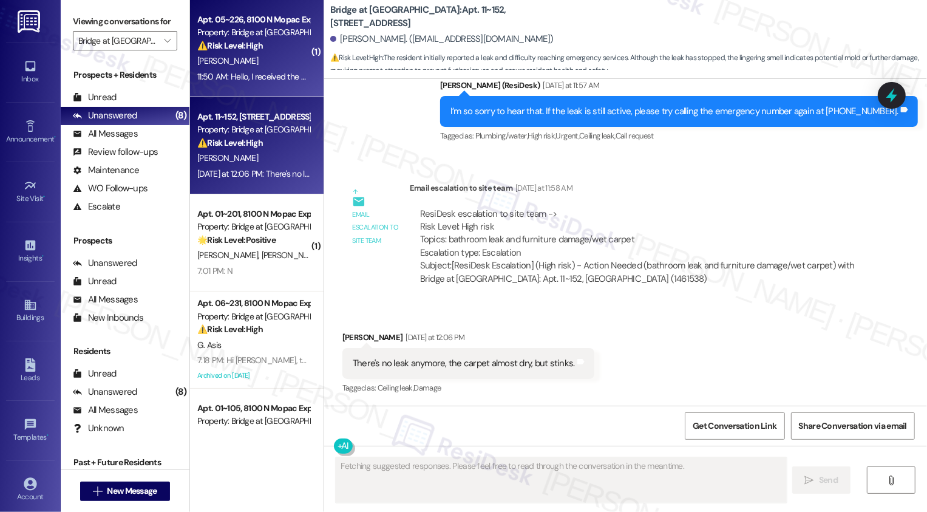
click at [282, 75] on div "11:50 AM: Hello, I received the option to sign again, but I still haven't heard…" at bounding box center [489, 76] width 585 height 11
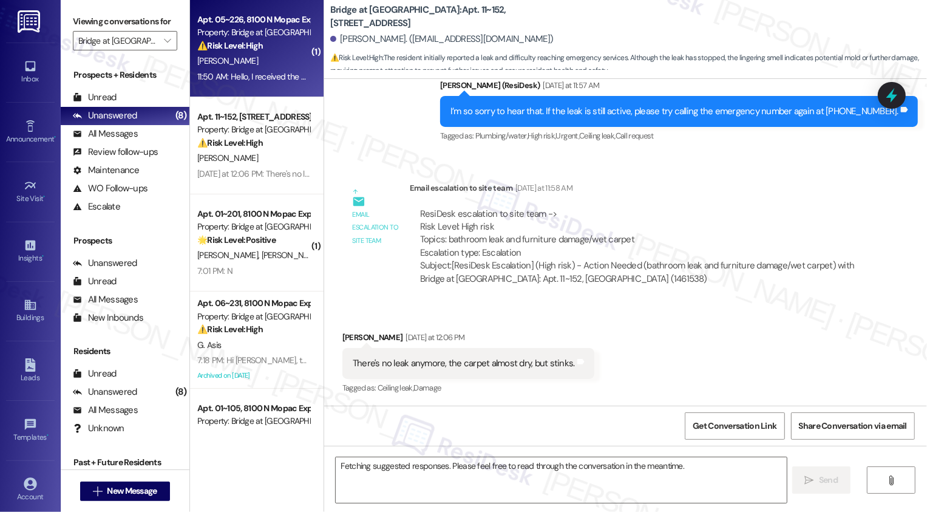
click at [282, 75] on div "11:50 AM: Hello, I received the option to sign again, but I still haven't heard…" at bounding box center [489, 76] width 585 height 11
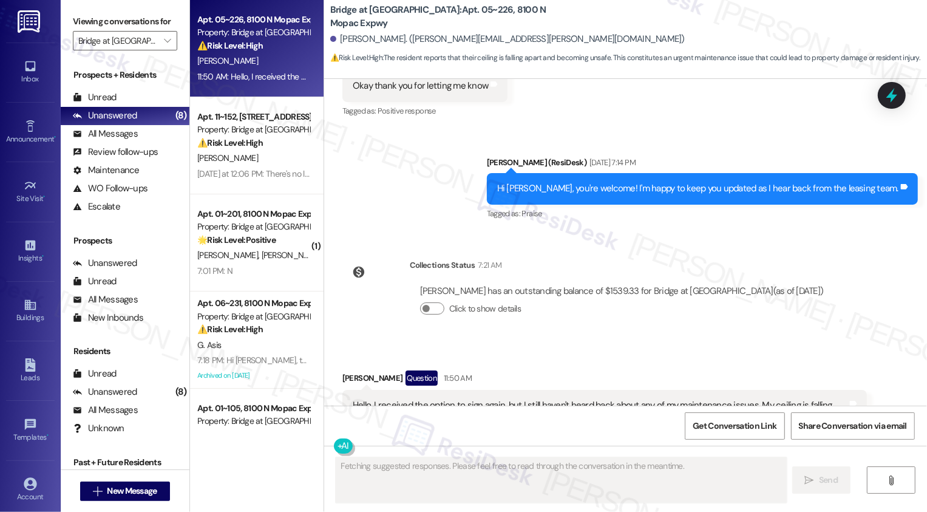
scroll to position [4239, 0]
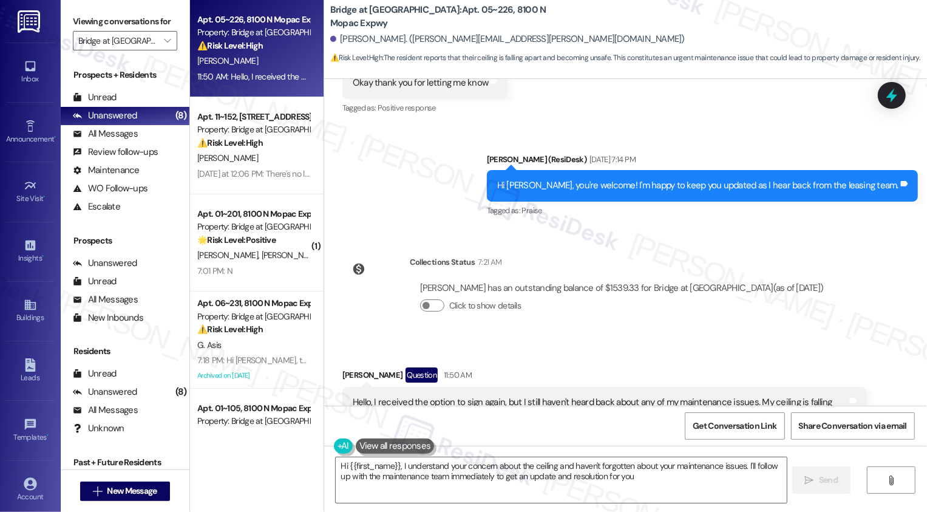
type textarea "Hi {{first_name}}, I understand your concern about the ceiling and haven't forg…"
drag, startPoint x: 421, startPoint y: 16, endPoint x: 450, endPoint y: 16, distance: 29.2
click at [449, 16] on b "Bridge at Terracina: Apt. 05~226, 8100 N Mopac Expwy" at bounding box center [451, 17] width 243 height 26
copy b "05~226"
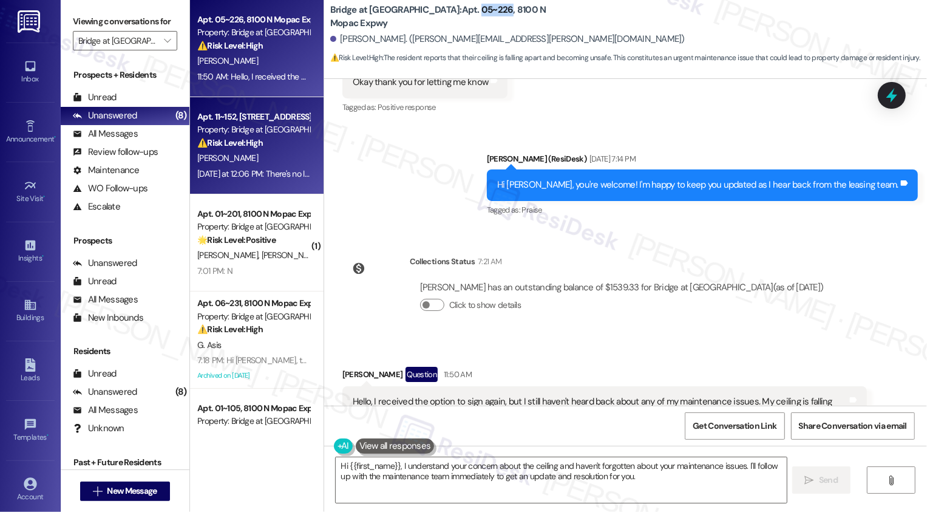
click at [253, 176] on div "Yesterday at 12:06 PM: There's no leak anymore, the carpet almost dry, but stin…" at bounding box center [333, 173] width 272 height 11
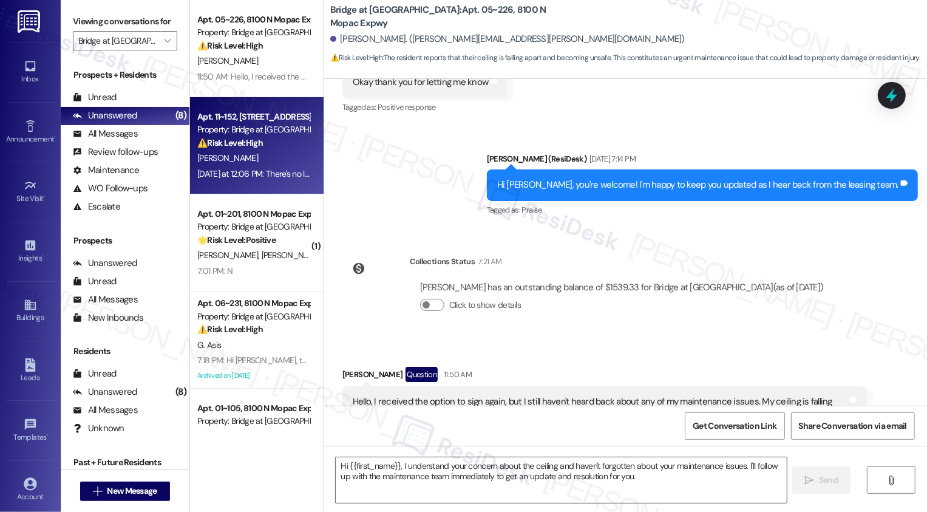
click at [253, 176] on div "Yesterday at 12:06 PM: There's no leak anymore, the carpet almost dry, but stin…" at bounding box center [333, 173] width 272 height 11
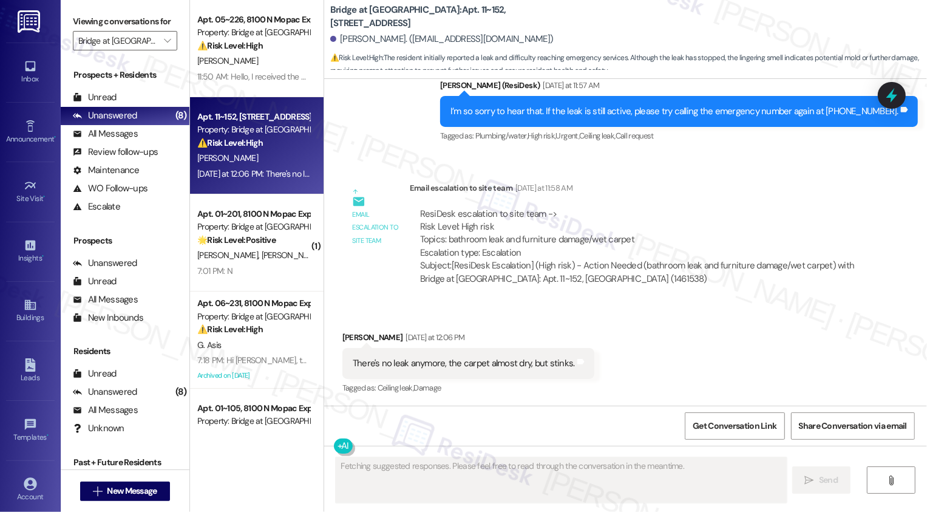
scroll to position [905, 0]
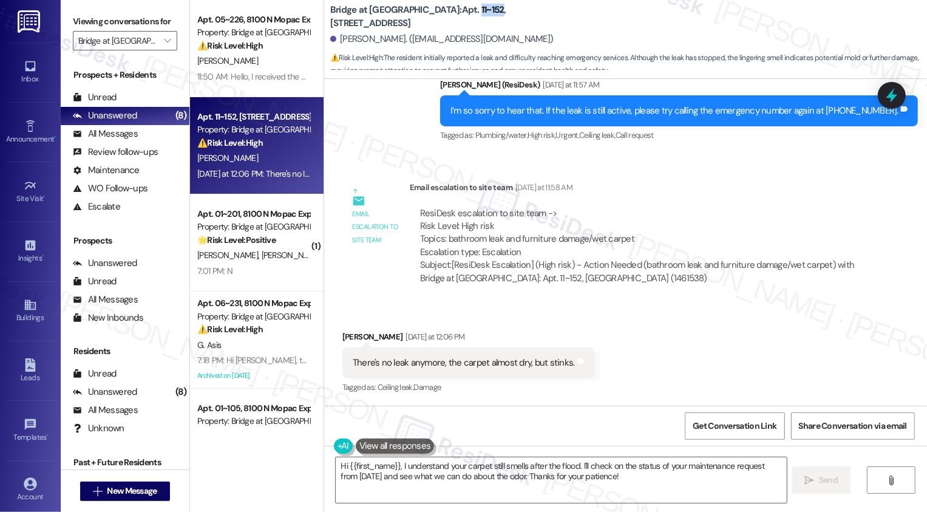
drag, startPoint x: 419, startPoint y: 17, endPoint x: 441, endPoint y: 18, distance: 21.9
click at [441, 18] on b "Bridge at Terracina: Apt. 11~152, 8100 N Mopac Expwy" at bounding box center [451, 17] width 243 height 26
copy b "11~152"
click at [468, 459] on textarea "Hi {{first_name}}, I understand your carpet still smells after the flood. I'll …" at bounding box center [561, 480] width 451 height 46
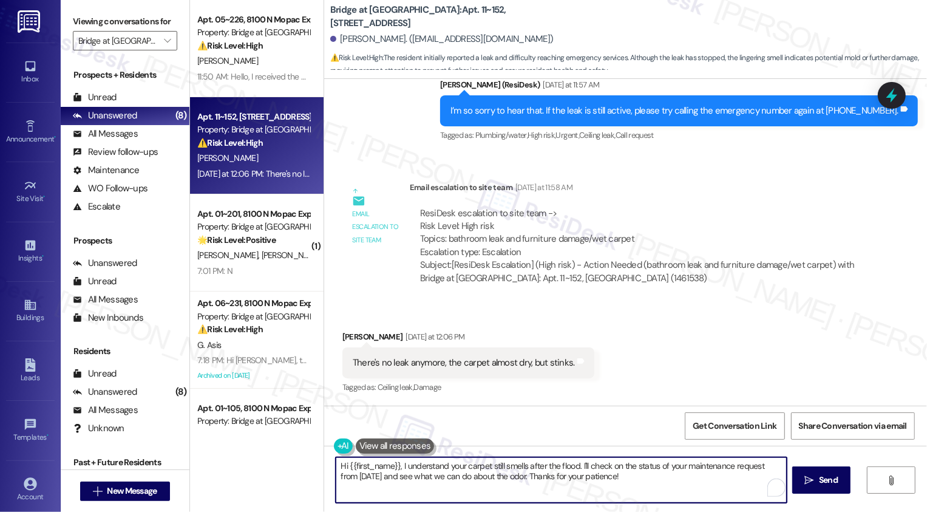
click at [479, 475] on textarea "Hi {{first_name}}, I understand your carpet still smells after the flood. I'll …" at bounding box center [561, 480] width 451 height 46
drag, startPoint x: 394, startPoint y: 465, endPoint x: 202, endPoint y: 459, distance: 192.0
click at [200, 460] on div "Apt. 05~226, 8100 N Mopac Expwy Property: Bridge at Terracina ⚠️ Risk Level: Hi…" at bounding box center [558, 256] width 737 height 512
drag, startPoint x: 547, startPoint y: 461, endPoint x: 649, endPoint y: 501, distance: 109.6
click at [649, 501] on textarea "Got it. I also understand your carpet still smells after the flood. I'll check …" at bounding box center [560, 480] width 451 height 46
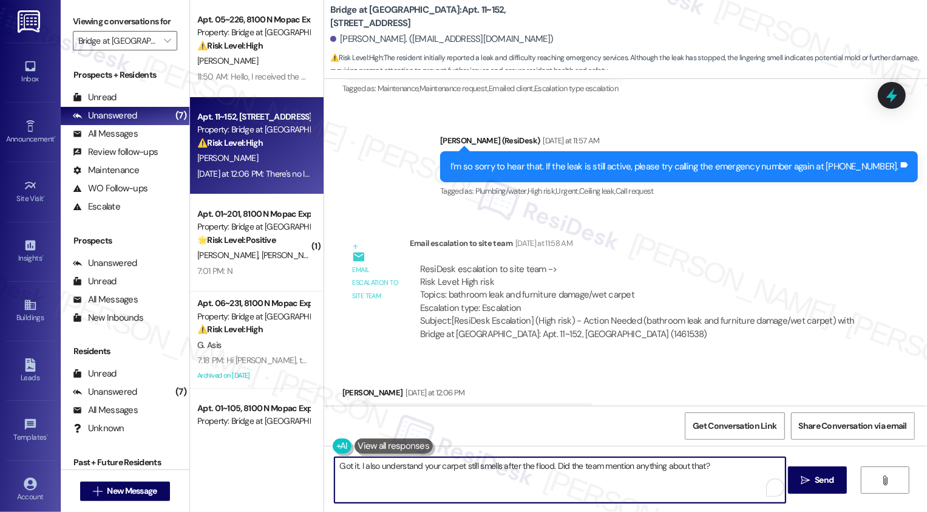
scroll to position [892, 0]
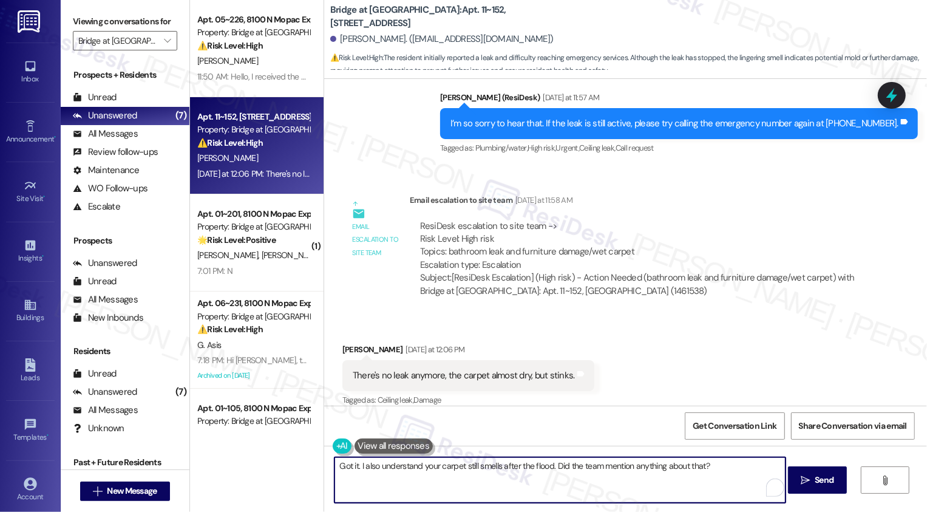
click at [534, 469] on textarea "Got it. I also understand your carpet still smells after the flood. Did the tea…" at bounding box center [560, 480] width 451 height 46
type textarea "Got it. I also understand your carpet still smells. Did the team mention anythi…"
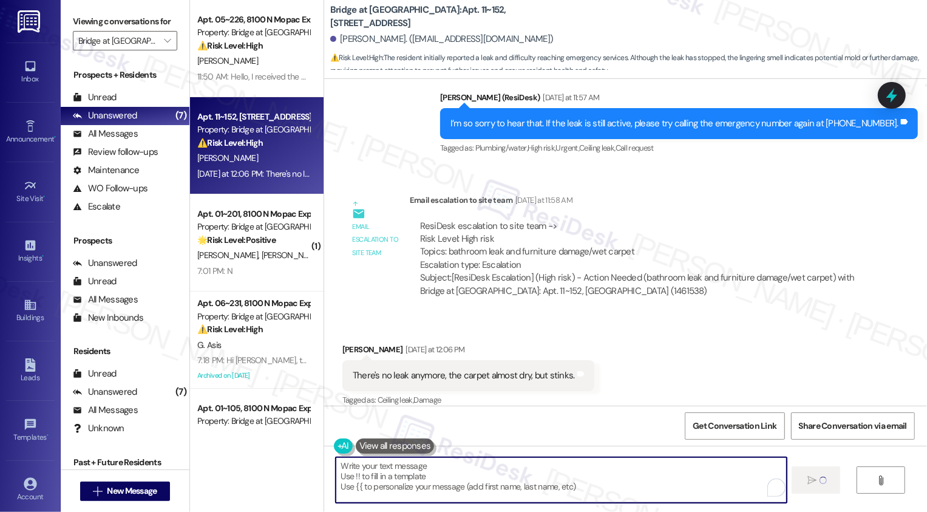
scroll to position [904, 0]
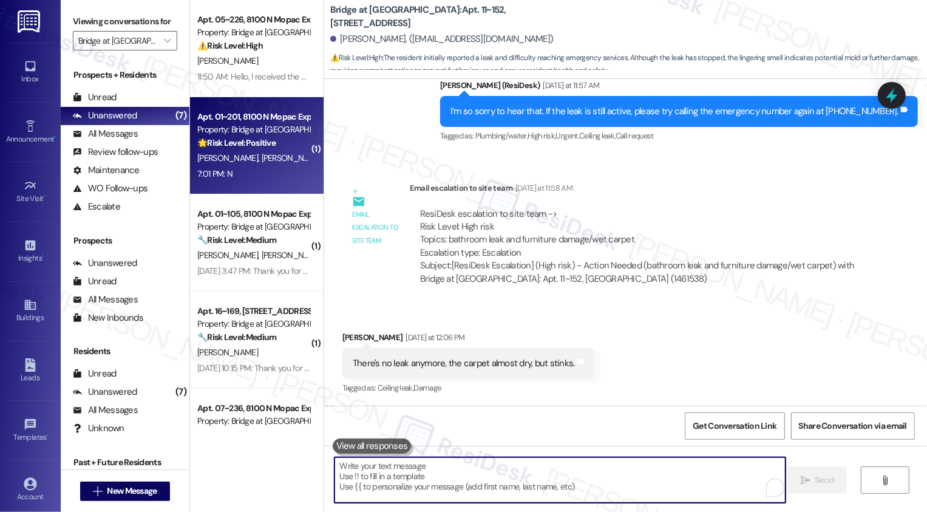
click at [268, 165] on div "B. Threlkeld M. Perretta" at bounding box center [253, 158] width 115 height 15
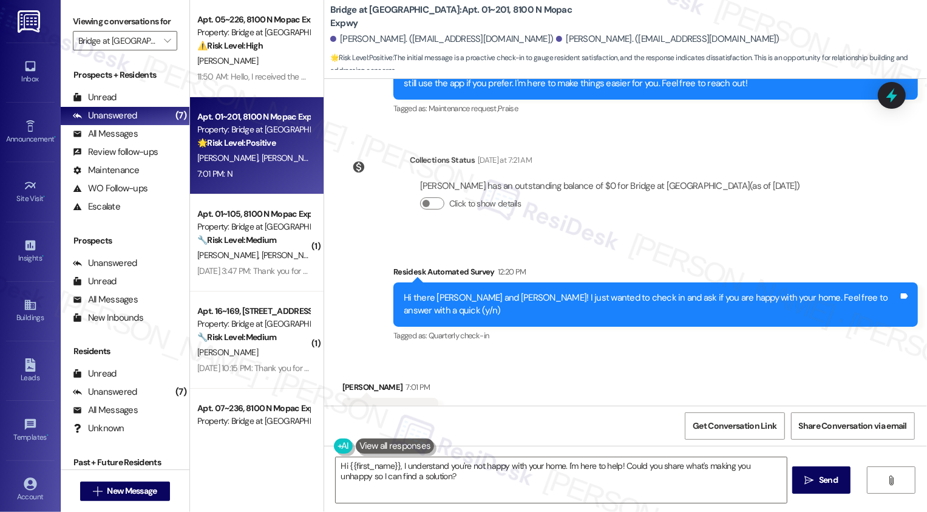
scroll to position [675, 0]
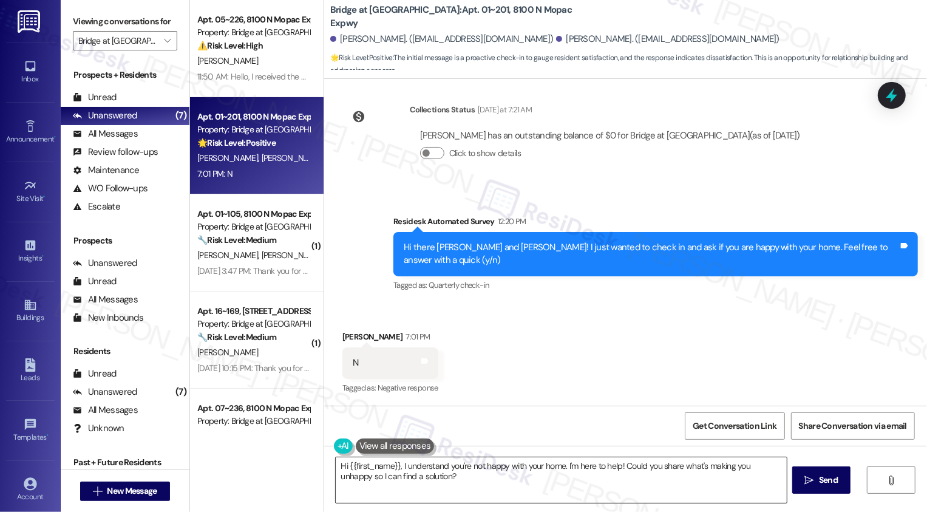
click at [392, 477] on textarea "Hi {{first_name}}, I understand you're not happy with your home. I'm here to he…" at bounding box center [561, 480] width 451 height 46
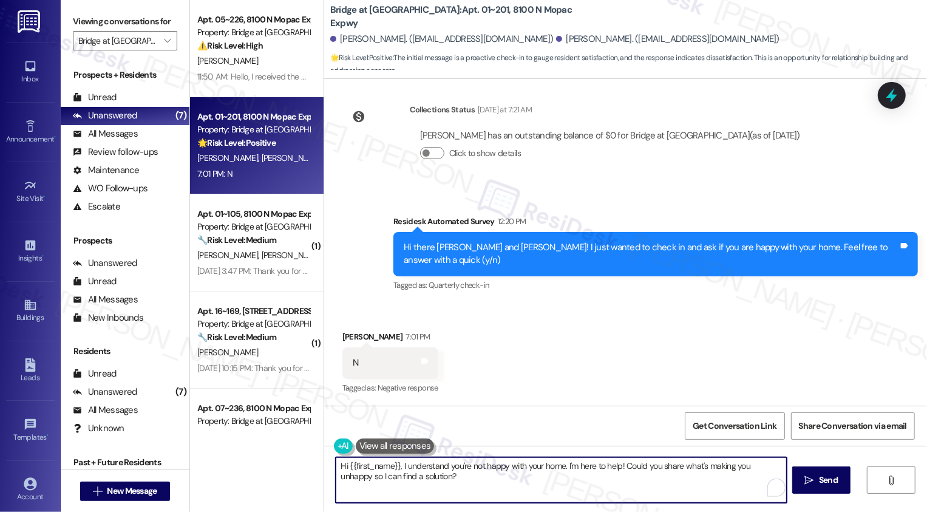
click at [428, 482] on textarea "Hi {{first_name}}, I understand you're not happy with your home. I'm here to he…" at bounding box center [561, 480] width 451 height 46
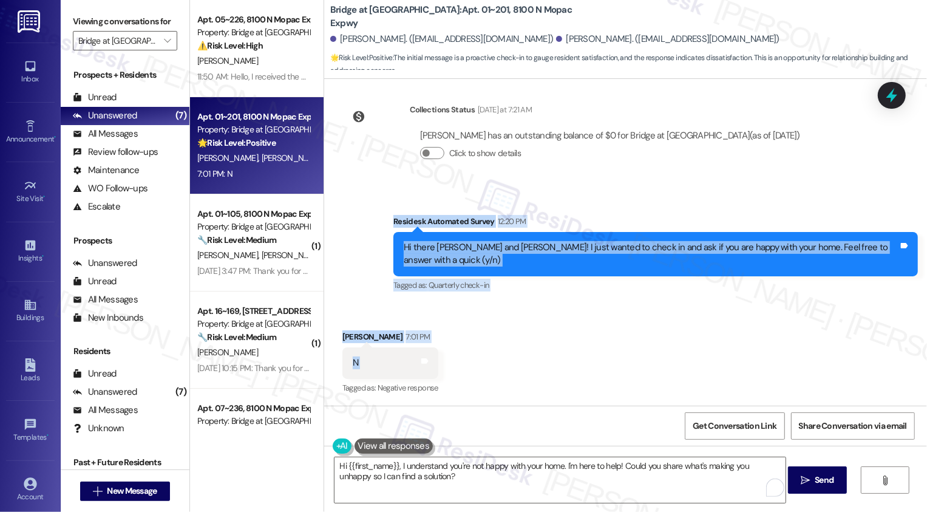
drag, startPoint x: 386, startPoint y: 219, endPoint x: 445, endPoint y: 366, distance: 158.6
click at [445, 366] on div "Lease started Mar 04, 2025 at 7:00 PM Survey, sent via SMS Residesk Automated S…" at bounding box center [625, 242] width 603 height 327
copy div "Residesk Automated Survey 12:20 PM Hi there Monica and Barbara! I just wanted t…"
click at [431, 479] on textarea "Hi {{first_name}}, I understand you're not happy with your home. I'm here to he…" at bounding box center [560, 480] width 451 height 46
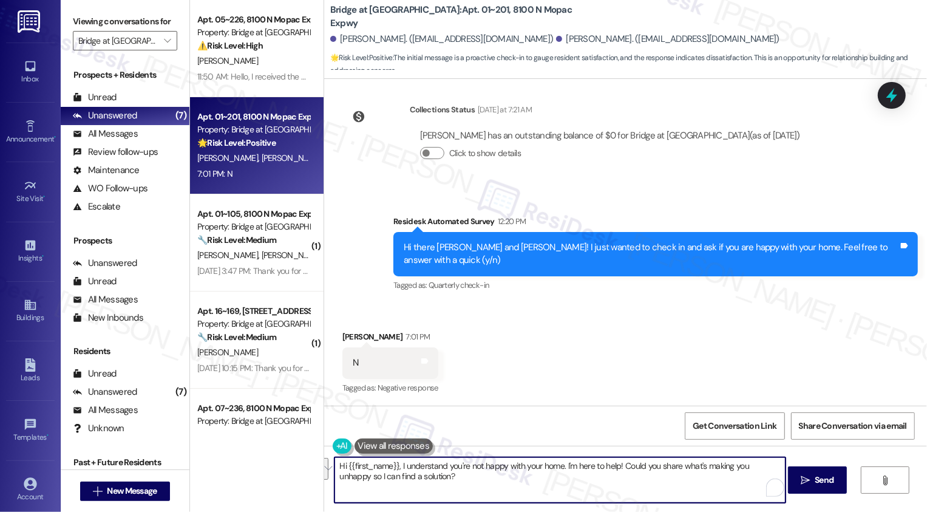
paste textarea "Monica, thank you for sharing that with me. Could you let me know what issues o…"
drag, startPoint x: 754, startPoint y: 465, endPoint x: 755, endPoint y: 485, distance: 20.1
click at [755, 485] on textarea "Hi Monica, thank you for sharing that with me. Could you let me know what issue…" at bounding box center [560, 480] width 451 height 46
click at [614, 491] on textarea "Hi Monica, thank you for sharing that with me. Could you let me know what issue…" at bounding box center [560, 480] width 451 height 46
type textarea "Hi Monica, thank you for sharing that with me. Could you let me know what issue…"
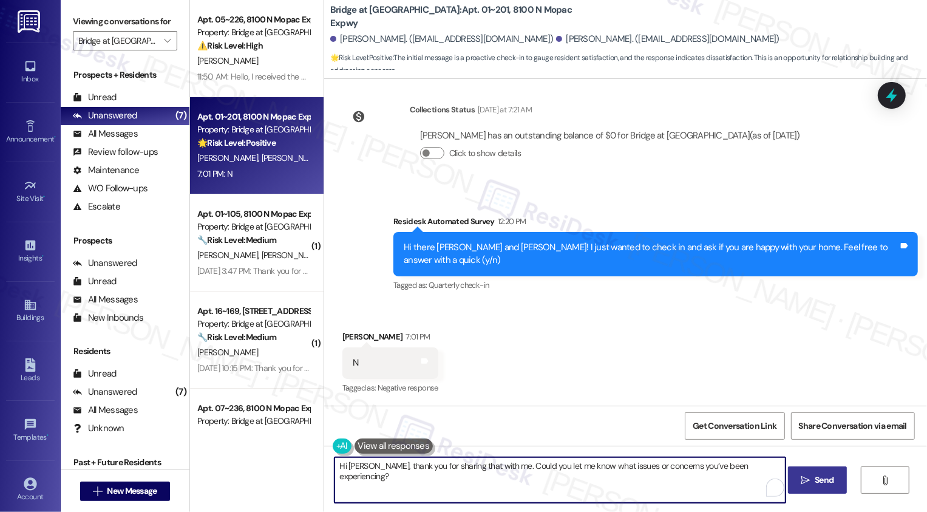
click at [806, 483] on icon "" at bounding box center [805, 481] width 9 height 10
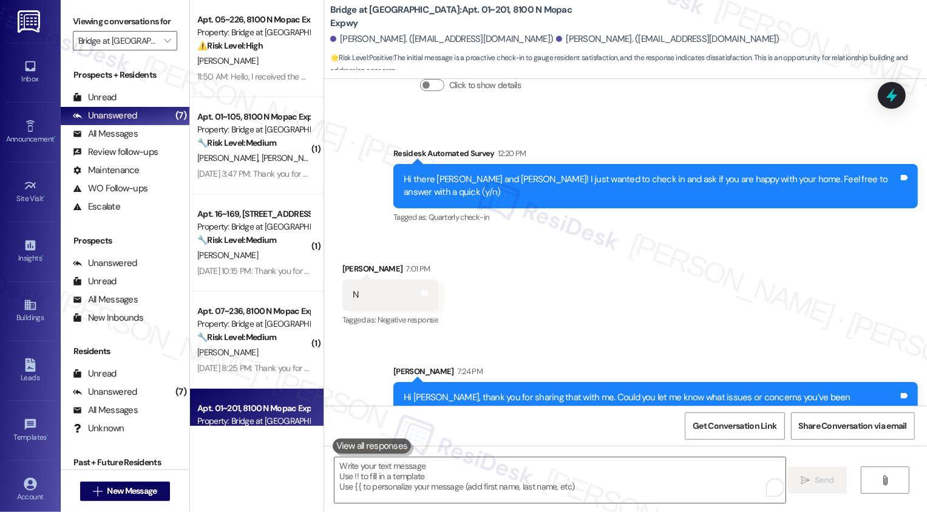
scroll to position [759, 0]
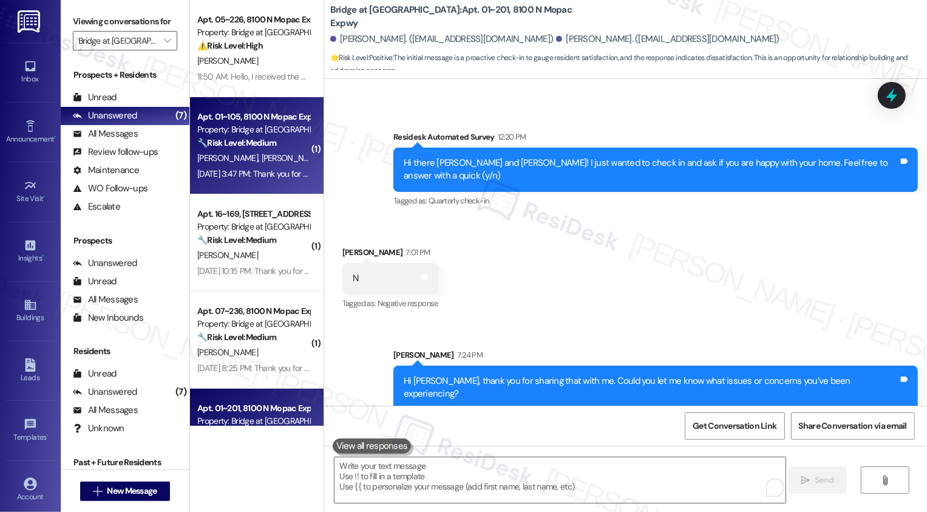
click at [271, 157] on div "E. Wright J. Wright" at bounding box center [253, 158] width 115 height 15
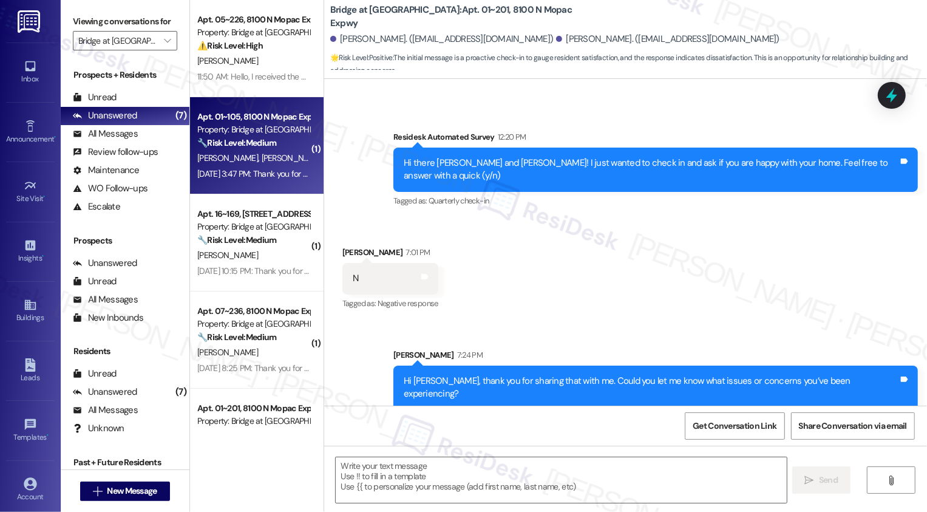
click at [271, 157] on div "E. Wright J. Wright" at bounding box center [253, 158] width 115 height 15
type textarea "Fetching suggested responses. Please feel free to read through the conversation…"
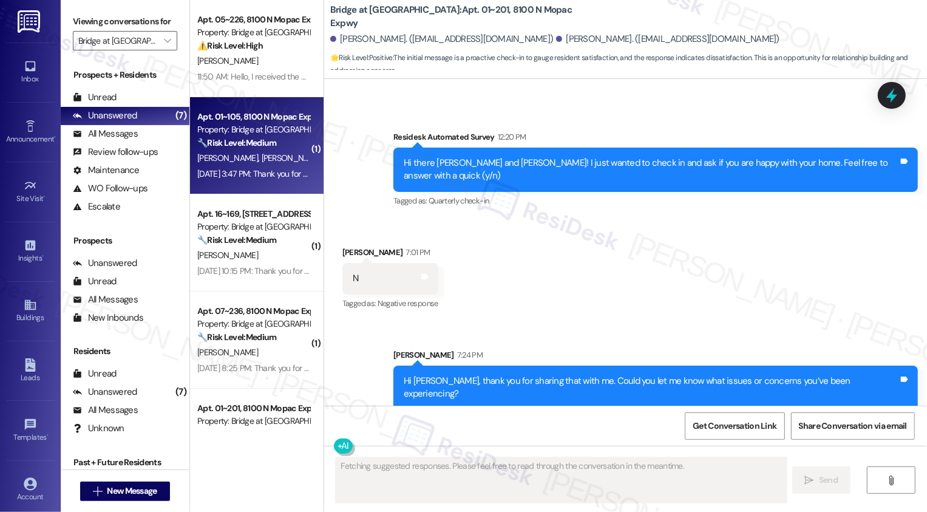
click at [271, 157] on div "E. Wright J. Wright" at bounding box center [253, 158] width 115 height 15
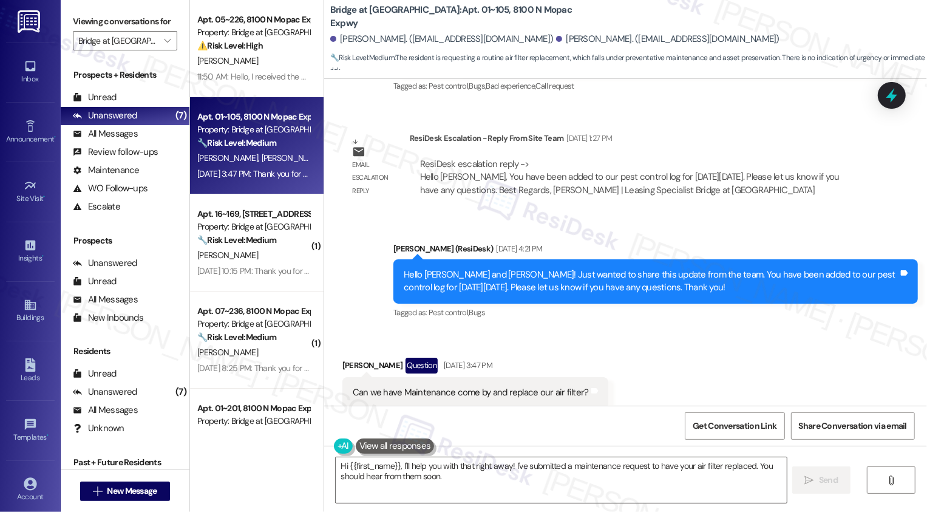
scroll to position [6872, 0]
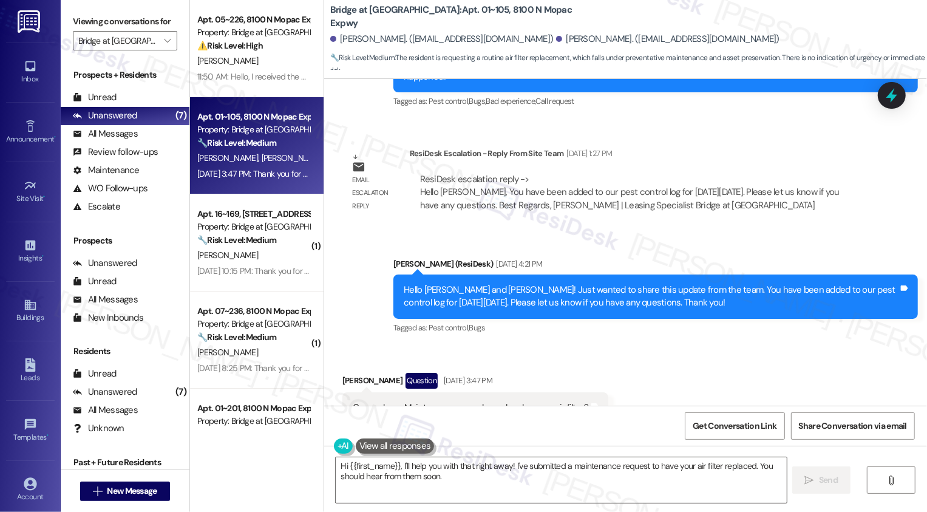
click at [383, 17] on b "Bridge at Terracina: Apt. 01~105, 8100 N Mopac Expwy" at bounding box center [451, 17] width 243 height 26
copy b "Terracina"
drag, startPoint x: 421, startPoint y: 15, endPoint x: 446, endPoint y: 16, distance: 25.5
click at [446, 16] on b "Bridge at Terracina: Apt. 01~105, 8100 N Mopac Expwy" at bounding box center [451, 17] width 243 height 26
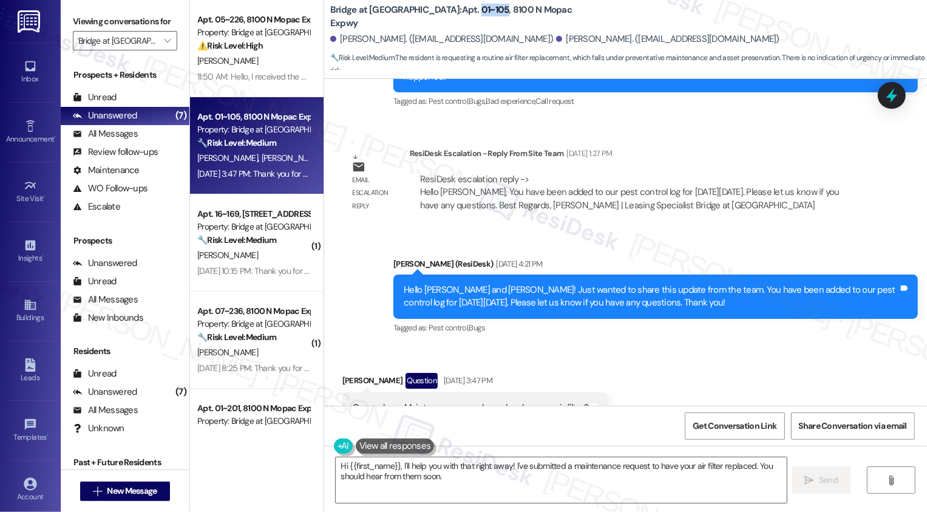
copy b "01~105"
click at [344, 373] on div "Jeremiah Wright Question Aug 30, 2025 at 3:47 PM" at bounding box center [476, 382] width 266 height 19
copy b "01~105"
click at [356, 373] on div "Jeremiah Wright Question Aug 30, 2025 at 3:47 PM" at bounding box center [476, 382] width 266 height 19
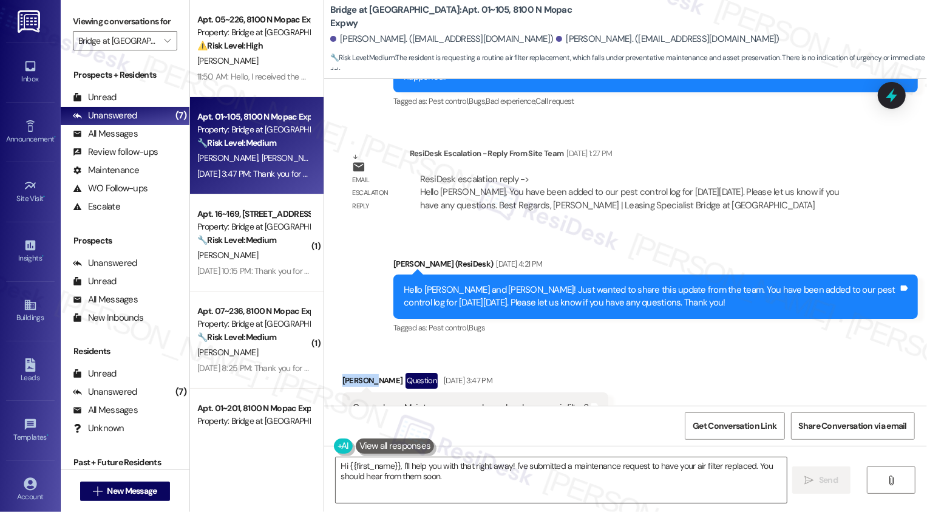
copy div "Jeremiah"
click at [369, 465] on textarea "Hi {{first_name}}, I'll help you with that right away! I've submitted a mainten…" at bounding box center [561, 480] width 451 height 46
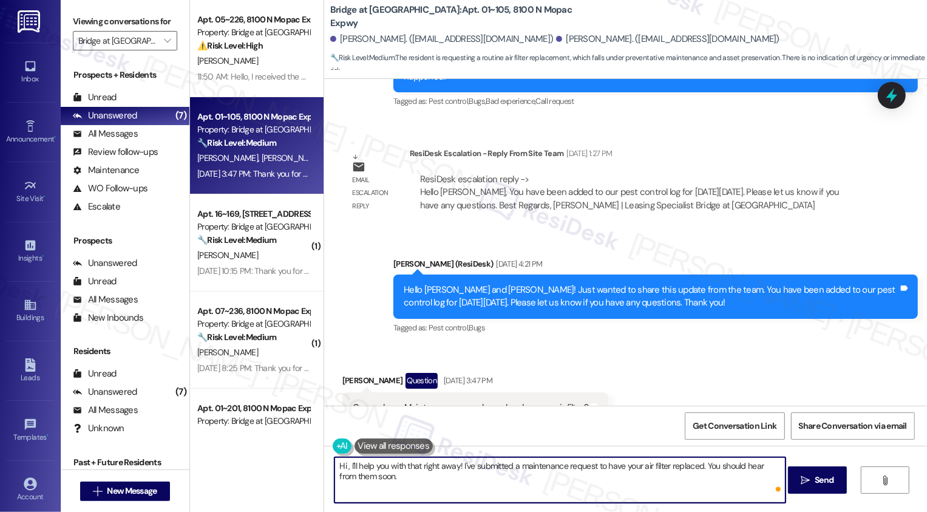
paste textarea "Jeremiah"
click at [376, 465] on textarea "Hi Jeremiah, I'll help you with that right away! I've submitted a maintenance r…" at bounding box center [560, 480] width 451 height 46
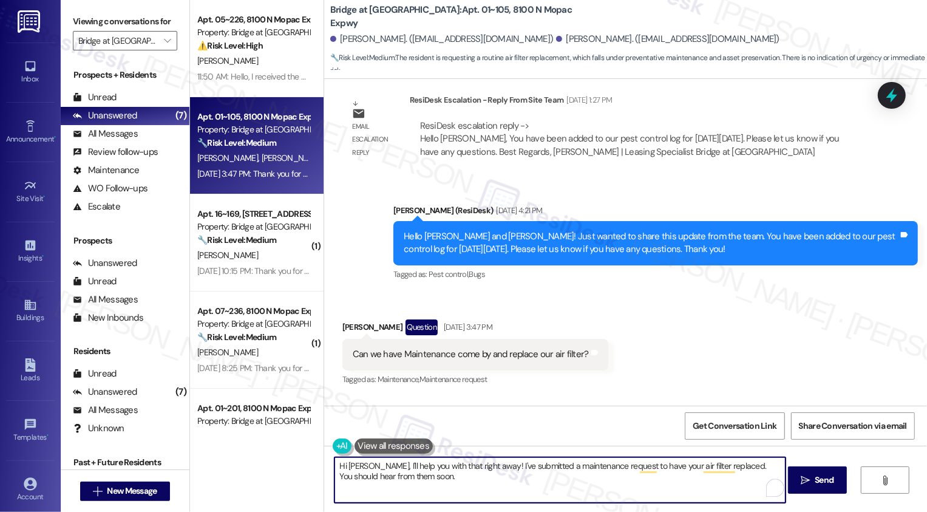
scroll to position [6954, 0]
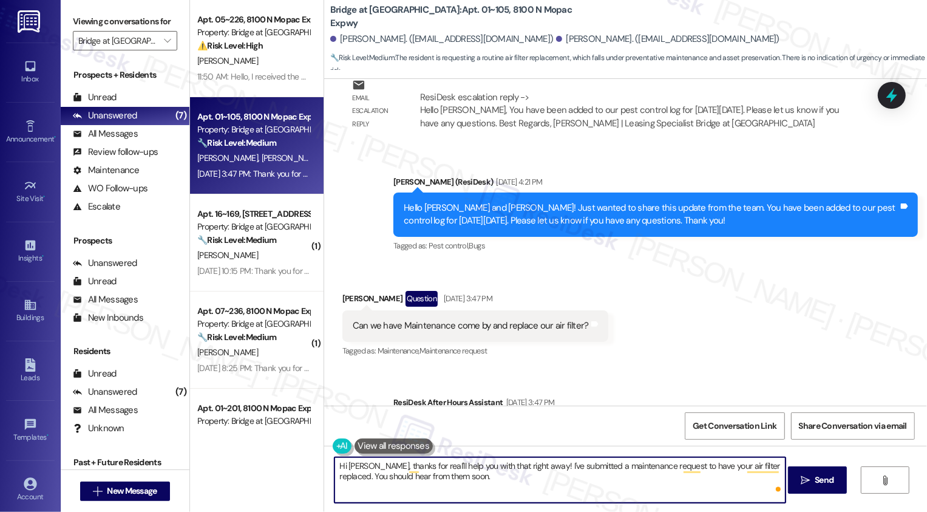
type textarea "Hi Jeremiah, thanks for reacI'll help you with that right away! I've submitted …"
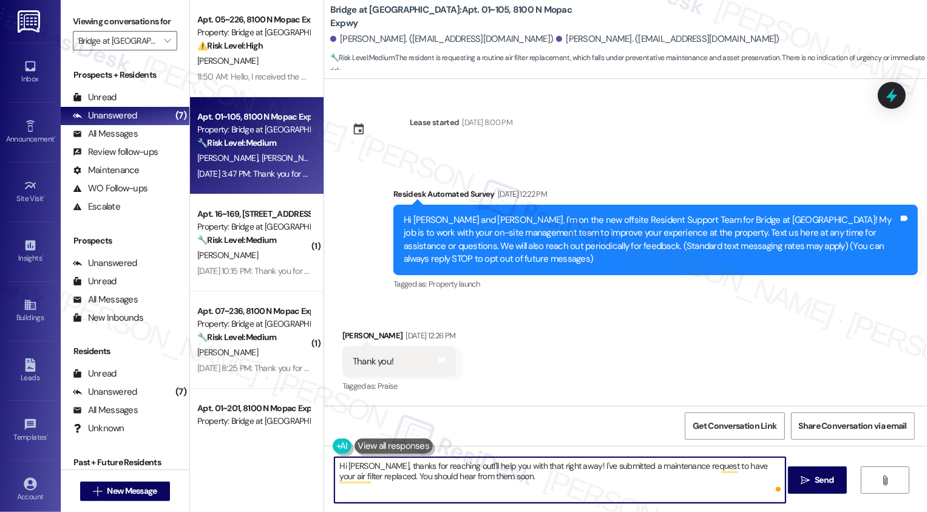
scroll to position [6954, 0]
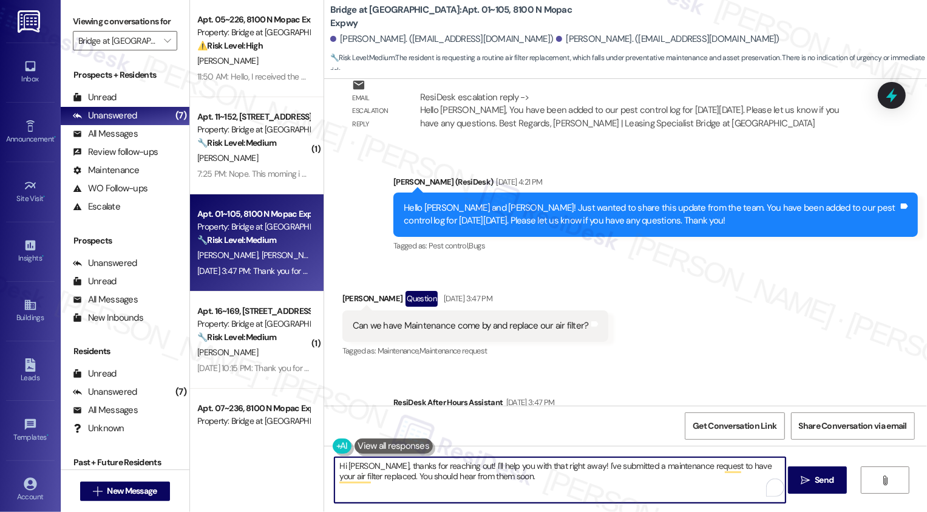
click at [470, 467] on textarea "Hi [PERSON_NAME], thanks for reaching out! I'll help you with that right away! …" at bounding box center [560, 480] width 451 height 46
drag, startPoint x: 487, startPoint y: 467, endPoint x: 624, endPoint y: 466, distance: 136.7
click at [624, 467] on textarea "Hi [PERSON_NAME], thanks for reaching out! I'll help you with that right away! …" at bounding box center [560, 480] width 451 height 46
drag, startPoint x: 705, startPoint y: 465, endPoint x: 719, endPoint y: 493, distance: 31.5
click at [719, 493] on textarea "Hi [PERSON_NAME], thanks for reaching out! I'll help submit a maintenance reque…" at bounding box center [560, 480] width 451 height 46
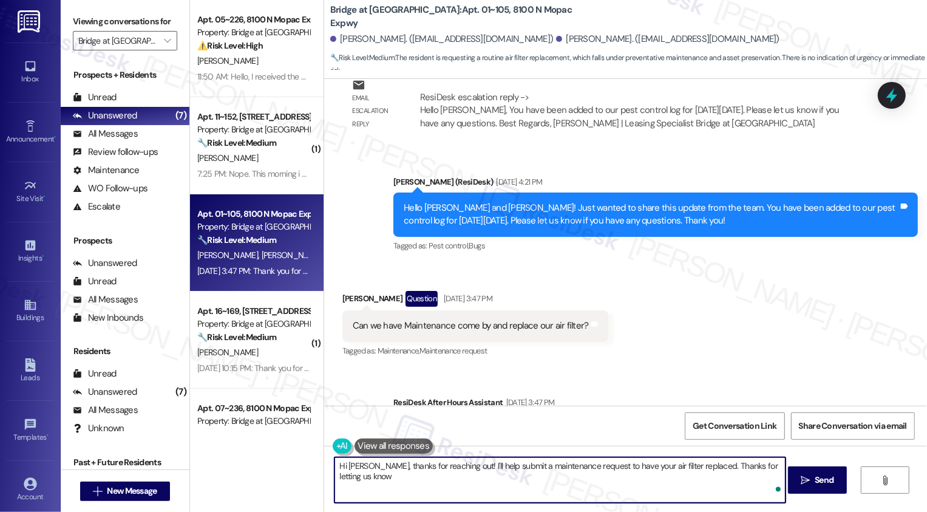
type textarea "Hi [PERSON_NAME], thanks for reaching out! I'll help submit a maintenance reque…"
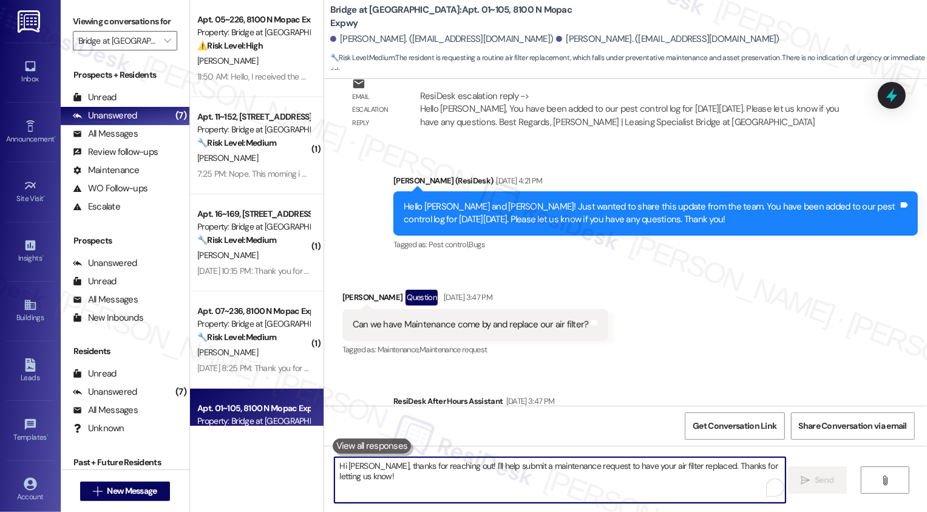
scroll to position [7039, 0]
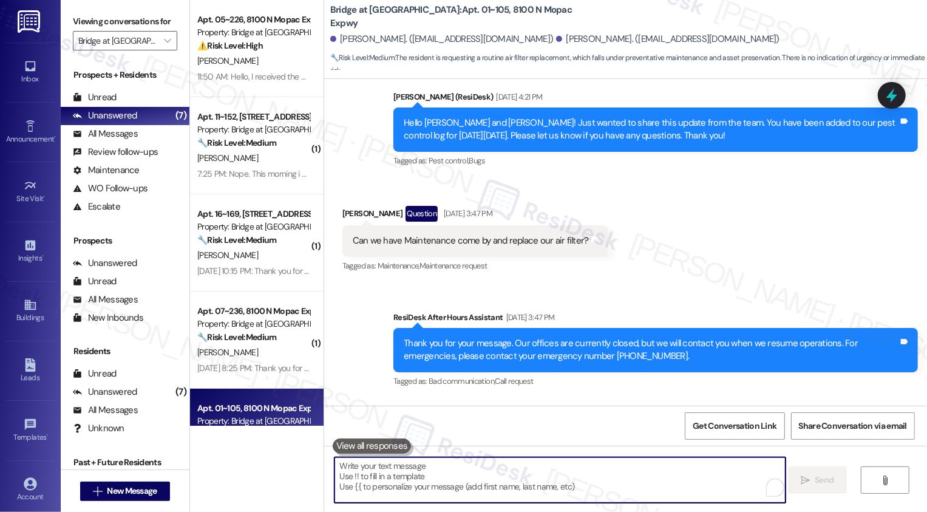
click at [670, 183] on div "Received via SMS Jeremiah Wright Question Aug 30, 2025 at 3:47 PM Can we have M…" at bounding box center [625, 231] width 603 height 105
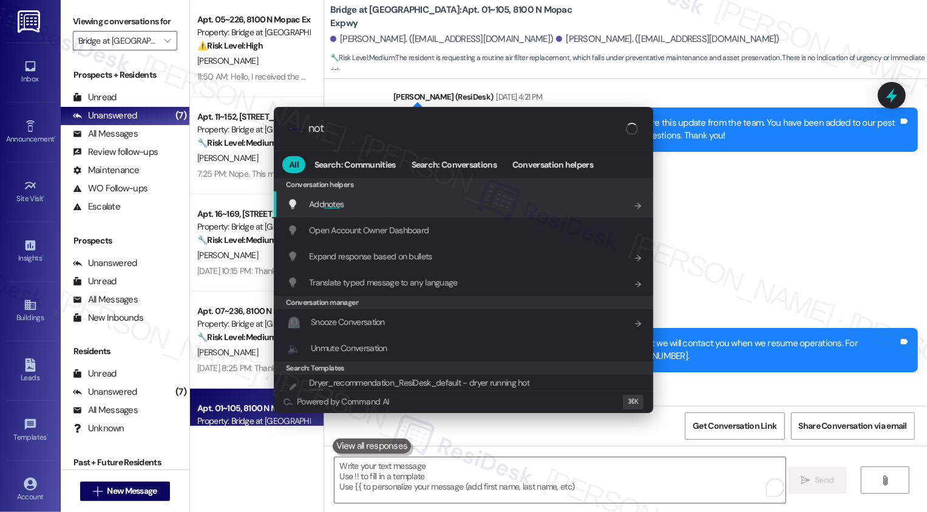
type input "note"
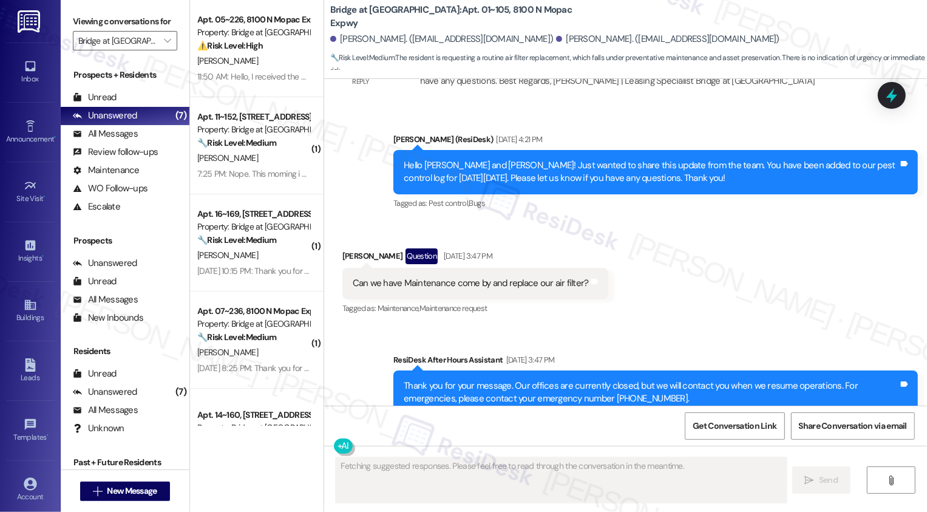
scroll to position [7173, 0]
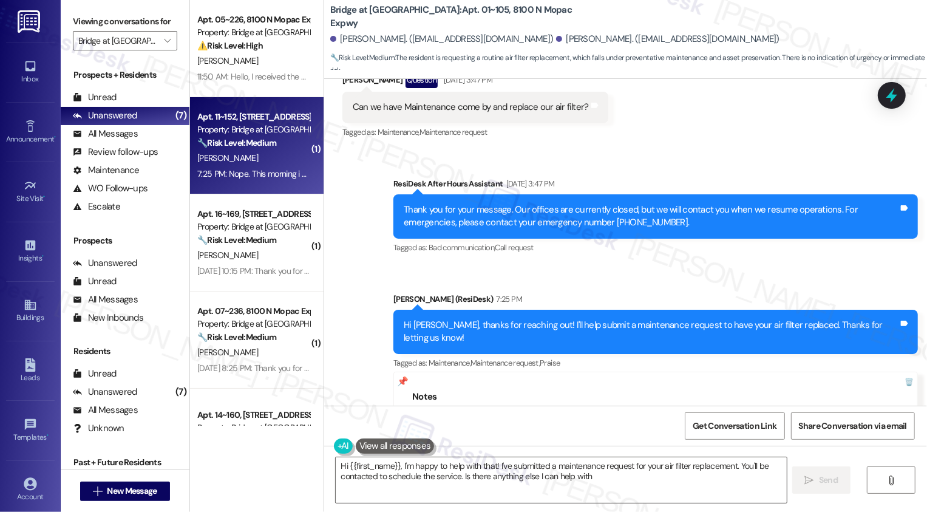
type textarea "Hi {{first_name}}, I'm happy to help with that! I've submitted a maintenance re…"
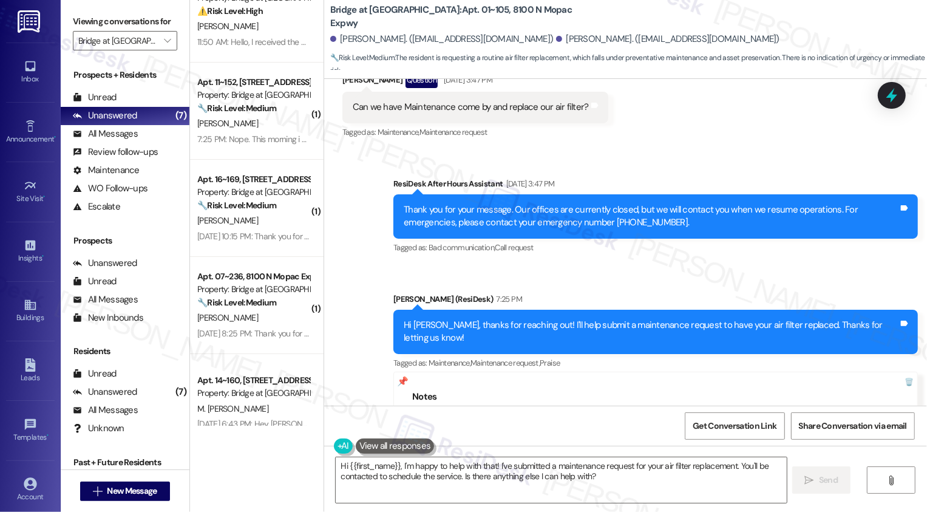
scroll to position [55, 0]
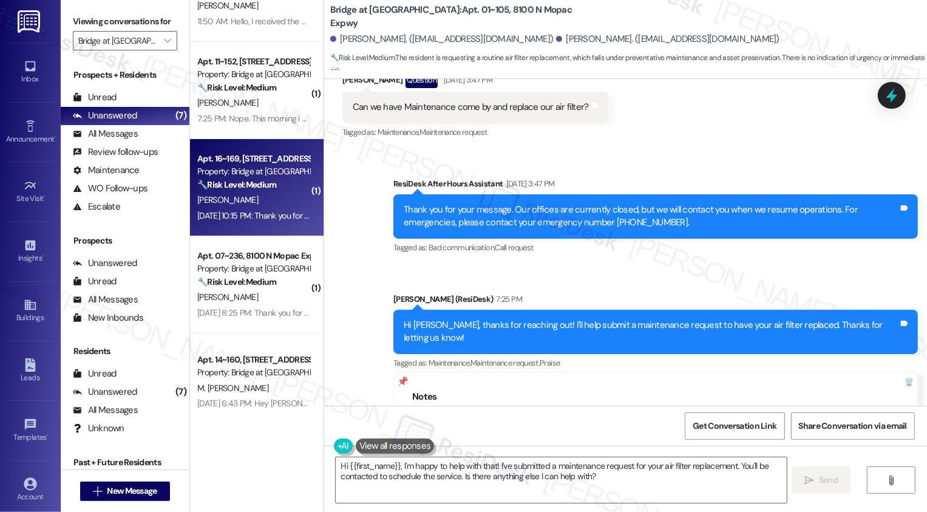
click at [259, 187] on strong "🔧 Risk Level: Medium" at bounding box center [236, 184] width 79 height 11
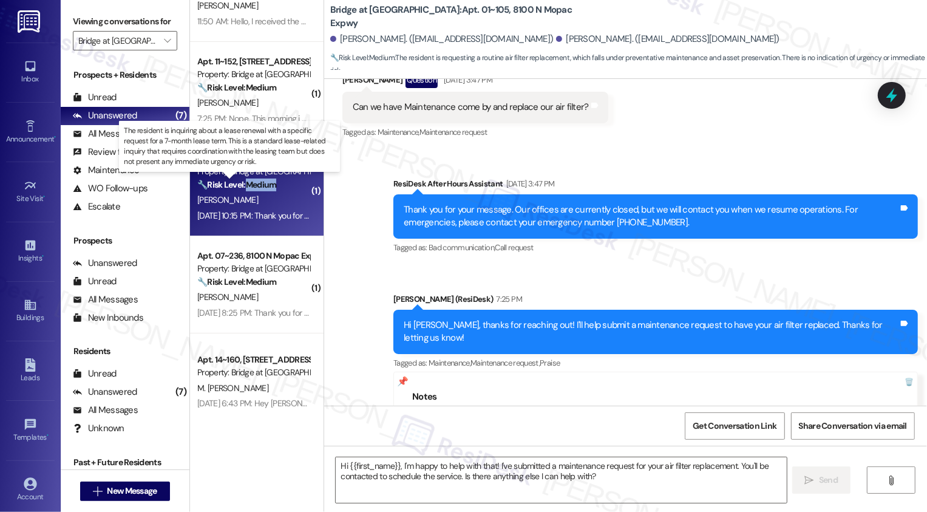
type textarea "Fetching suggested responses. Please feel free to read through the conversation…"
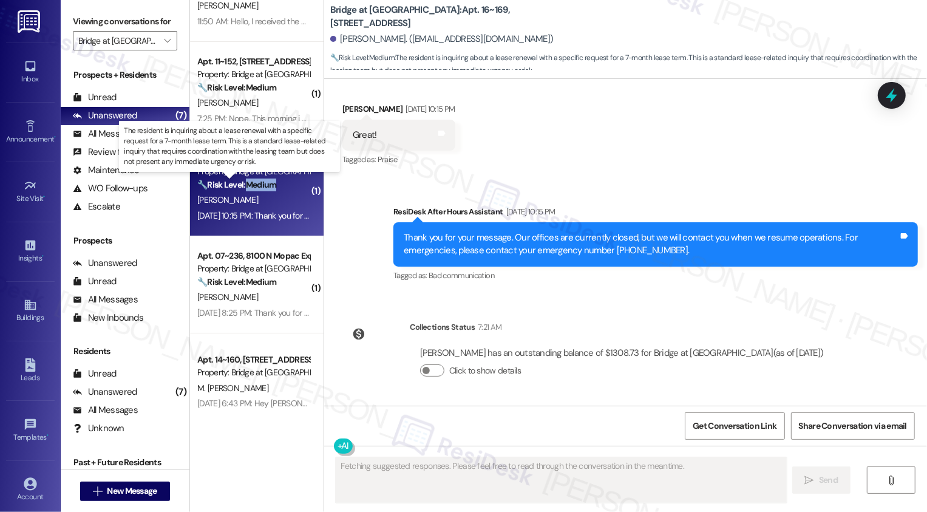
scroll to position [696, 0]
click at [259, 187] on strong "🔧 Risk Level: Medium" at bounding box center [236, 184] width 79 height 11
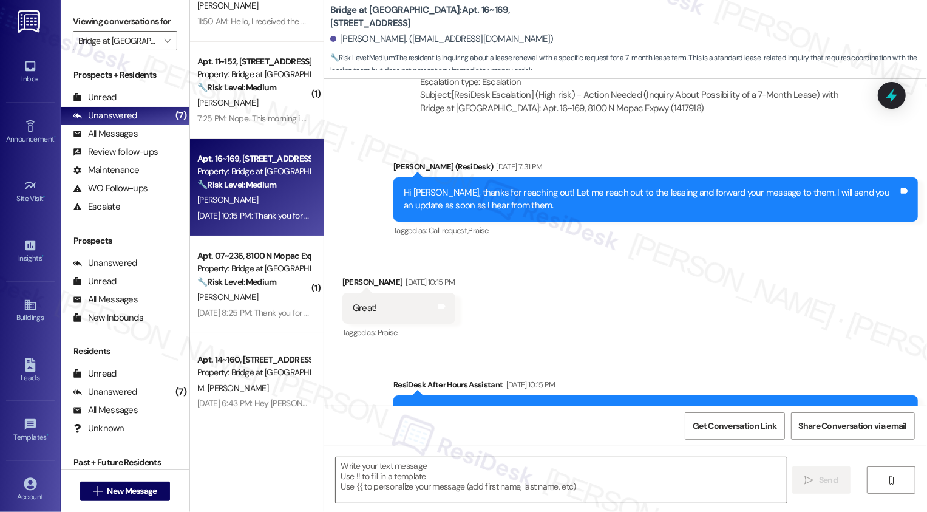
scroll to position [476, 0]
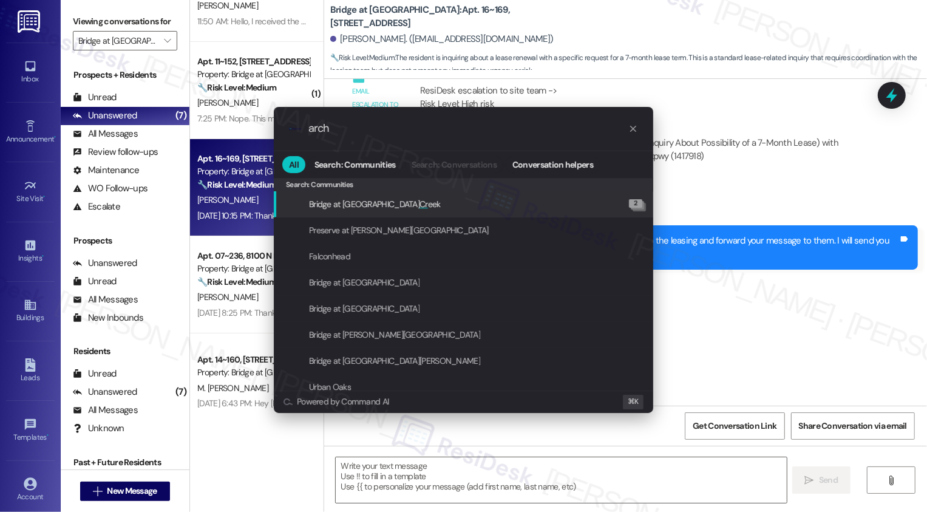
type input "archi"
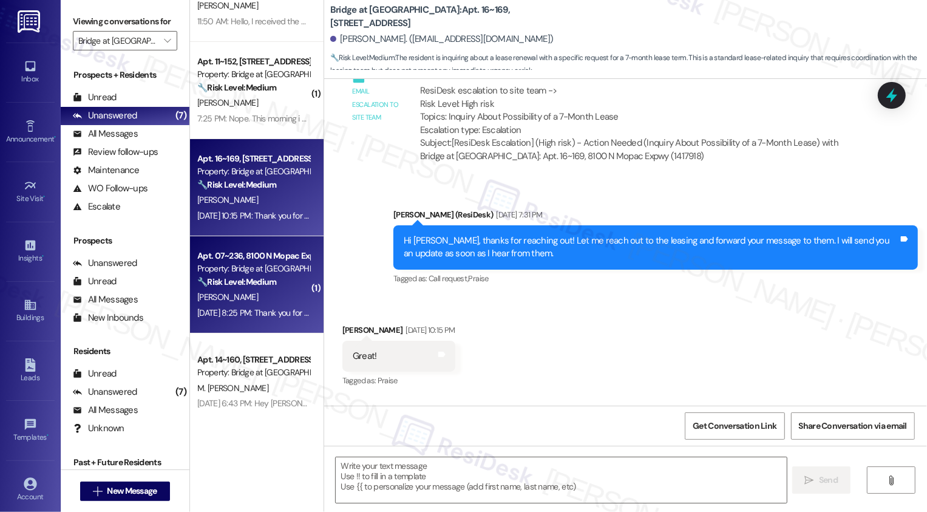
click at [272, 275] on div "Property: Bridge at Terracina" at bounding box center [253, 268] width 112 height 13
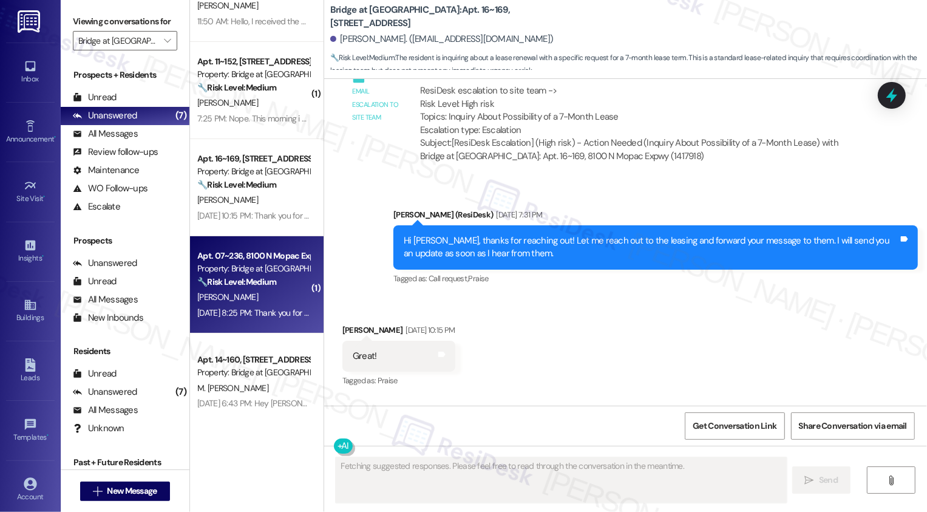
click at [272, 275] on div "Property: Bridge at Terracina" at bounding box center [253, 268] width 112 height 13
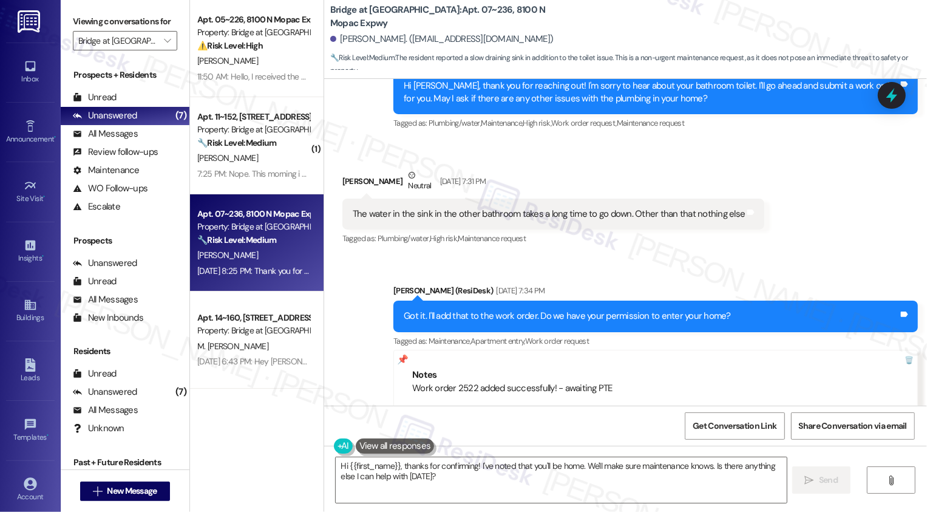
scroll to position [1146, 0]
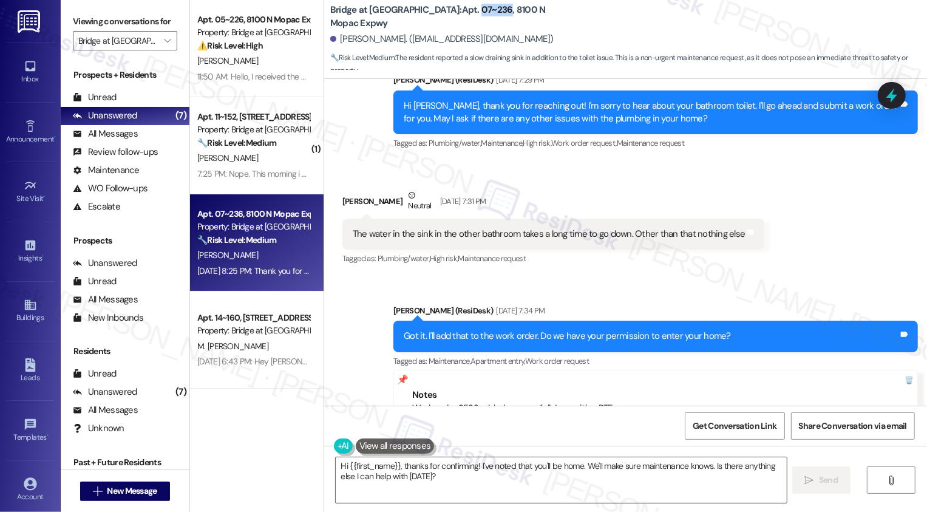
drag, startPoint x: 420, startPoint y: 16, endPoint x: 448, endPoint y: 19, distance: 27.5
click at [449, 19] on b "Bridge at Terracina: Apt. 07~236, 8100 N Mopac Expwy" at bounding box center [451, 17] width 243 height 26
copy b "07~236"
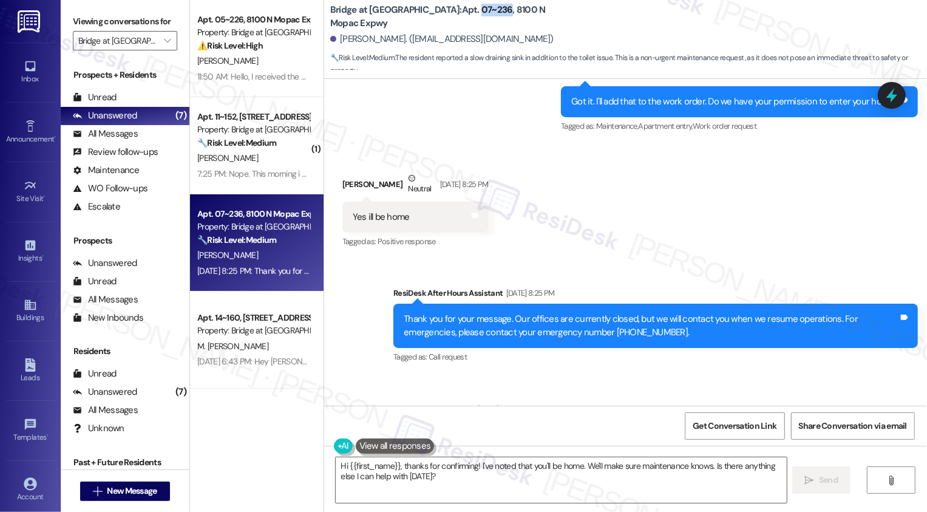
scroll to position [1637, 0]
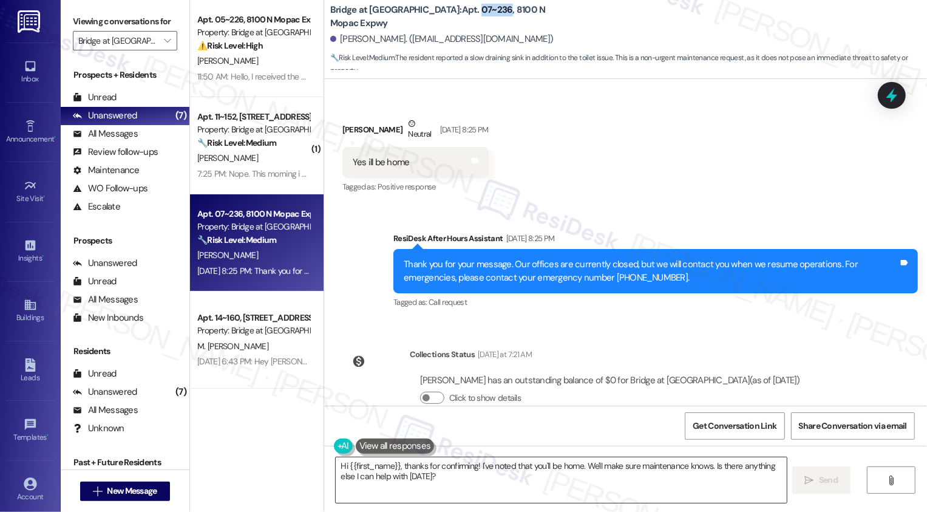
click at [455, 471] on textarea "Hi {{first_name}}, thanks for confirming! I've noted that you'll be home. We'll…" at bounding box center [561, 480] width 451 height 46
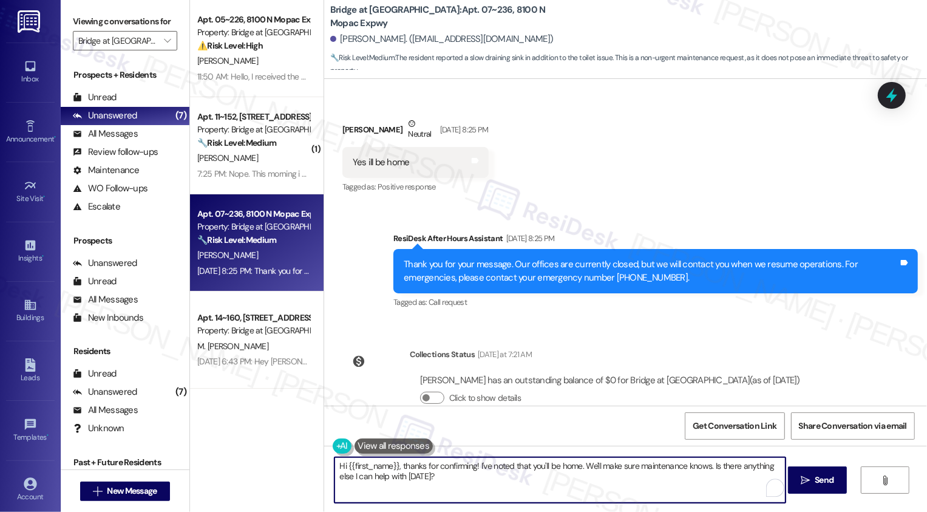
click at [502, 476] on textarea "Hi {{first_name}}, thanks for confirming! I've noted that you'll be home. We'll…" at bounding box center [560, 480] width 451 height 46
drag, startPoint x: 474, startPoint y: 465, endPoint x: 497, endPoint y: 482, distance: 28.2
click at [497, 482] on textarea "Hi {{first_name}}, thanks for confirming! I've noted that you'll be home. We'll…" at bounding box center [560, 480] width 451 height 46
type textarea "Hi {{first_name}}, thanks for confirming! The team will work on it as soon as t…"
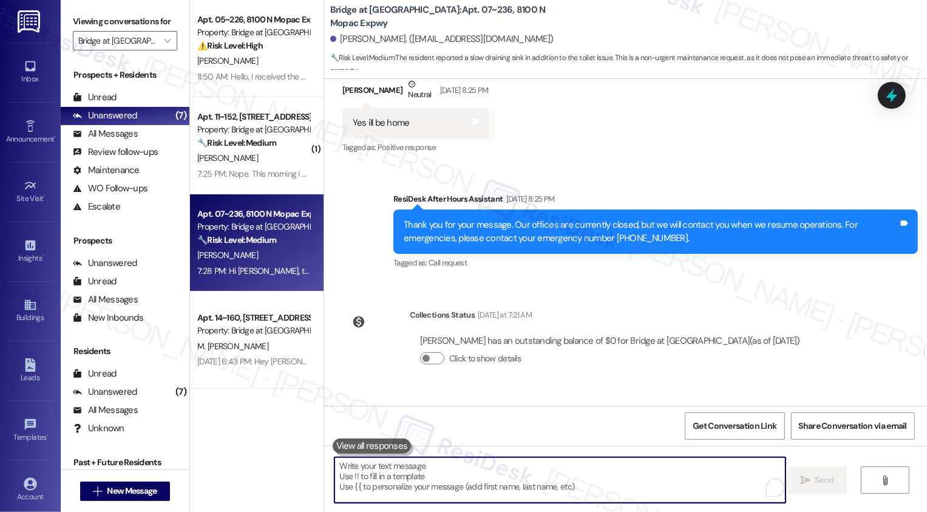
scroll to position [1722, 0]
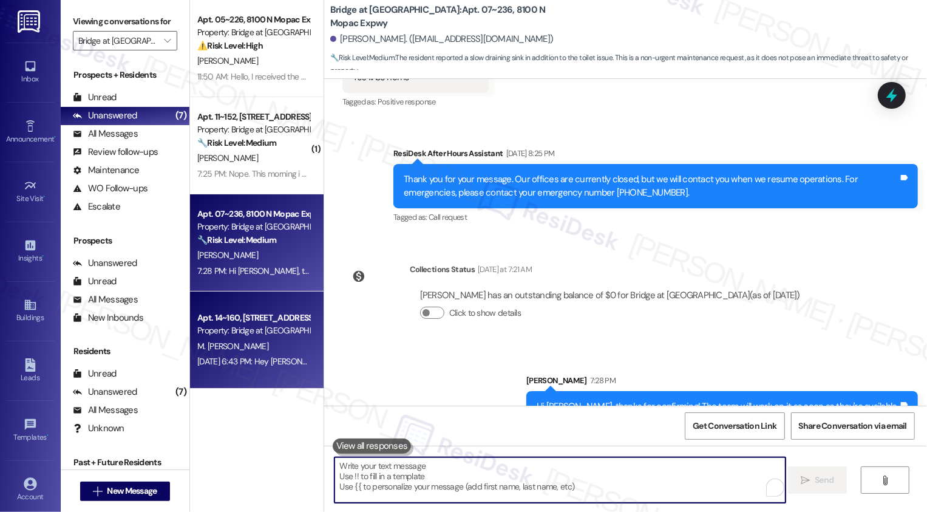
click at [253, 323] on div "Apt. 14~160, 8100 N Mopac Expwy" at bounding box center [253, 318] width 112 height 13
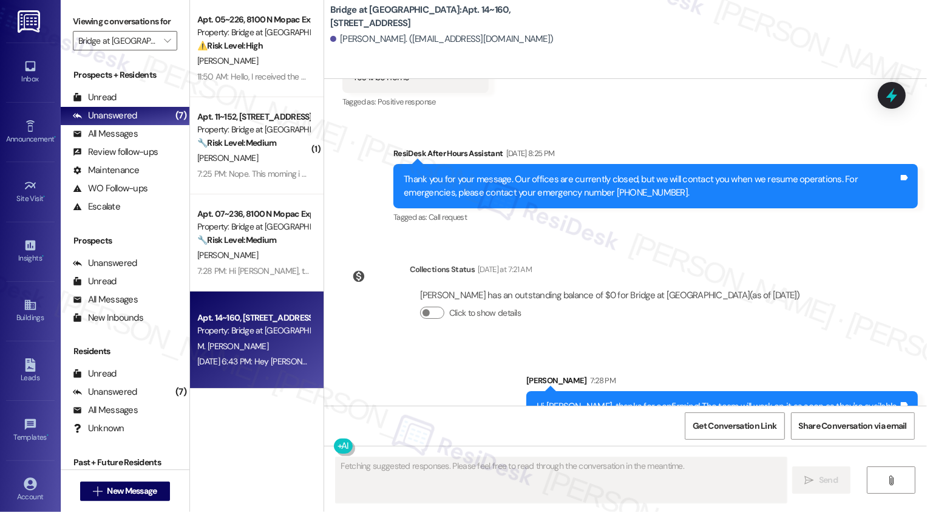
click at [253, 323] on div "Apt. 14~160, 8100 N Mopac Expwy" at bounding box center [253, 318] width 112 height 13
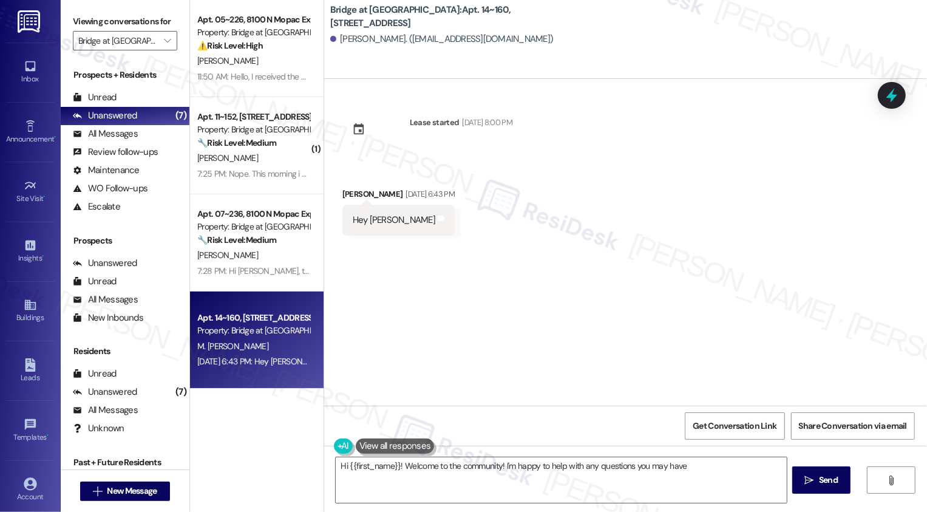
type textarea "Hi {{first_name}}! Welcome to the community! I'm happy to help with any questio…"
drag, startPoint x: 336, startPoint y: 191, endPoint x: 406, endPoint y: 194, distance: 70.5
click at [406, 194] on div "Maria Cherika Flores Aug 26, 2025 at 6:43 PM" at bounding box center [399, 196] width 112 height 17
copy div "Maria Cherika Flores"
click at [133, 487] on span "New Message" at bounding box center [132, 491] width 50 height 13
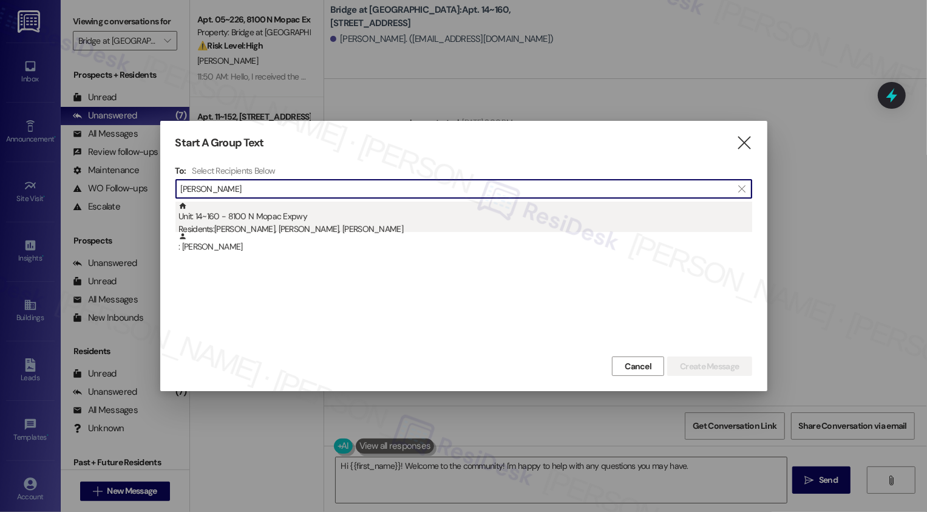
type input "Maria Cherika Flores"
click at [302, 230] on div "Residents: Maria Flores, Maria Cherika Flores, Roderick Flores" at bounding box center [466, 229] width 574 height 13
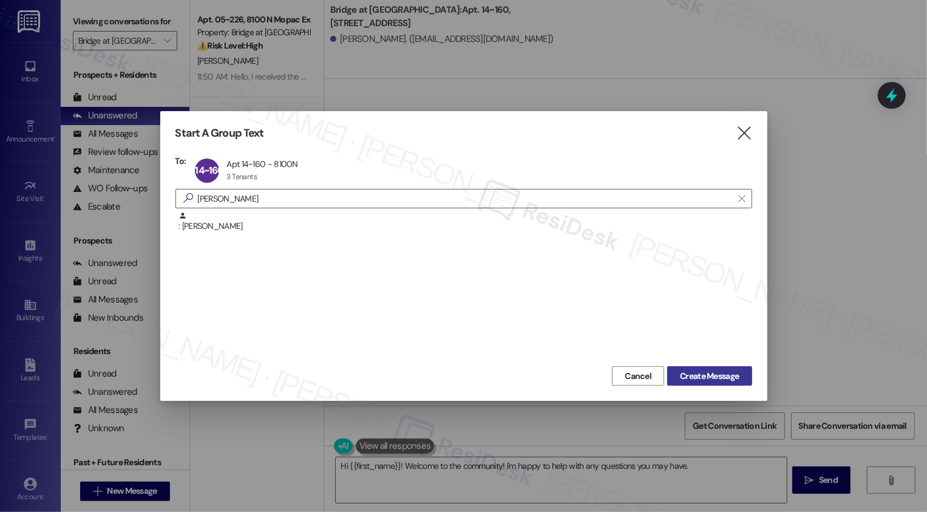
click at [707, 374] on span "Create Message" at bounding box center [709, 376] width 59 height 13
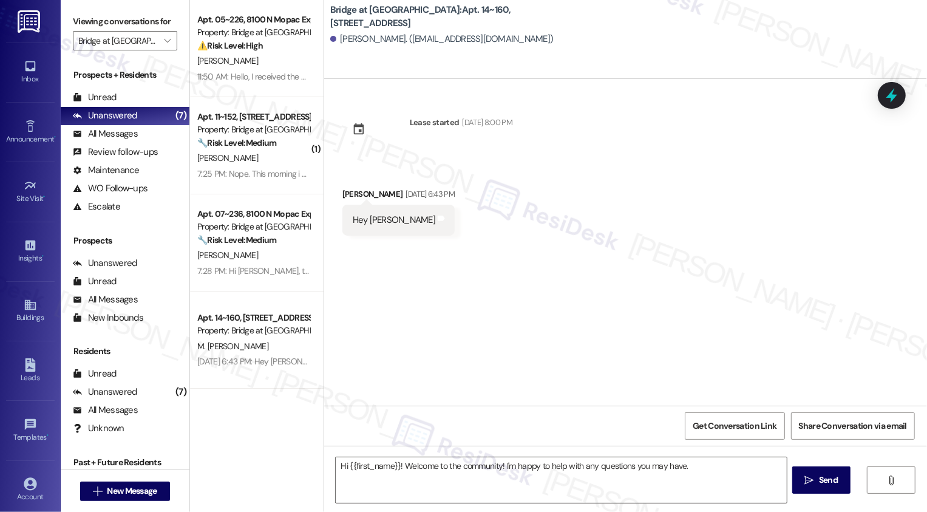
type textarea "Fetching suggested responses. Please feel free to read through the conversation…"
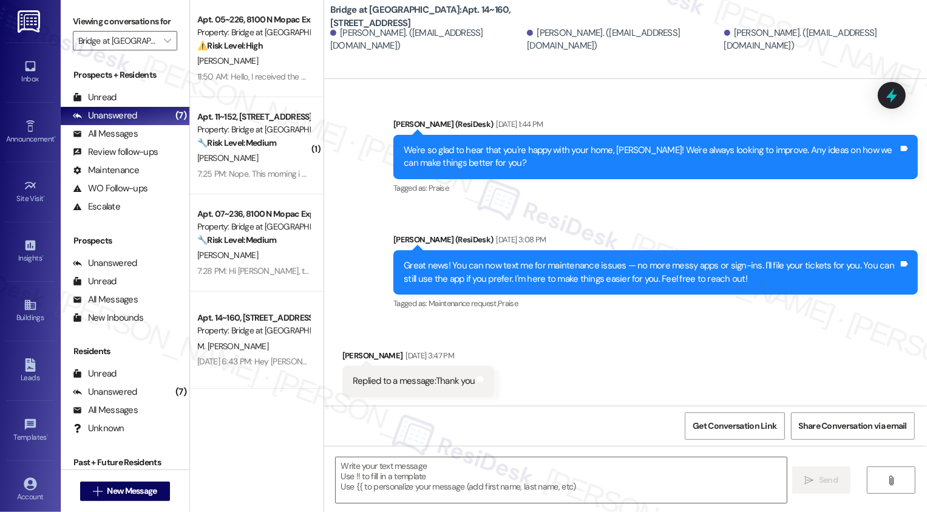
scroll to position [979, 0]
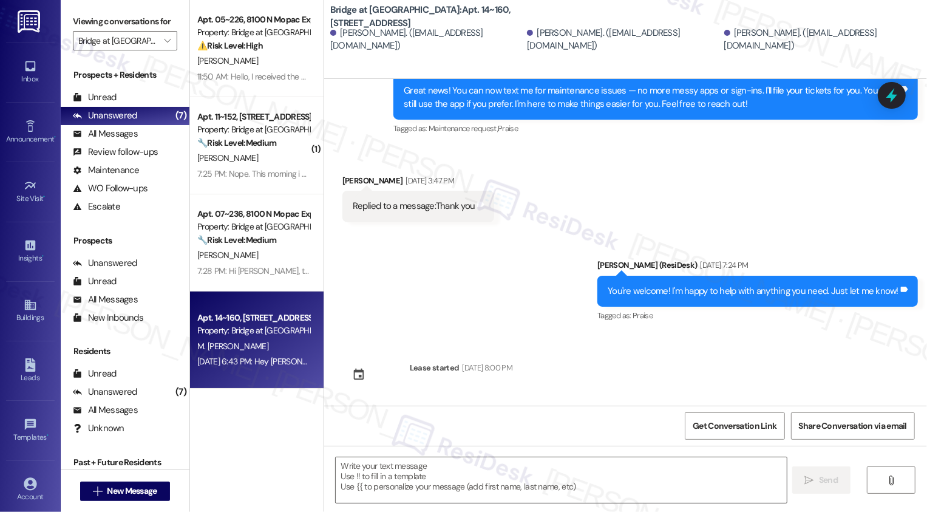
click at [242, 358] on div "Aug 26, 2025 at 6:43 PM: Hey sarah Aug 26, 2025 at 6:43 PM: Hey sarah" at bounding box center [264, 361] width 134 height 11
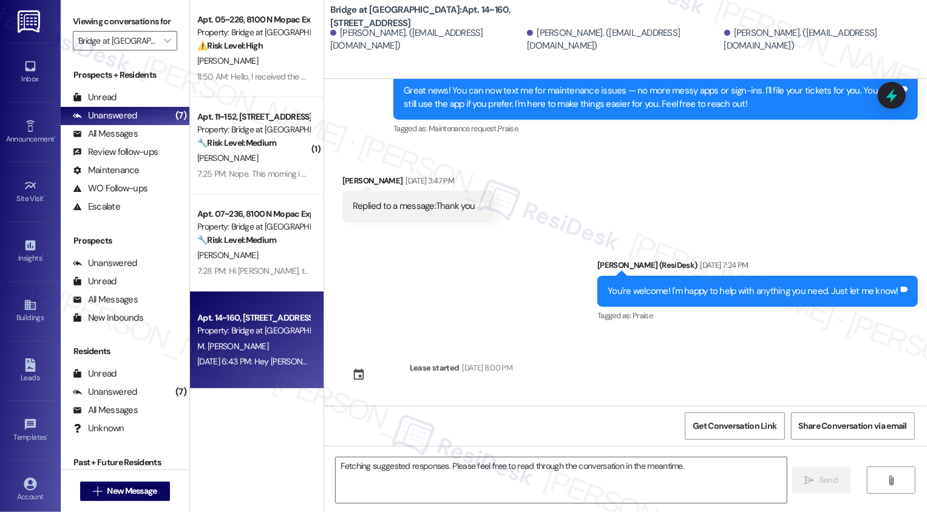
click at [242, 358] on div "Aug 26, 2025 at 6:43 PM: Hey sarah Aug 26, 2025 at 6:43 PM: Hey sarah" at bounding box center [264, 361] width 134 height 11
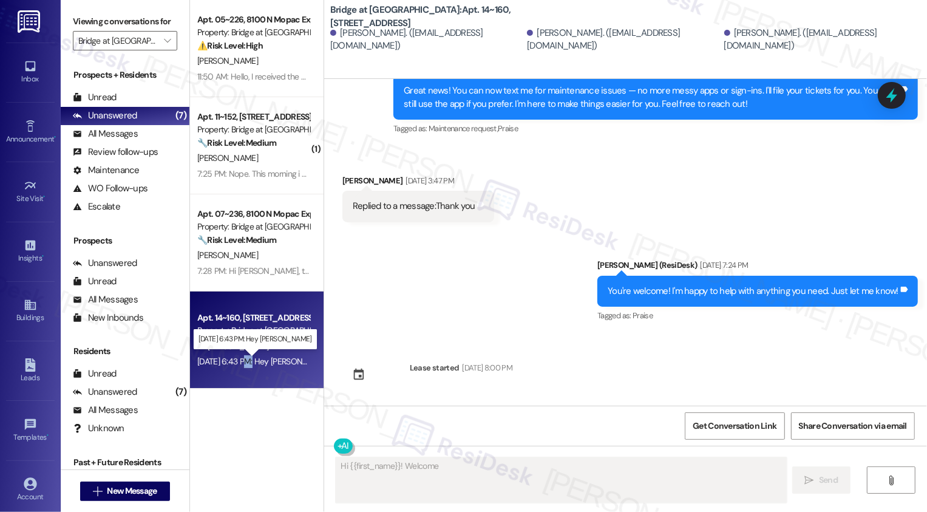
scroll to position [0, 0]
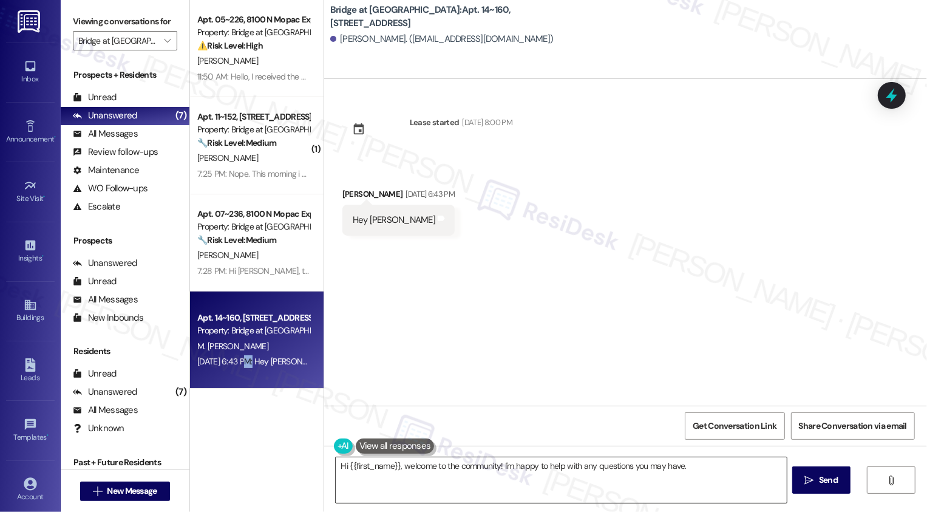
click at [426, 471] on textarea "Hi {{first_name}}, welcome to the community! I'm happy to help with any questio…" at bounding box center [561, 480] width 451 height 46
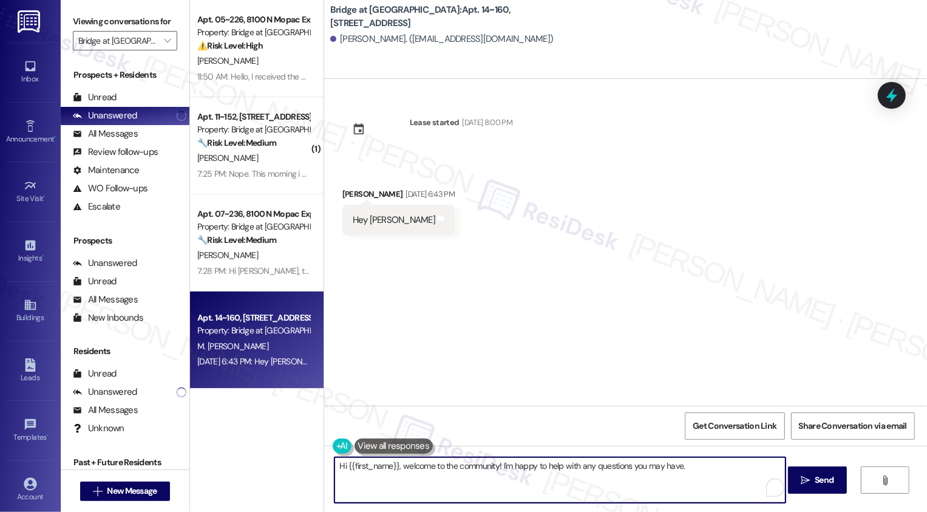
drag, startPoint x: 397, startPoint y: 463, endPoint x: 458, endPoint y: 498, distance: 70.2
click at [457, 497] on textarea "Hi {{first_name}}, welcome to the community! I'm happy to help with any questio…" at bounding box center [560, 480] width 451 height 46
type textarea "Hi {{first_name}}, I'm sorry I missed your message last week! How may I assist …"
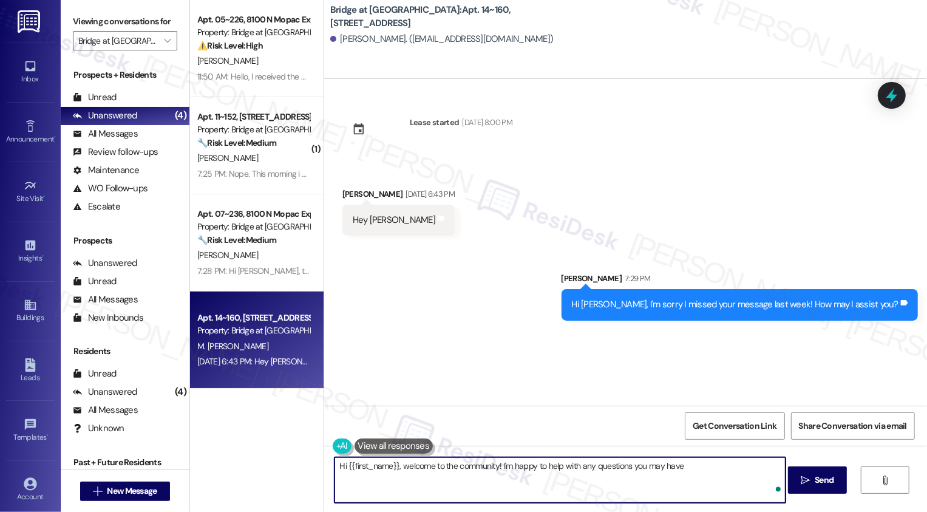
type textarea "Hi {{first_name}}, welcome to the community! I'm happy to help with any questio…"
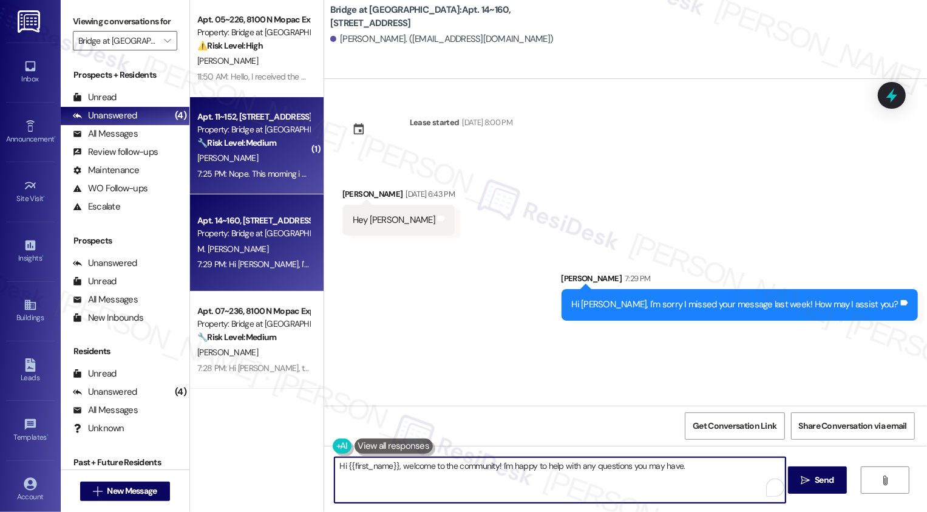
click at [270, 147] on div "🔧 Risk Level: Medium The resident followed up on a past leak that is now resolv…" at bounding box center [253, 143] width 112 height 13
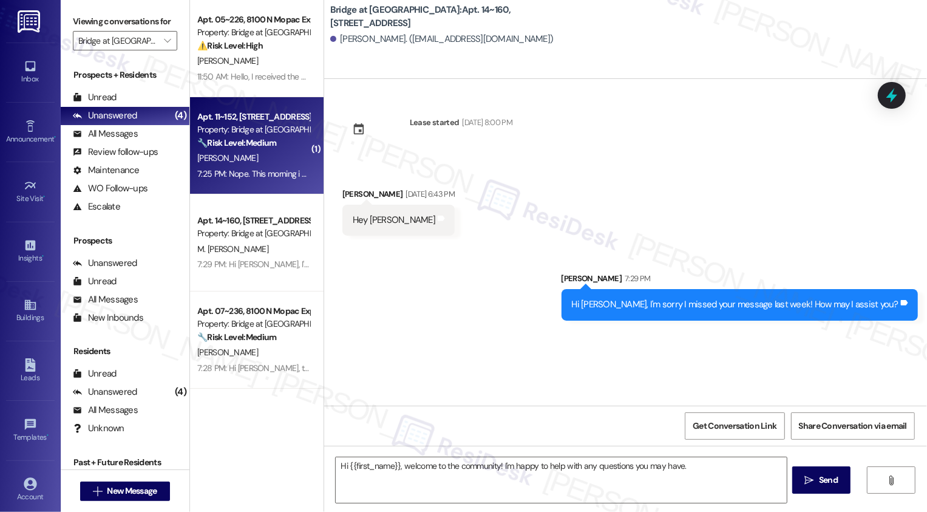
click at [270, 147] on div "🔧 Risk Level: Medium The resident followed up on a past leak that is now resolv…" at bounding box center [253, 143] width 112 height 13
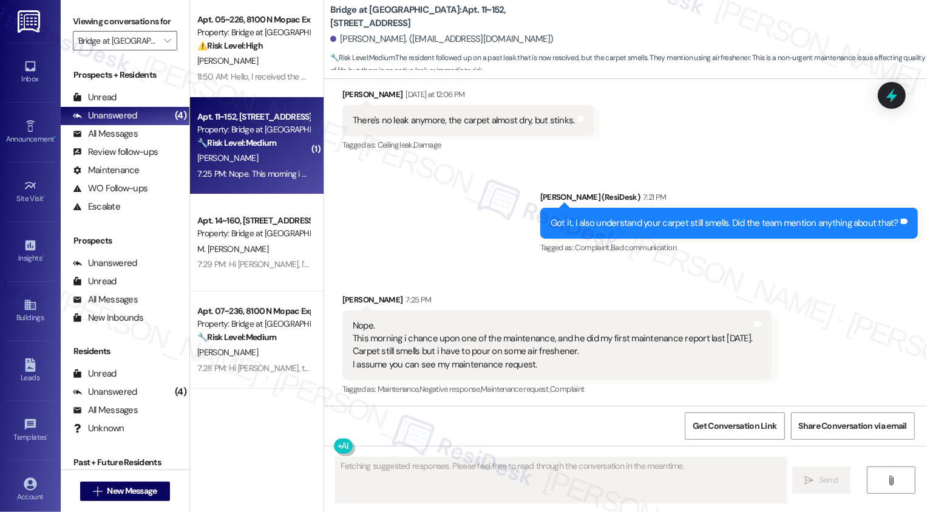
scroll to position [1149, 0]
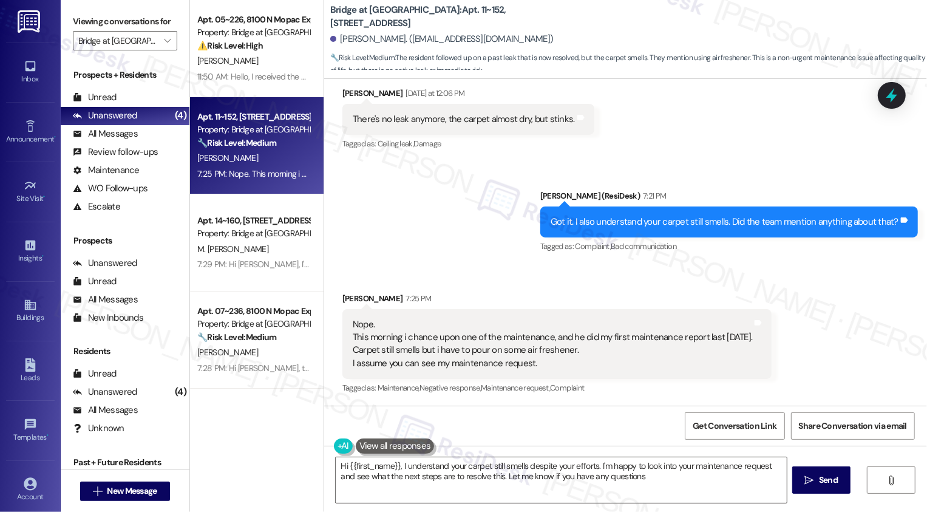
type textarea "Hi {{first_name}}, I understand your carpet still smells despite your efforts. …"
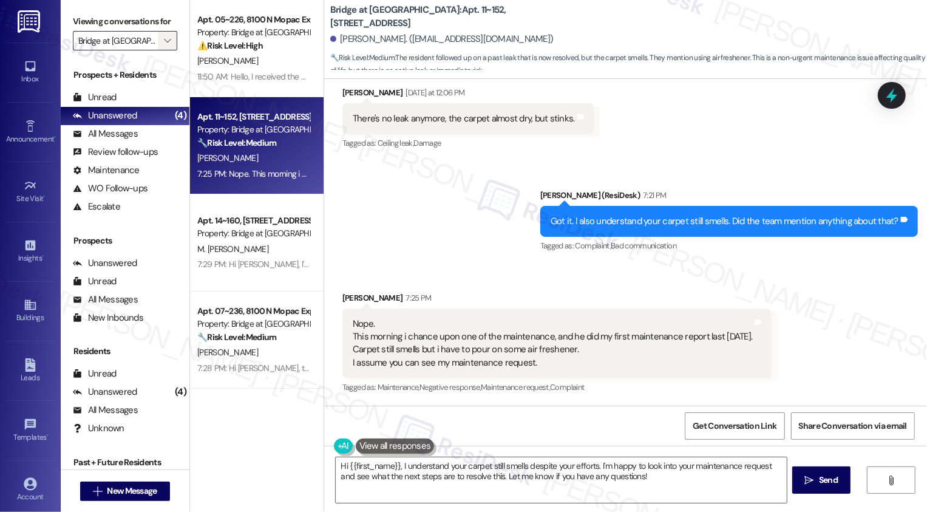
click at [164, 46] on icon "" at bounding box center [167, 41] width 7 height 10
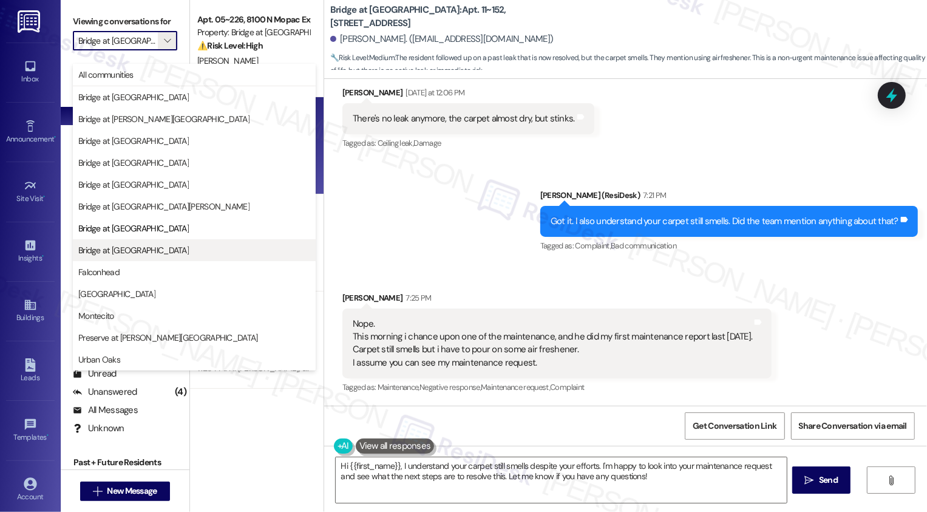
click at [158, 257] on button "Bridge at [GEOGRAPHIC_DATA]" at bounding box center [194, 250] width 243 height 22
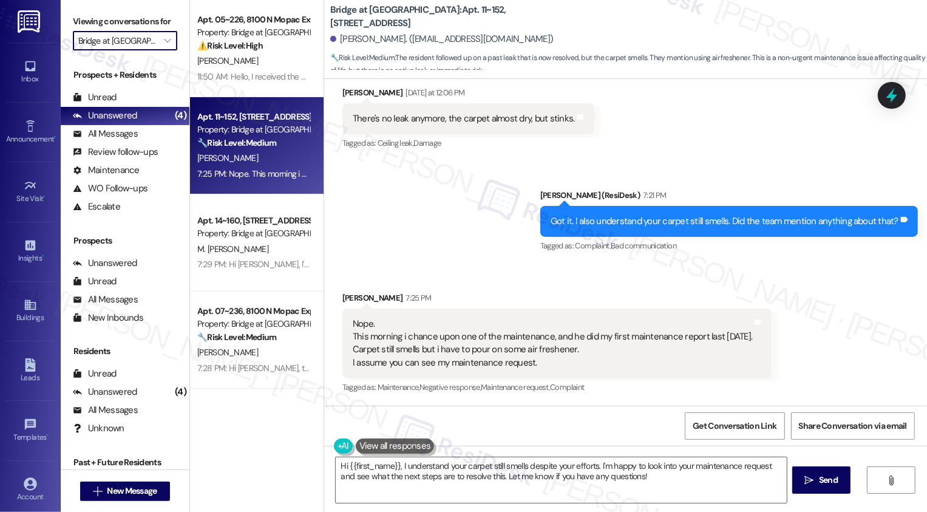
type input "Bridge at [GEOGRAPHIC_DATA]"
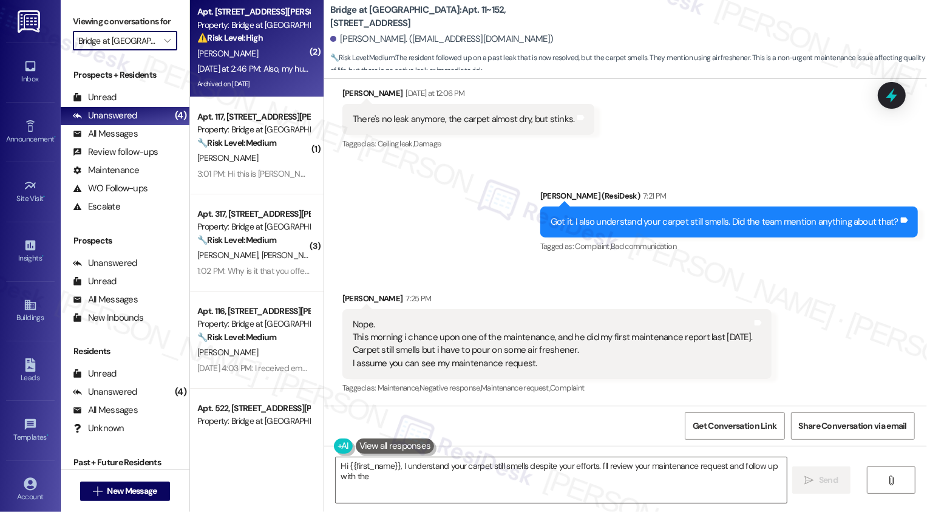
type textarea "Hi {{first_name}}, I understand your carpet still smells despite your efforts. …"
click at [285, 78] on div "Archived on [DATE]" at bounding box center [253, 84] width 115 height 15
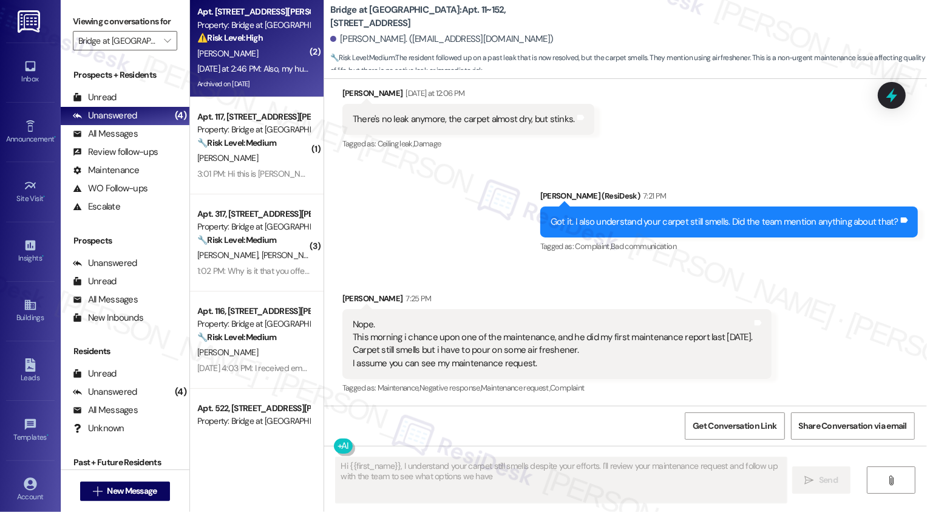
type textarea "Hi {{first_name}}, I understand your carpet still smells despite your efforts. …"
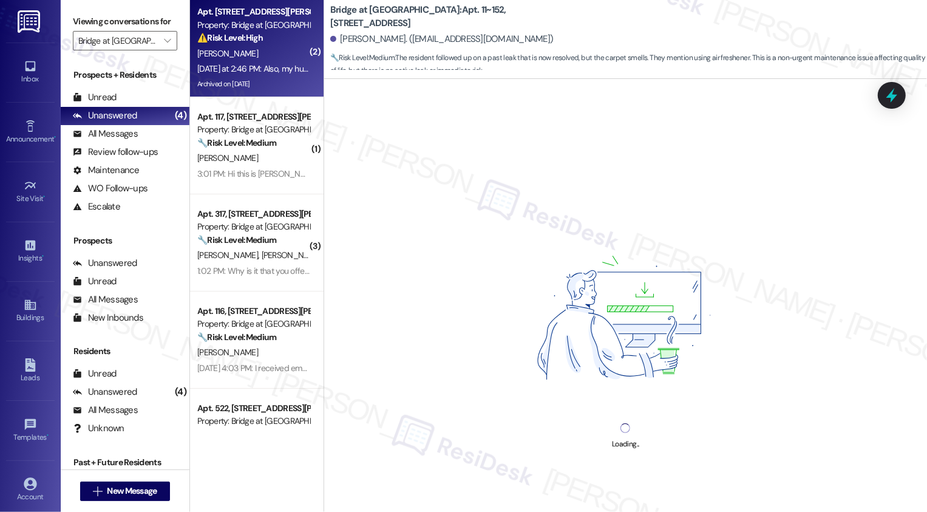
click at [285, 78] on div "Archived on [DATE]" at bounding box center [253, 84] width 115 height 15
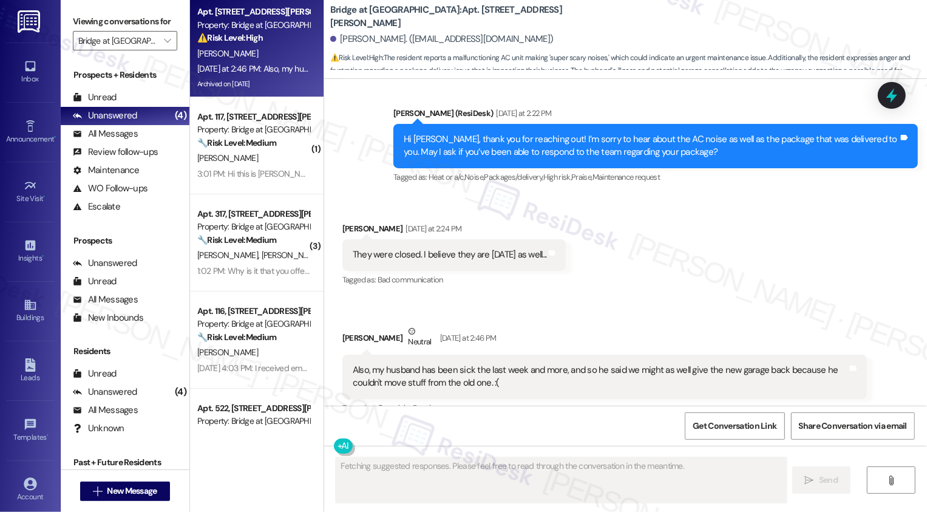
scroll to position [17199, 0]
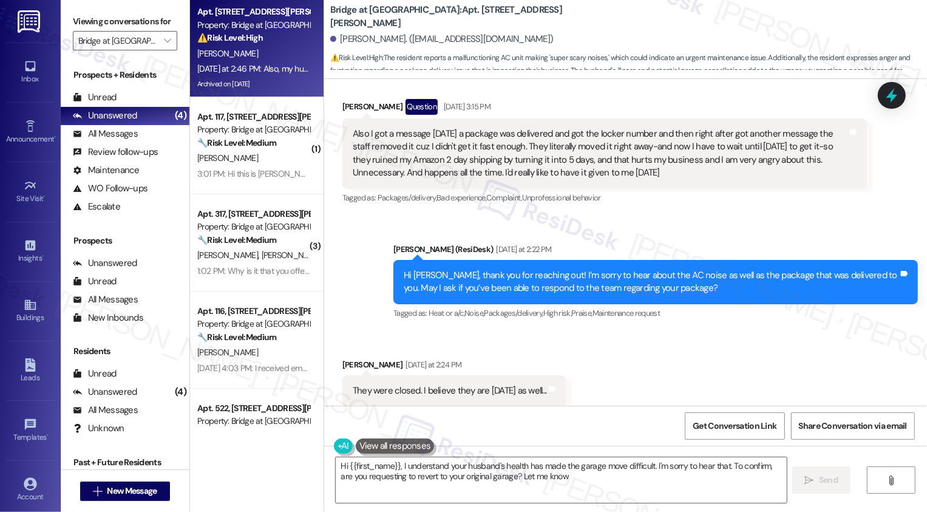
type textarea "Hi {{first_name}}, I understand your husband's health has made the garage move …"
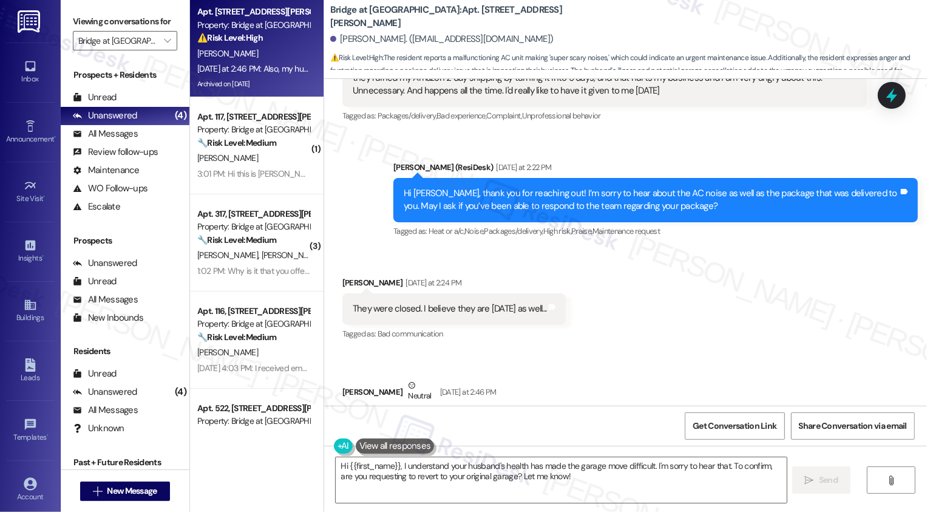
scroll to position [17335, 0]
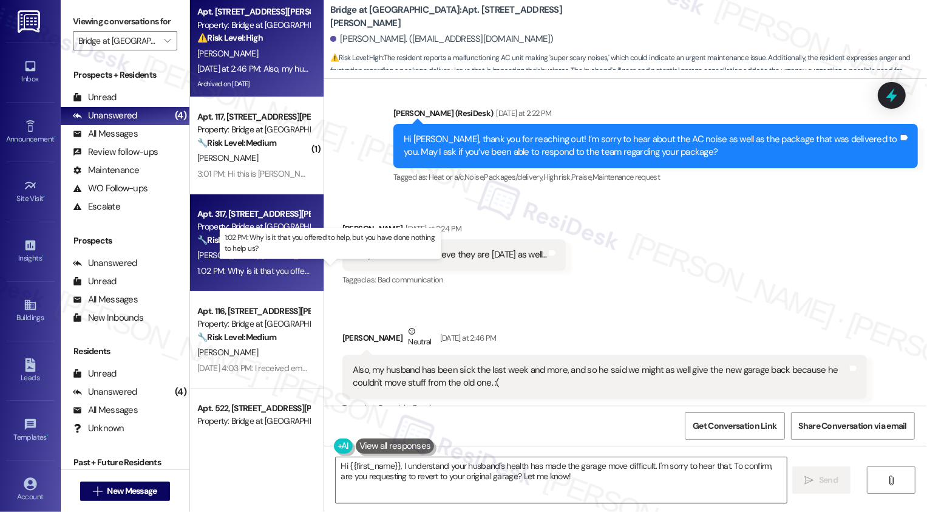
click at [274, 268] on div "1:02 PM: Why is it that you offered to help, but you have done nothing to help …" at bounding box center [339, 270] width 284 height 11
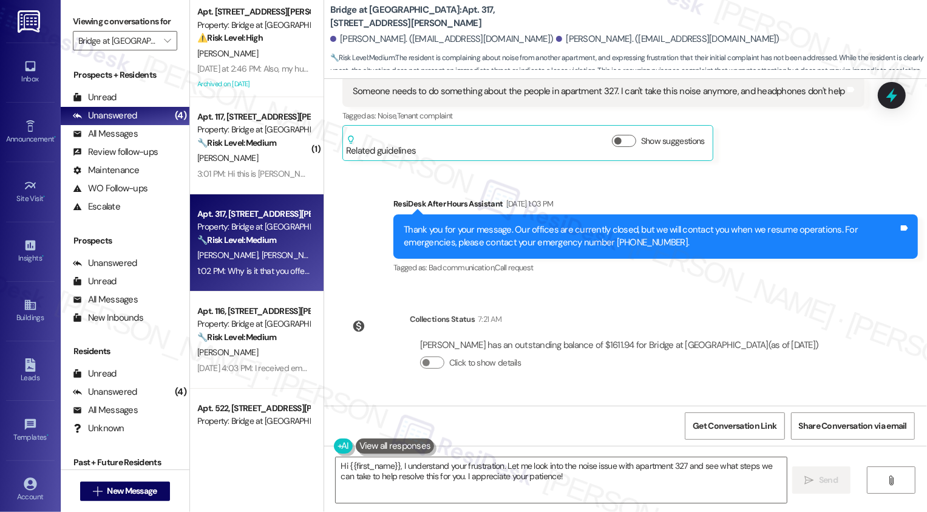
scroll to position [2998, 0]
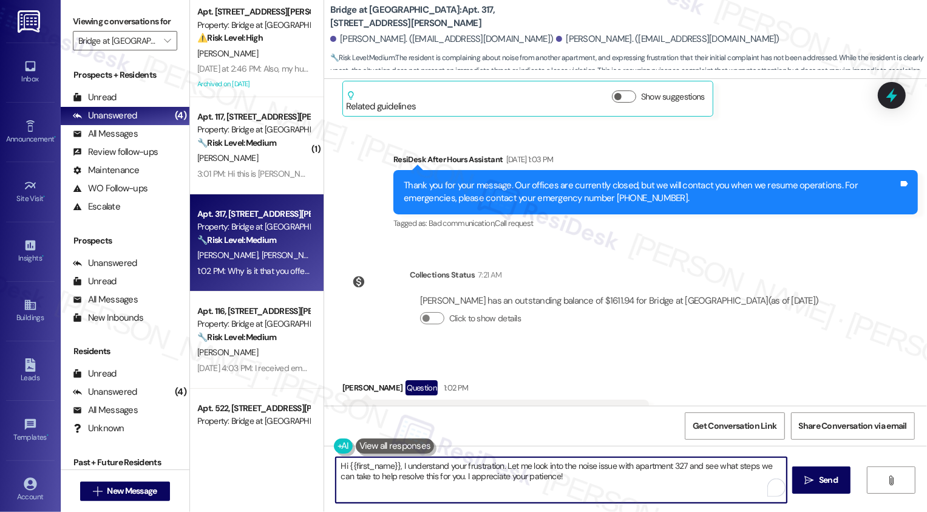
drag, startPoint x: 500, startPoint y: 466, endPoint x: 621, endPoint y: 497, distance: 124.8
click at [621, 497] on textarea "Hi {{first_name}}, I understand your frustration. Let me look into the noise is…" at bounding box center [561, 480] width 451 height 46
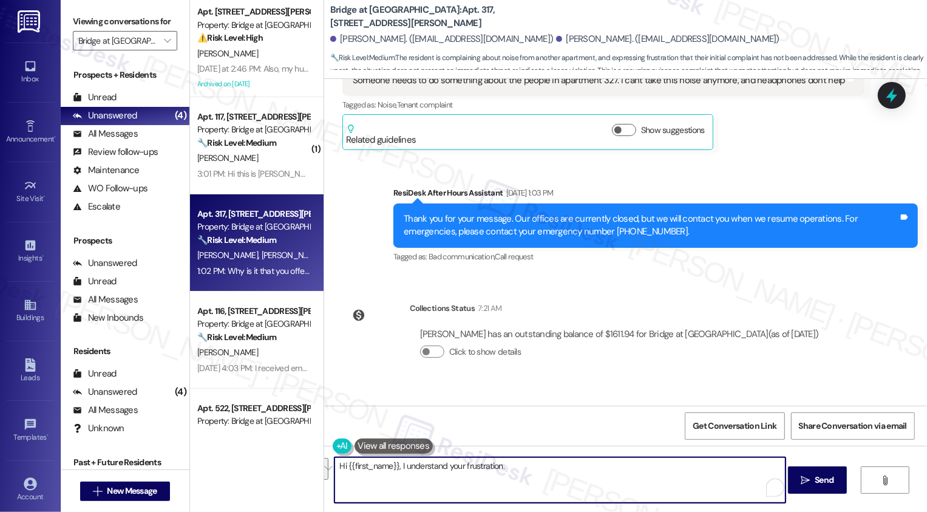
scroll to position [2966, 0]
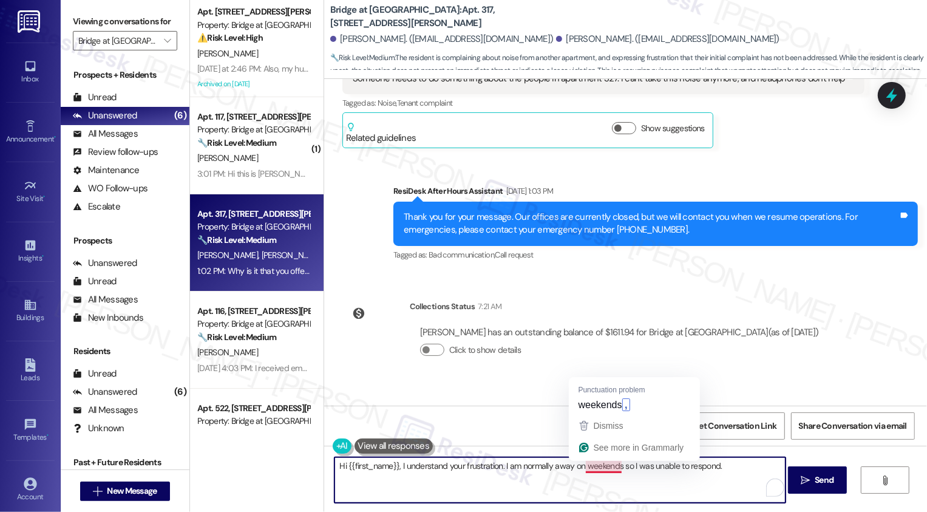
click at [570, 468] on textarea "Hi {{first_name}}, I understand your frustration. I am normally away on weekend…" at bounding box center [560, 480] width 451 height 46
click at [731, 474] on textarea "Hi {{first_name}}, I understand your frustration. I am normally away on weekend…" at bounding box center [560, 480] width 451 height 46
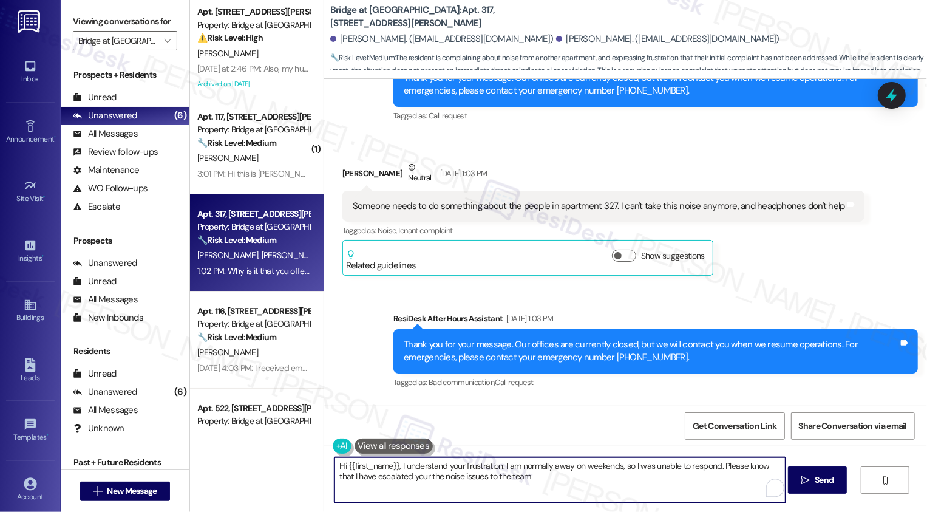
scroll to position [2824, 0]
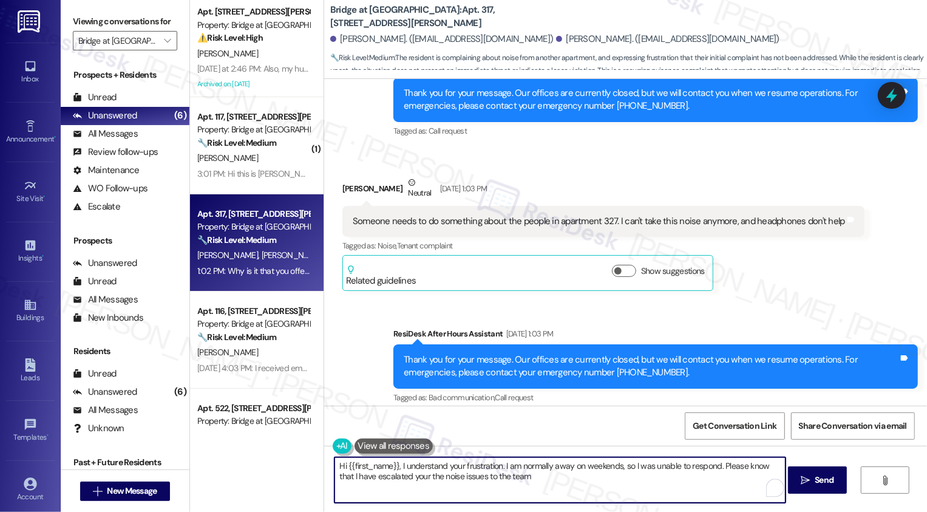
click at [381, 16] on b "Bridge at Volente: Apt. 317, 11908 Anderson Mill Rd" at bounding box center [451, 17] width 243 height 26
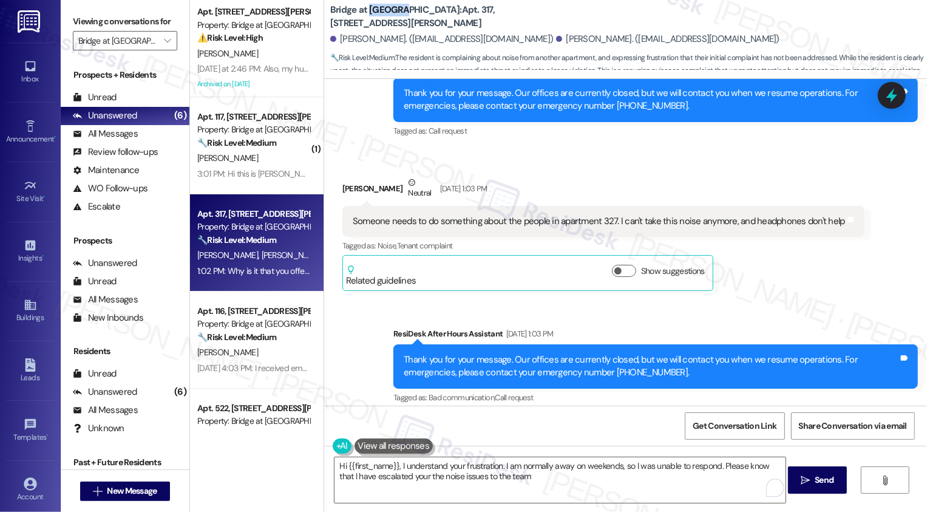
copy b "Volente"
click at [711, 465] on textarea "Hi {{first_name}}, I understand your frustration. I am normally away on weekend…" at bounding box center [560, 480] width 451 height 46
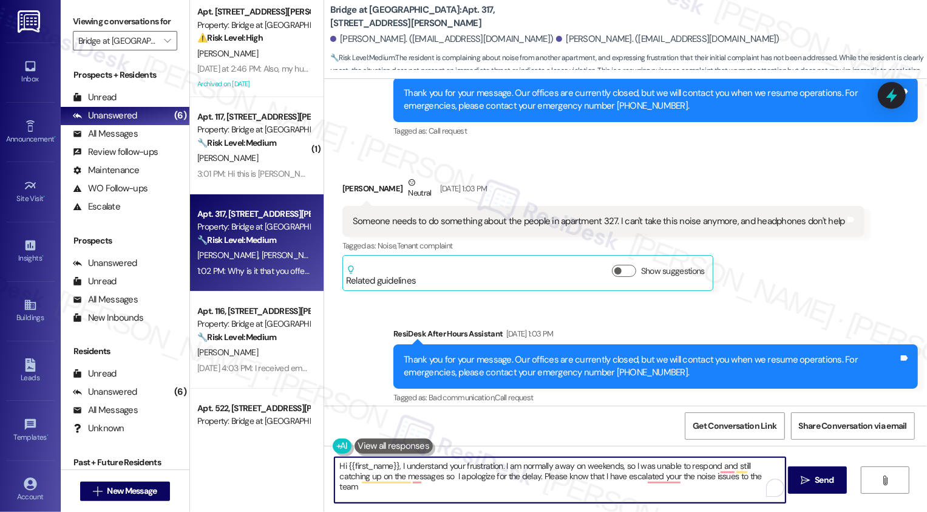
click at [652, 480] on textarea "Hi {{first_name}}, I understand your frustration. I am normally away on weekend…" at bounding box center [560, 480] width 451 height 46
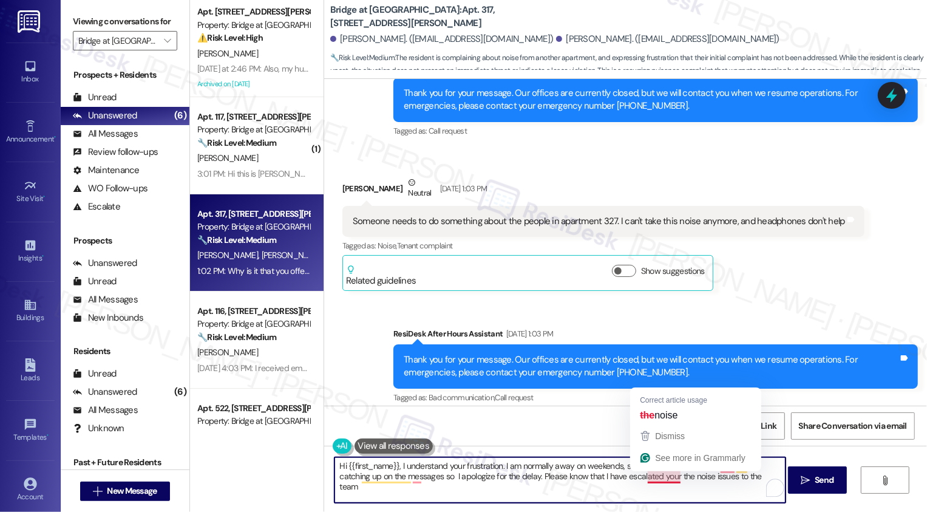
click at [632, 477] on textarea "Hi {{first_name}}, I understand your frustration. I am normally away on weekend…" at bounding box center [560, 480] width 451 height 46
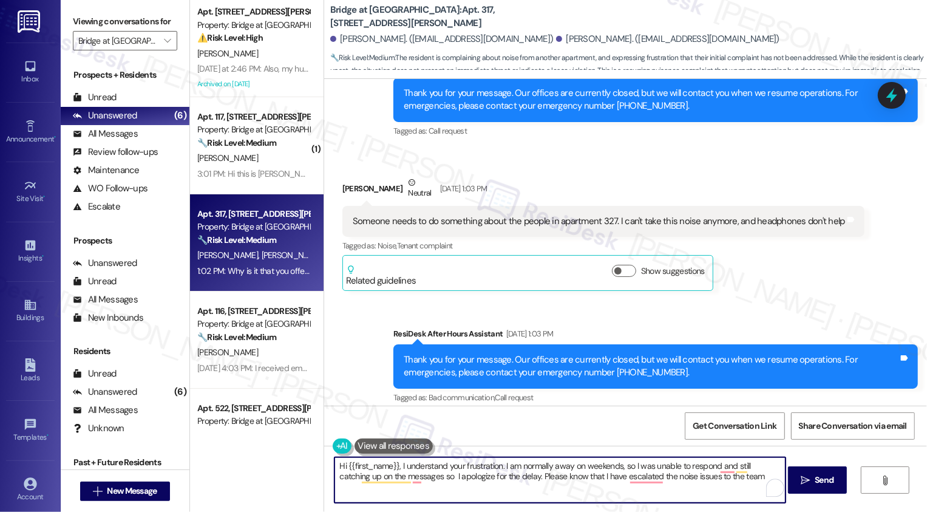
click at [689, 480] on textarea "Hi {{first_name}}, I understand your frustration. I am normally away on weekend…" at bounding box center [560, 480] width 451 height 46
click at [729, 478] on textarea "Hi {{first_name}}, I understand your frustration. I am normally away on weekend…" at bounding box center [560, 480] width 451 height 46
paste textarea "512.996.9822"
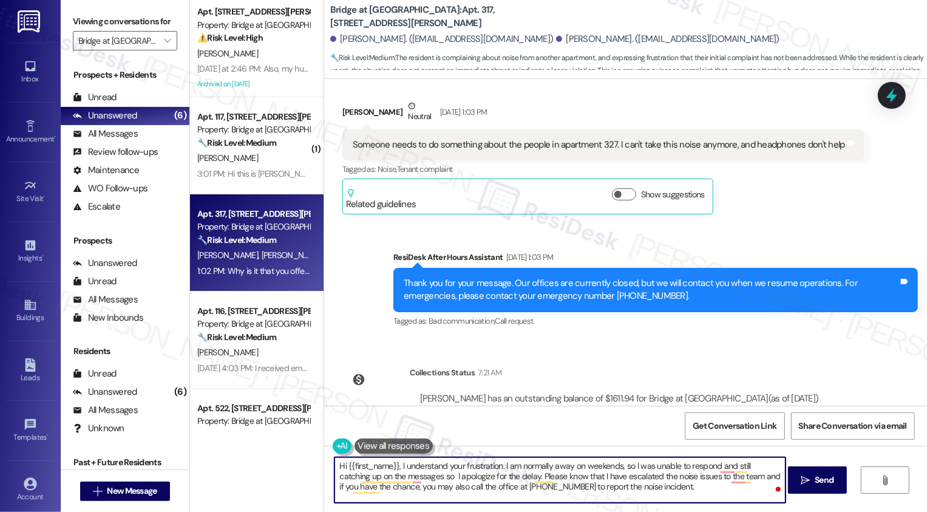
scroll to position [2998, 0]
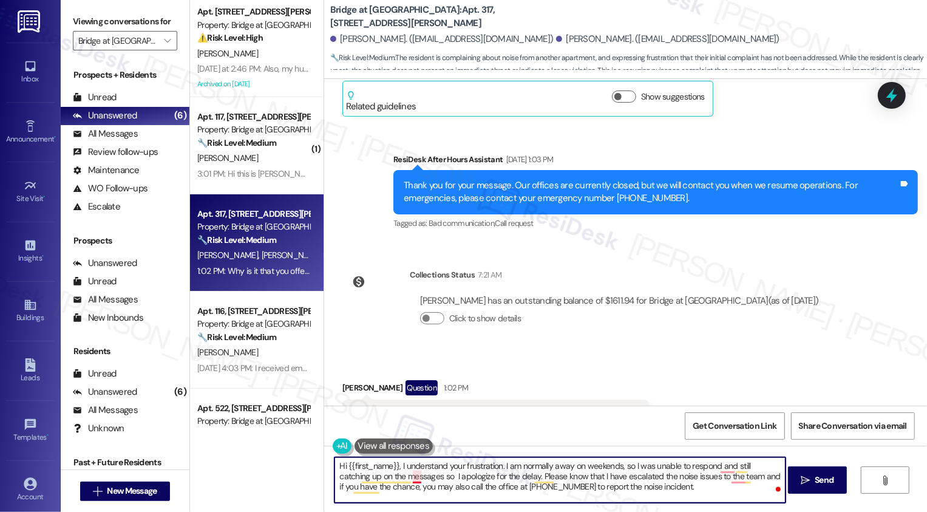
click at [408, 480] on textarea "Hi {{first_name}}, I understand your frustration. I am normally away on weekend…" at bounding box center [560, 480] width 451 height 46
click at [345, 380] on div "Laurel Romano Question 1:02 PM" at bounding box center [496, 389] width 307 height 19
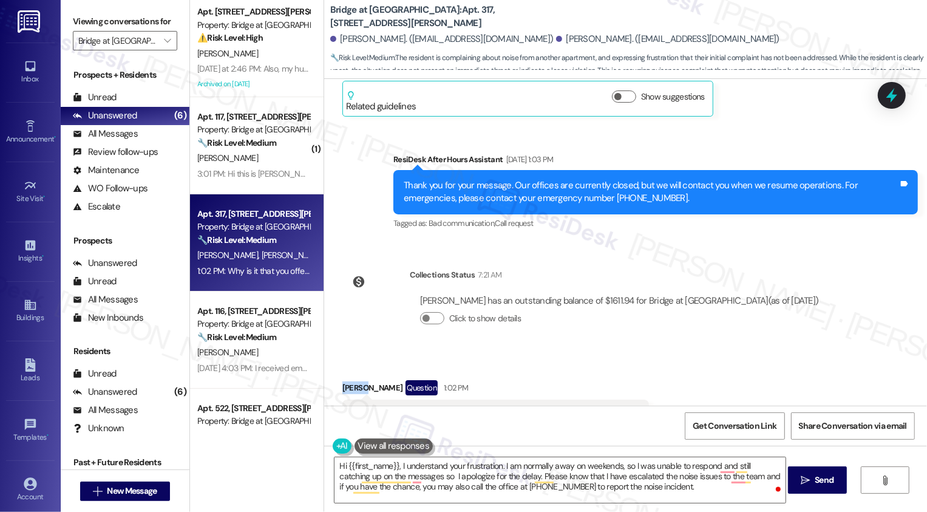
copy div "Laurel"
click at [374, 468] on textarea "Hi {{first_name}}, I understand your frustration. I am normally away on weekend…" at bounding box center [560, 480] width 451 height 46
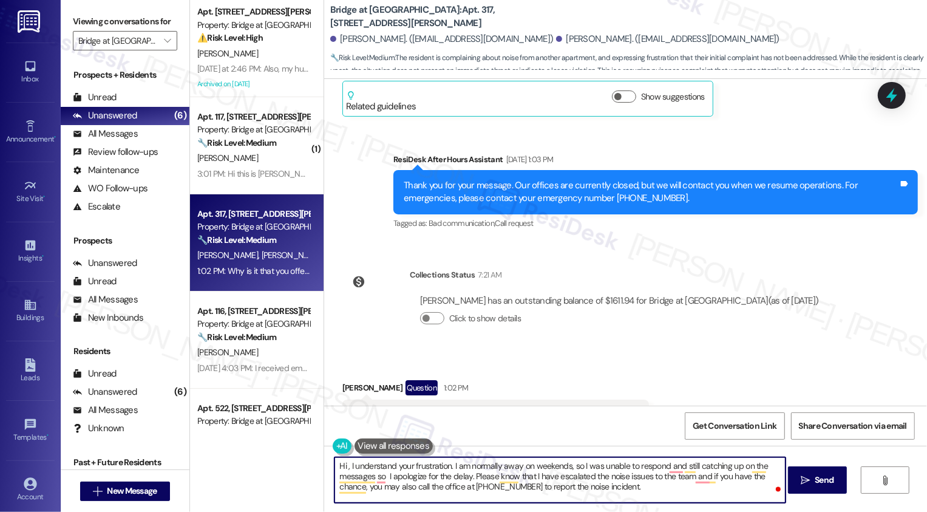
paste textarea "Laurel"
paste textarea "completely understand your frustration. I’m normally away on weekends, so I was…"
click at [428, 473] on textarea "Hi Laurel, I completely understand your frustration. I’m normally away on weeke…" at bounding box center [560, 480] width 451 height 46
click at [761, 466] on textarea "Hi Laurel, I completely understand your frustration. I’m normally away on weeke…" at bounding box center [560, 480] width 451 height 46
click at [760, 467] on textarea "Hi Laurel, I completely understand your frustration. I’m normally away on weeke…" at bounding box center [560, 480] width 451 height 46
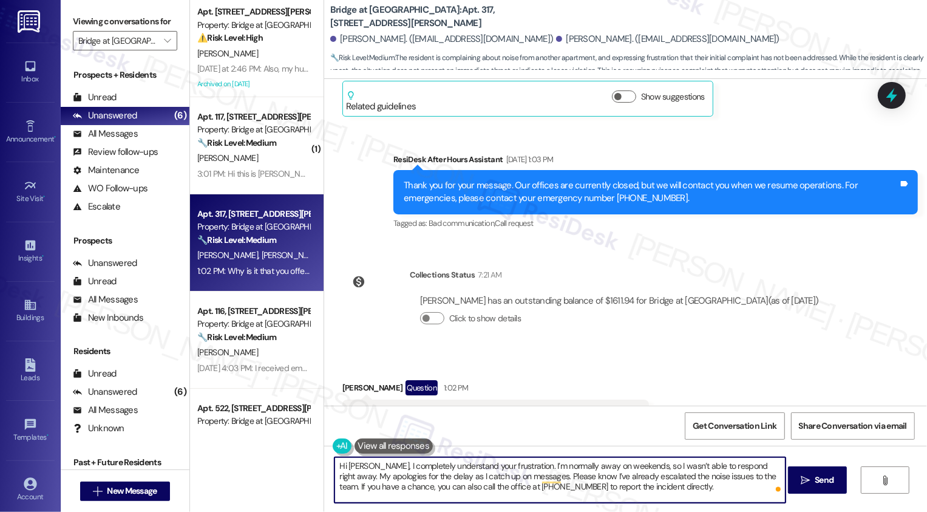
click at [445, 479] on textarea "Hi Laurel, I completely understand your frustration. I’m normally away on weeke…" at bounding box center [560, 480] width 451 height 46
click at [509, 476] on textarea "Hi Laurel, I completely understand your frustration. I’m normally away on weeke…" at bounding box center [560, 480] width 451 height 46
click at [653, 486] on textarea "Hi Laurel, I completely understand your frustration. I’m normally away on weeke…" at bounding box center [560, 480] width 451 height 46
click at [667, 500] on textarea "Hi Laurel, I completely understand your frustration. I’m normally away on weeke…" at bounding box center [560, 480] width 451 height 46
type textarea "Hi Laurel, I completely understand your frustration. I’m normally away on weeke…"
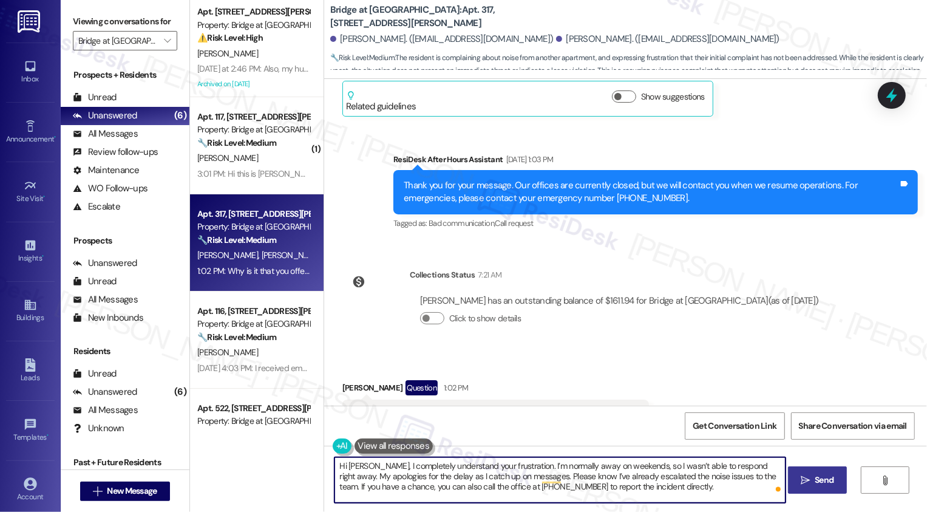
click at [801, 476] on icon "" at bounding box center [805, 481] width 9 height 10
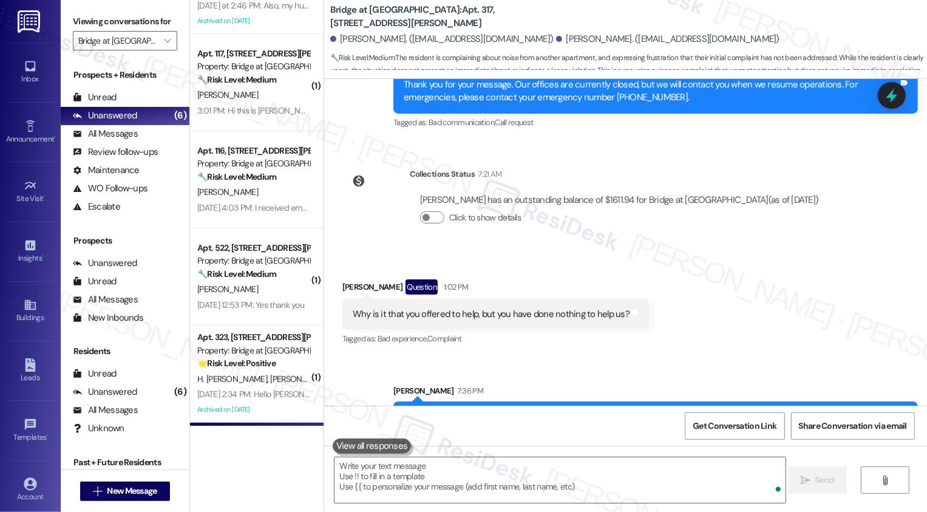
scroll to position [3108, 0]
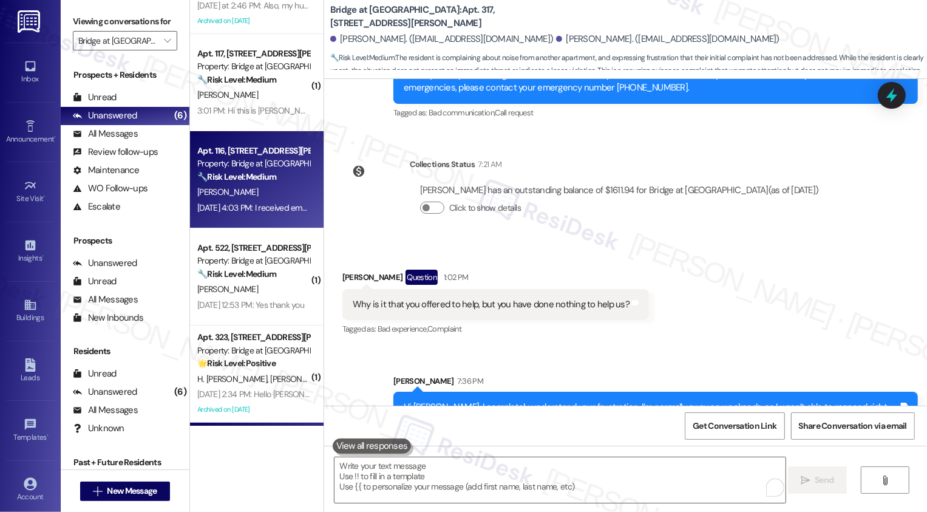
click at [272, 179] on div "🔧 Risk Level: Medium The resident received an email regarding renter's insuranc…" at bounding box center [253, 177] width 112 height 13
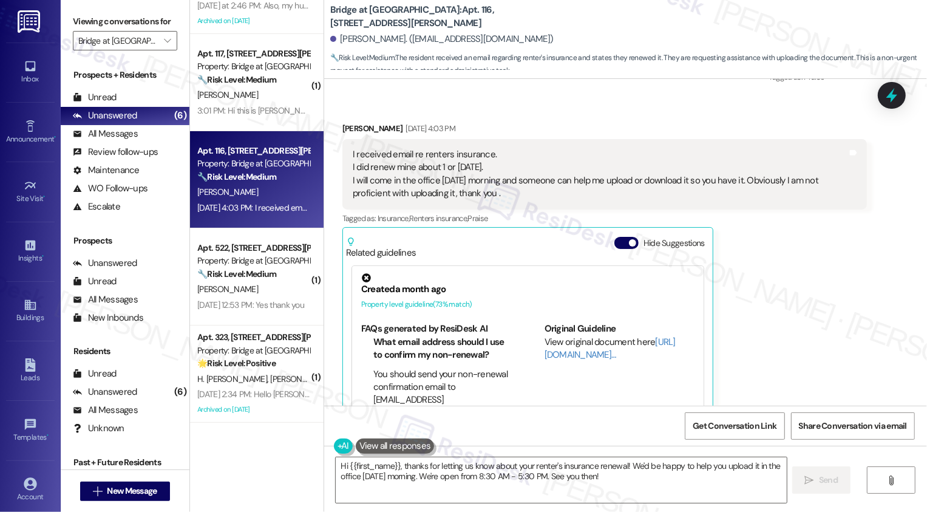
scroll to position [2547, 0]
click at [418, 472] on textarea "Hi {{first_name}}, thanks for letting us know about your renter's insurance ren…" at bounding box center [561, 480] width 451 height 46
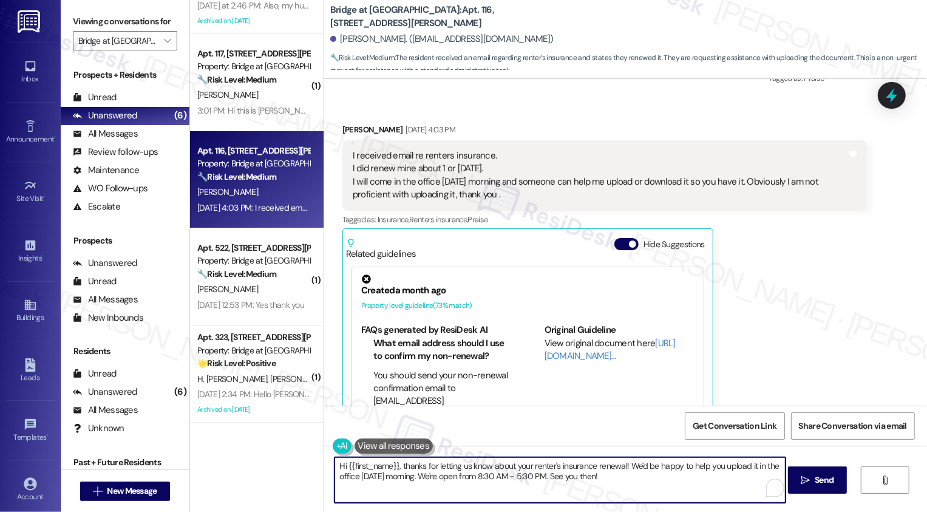
click at [460, 465] on textarea "Hi {{first_name}}, thanks for letting us know about your renter's insurance ren…" at bounding box center [560, 480] width 451 height 46
type textarea "Hi {{first_name}}, thanks for letting me know about your renter's insurance ren…"
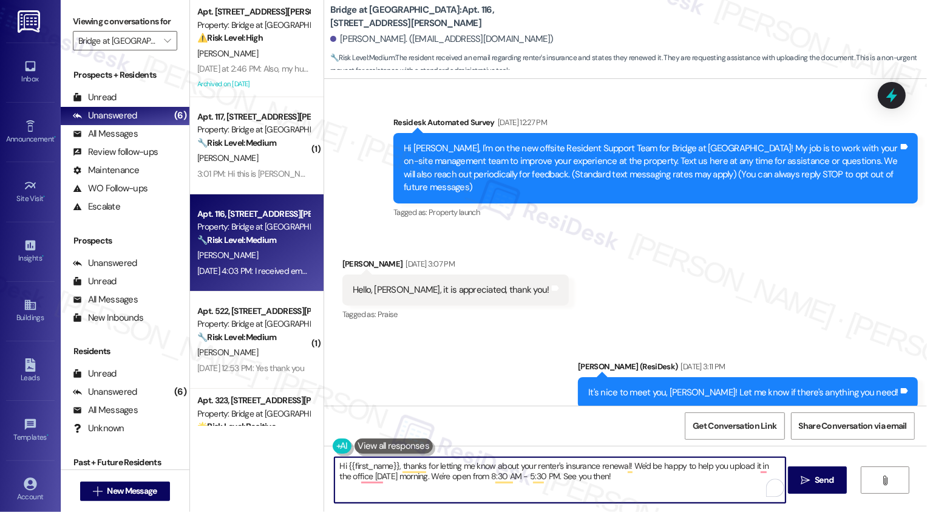
scroll to position [2547, 0]
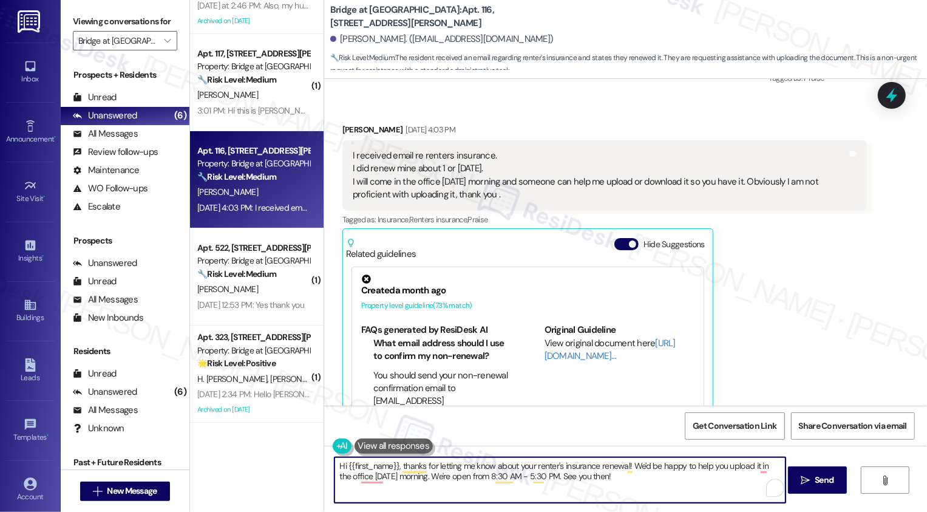
click at [590, 482] on textarea "Hi {{first_name}}, thanks for letting me know about your renter's insurance ren…" at bounding box center [560, 480] width 451 height 46
drag, startPoint x: 626, startPoint y: 465, endPoint x: 641, endPoint y: 484, distance: 24.7
click at [640, 484] on textarea "Hi {{first_name}}, thanks for letting me know about your renter's insurance ren…" at bounding box center [560, 480] width 451 height 46
type textarea "Hi {{first_name}}, thanks for letting me know about your renter's insurance ren…"
click at [530, 478] on textarea "Hi {{first_name}}, thanks for letting me know about your renter's insurance ren…" at bounding box center [560, 480] width 451 height 46
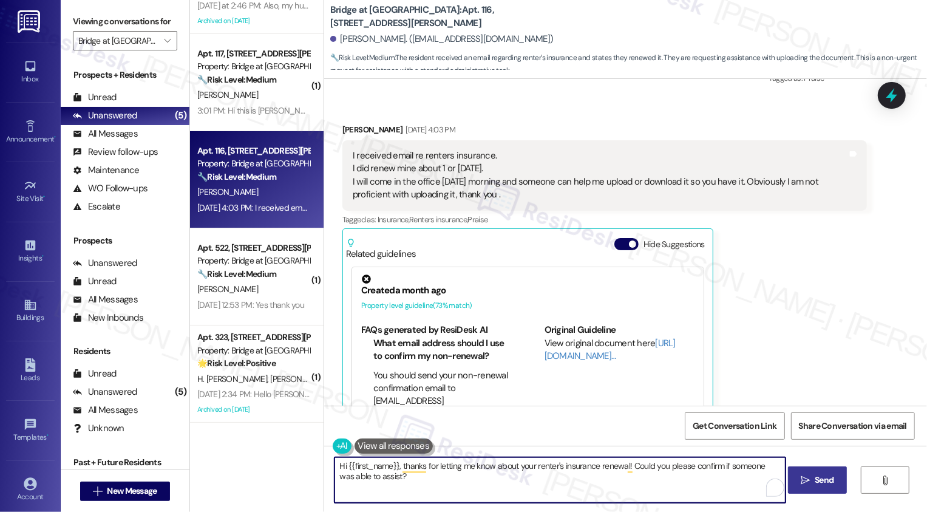
click at [819, 484] on span "Send" at bounding box center [824, 480] width 19 height 13
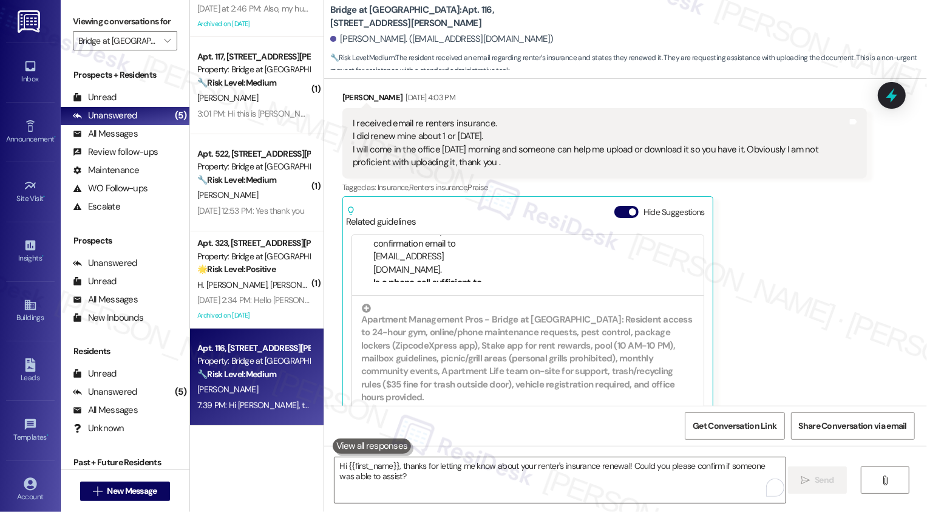
scroll to position [230, 0]
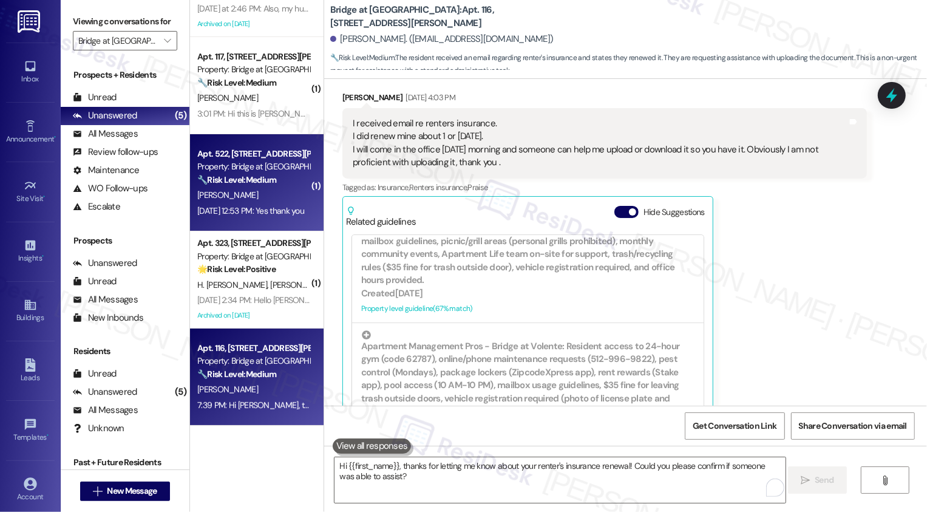
click at [199, 172] on div "Property: Bridge at [GEOGRAPHIC_DATA]" at bounding box center [253, 166] width 112 height 13
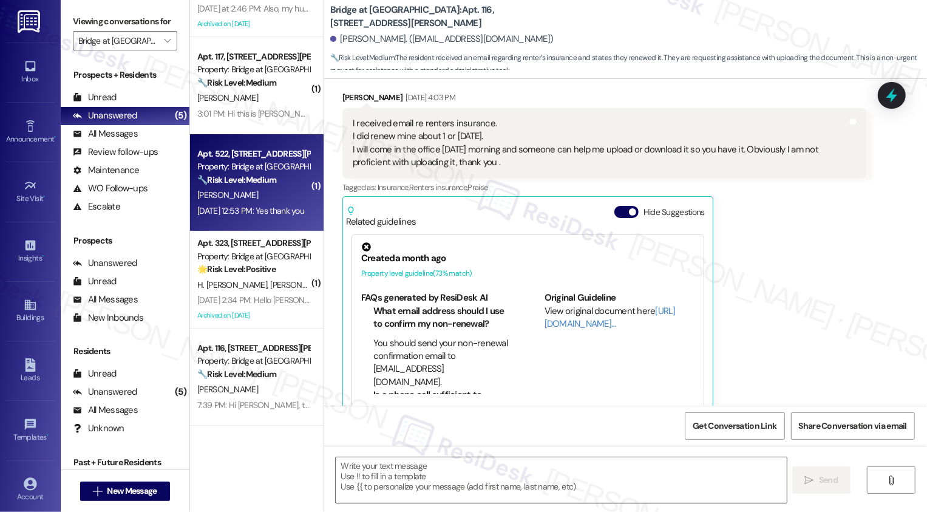
click at [199, 172] on div "Property: Bridge at [GEOGRAPHIC_DATA]" at bounding box center [253, 166] width 112 height 13
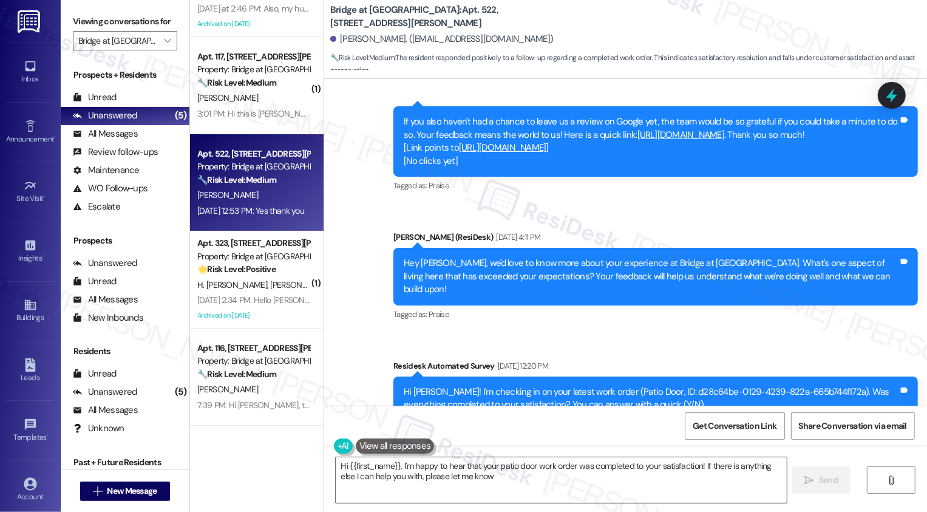
type textarea "Hi {{first_name}}, I'm happy to hear that your patio door work order was comple…"
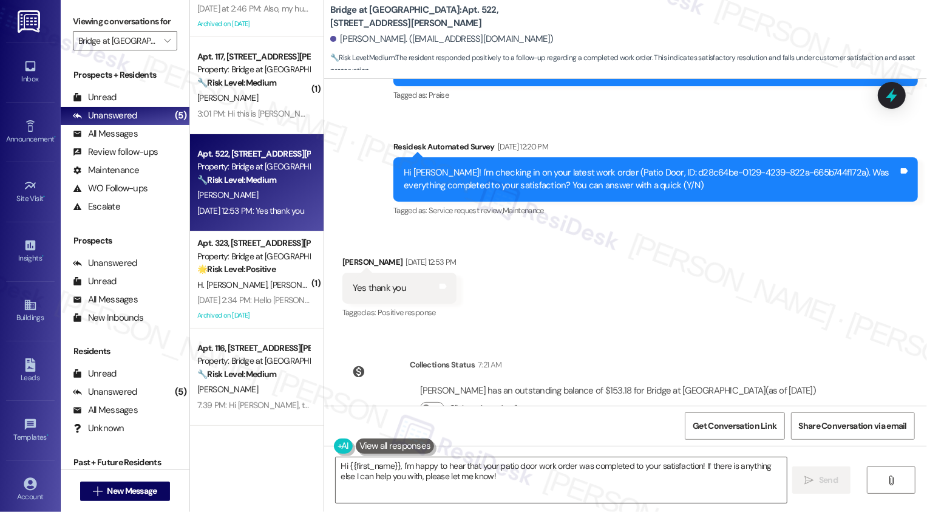
scroll to position [1120, 0]
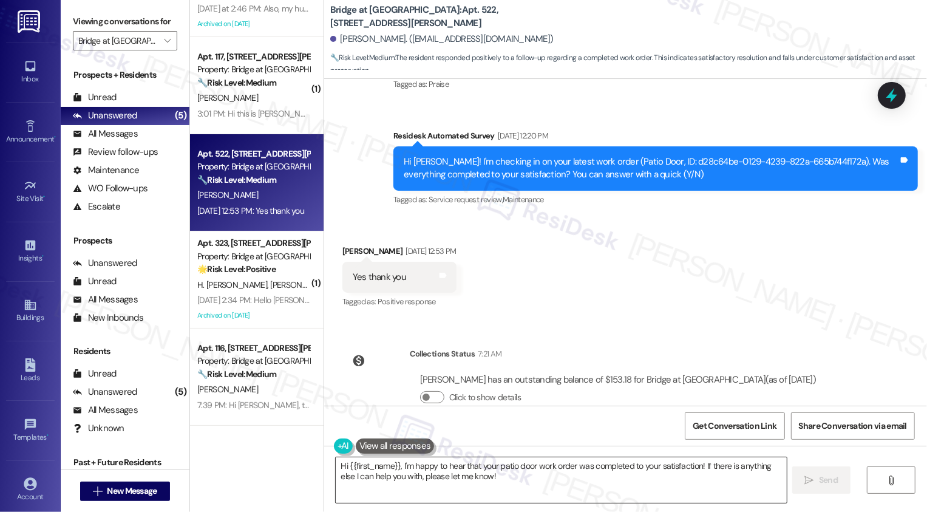
click at [391, 469] on textarea "Hi {{first_name}}, I'm happy to hear that your patio door work order was comple…" at bounding box center [561, 480] width 451 height 46
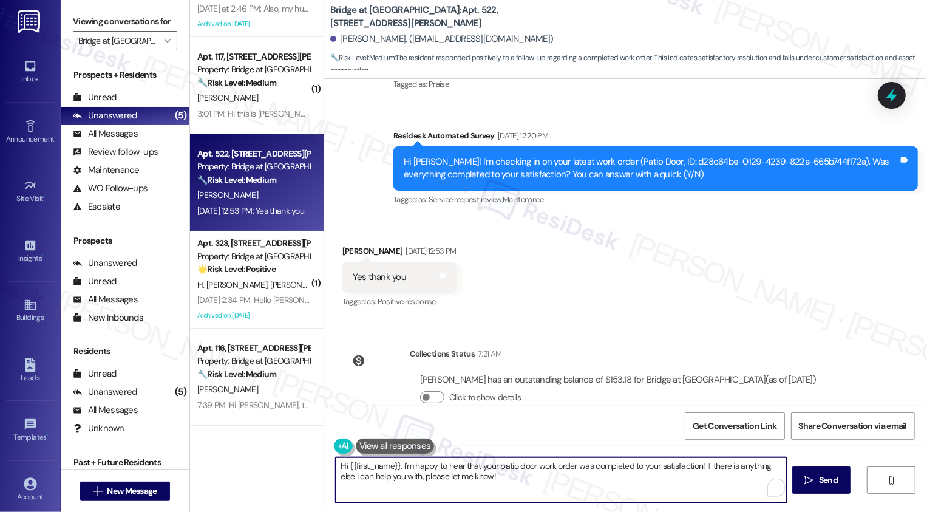
click at [515, 477] on textarea "Hi {{first_name}}, I'm happy to hear that your patio door work order was comple…" at bounding box center [561, 480] width 451 height 46
click at [515, 477] on textarea "Hi {{first_name}}, I'm happy to hear that your patio door work order was comple…" at bounding box center [560, 480] width 451 height 46
click at [527, 479] on textarea "Hi {{first_name}}, I'm happy to hear that your patio door work order was comple…" at bounding box center [560, 480] width 451 height 46
click at [678, 479] on textarea "Hi {{first_name}}, I'm happy to hear that your patio door work order was comple…" at bounding box center [560, 480] width 451 height 46
click at [825, 479] on span "Send" at bounding box center [824, 480] width 19 height 13
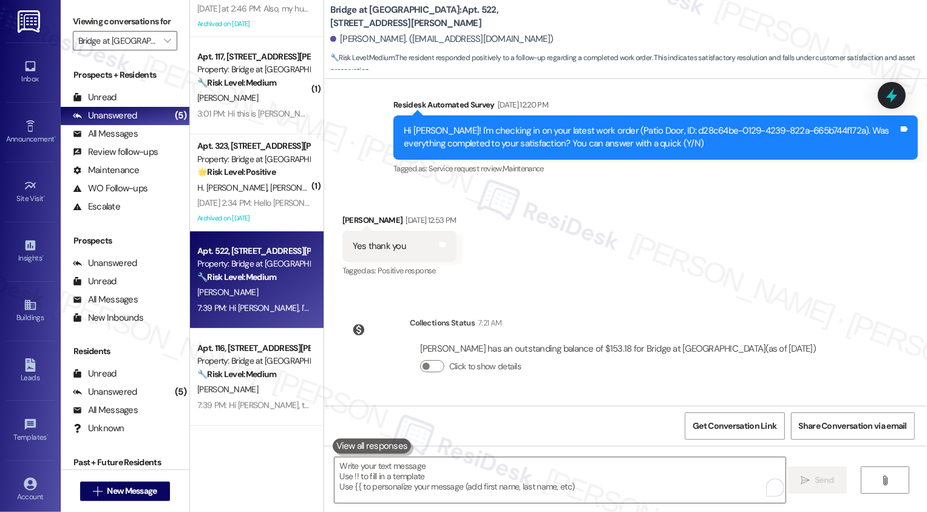
scroll to position [1218, 0]
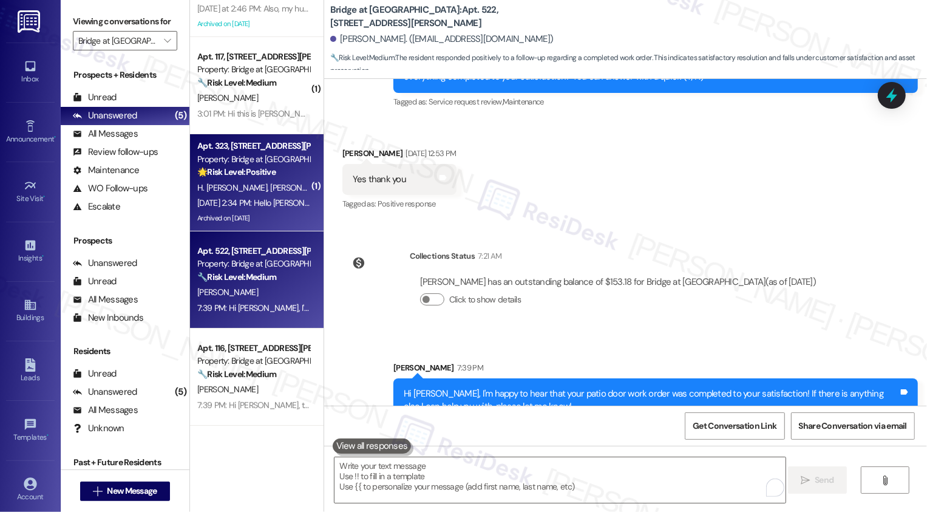
click at [196, 185] on div "H. [PERSON_NAME] [PERSON_NAME]" at bounding box center [253, 187] width 115 height 15
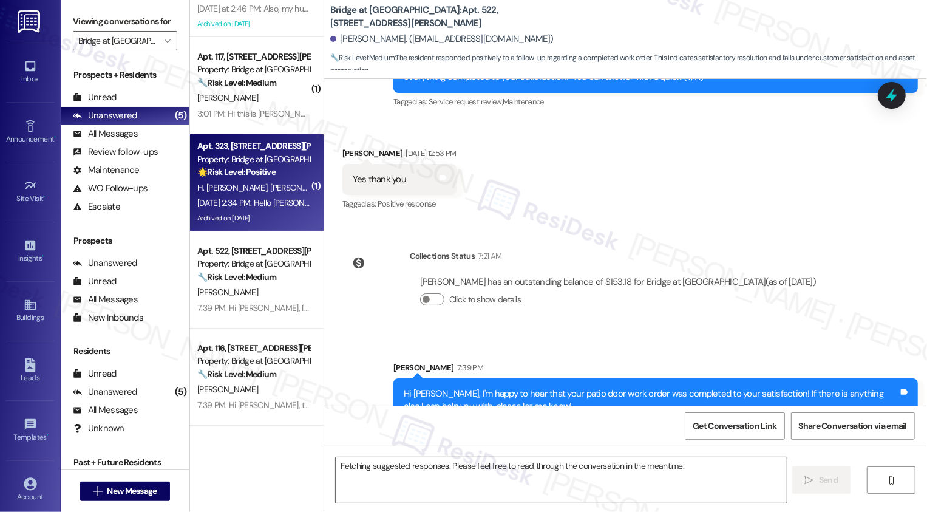
click at [196, 185] on div "H. [PERSON_NAME] [PERSON_NAME]" at bounding box center [253, 187] width 115 height 15
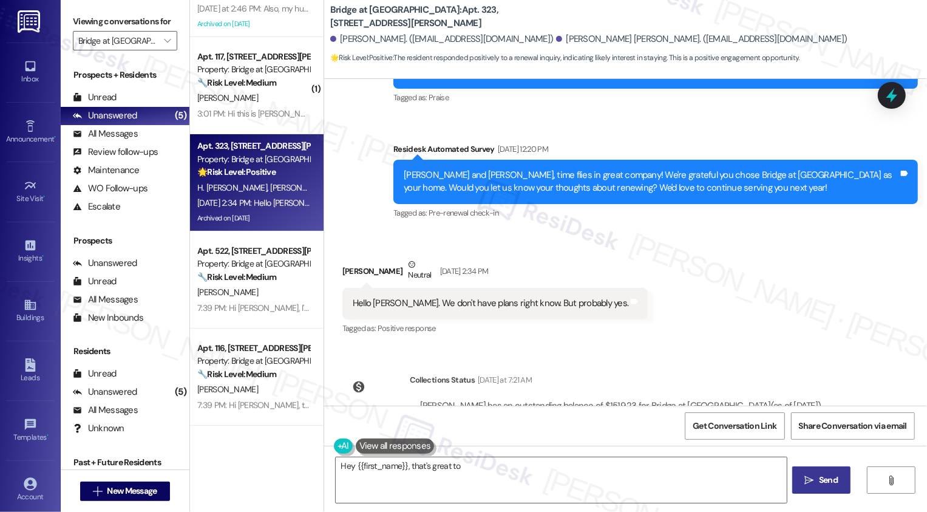
scroll to position [0, 0]
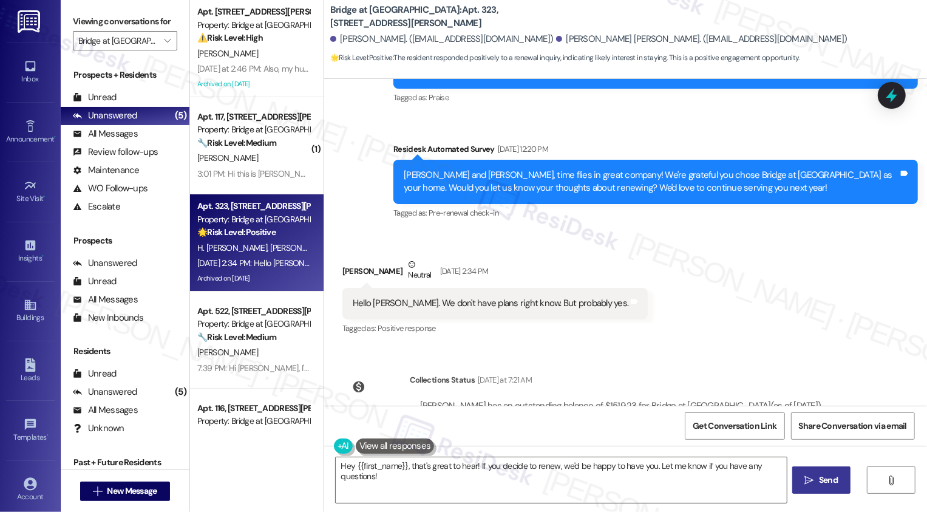
click at [286, 214] on div "Property: Bridge at [GEOGRAPHIC_DATA]" at bounding box center [253, 219] width 112 height 13
click at [343, 258] on div "[PERSON_NAME] Neutral [DATE] 2:34 PM" at bounding box center [496, 273] width 306 height 30
copy div "[PERSON_NAME]"
click at [386, 469] on textarea "Hey {{first_name}}, that's great to hear! If you decide to renew, we'd be happy…" at bounding box center [561, 480] width 451 height 46
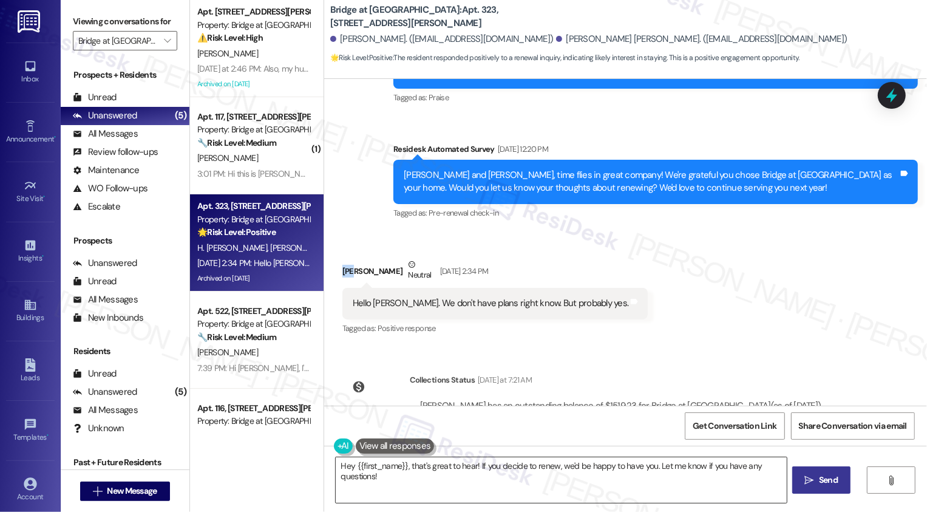
click at [386, 469] on textarea "Hey {{first_name}}, that's great to hear! If you decide to renew, we'd be happy…" at bounding box center [561, 480] width 451 height 46
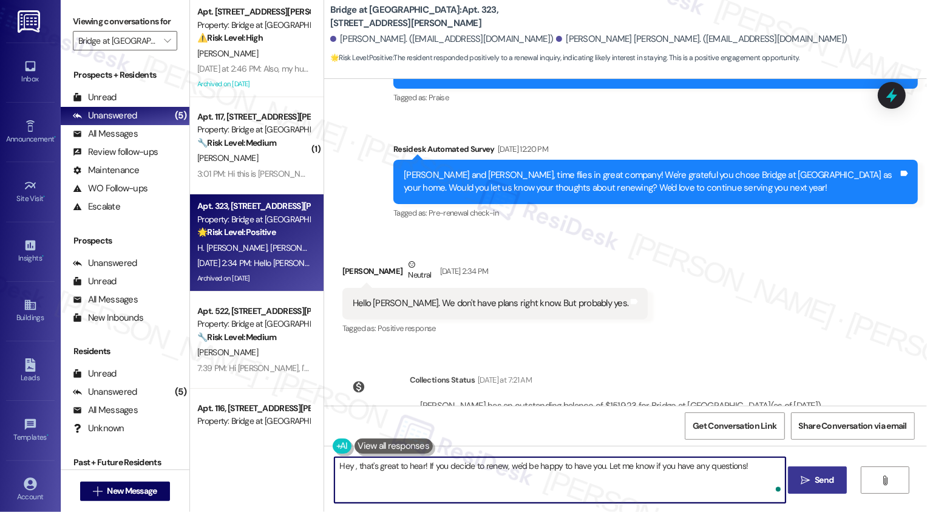
paste textarea "[PERSON_NAME]"
click at [590, 470] on textarea "Hey [PERSON_NAME], that's great to hear! If you decide to renew, we'd be happy …" at bounding box center [560, 480] width 451 height 46
click at [706, 467] on textarea "Hey [PERSON_NAME], that's great to hear! If you decide to renew, we'd be happy …" at bounding box center [560, 480] width 451 height 46
click at [403, 444] on button at bounding box center [394, 446] width 79 height 15
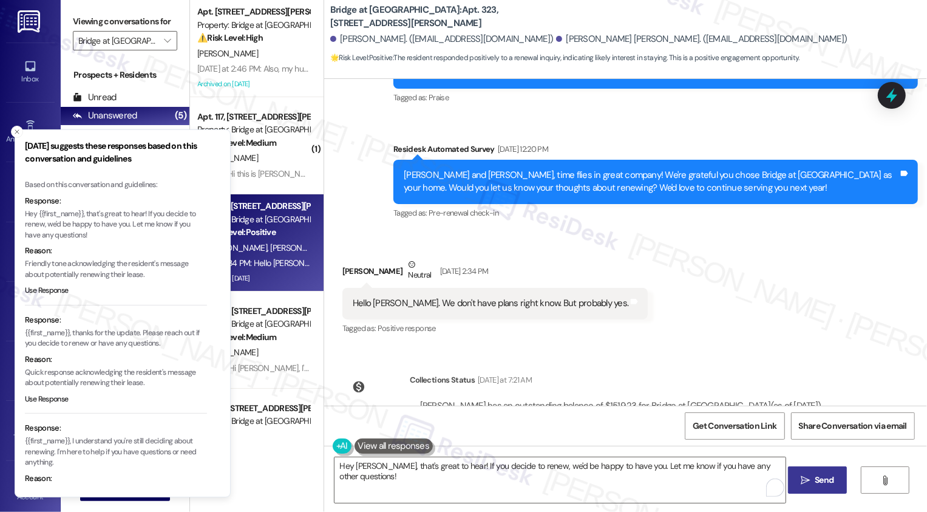
scroll to position [44, 0]
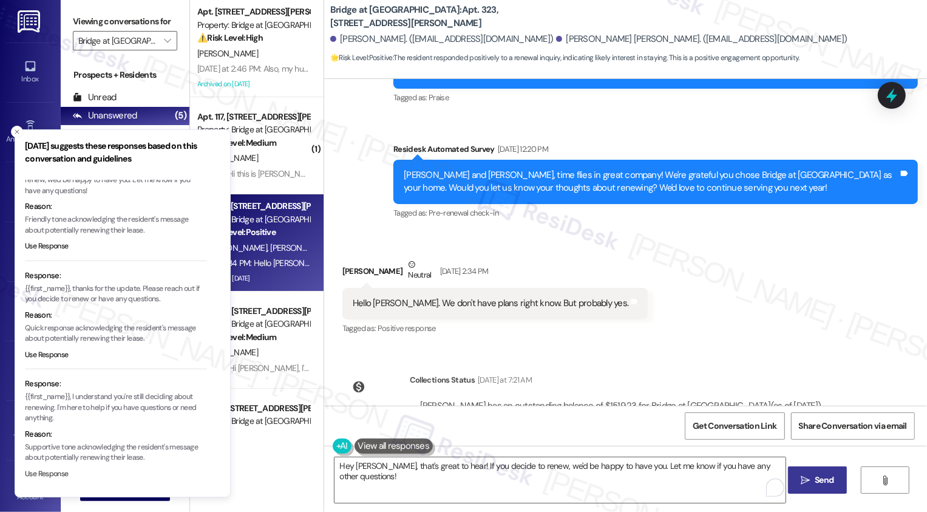
click at [50, 474] on button "Use Response" at bounding box center [47, 474] width 44 height 11
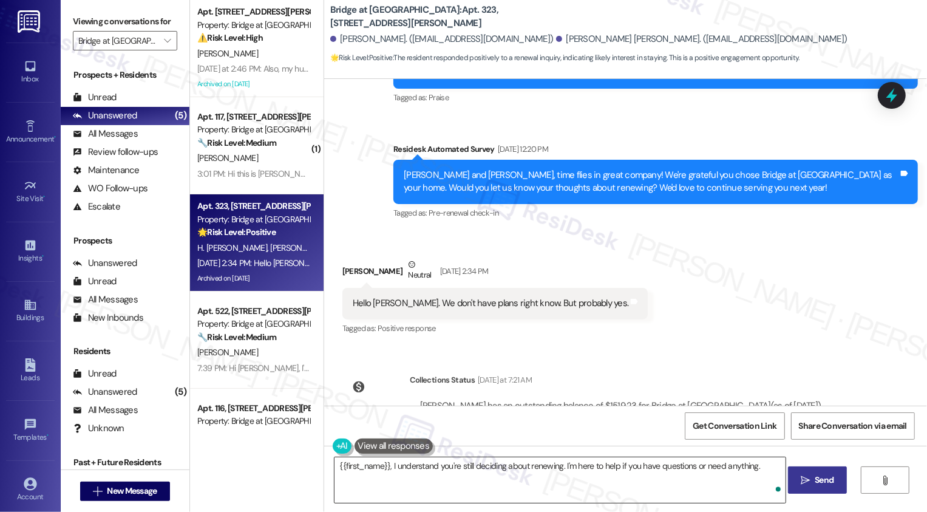
click at [335, 463] on textarea "{{first_name}}, I understand you're still deciding about renewing. I'm here to …" at bounding box center [560, 480] width 451 height 46
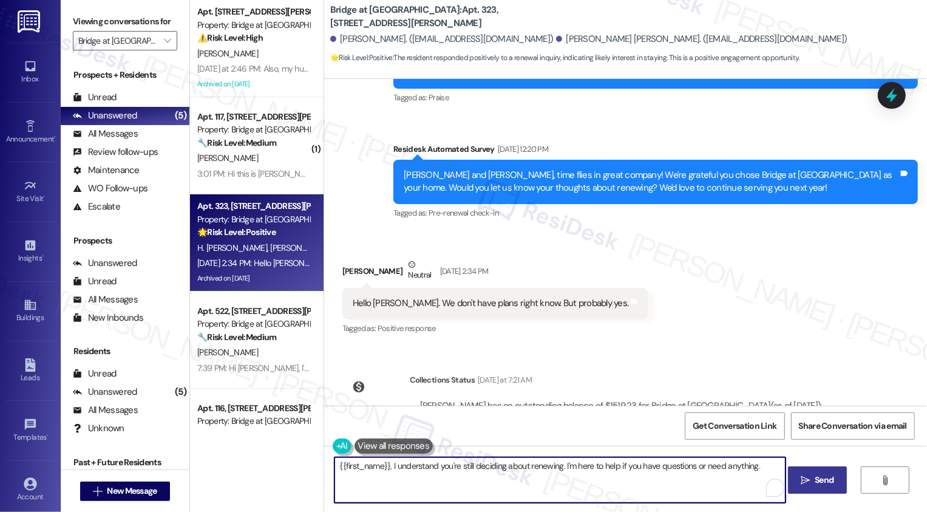
drag, startPoint x: 383, startPoint y: 466, endPoint x: 297, endPoint y: 466, distance: 85.6
click at [297, 466] on div "Apt. 1014, [STREET_ADDRESS][PERSON_NAME] Property: Bridge at Volente ⚠️ Risk Le…" at bounding box center [558, 256] width 737 height 512
click at [422, 472] on textarea "Hi [PERSON_NAME], I understand you're still deciding about renewing. I'm here t…" at bounding box center [560, 480] width 451 height 46
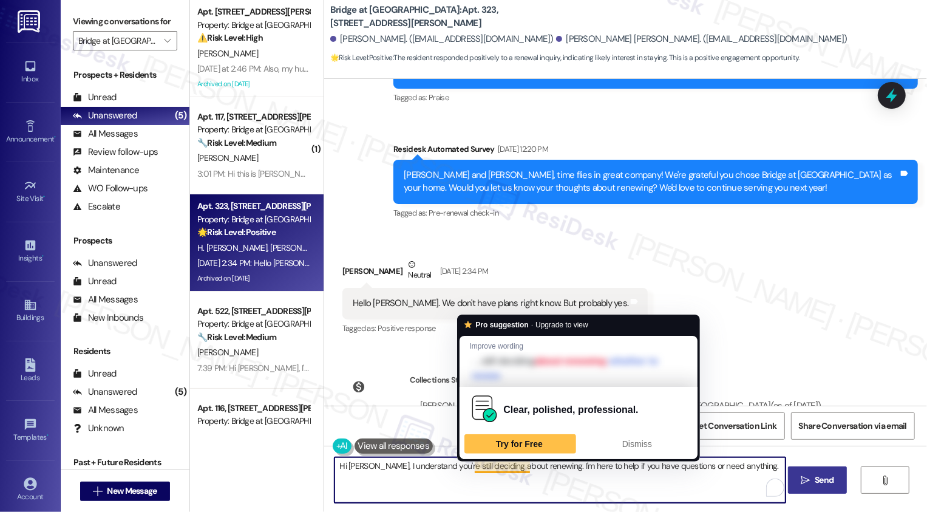
click at [539, 468] on textarea "Hi [PERSON_NAME], I understand you're still deciding about renewing. I'm here t…" at bounding box center [560, 480] width 451 height 46
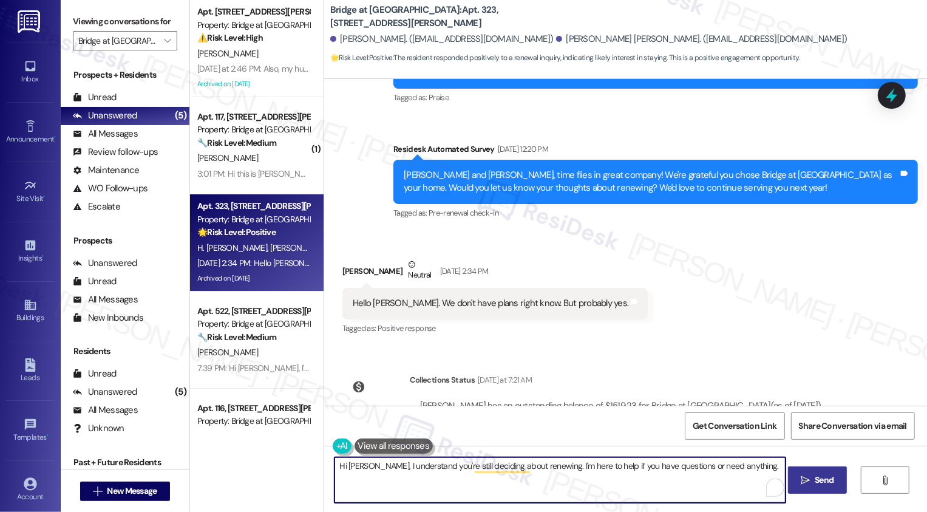
click at [616, 469] on textarea "Hi [PERSON_NAME], I understand you're still deciding about renewing. I'm here t…" at bounding box center [560, 480] width 451 height 46
click at [717, 466] on textarea "Hi [PERSON_NAME], I understand you're still deciding about renewing. I'm here t…" at bounding box center [560, 480] width 451 height 46
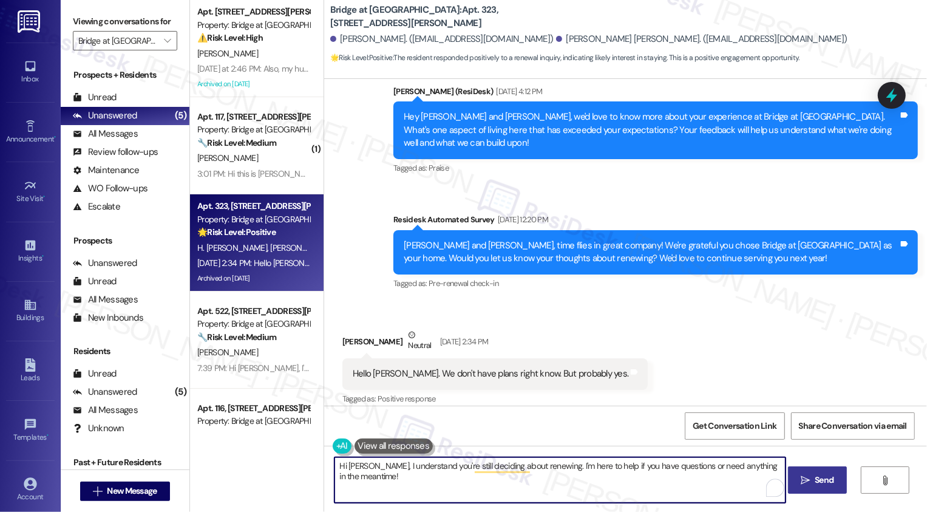
scroll to position [1003, 0]
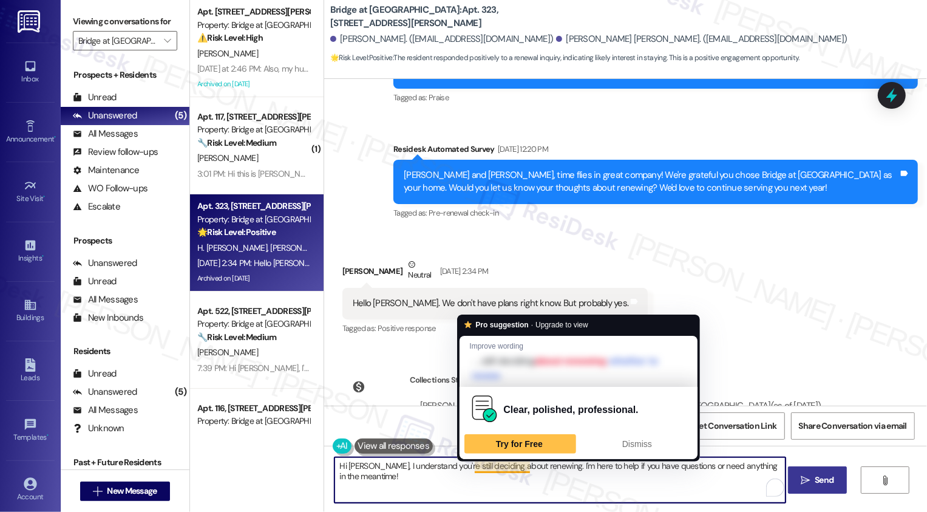
click at [562, 474] on textarea "Hi [PERSON_NAME], I understand you're still deciding about renewing. I'm here t…" at bounding box center [560, 480] width 451 height 46
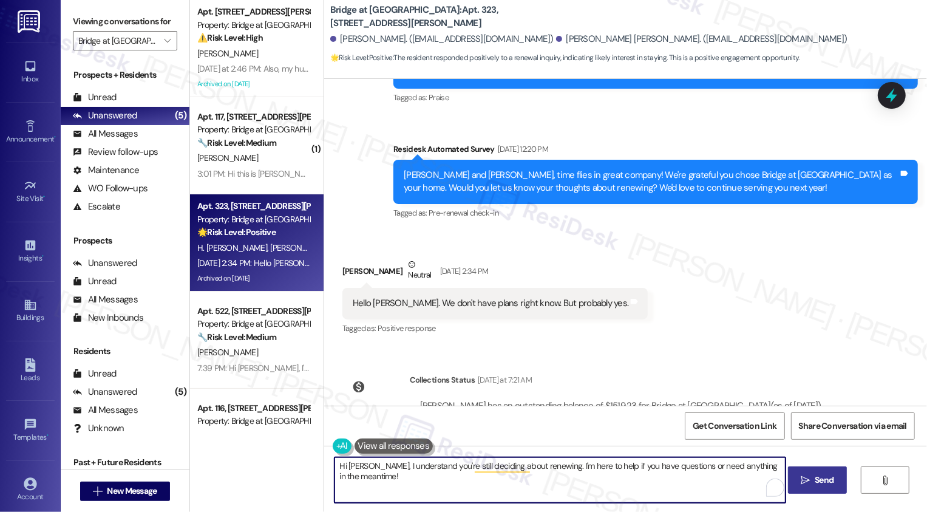
type textarea "Hi [PERSON_NAME], I understand you're still deciding about renewing. I'm here t…"
click at [815, 477] on span "Send" at bounding box center [824, 480] width 19 height 13
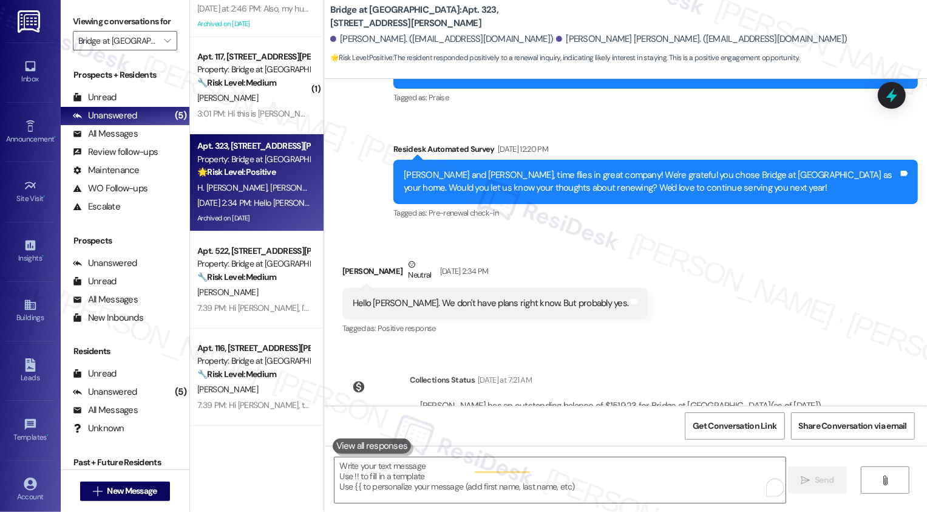
scroll to position [0, 0]
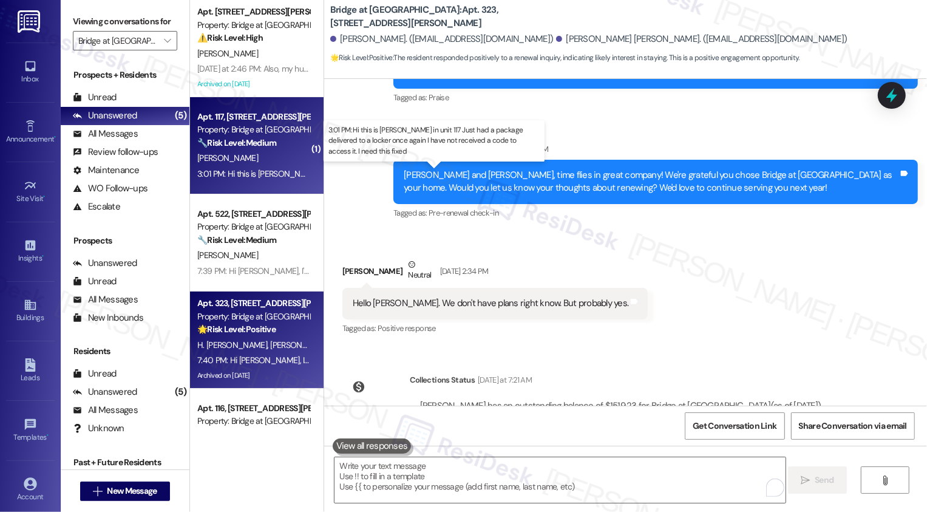
click at [264, 171] on div "3:01 PM: Hi this is [PERSON_NAME] in unit 117 Just had a package delivered to a…" at bounding box center [465, 173] width 536 height 11
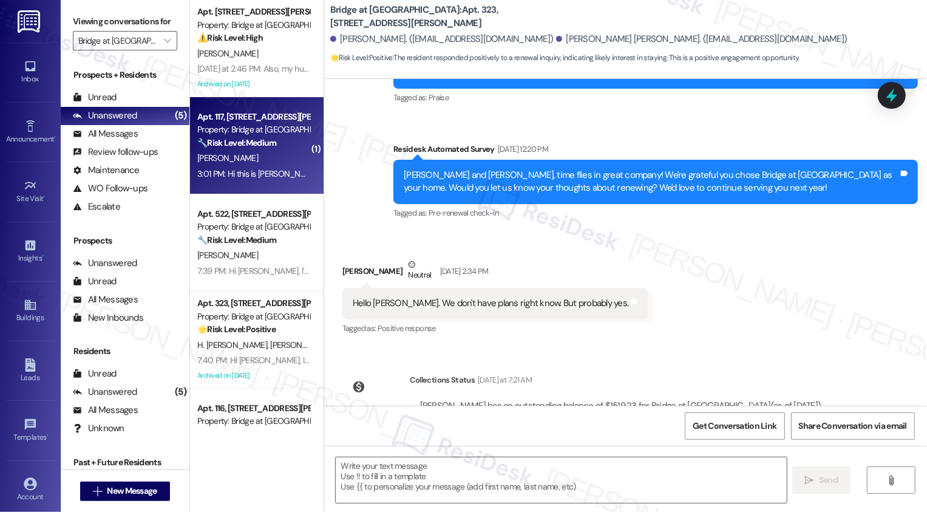
click at [264, 171] on div "3:01 PM: Hi this is [PERSON_NAME] in unit 117 Just had a package delivered to a…" at bounding box center [465, 173] width 536 height 11
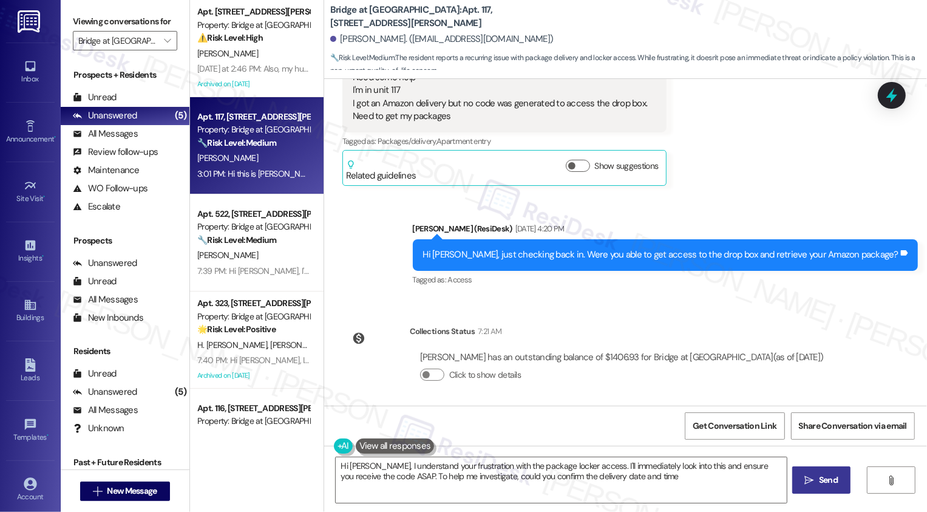
type textarea "Hi [PERSON_NAME], I understand your frustration with the package locker access.…"
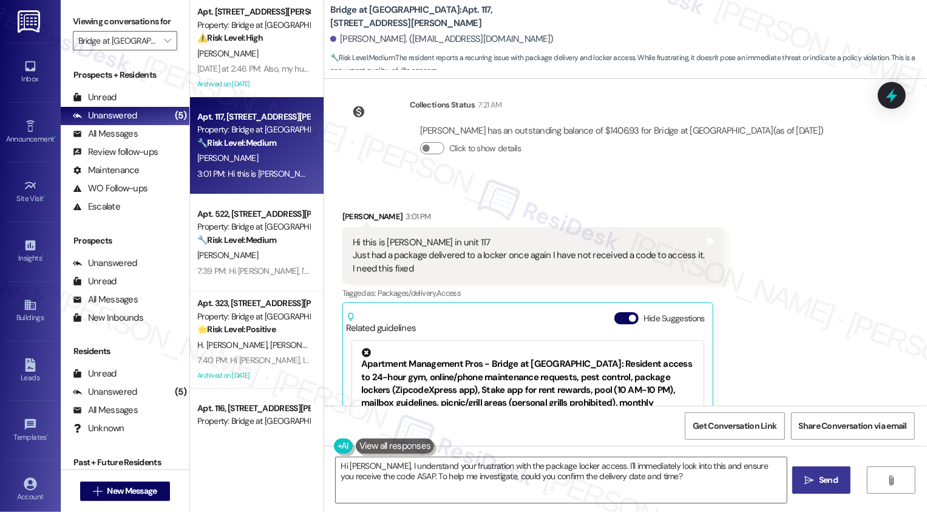
scroll to position [867, 0]
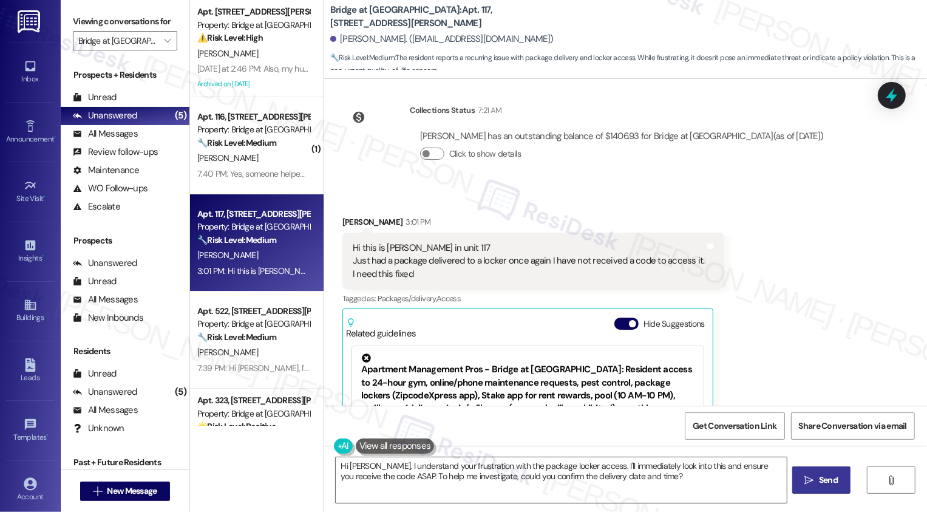
click at [470, 242] on div "Hi this is [PERSON_NAME] in unit 117 Just had a package delivered to a locker o…" at bounding box center [529, 261] width 352 height 39
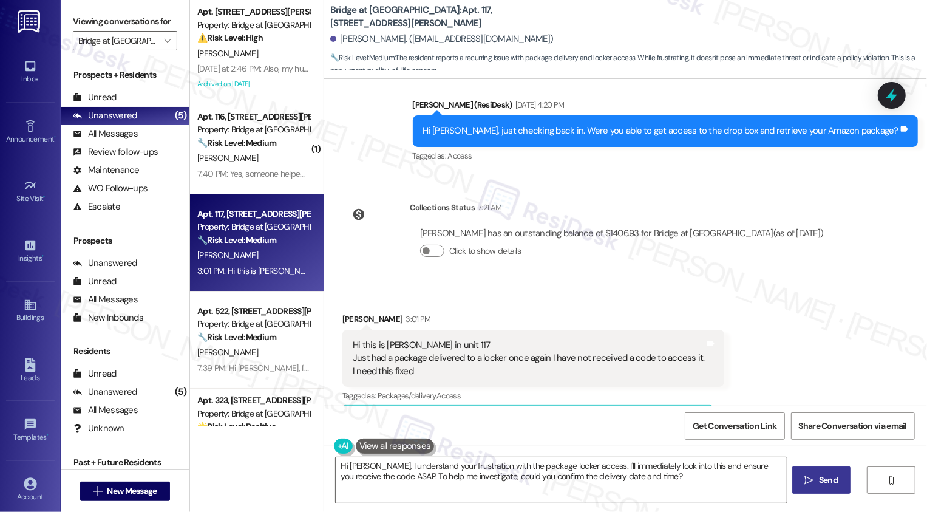
scroll to position [824, 0]
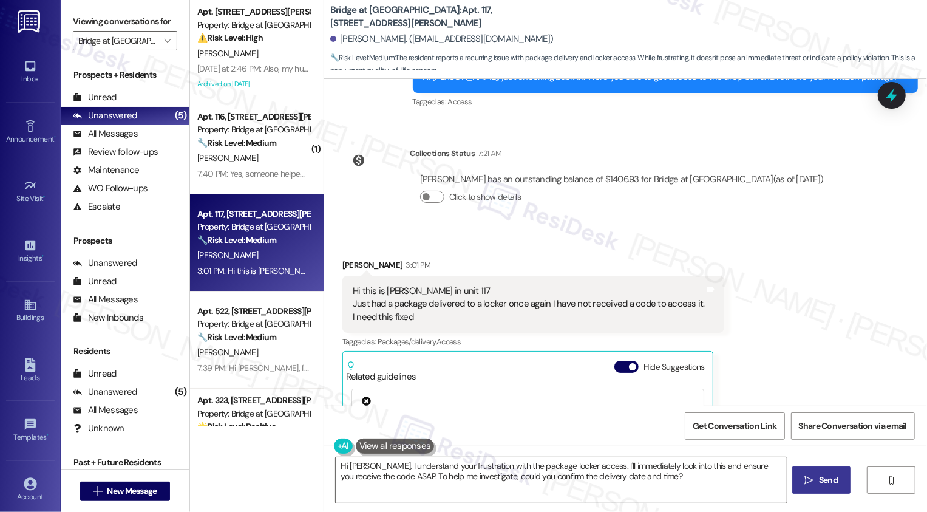
click at [476, 285] on div "Hi this is [PERSON_NAME] in unit 117 Just had a package delivered to a locker o…" at bounding box center [529, 304] width 352 height 39
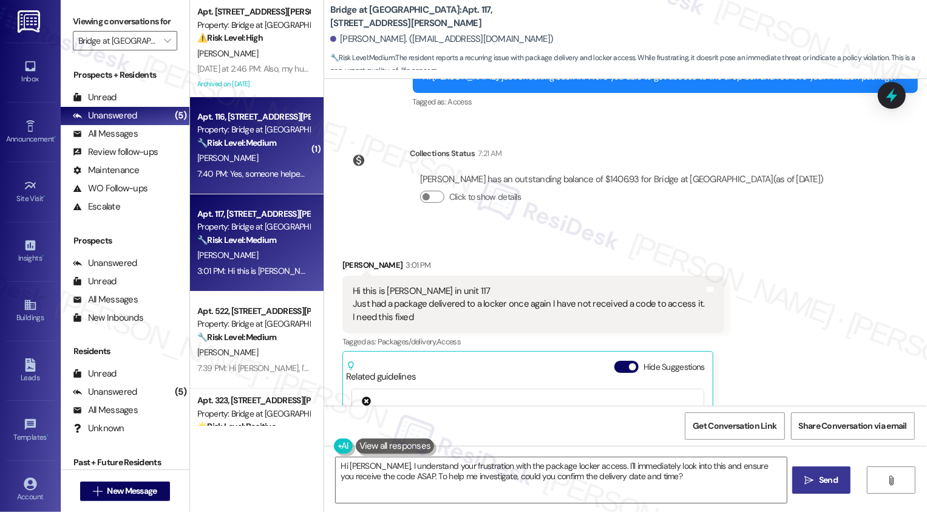
click at [250, 178] on div "7:40 PM: Yes, someone helped me. 7:40 PM: Yes, someone helped me." at bounding box center [258, 173] width 123 height 11
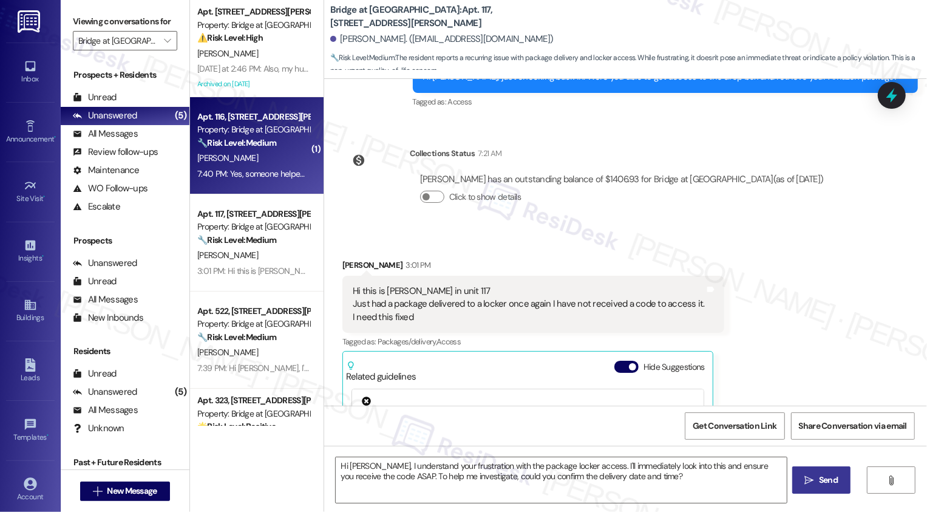
click at [250, 178] on div "7:40 PM: Yes, someone helped me. 7:40 PM: Yes, someone helped me." at bounding box center [258, 173] width 123 height 11
type textarea "Fetching suggested responses. Please feel free to read through the conversation…"
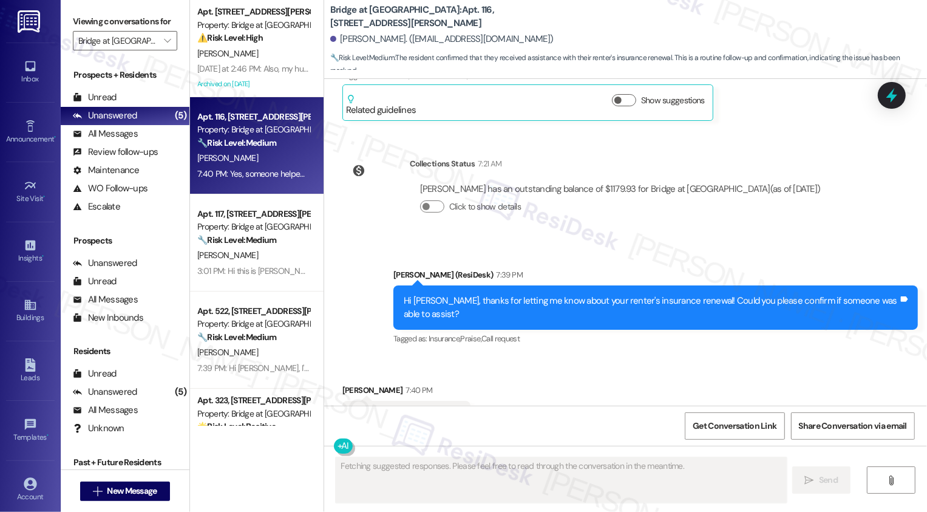
scroll to position [2691, 0]
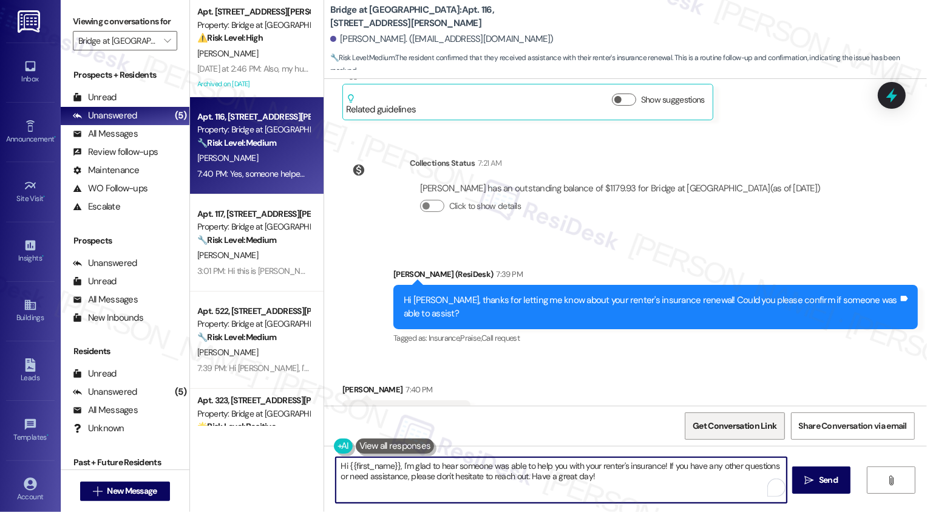
drag, startPoint x: 396, startPoint y: 463, endPoint x: 700, endPoint y: 429, distance: 305.6
click at [290, 463] on div "Apt. 1014, [STREET_ADDRESS][PERSON_NAME] Property: Bridge at Volente ⚠️ Risk Le…" at bounding box center [558, 256] width 737 height 512
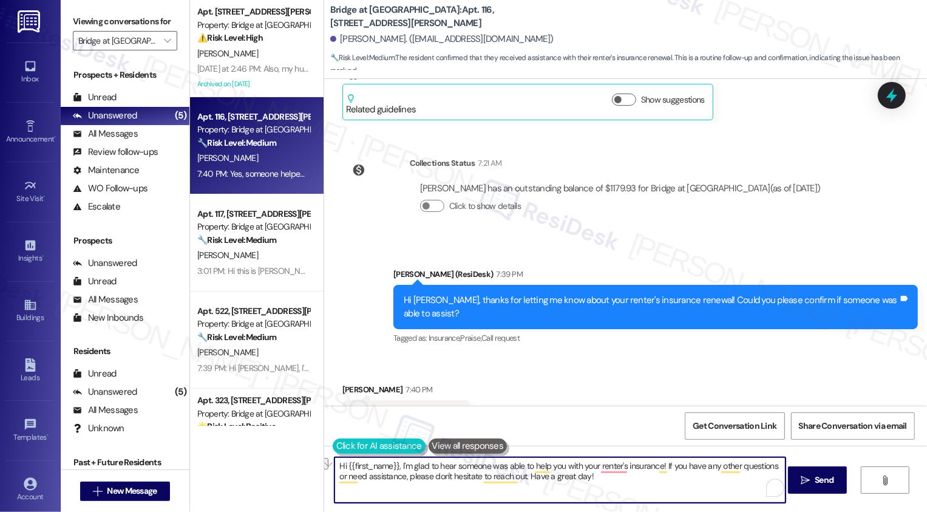
drag, startPoint x: 661, startPoint y: 463, endPoint x: 327, endPoint y: 454, distance: 333.6
click at [324, 456] on div "Hi {{first_name}}, I'm glad to hear someone was able to help you with your rent…" at bounding box center [625, 491] width 603 height 91
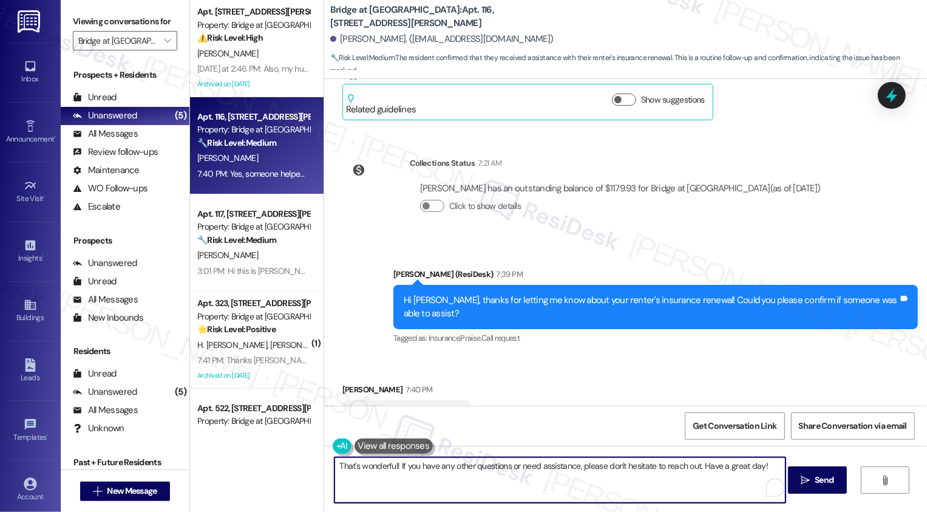
click at [501, 481] on textarea "That's wonderful! If you have any other questions or need assistance, please do…" at bounding box center [560, 480] width 451 height 46
click at [563, 484] on textarea "That's wonderful! If you have any other questions or need assistance, please do…" at bounding box center [560, 480] width 451 height 46
click at [746, 467] on textarea "That's wonderful! If you have any other questions or need assistance, please do…" at bounding box center [560, 480] width 451 height 46
type textarea "That's wonderful! If you have any other questions or need assistance, please do…"
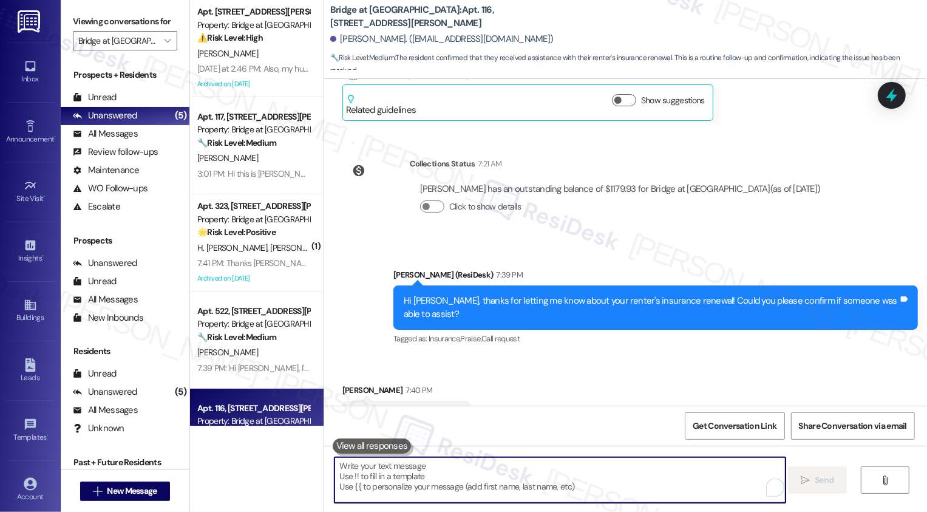
scroll to position [2776, 0]
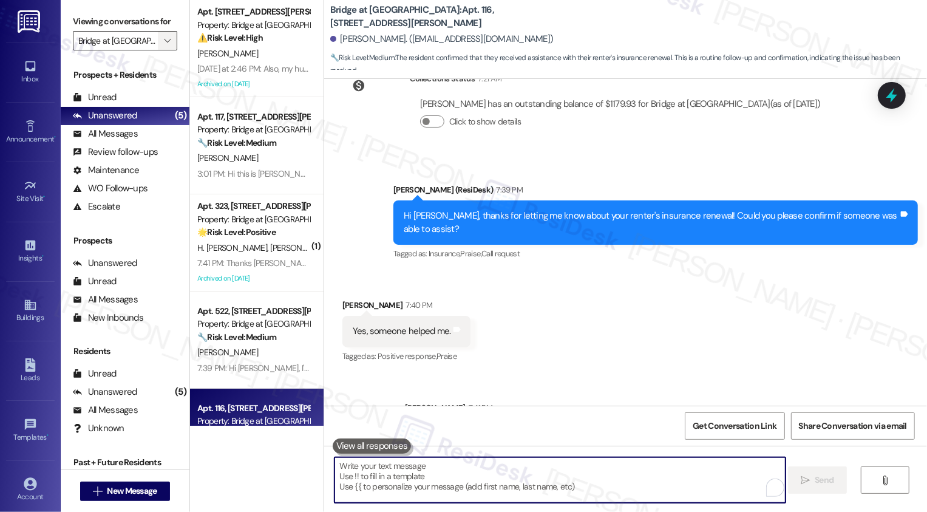
click at [158, 50] on button "" at bounding box center [167, 40] width 19 height 19
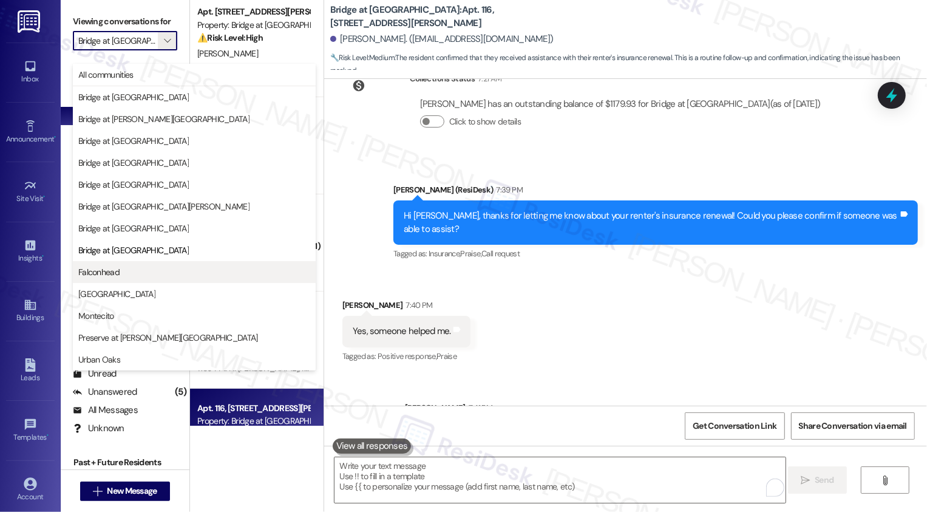
click at [119, 276] on span "Falconhead" at bounding box center [194, 272] width 232 height 12
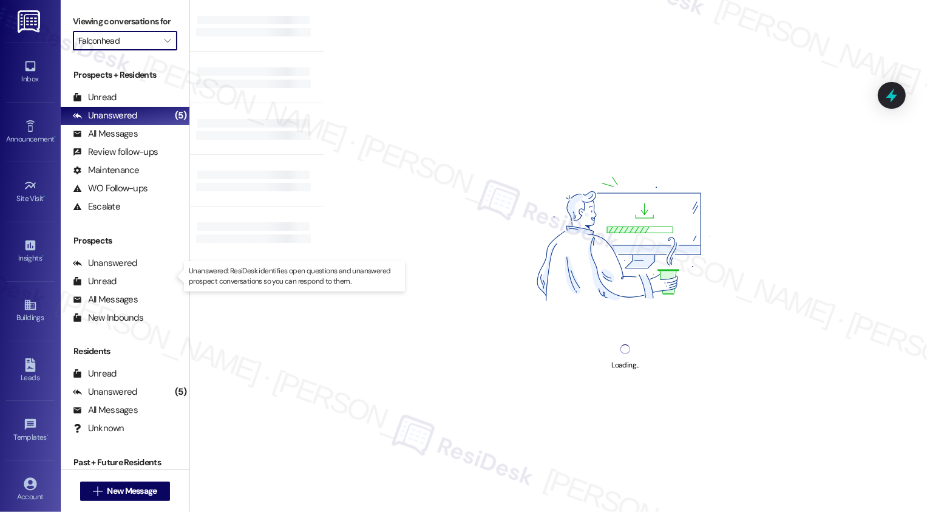
type input "Falconhead"
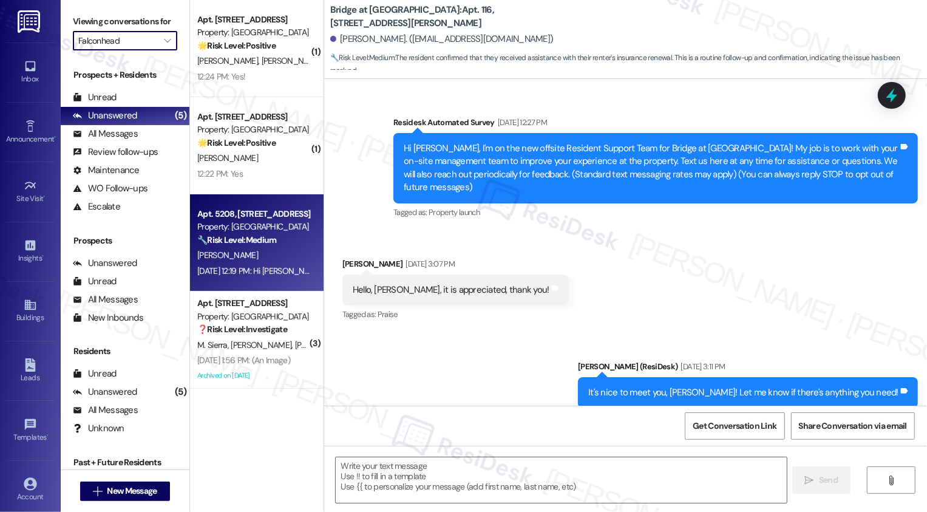
scroll to position [2691, 0]
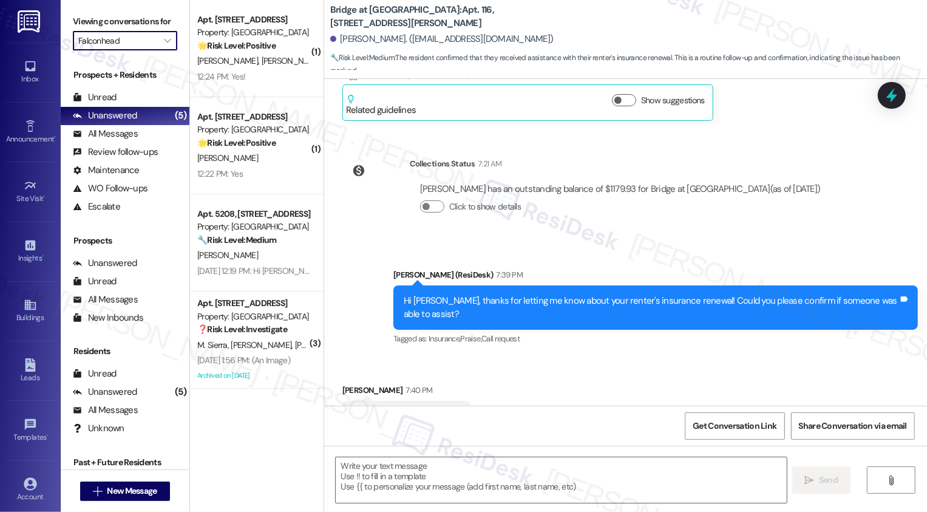
click at [255, 229] on div "Property: [GEOGRAPHIC_DATA]" at bounding box center [253, 226] width 112 height 13
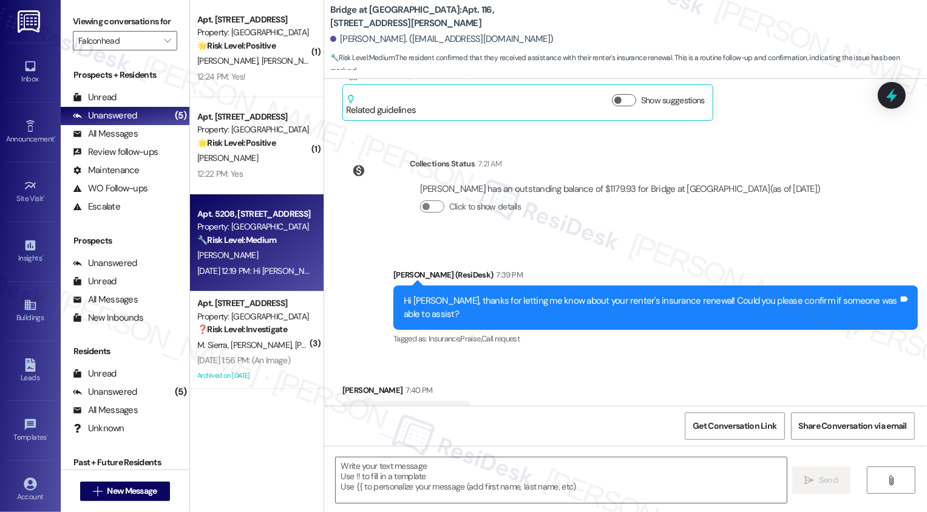
click at [255, 229] on div "Property: [GEOGRAPHIC_DATA]" at bounding box center [253, 226] width 112 height 13
type textarea "Fetching suggested responses. Please feel free to read through the conversation…"
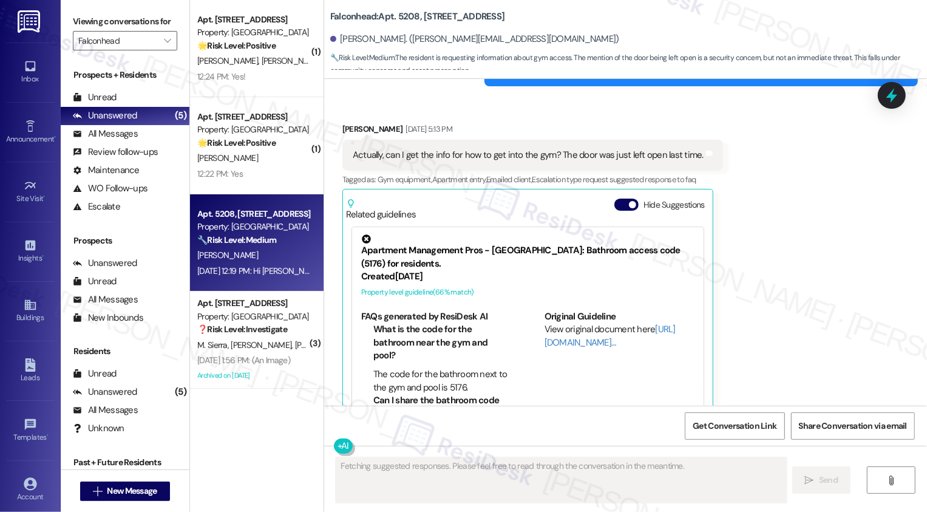
scroll to position [2378, 0]
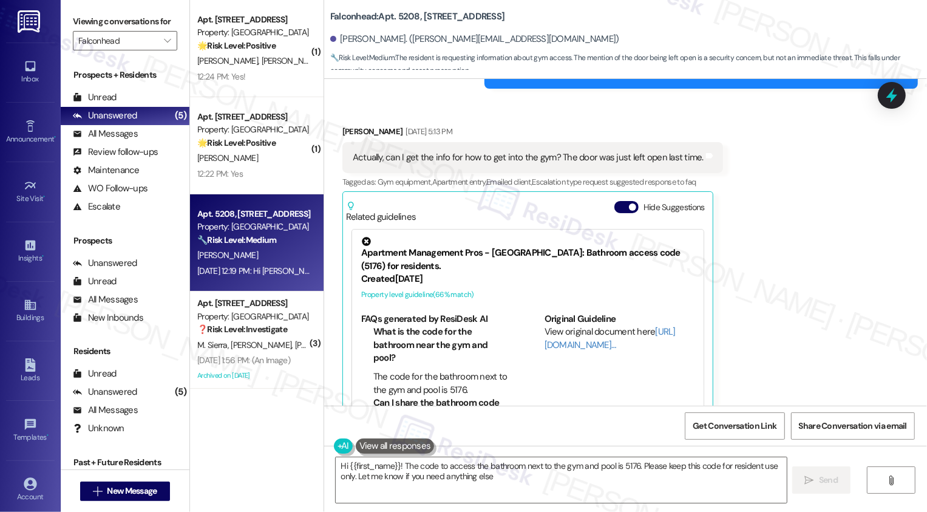
type textarea "Hi {{first_name}}! The code to access the bathroom next to the gym and pool is …"
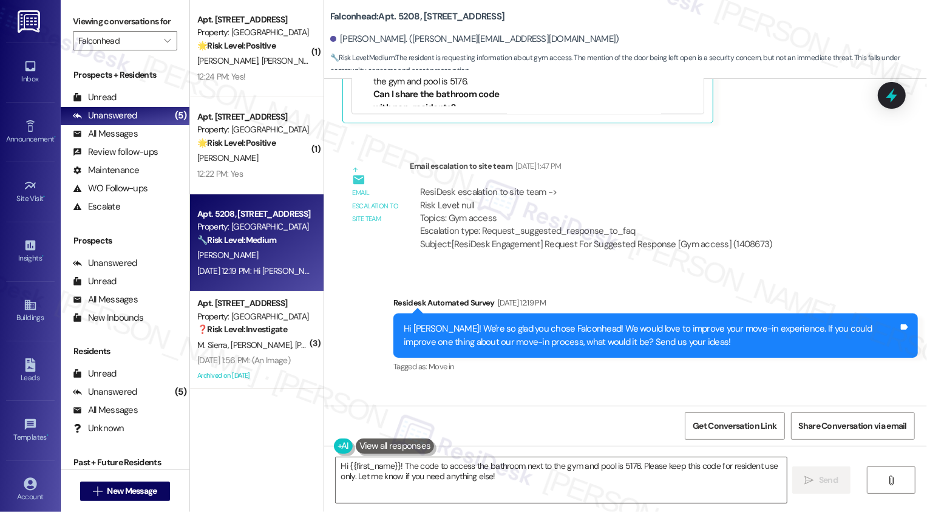
scroll to position [2764, 0]
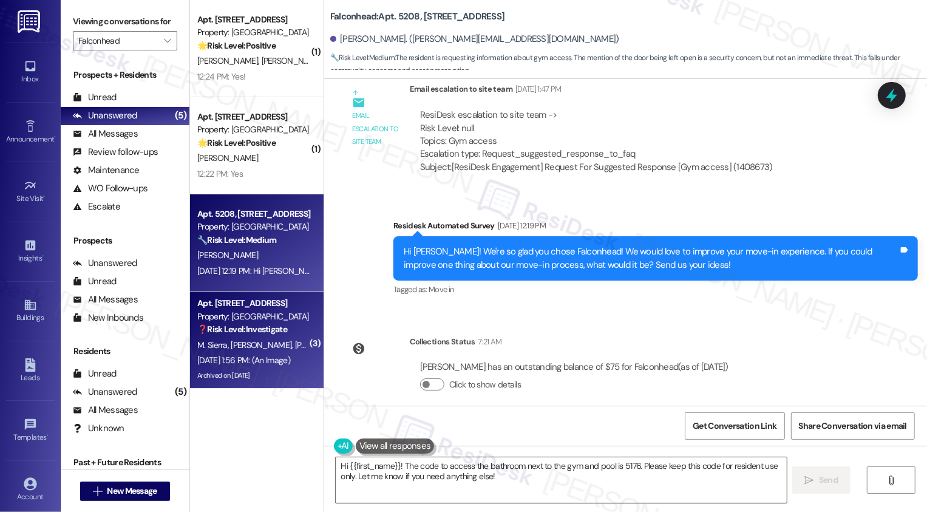
click at [268, 333] on strong "❓ Risk Level: Investigate" at bounding box center [242, 329] width 90 height 11
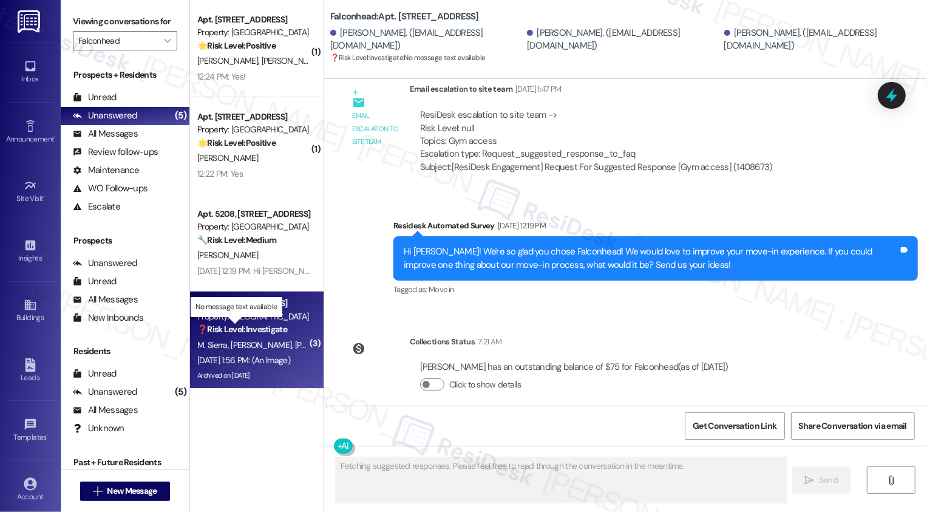
click at [268, 333] on strong "❓ Risk Level: Investigate" at bounding box center [242, 329] width 90 height 11
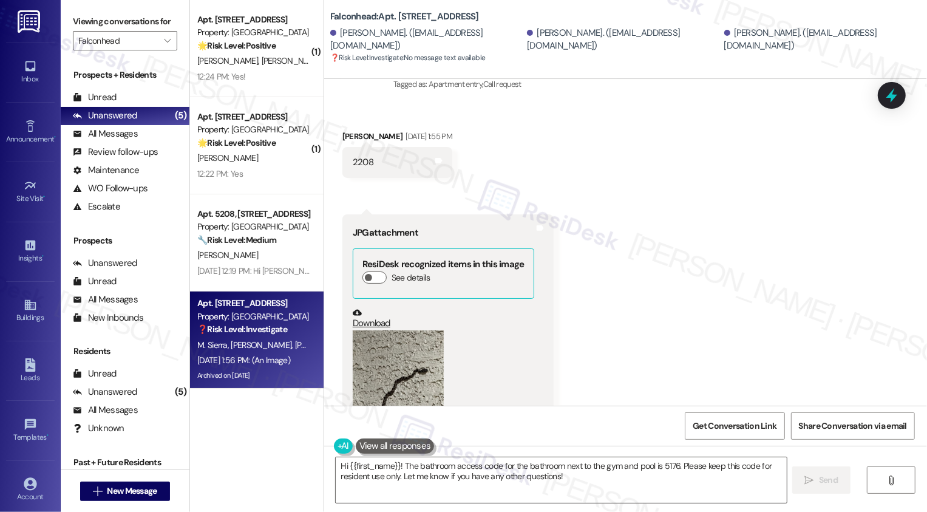
scroll to position [3471, 0]
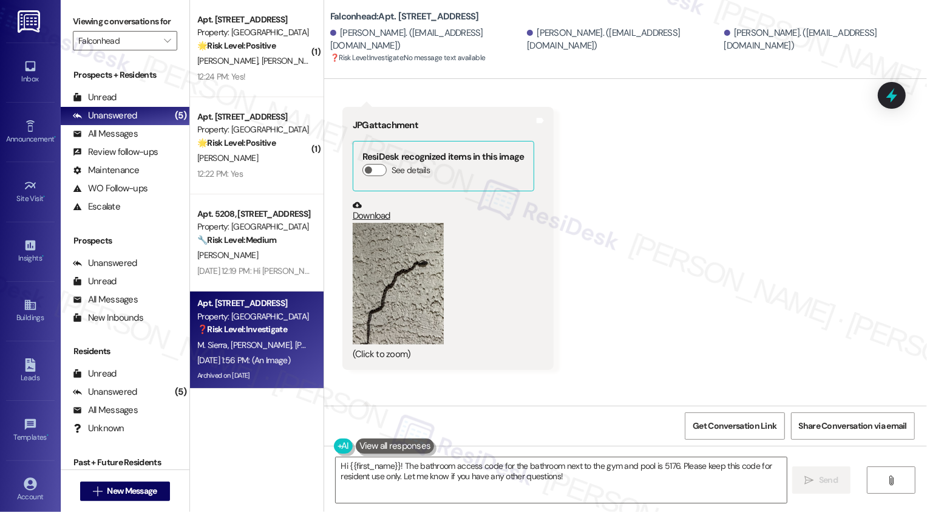
click at [361, 272] on button "Zoom image" at bounding box center [398, 283] width 91 height 121
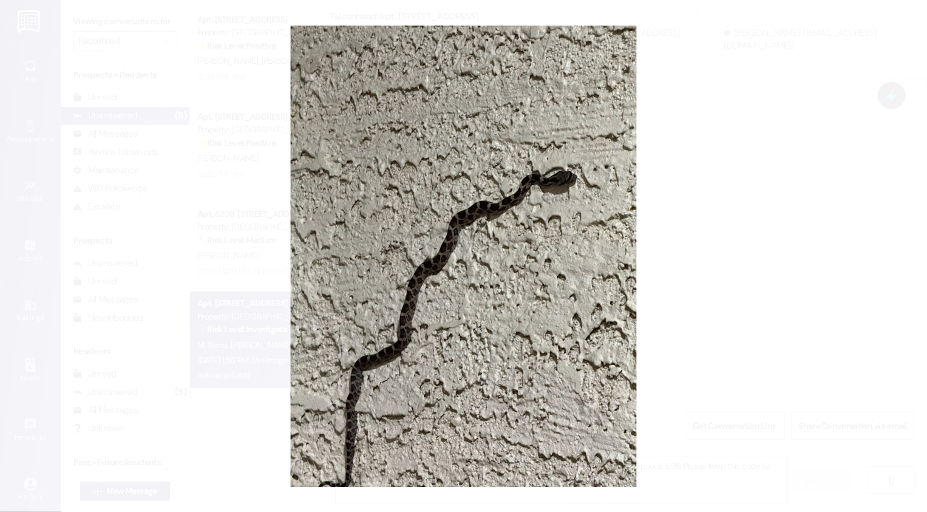
click at [754, 277] on button "Unzoom image" at bounding box center [463, 256] width 927 height 512
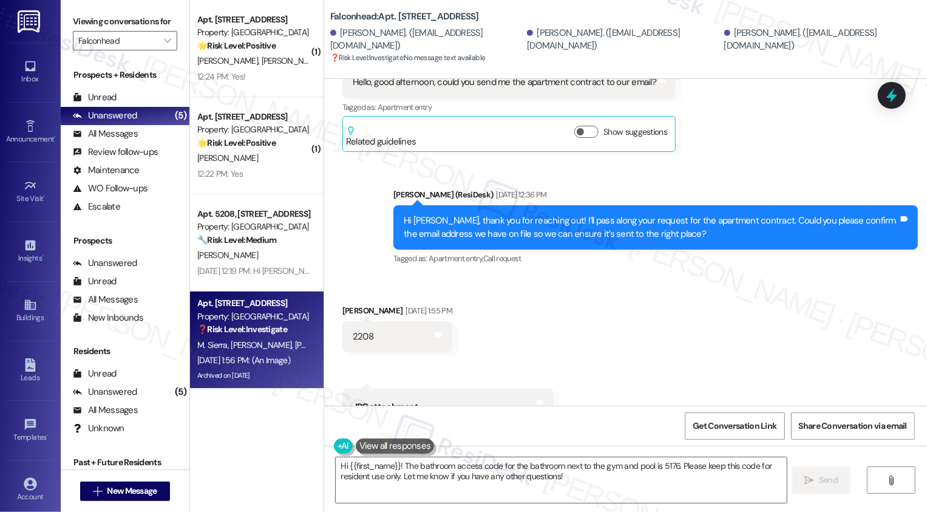
scroll to position [3193, 0]
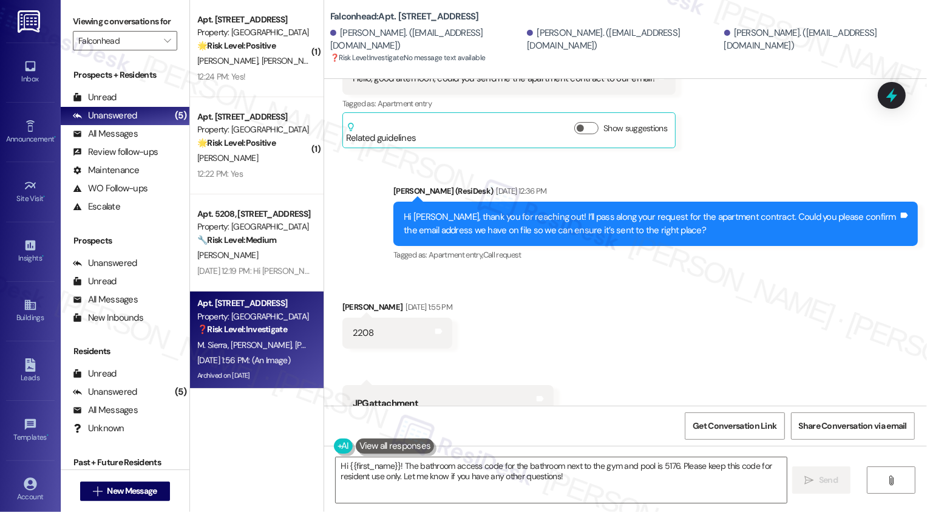
click at [343, 301] on div "Mirian Sierra Aug 28, 2025 at 1:55 PM" at bounding box center [398, 309] width 110 height 17
click at [348, 301] on div "Mirian Sierra Aug 28, 2025 at 1:55 PM" at bounding box center [398, 309] width 110 height 17
copy div "Mirian"
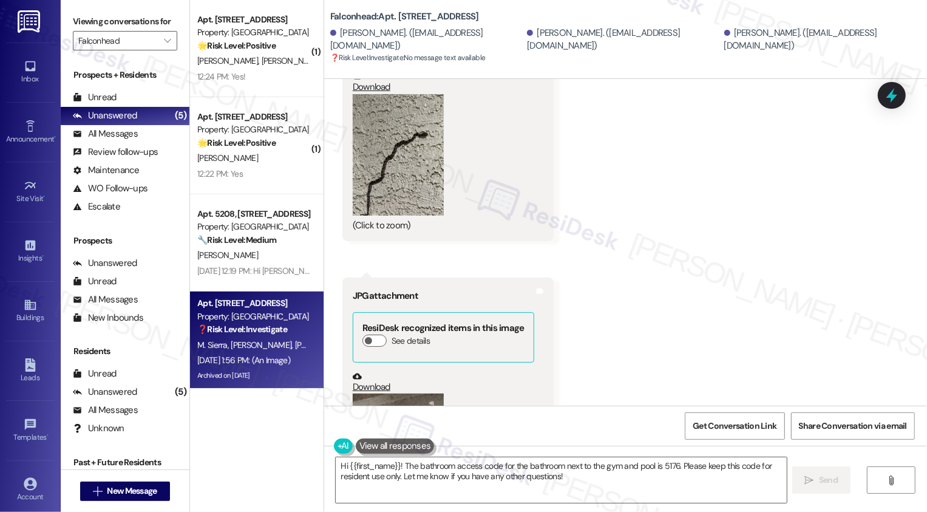
scroll to position [3829, 0]
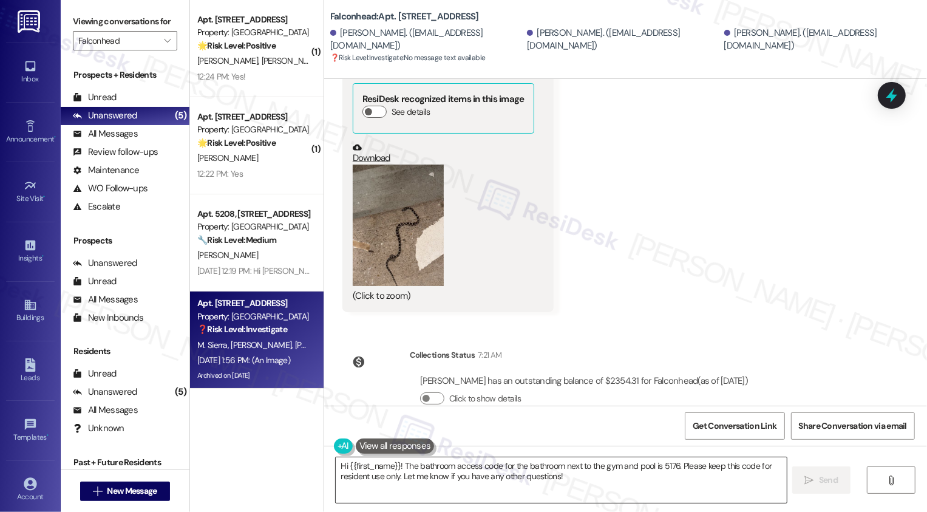
click at [386, 470] on textarea "Hi {{first_name}}! The bathroom access code for the bathroom next to the gym an…" at bounding box center [561, 480] width 451 height 46
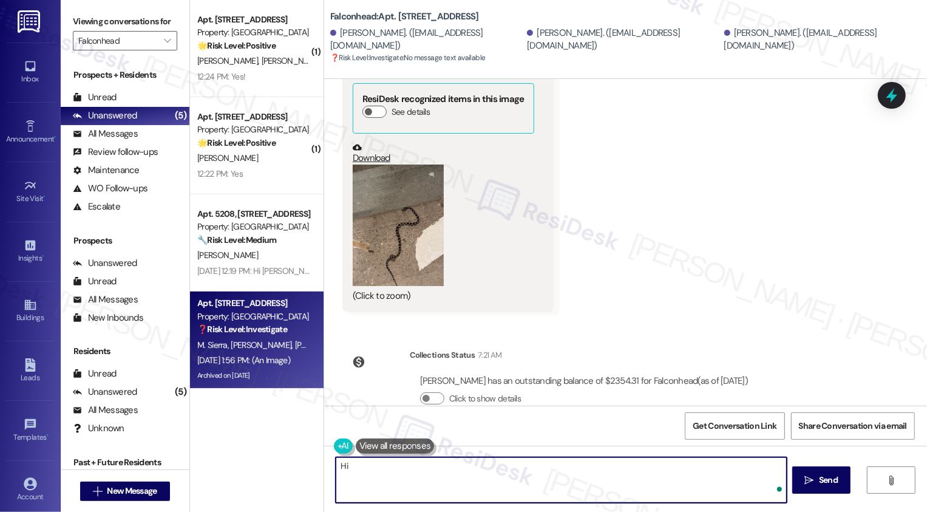
paste textarea "Mirian"
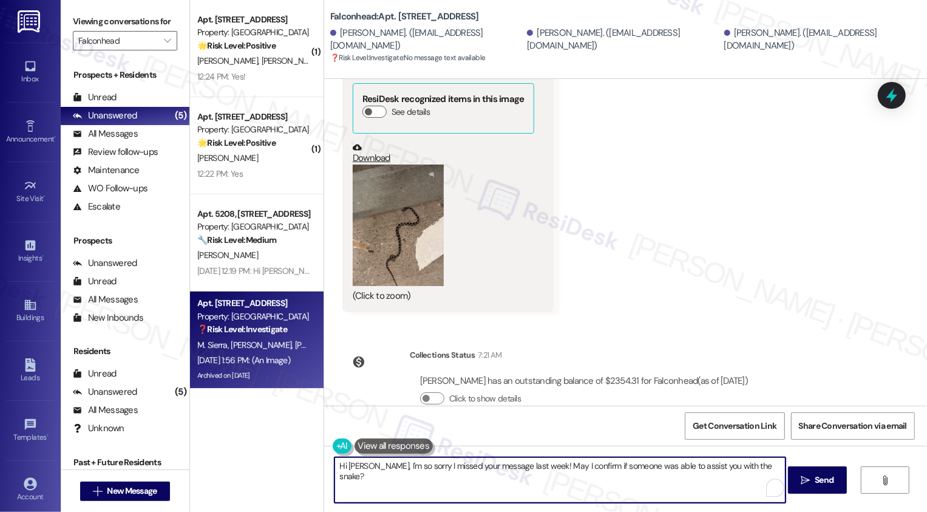
type textarea "Hi Mirian, I'm so sorry I missed your message last week! May I confirm if someo…"
click at [383, 193] on button "Zoom image" at bounding box center [398, 225] width 91 height 121
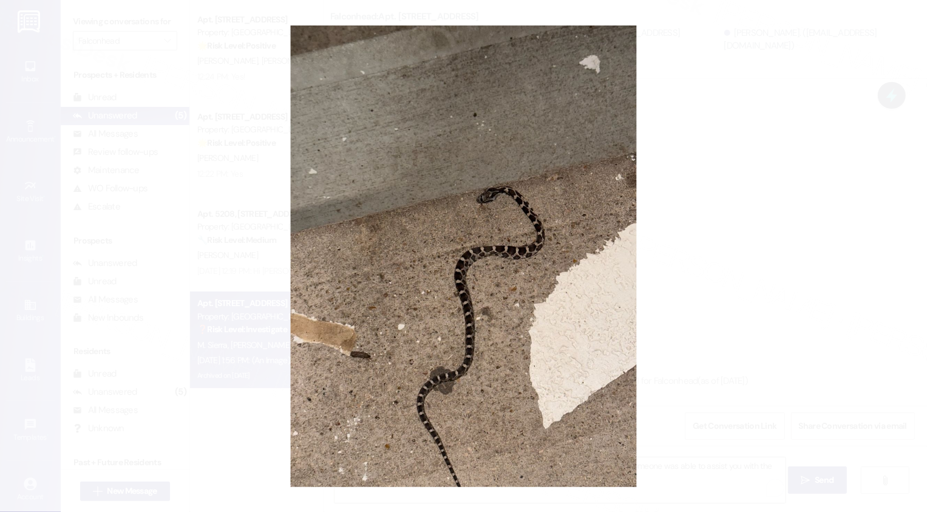
click at [705, 199] on button "Unzoom image" at bounding box center [463, 256] width 927 height 512
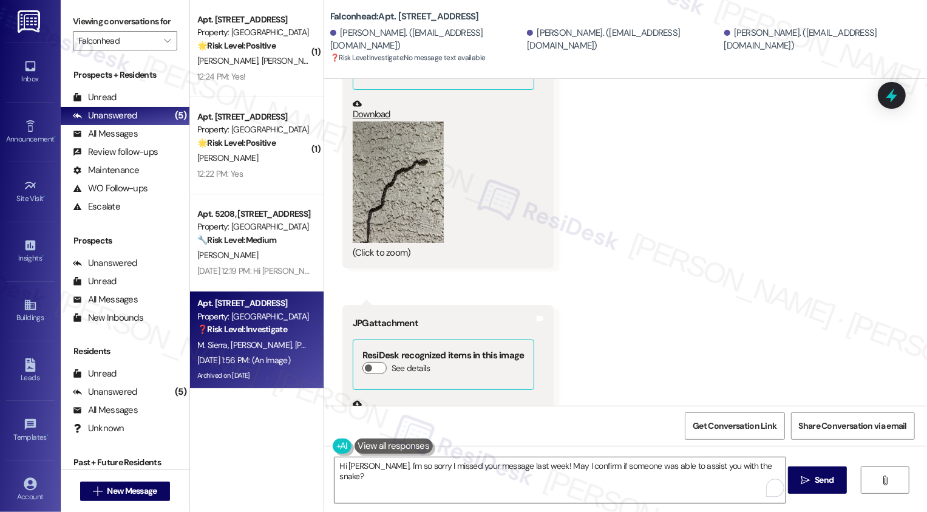
scroll to position [3533, 0]
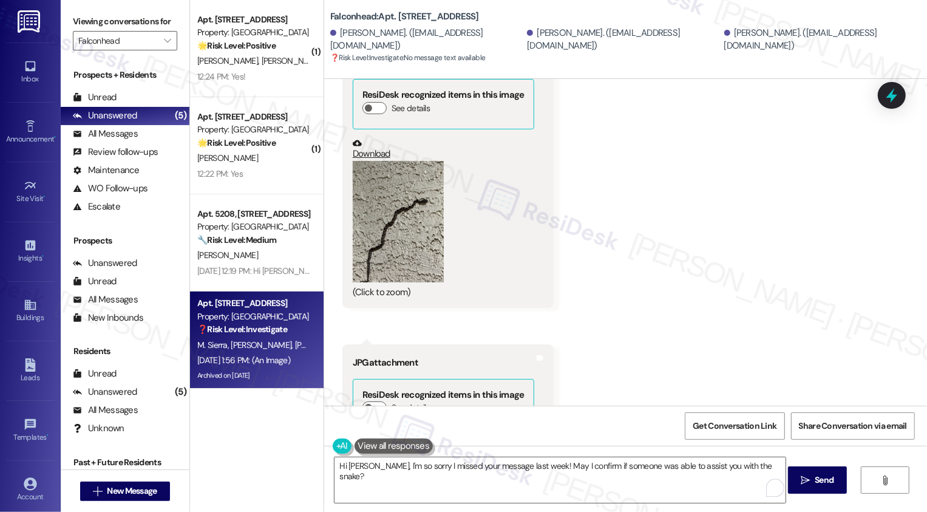
click at [426, 194] on button "Zoom image" at bounding box center [398, 221] width 91 height 121
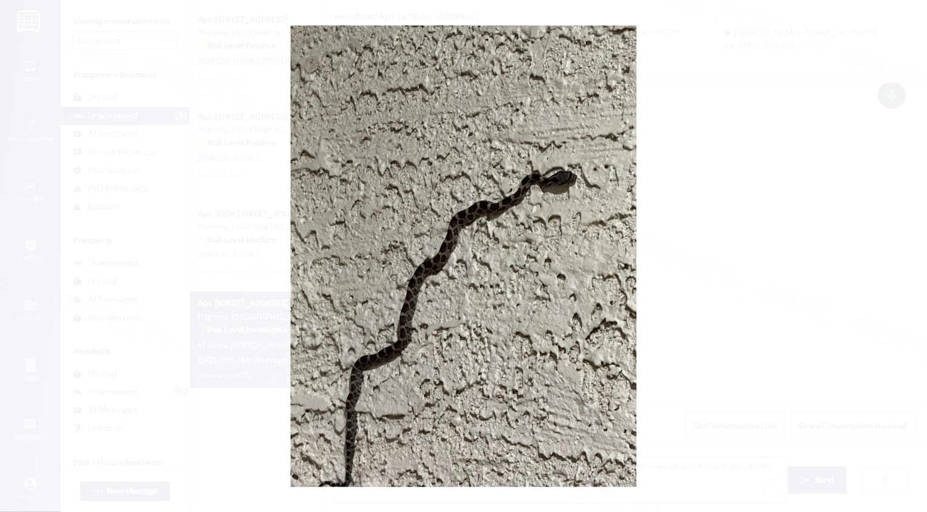
click at [671, 258] on button "Unzoom image" at bounding box center [463, 256] width 927 height 512
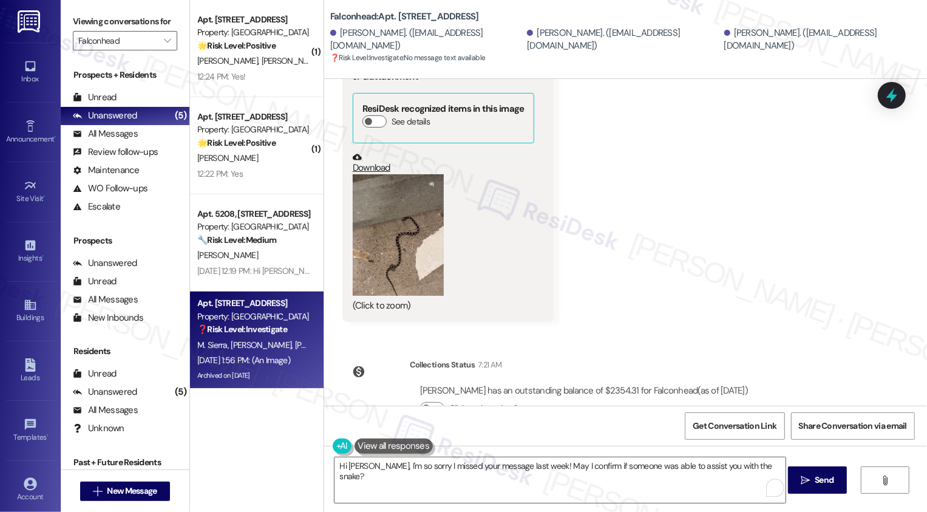
scroll to position [3829, 0]
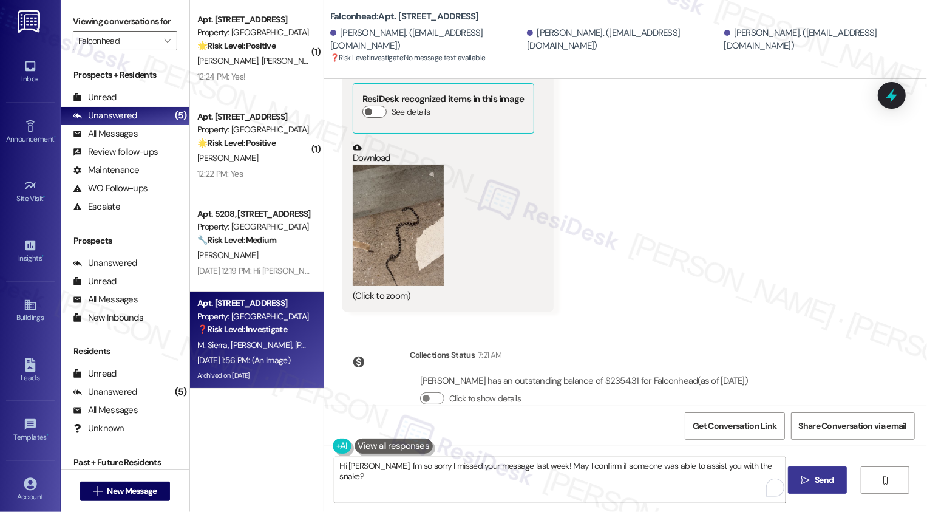
click at [802, 475] on span " Send" at bounding box center [818, 480] width 38 height 13
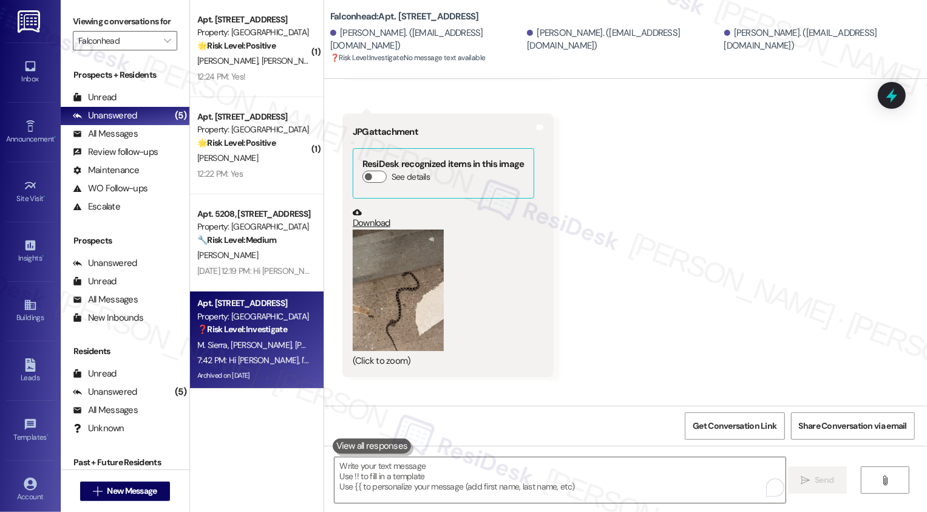
scroll to position [3716, 0]
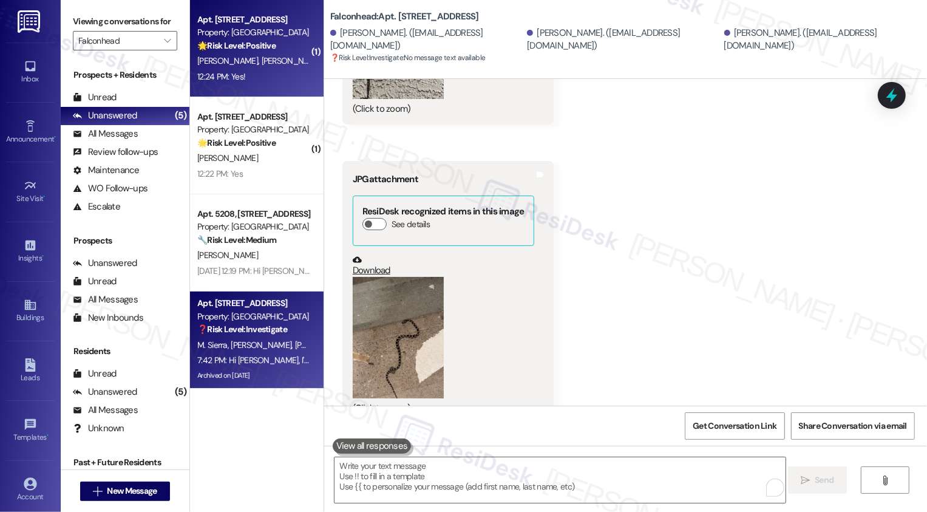
click at [269, 51] on div "🌟 Risk Level: Positive The message is a positive response to a check-in about r…" at bounding box center [253, 45] width 112 height 13
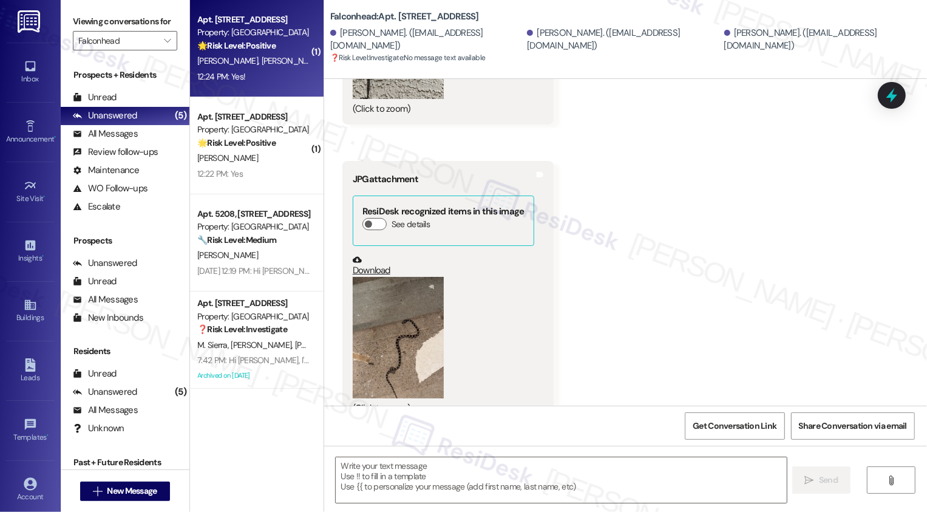
click at [269, 51] on div "🌟 Risk Level: Positive The message is a positive response to a check-in about r…" at bounding box center [253, 45] width 112 height 13
type textarea "Fetching suggested responses. Please feel free to read through the conversation…"
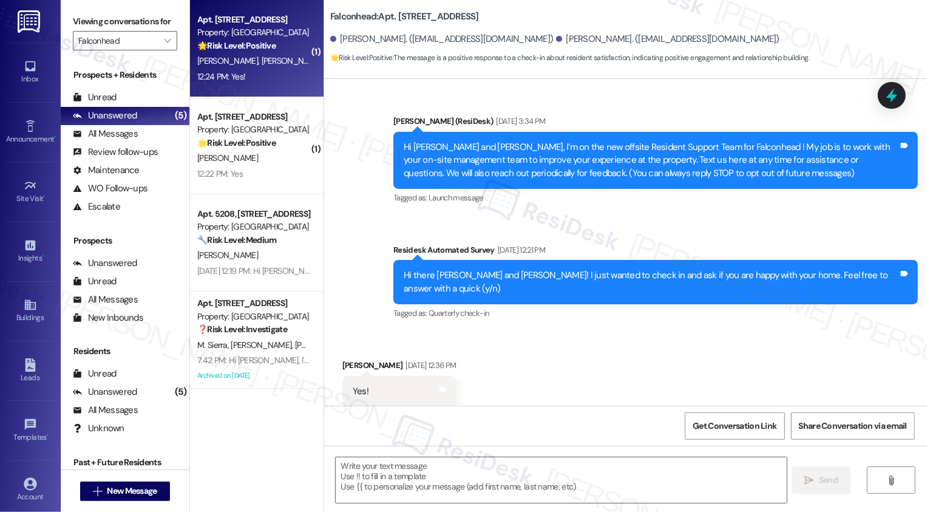
type textarea "Fetching suggested responses. Please feel free to read through the conversation…"
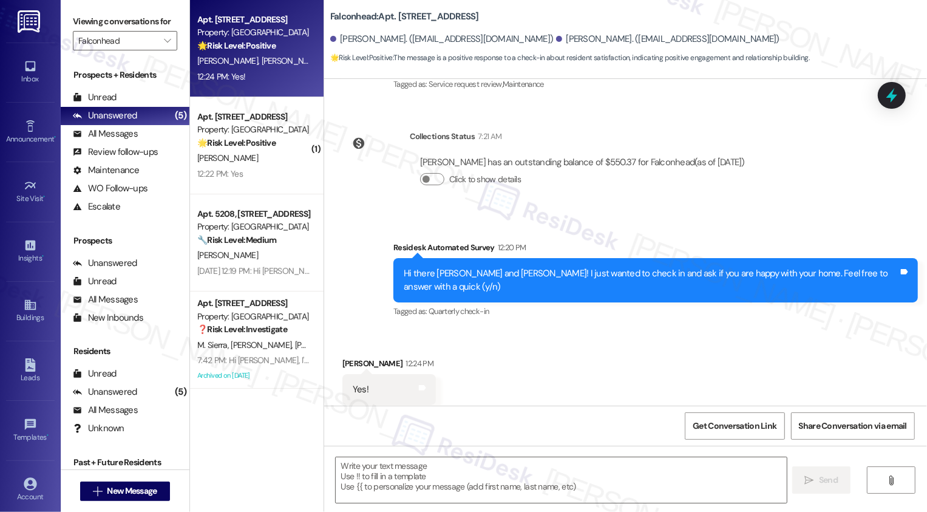
scroll to position [1299, 0]
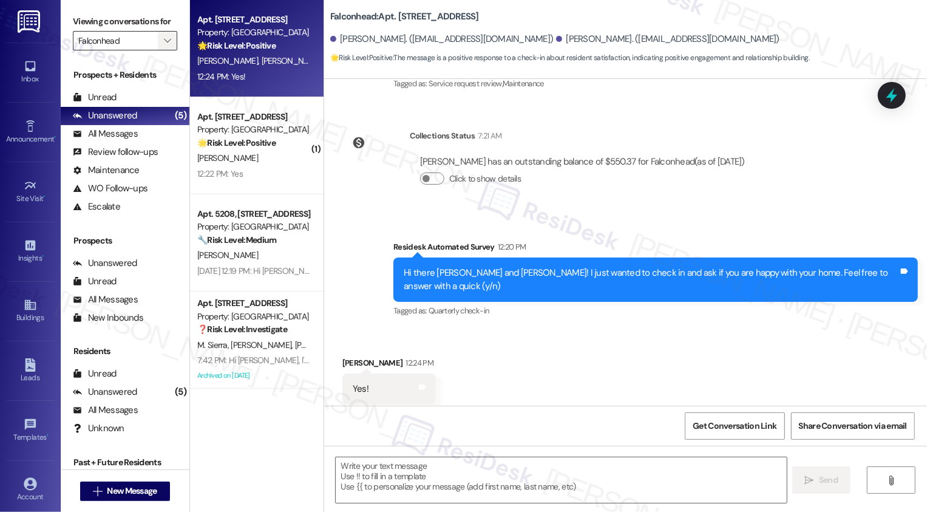
click at [165, 50] on span "" at bounding box center [168, 40] width 12 height 19
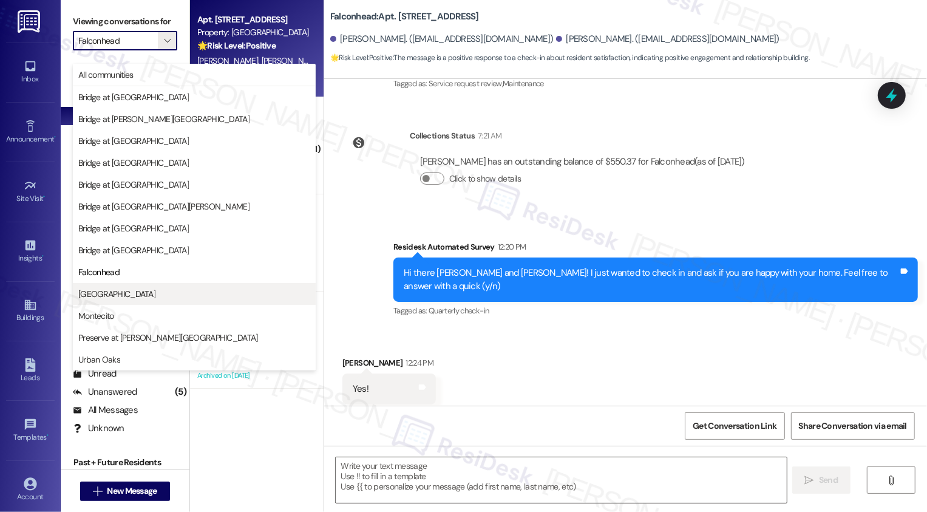
click at [128, 293] on span "[GEOGRAPHIC_DATA]" at bounding box center [116, 294] width 77 height 12
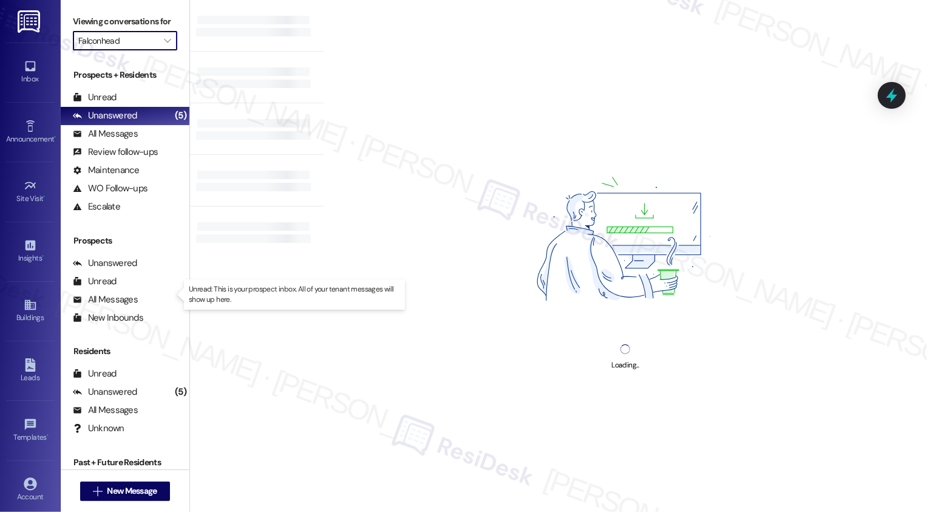
type input "[GEOGRAPHIC_DATA]"
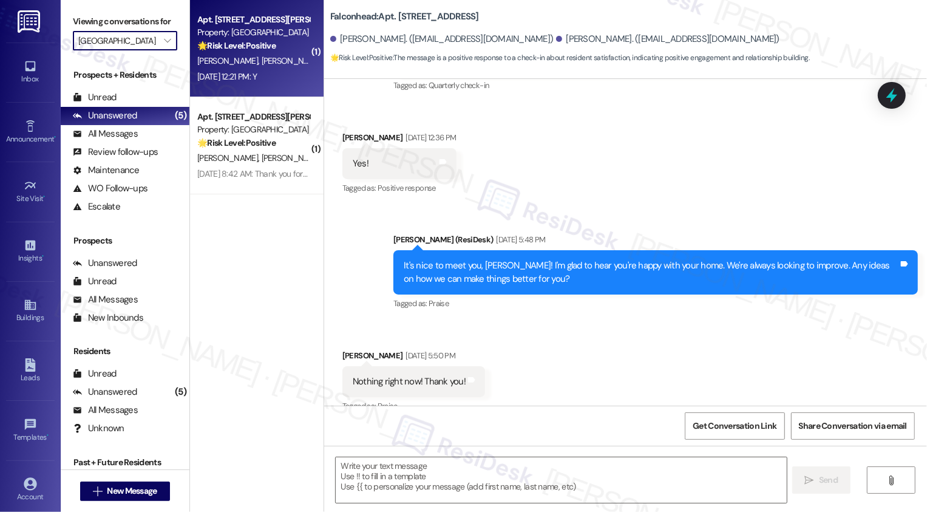
click at [248, 82] on div "Aug 29, 2025 at 12:21 PM: Y Aug 29, 2025 at 12:21 PM: Y" at bounding box center [227, 76] width 60 height 11
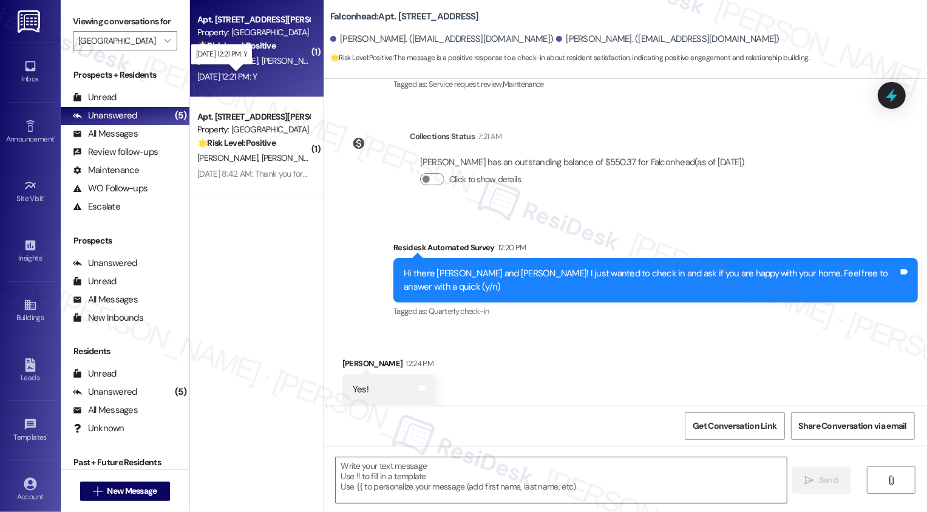
click at [248, 82] on div "Aug 29, 2025 at 12:21 PM: Y Aug 29, 2025 at 12:21 PM: Y" at bounding box center [227, 76] width 60 height 11
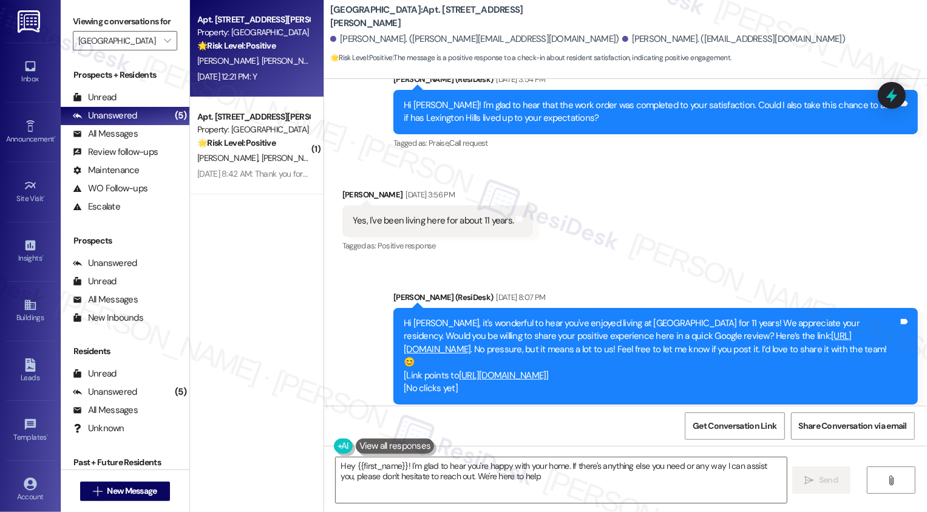
type textarea "Hey {{first_name}}! I'm glad to hear you're happy with your home. If there's an…"
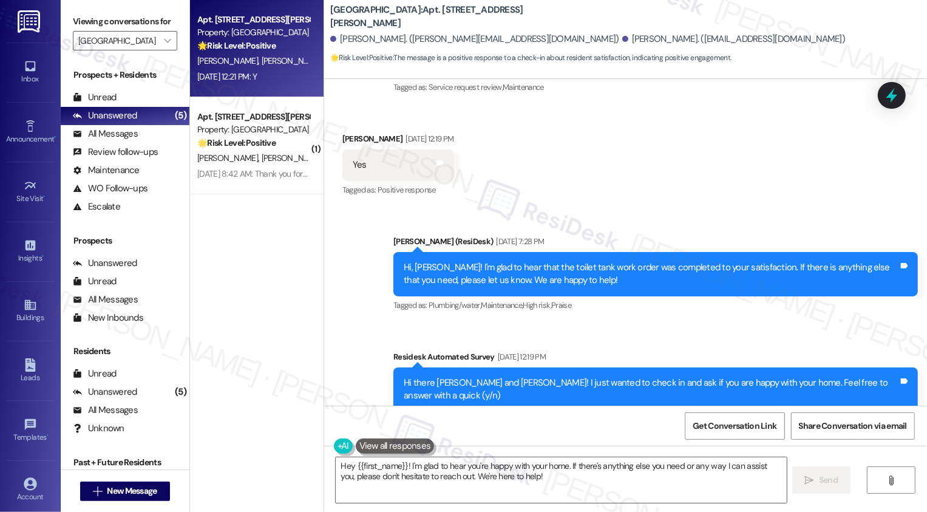
scroll to position [1094, 0]
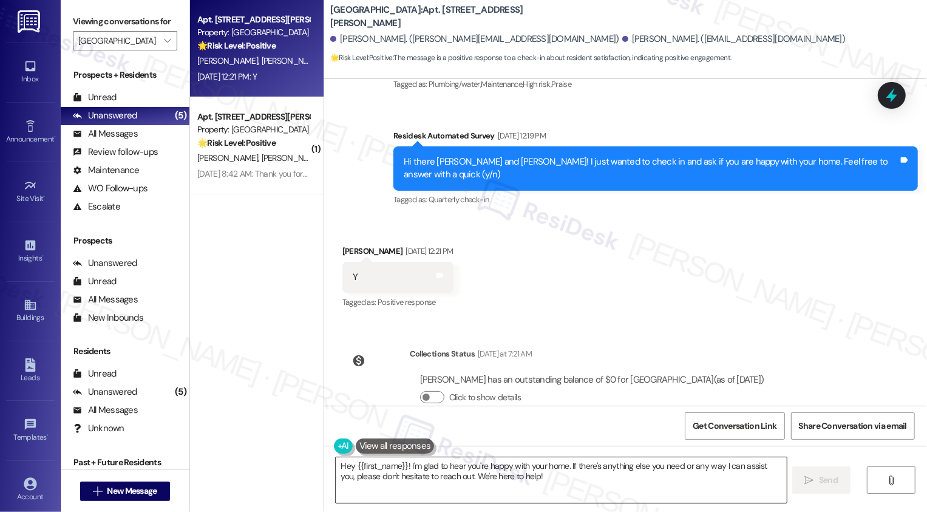
click at [413, 475] on textarea "Hey {{first_name}}! I'm glad to hear you're happy with your home. If there's an…" at bounding box center [561, 480] width 451 height 46
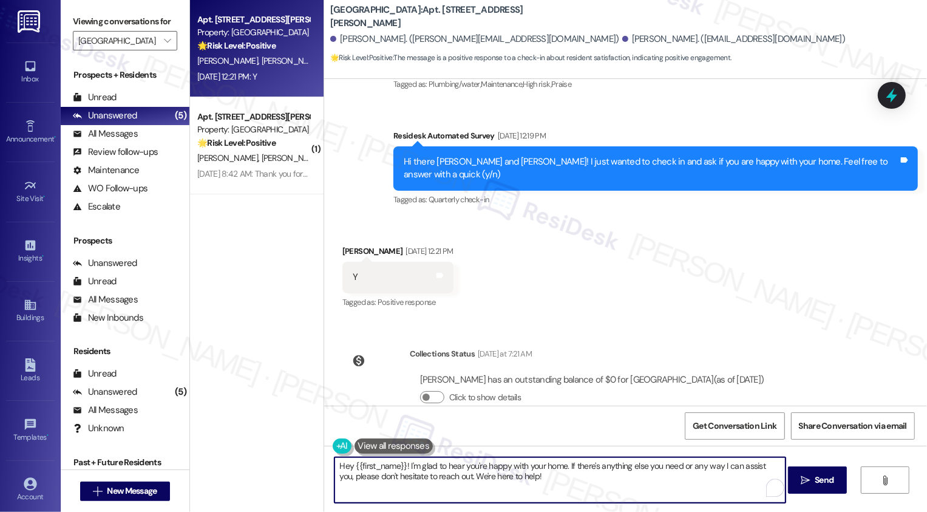
drag, startPoint x: 565, startPoint y: 465, endPoint x: 585, endPoint y: 482, distance: 26.2
click at [584, 482] on textarea "Hey {{first_name}}! I'm glad to hear you're happy with your home. If there's an…" at bounding box center [560, 480] width 451 height 46
click at [585, 482] on textarea "Hey {{first_name}}! I'm glad to hear you're happy with your home. If there's an…" at bounding box center [560, 480] width 451 height 46
click at [804, 484] on icon "" at bounding box center [805, 481] width 9 height 10
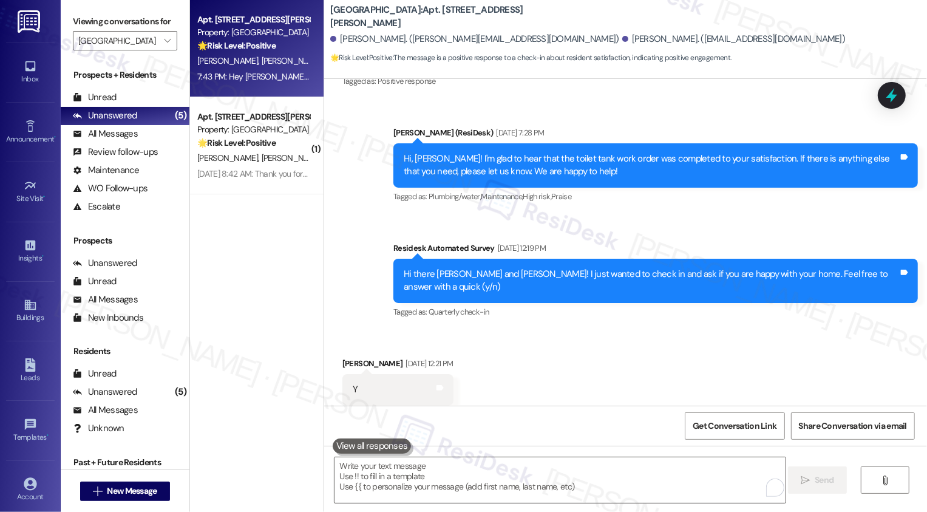
scroll to position [1192, 0]
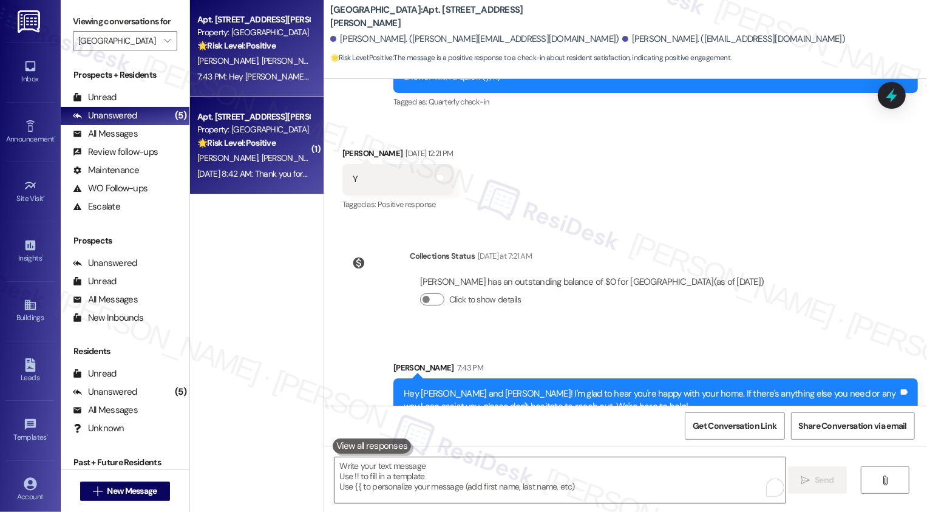
click at [264, 154] on div "J. Avila J. Nuno" at bounding box center [253, 158] width 115 height 15
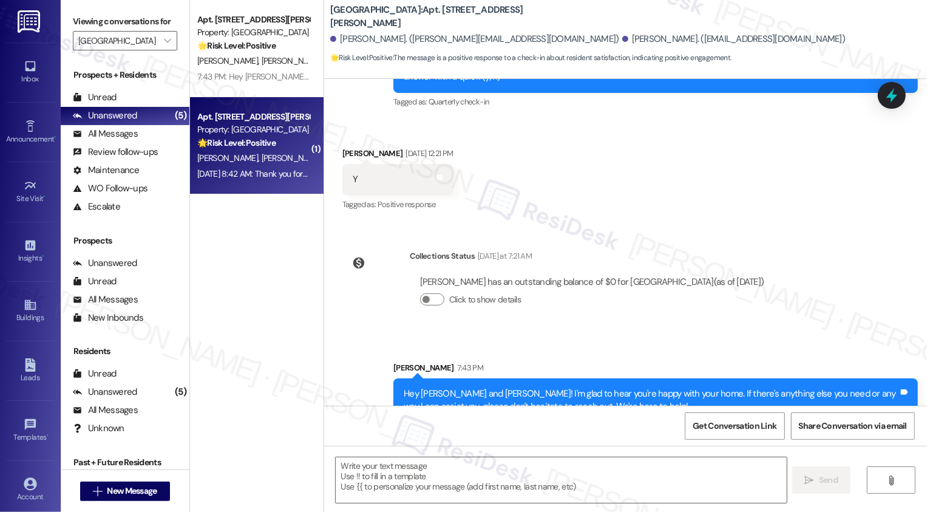
type textarea "Fetching suggested responses. Please feel free to read through the conversation…"
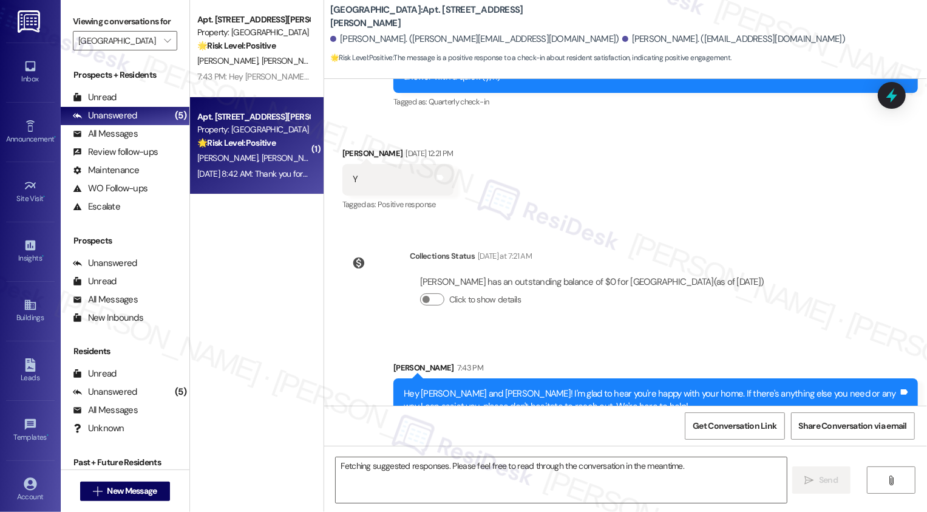
click at [264, 154] on div "J. Avila J. Nuno" at bounding box center [253, 158] width 115 height 15
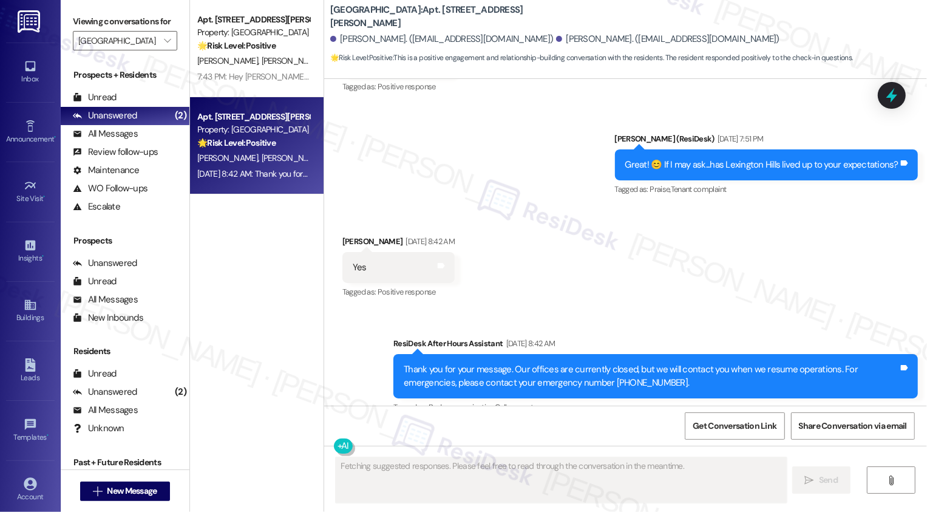
scroll to position [387, 0]
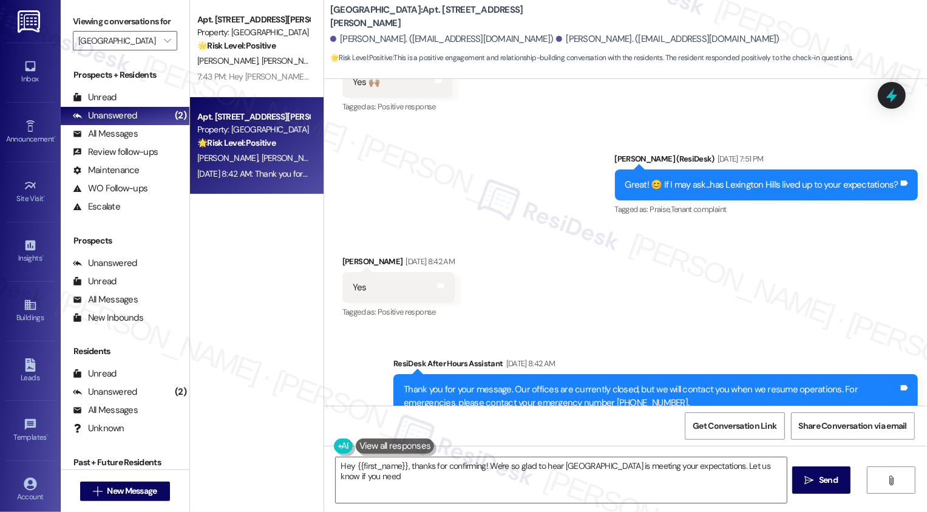
scroll to position [520, 0]
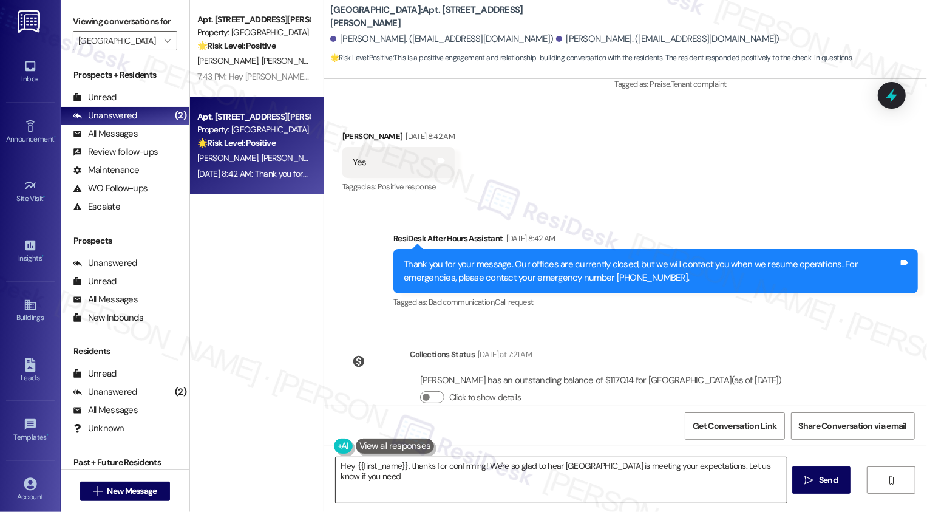
click at [409, 481] on textarea "Hey {{first_name}}, thanks for confirming! We're so glad to hear [GEOGRAPHIC_DA…" at bounding box center [561, 480] width 451 height 46
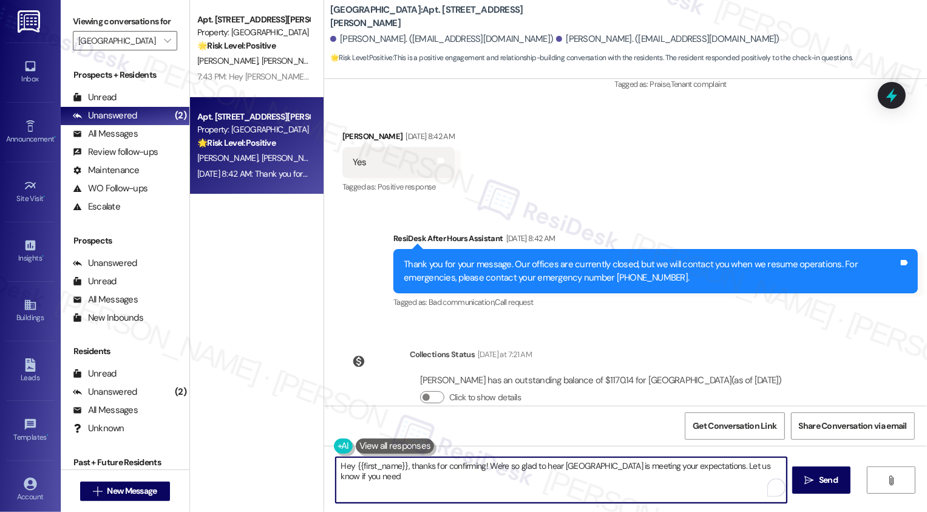
click at [568, 483] on textarea "Hey {{first_name}}, thanks for confirming! We're so glad to hear [GEOGRAPHIC_DA…" at bounding box center [561, 480] width 451 height 46
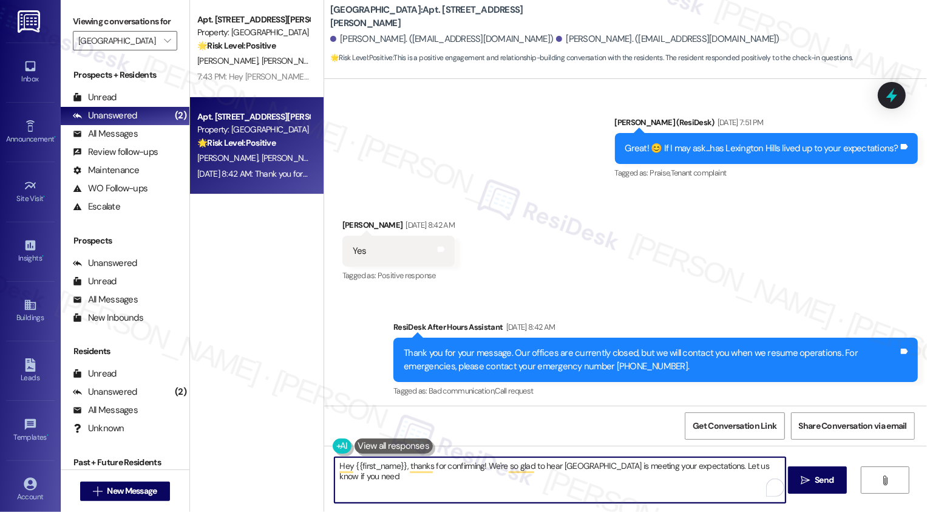
click at [343, 219] on div "[PERSON_NAME] [DATE] 8:42 AM" at bounding box center [399, 227] width 112 height 17
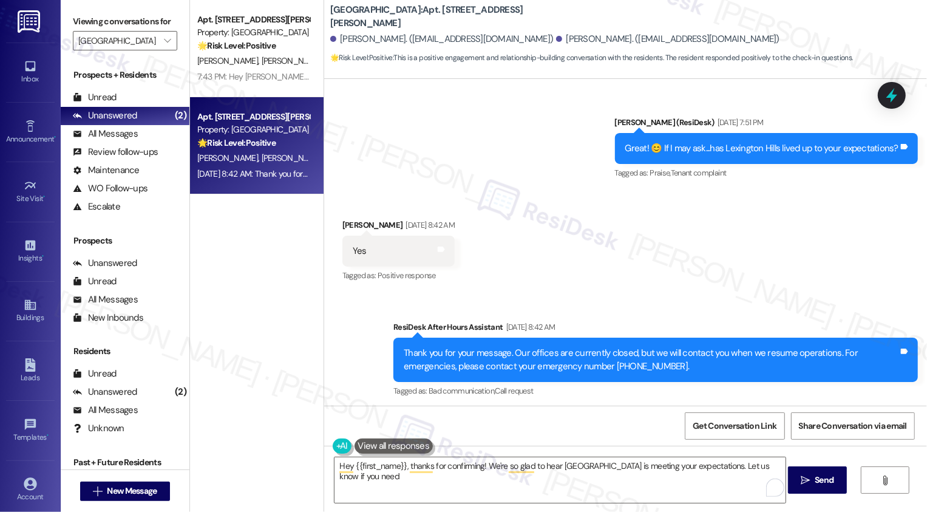
click at [343, 219] on div "[PERSON_NAME] [DATE] 8:42 AM" at bounding box center [399, 227] width 112 height 17
copy div "[PERSON_NAME]"
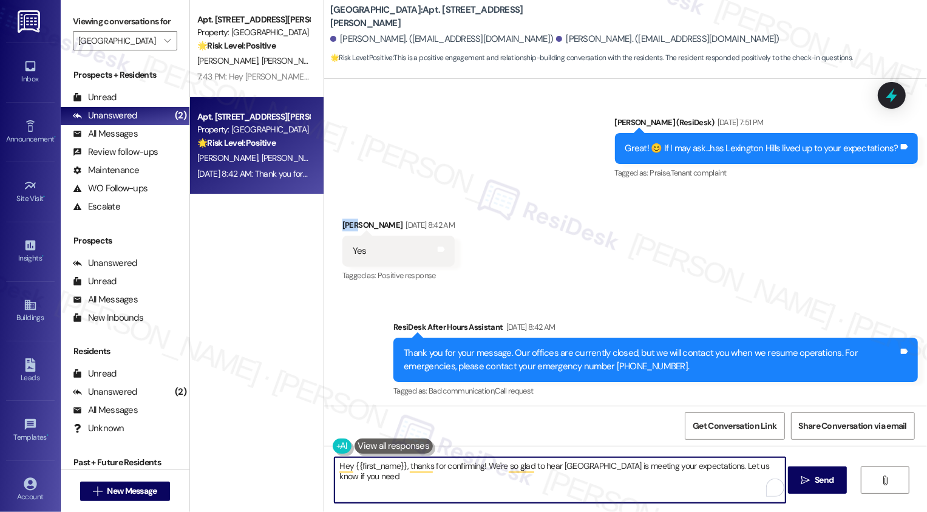
click at [376, 466] on textarea "Hey {{first_name}}, thanks for confirming! We're so glad to hear [GEOGRAPHIC_DA…" at bounding box center [560, 480] width 451 height 46
paste textarea "[PERSON_NAME]"
type textarea "Hey [PERSON_NAME], thanks for confirming! We're so glad to hear [GEOGRAPHIC_DAT…"
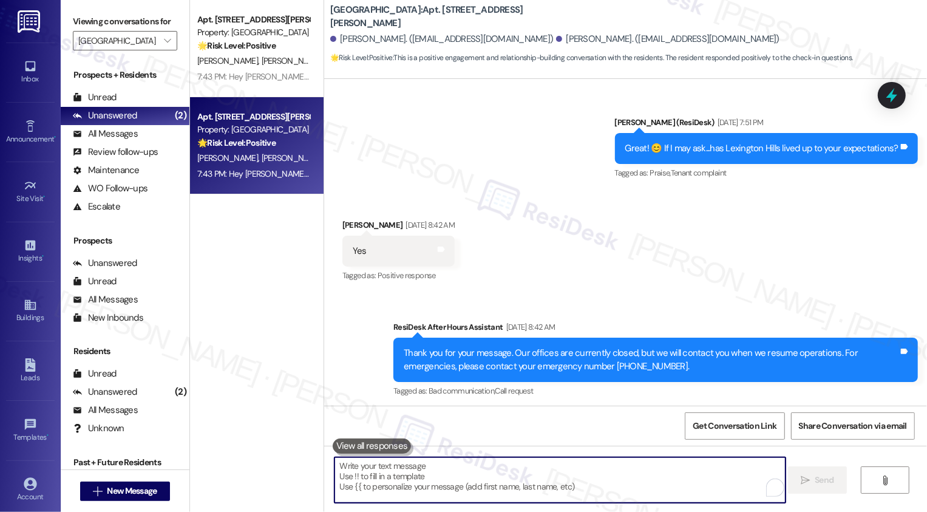
click at [380, 482] on textarea "To enrich screen reader interactions, please activate Accessibility in Grammarl…" at bounding box center [560, 480] width 451 height 46
paste textarea "If you have a minute, could I ask a quick favor? Would you mind leaving us a Go…"
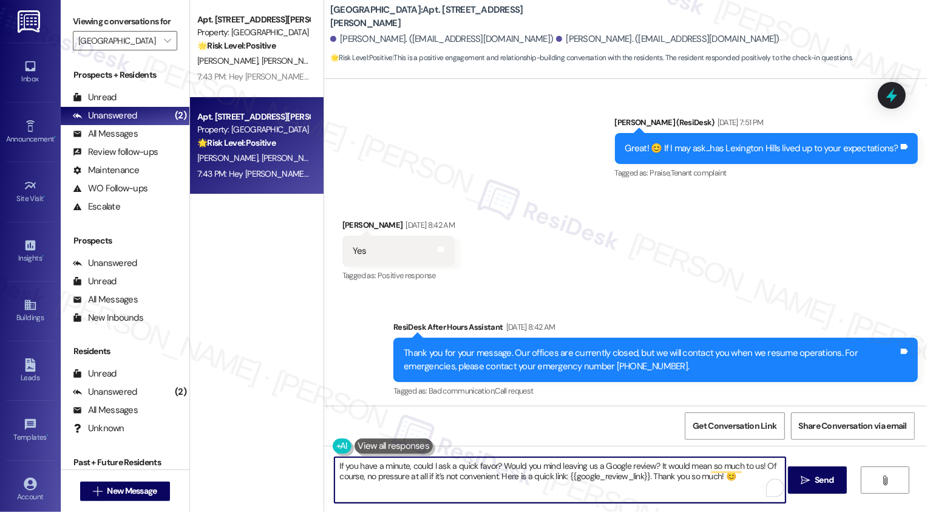
click at [432, 471] on textarea "If you have a minute, could I ask a quick favor? Would you mind leaving us a Go…" at bounding box center [560, 480] width 451 height 46
click at [350, 464] on textarea "If you have a minute, could I ask a quick favor? Would you mind leaving us a Go…" at bounding box center [560, 480] width 451 height 46
click at [419, 474] on textarea "If you also have a minute, could I ask a quick favor? Would you mind leaving us…" at bounding box center [560, 480] width 451 height 46
click at [480, 476] on textarea "If you also have a minute, could I ask a quick favor? Would you mind leaving us…" at bounding box center [560, 480] width 451 height 46
click at [541, 476] on textarea "If you also have a minute, could I ask a quick favor? Would you mind leaving us…" at bounding box center [560, 480] width 451 height 46
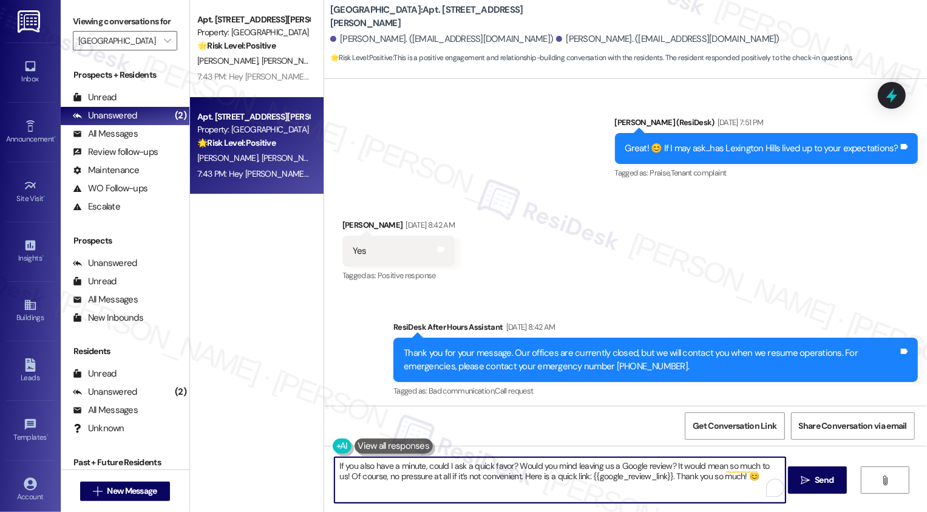
click at [598, 474] on textarea "If you also have a minute, could I ask a quick favor? Would you mind leaving us…" at bounding box center [560, 480] width 451 height 46
click at [706, 460] on textarea "If you also have a minute, could I ask a quick favor? Would you mind leaving us…" at bounding box center [560, 480] width 451 height 46
click at [684, 483] on textarea "If you also have a minute, could I ask a quick favor? Would you mind leaving us…" at bounding box center [560, 480] width 451 height 46
type textarea "If you also have a minute, could I ask a quick favor? Would you mind leaving us…"
click at [816, 486] on button " Send" at bounding box center [817, 479] width 59 height 27
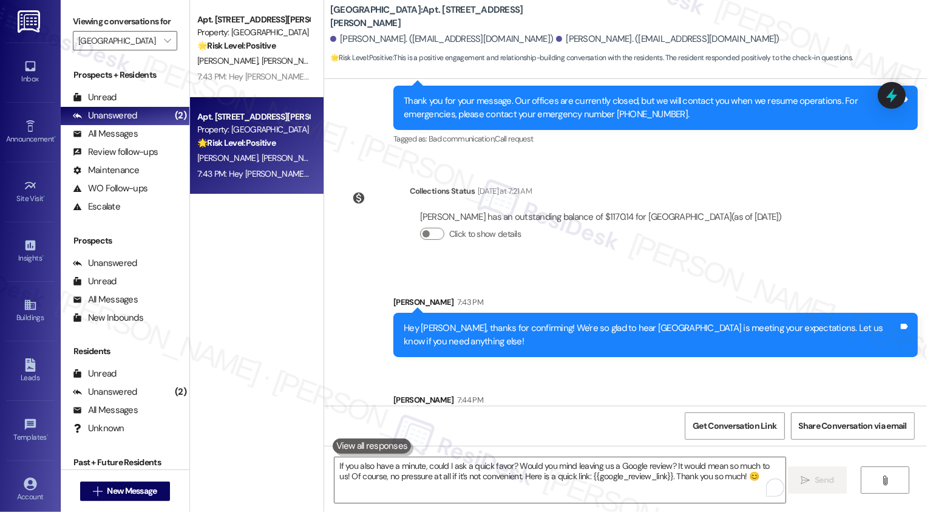
scroll to position [729, 0]
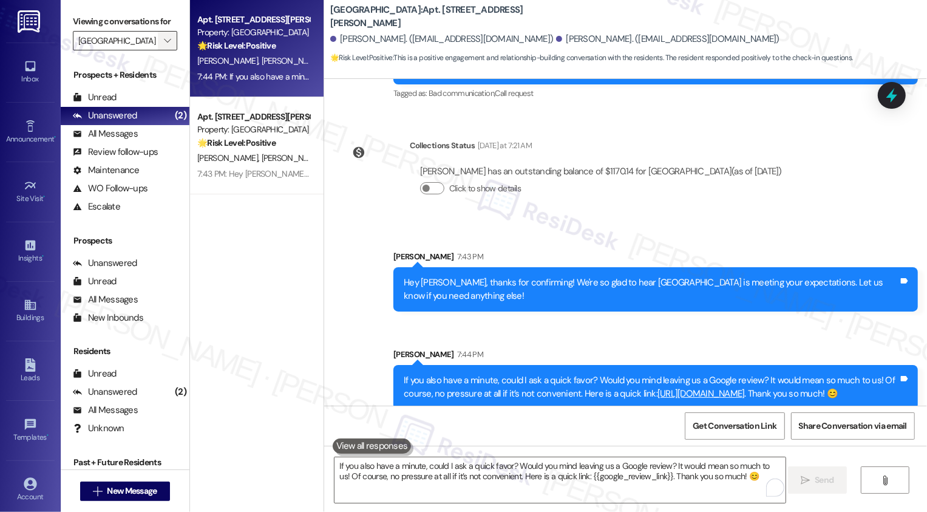
click at [168, 50] on button "" at bounding box center [167, 40] width 19 height 19
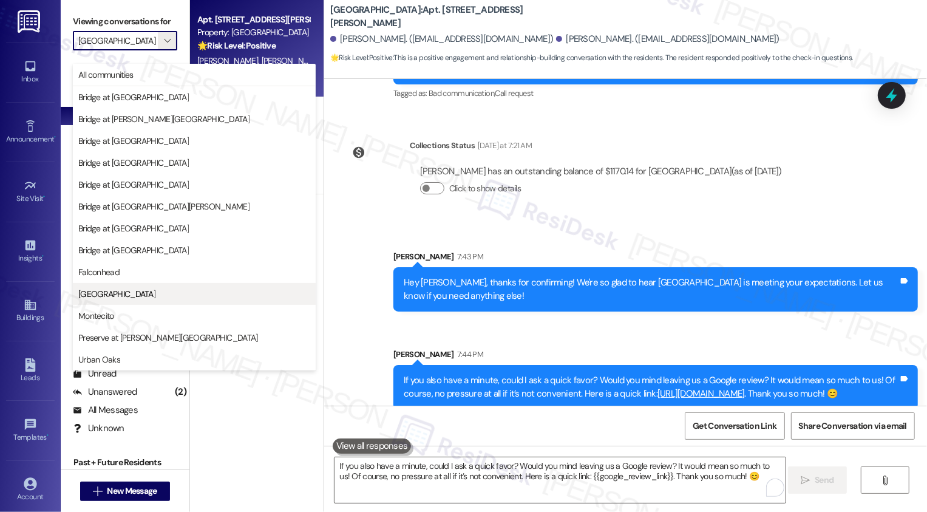
click at [129, 291] on span "[GEOGRAPHIC_DATA]" at bounding box center [194, 294] width 232 height 12
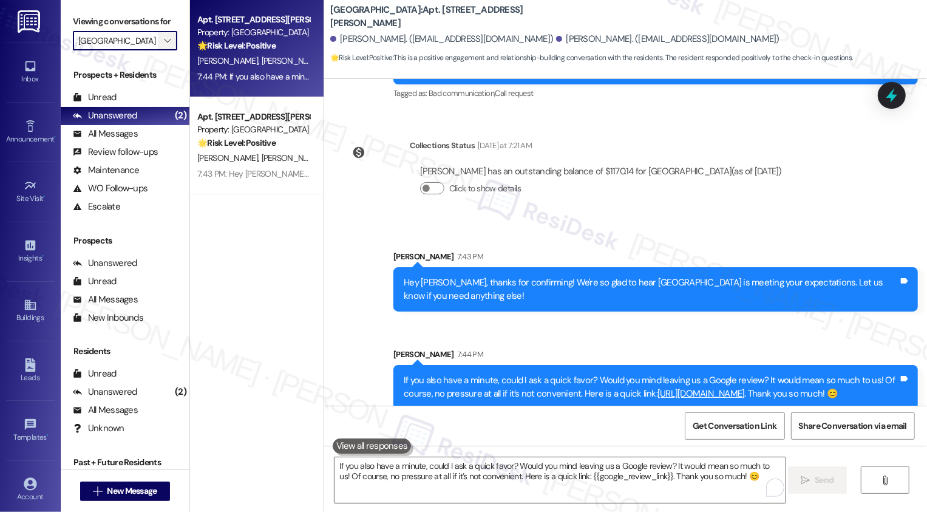
click at [164, 46] on icon "" at bounding box center [167, 41] width 7 height 10
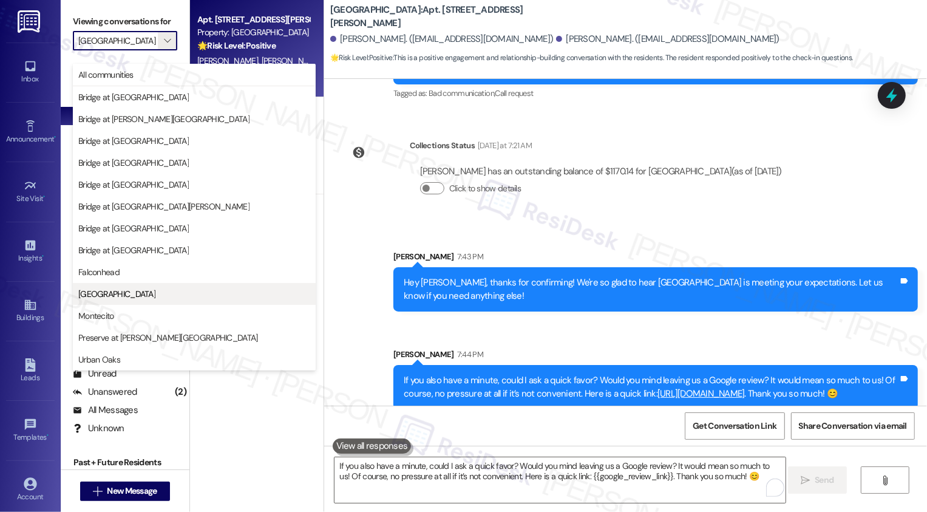
click at [130, 298] on span "[GEOGRAPHIC_DATA]" at bounding box center [194, 294] width 232 height 12
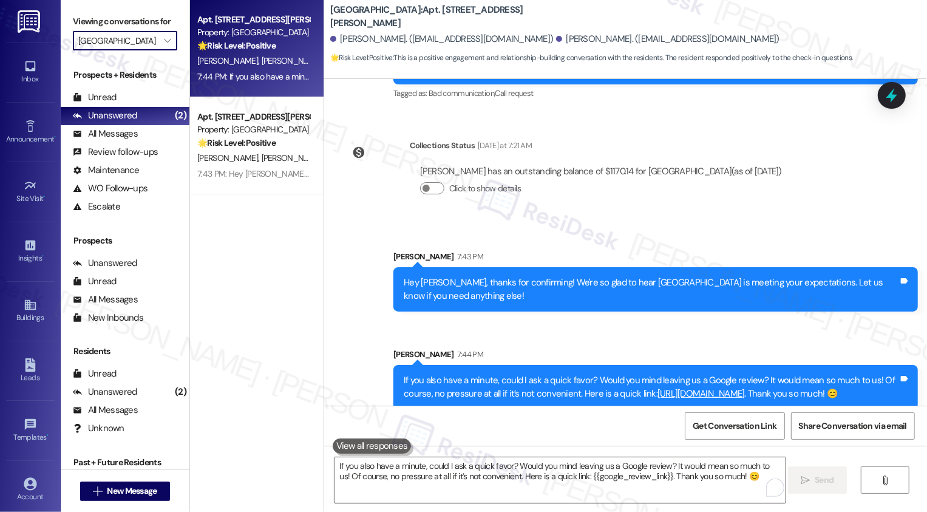
click at [232, 233] on div "Apt. [STREET_ADDRESS][PERSON_NAME] Property: [GEOGRAPHIC_DATA] 🌟 Risk Level: Po…" at bounding box center [257, 213] width 134 height 426
click at [162, 50] on span "" at bounding box center [168, 40] width 12 height 19
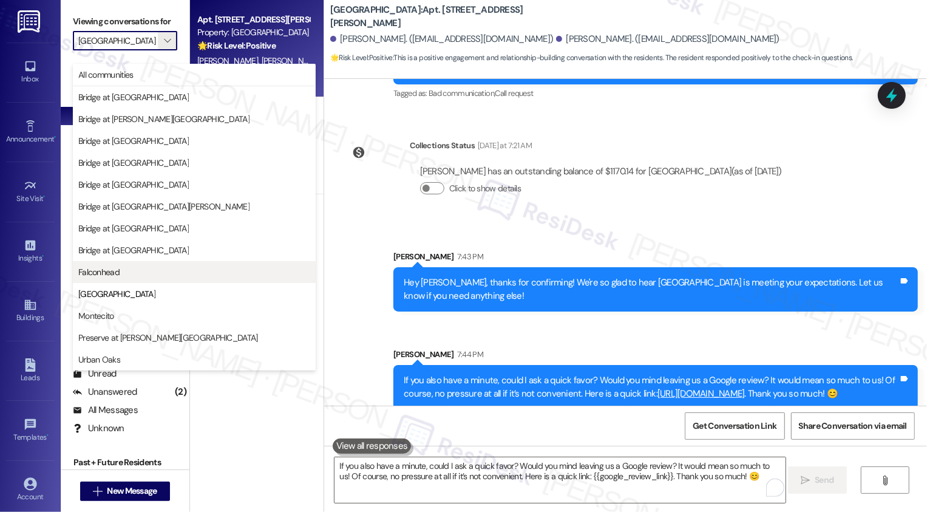
click at [110, 266] on span "Falconhead" at bounding box center [98, 272] width 41 height 12
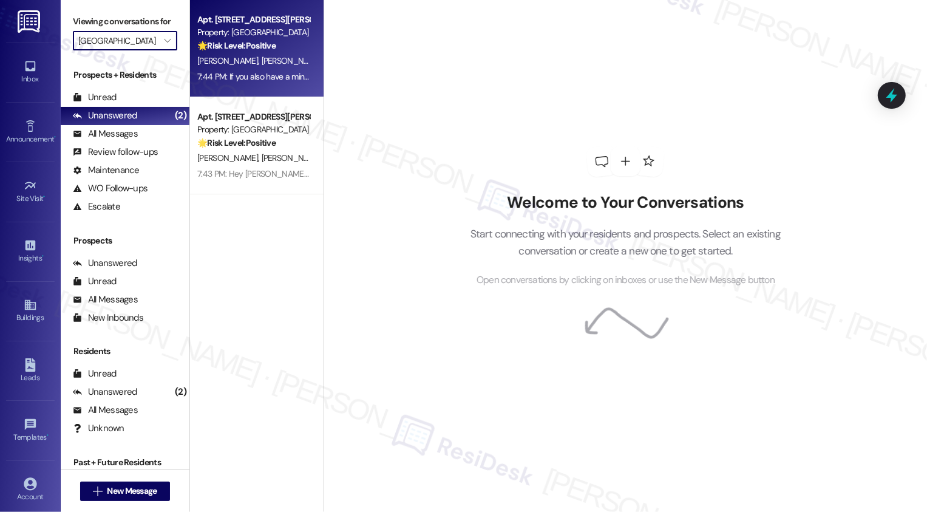
type input "Falconhead"
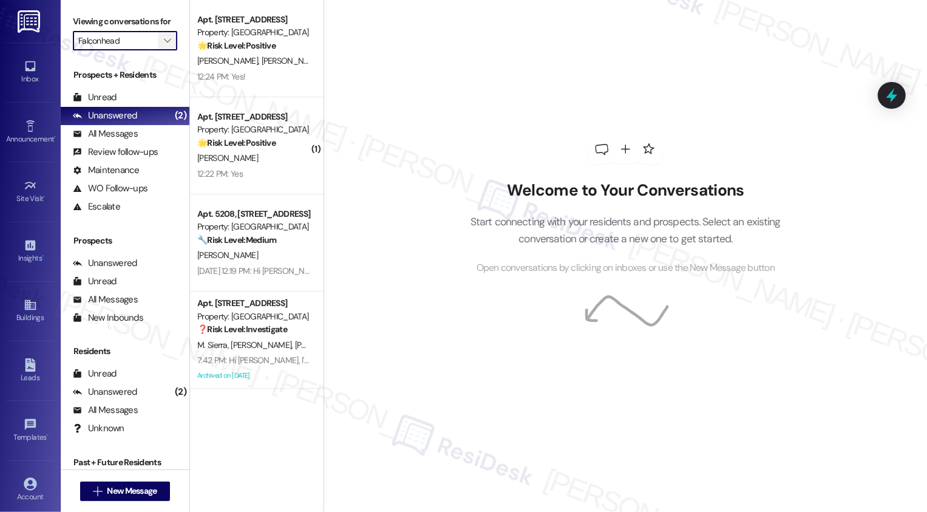
click at [164, 46] on icon "" at bounding box center [167, 41] width 7 height 10
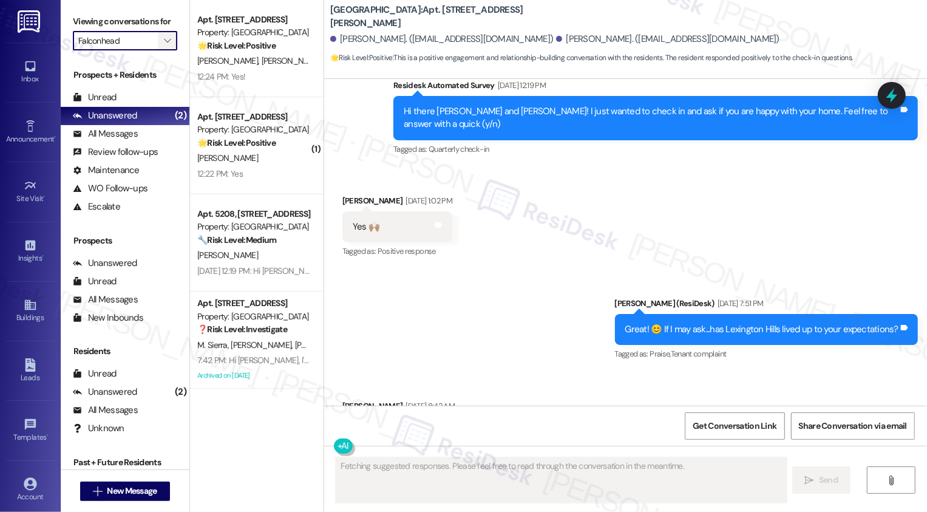
scroll to position [292, 0]
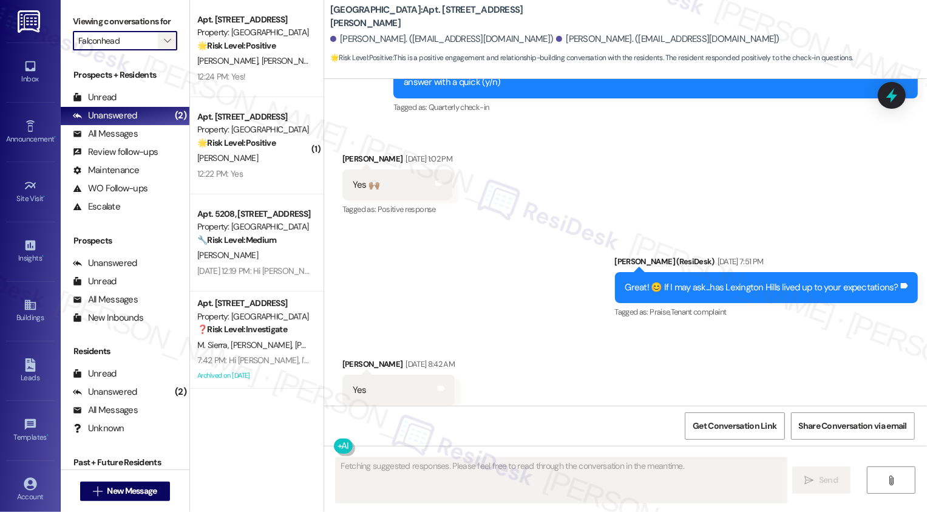
click at [164, 46] on icon "" at bounding box center [167, 41] width 7 height 10
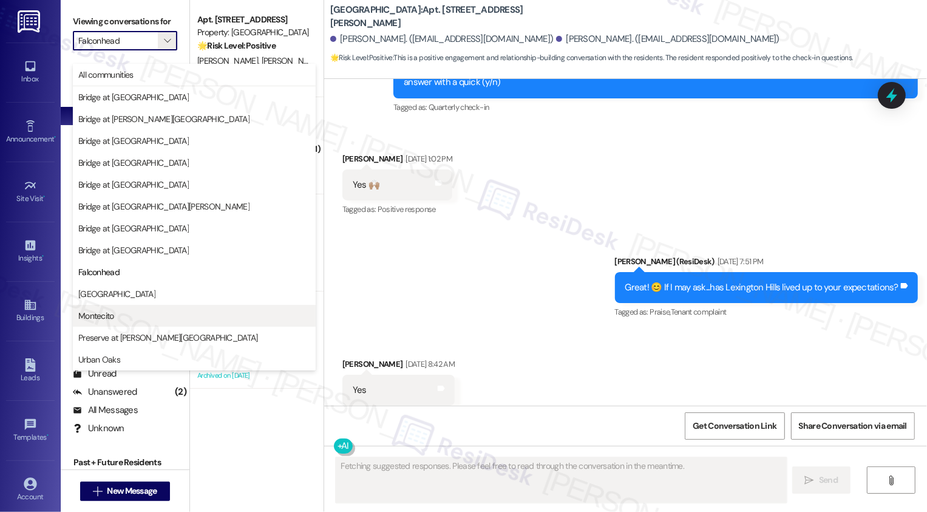
click at [117, 313] on span "Montecito" at bounding box center [194, 316] width 232 height 12
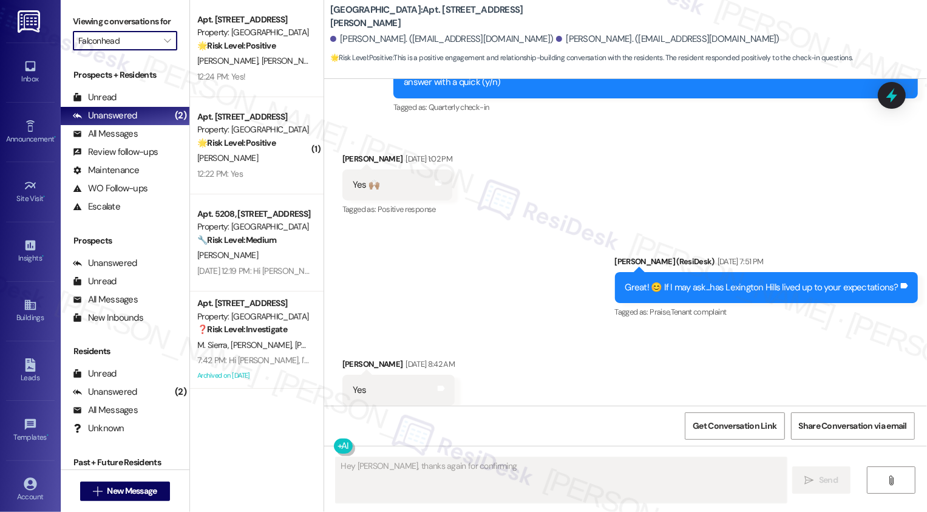
type textarea "Hey [PERSON_NAME], thanks again for confirming that"
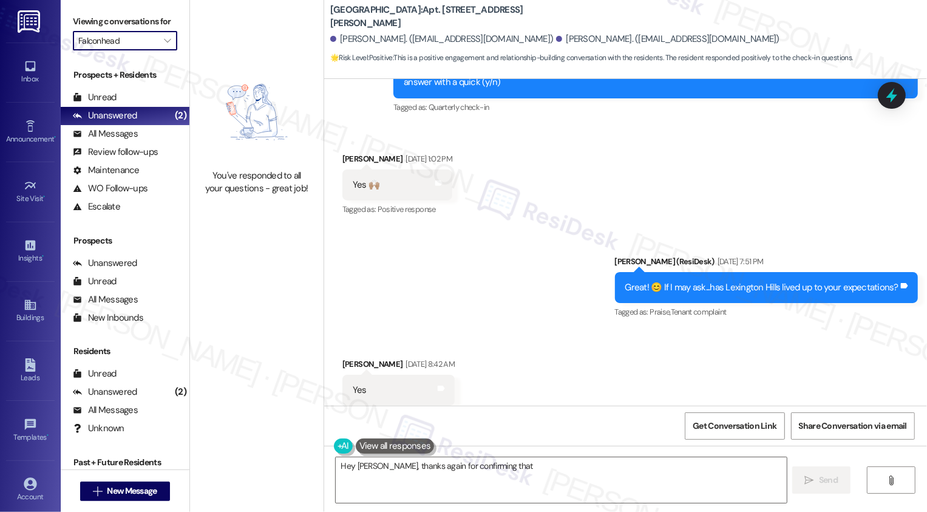
type input "Montecito"
click at [164, 46] on icon "" at bounding box center [167, 41] width 7 height 10
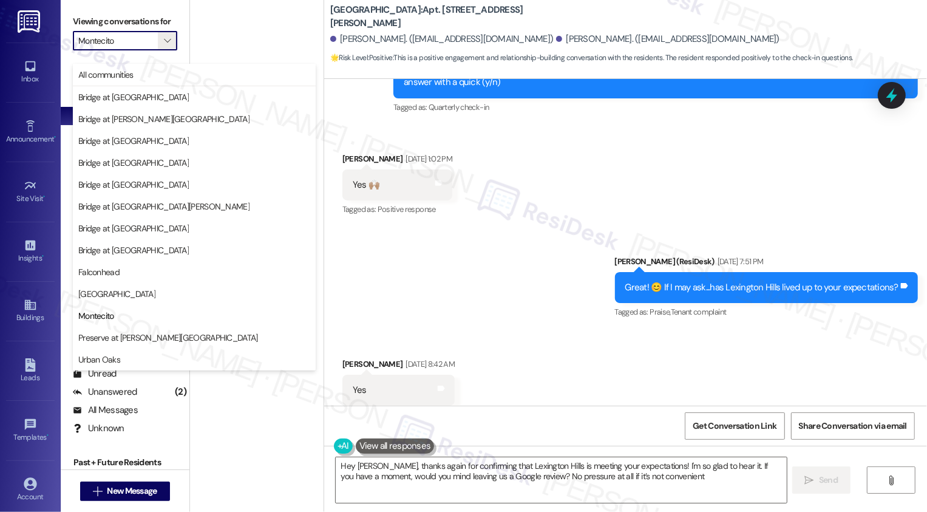
type textarea "Hey [PERSON_NAME], thanks again for confirming that Lexington Hills is meeting …"
click at [101, 358] on span "Urban Oaks" at bounding box center [99, 359] width 42 height 12
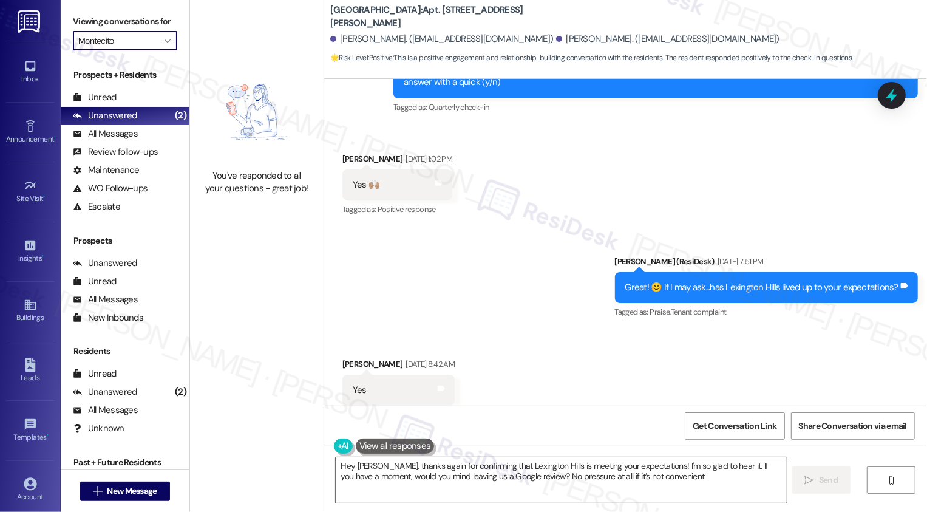
type input "Urban Oaks"
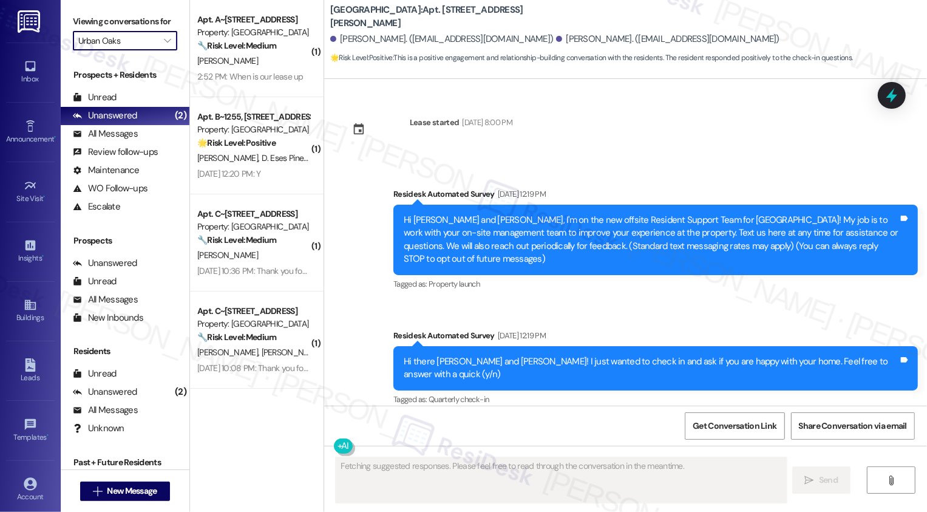
scroll to position [292, 0]
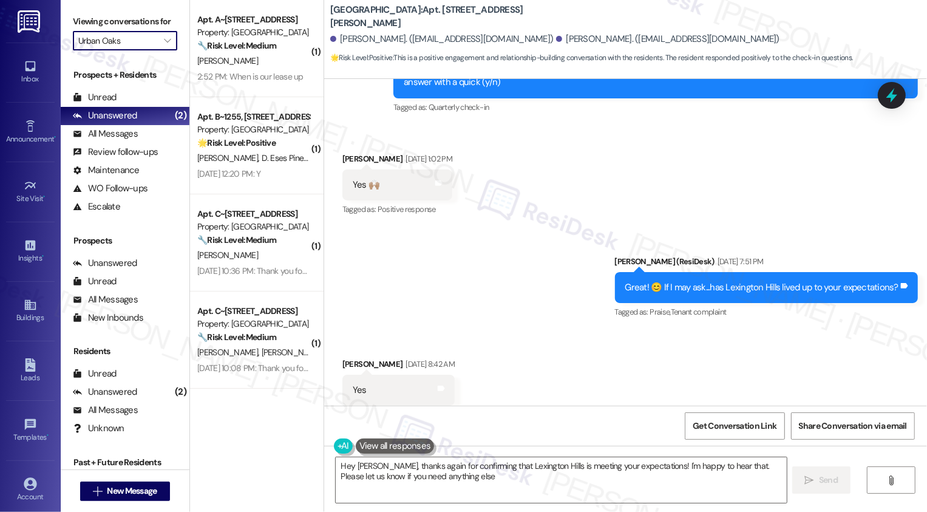
type textarea "Hey [PERSON_NAME], thanks again for confirming that Lexington Hills is meeting …"
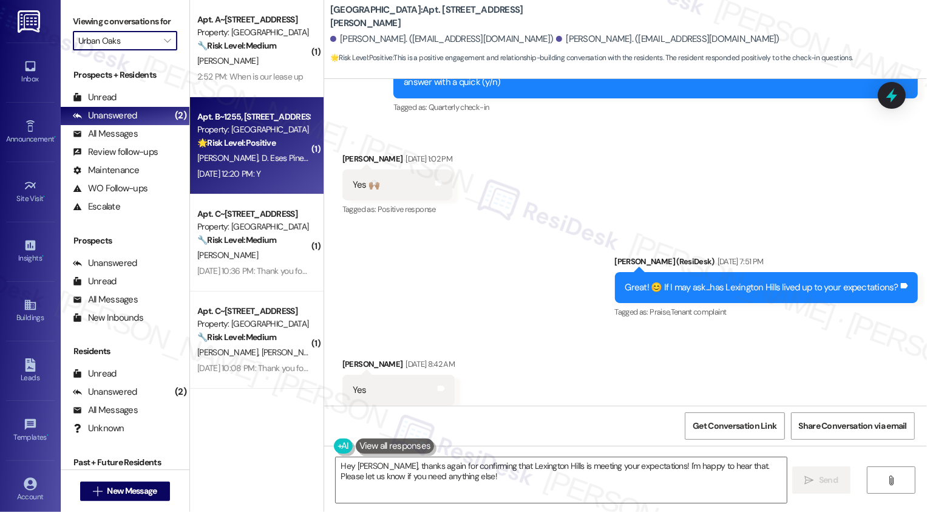
click at [242, 148] on strong "🌟 Risk Level: Positive" at bounding box center [236, 142] width 78 height 11
type textarea "Fetching suggested responses. Please feel free to read through the conversation…"
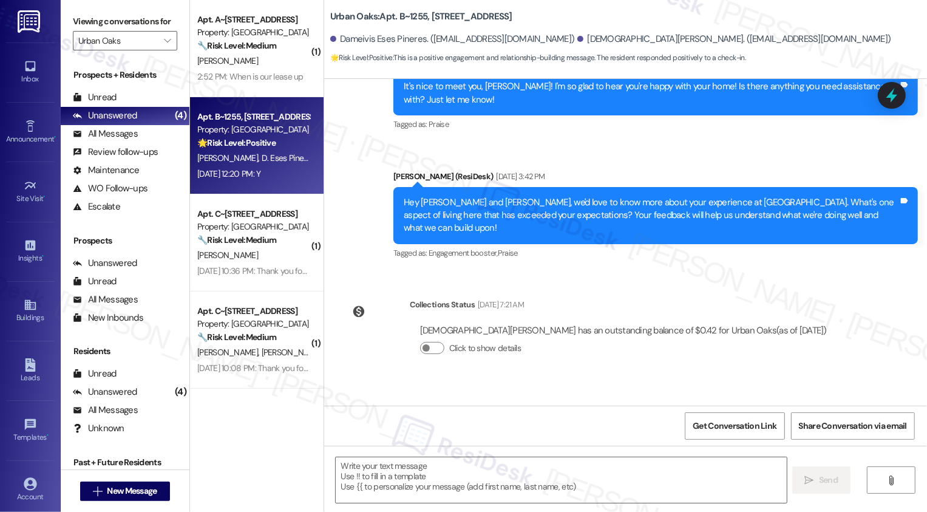
scroll to position [636, 0]
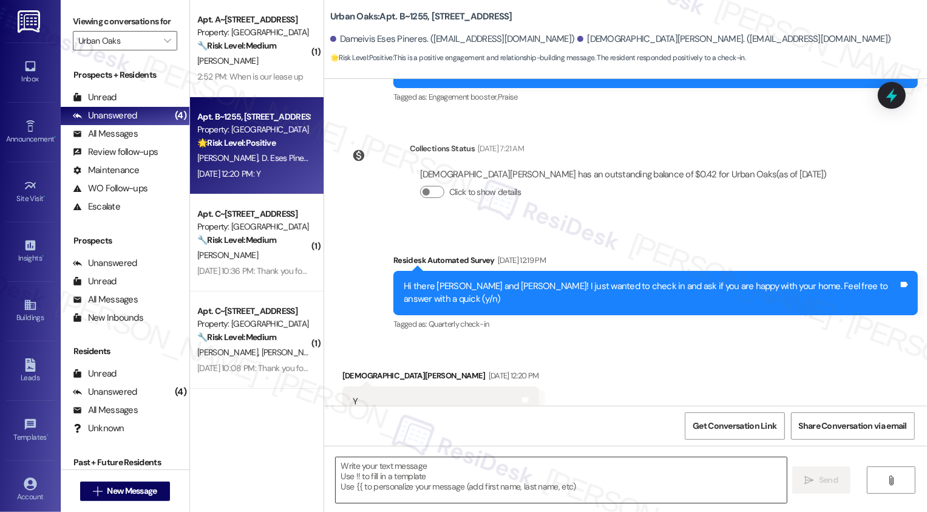
click at [391, 465] on textarea at bounding box center [561, 480] width 451 height 46
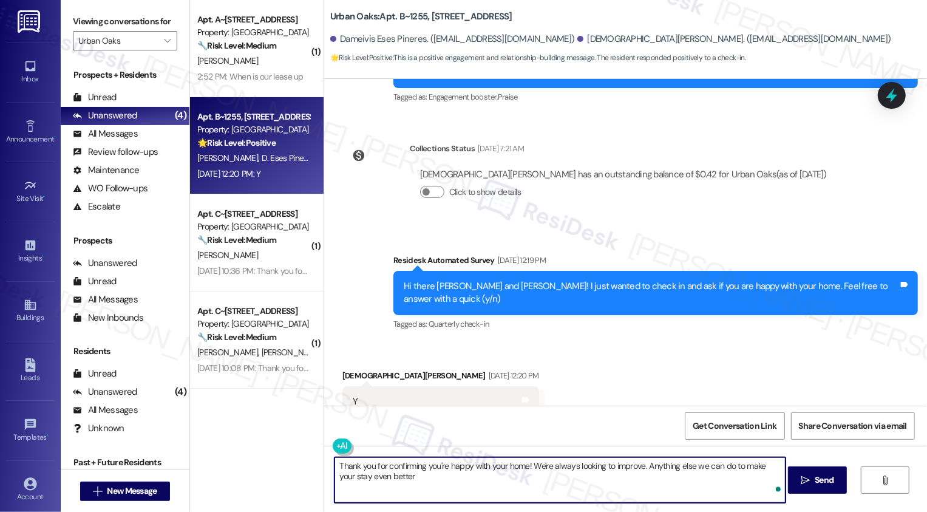
type textarea "Thank you for confirming you're happy with your home! We're always looking to i…"
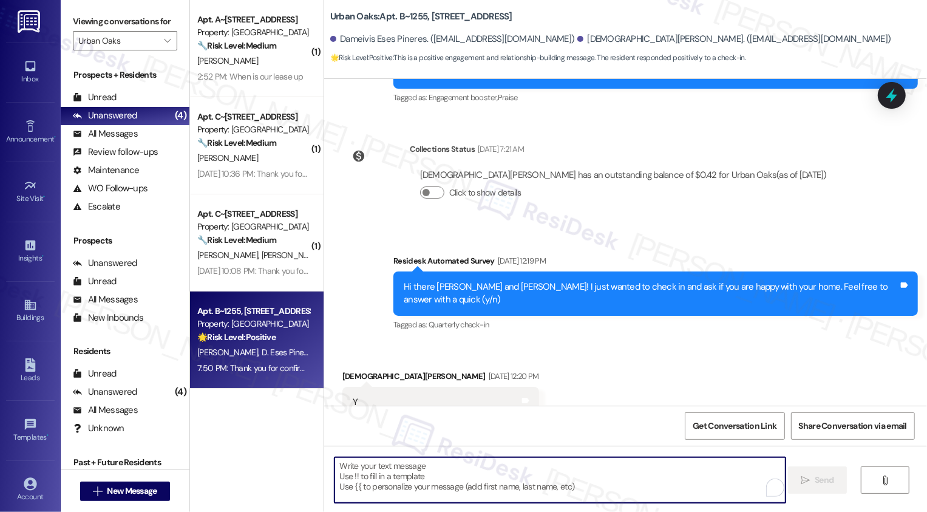
scroll to position [734, 0]
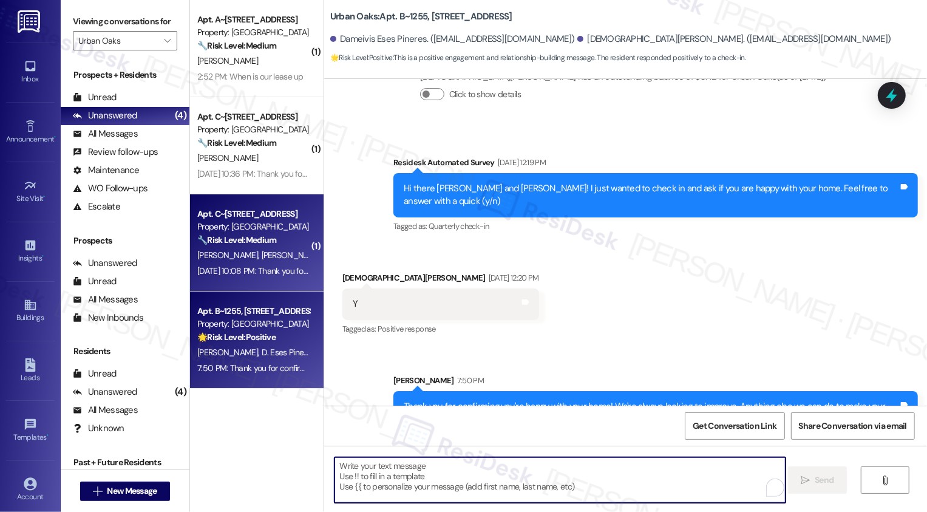
click at [268, 271] on div "[DATE] 10:08 PM: Thank you for your message. Our offices are currently closed, …" at bounding box center [567, 270] width 740 height 11
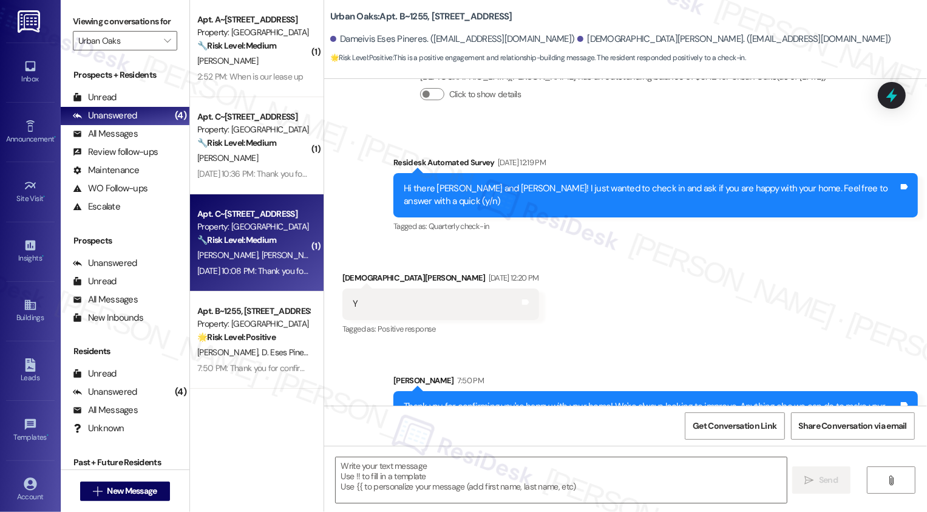
click at [268, 271] on div "[DATE] 10:08 PM: Thank you for your message. Our offices are currently closed, …" at bounding box center [567, 270] width 740 height 11
type textarea "Fetching suggested responses. Please feel free to read through the conversation…"
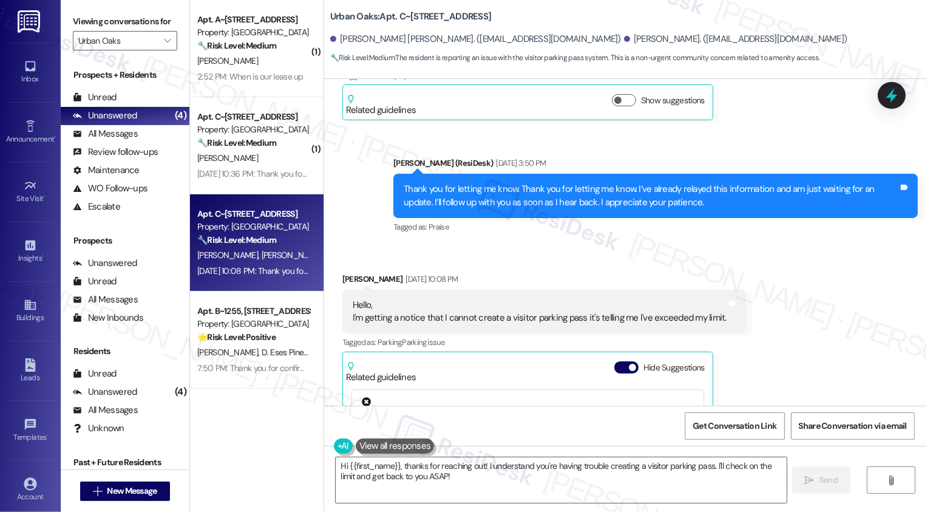
scroll to position [3710, 0]
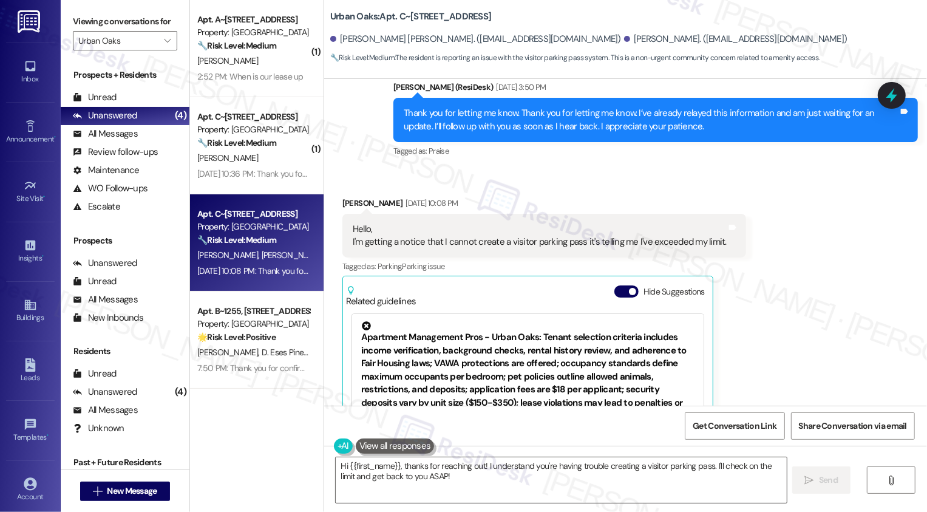
click at [343, 197] on div "[PERSON_NAME] [DATE] 10:08 PM" at bounding box center [545, 205] width 404 height 17
copy div "[PERSON_NAME]"
click at [373, 468] on textarea "Hi {{first_name}}, thanks for reaching out! I understand you're having trouble …" at bounding box center [561, 480] width 451 height 46
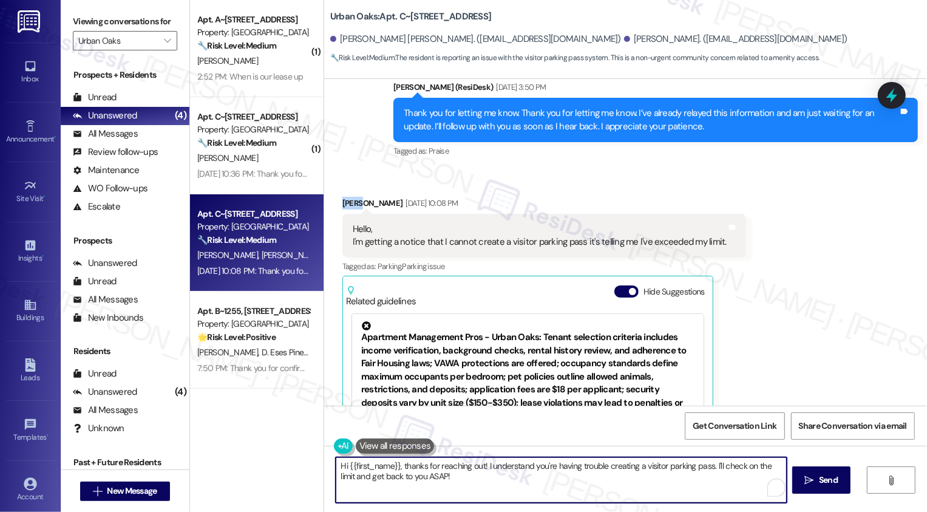
click at [373, 468] on textarea "Hi {{first_name}}, thanks for reaching out! I understand you're having trouble …" at bounding box center [561, 480] width 451 height 46
paste textarea "[PERSON_NAME]"
click at [454, 464] on textarea "Hi [PERSON_NAME], thanks for reaching out! I understand you're having trouble c…" at bounding box center [560, 480] width 451 height 46
click at [471, 466] on textarea "Hi [PERSON_NAME], thanks for reaching out! I understand you're having trouble c…" at bounding box center [560, 480] width 451 height 46
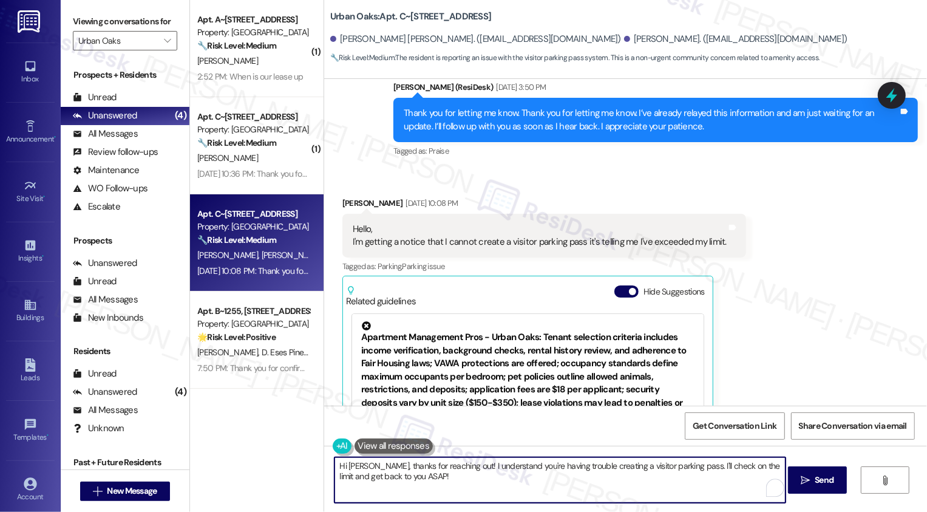
click at [510, 461] on textarea "Hi [PERSON_NAME], thanks for reaching out! I understand you're having trouble c…" at bounding box center [560, 480] width 451 height 46
click at [520, 466] on textarea "Hi [PERSON_NAME], thanks for reaching out! I understand you having trouble crea…" at bounding box center [560, 480] width 451 height 46
click at [656, 466] on textarea "Hi [PERSON_NAME], thanks for reaching out! I understand you had trouble creatin…" at bounding box center [560, 480] width 451 height 46
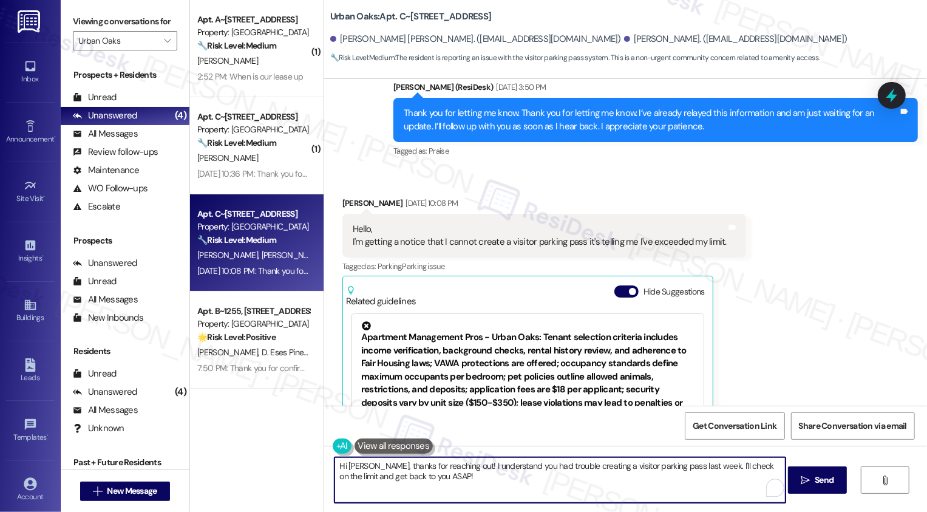
drag, startPoint x: 696, startPoint y: 464, endPoint x: 714, endPoint y: 485, distance: 28.0
click at [714, 485] on textarea "Hi [PERSON_NAME], thanks for reaching out! I understand you had trouble creatin…" at bounding box center [560, 480] width 451 height 46
paste textarea "some trouble creating a visitor parking pass last week. Could you confirm if th…"
click at [715, 468] on textarea "Hi [PERSON_NAME], thanks for reaching out! I understand you had some trouble cr…" at bounding box center [560, 480] width 451 height 46
type textarea "Hi [PERSON_NAME], thanks for reaching out! I understand you had some trouble cr…"
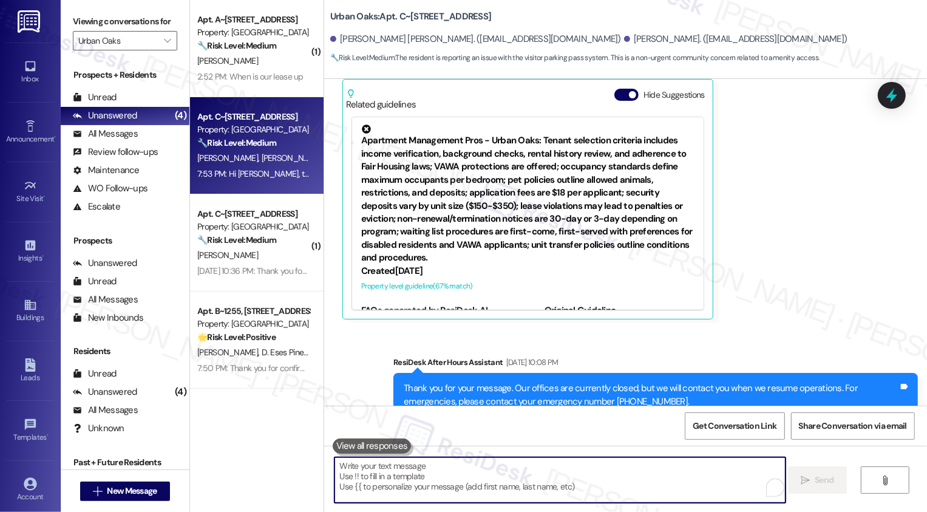
scroll to position [4064, 0]
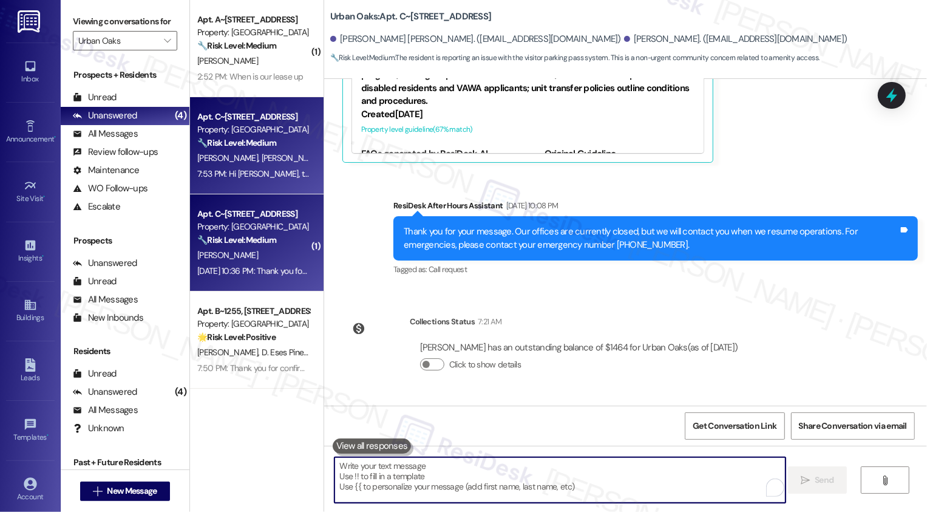
click at [237, 276] on div "[DATE] 10:36 PM: Thank you for your message. Our offices are currently closed, …" at bounding box center [566, 270] width 739 height 11
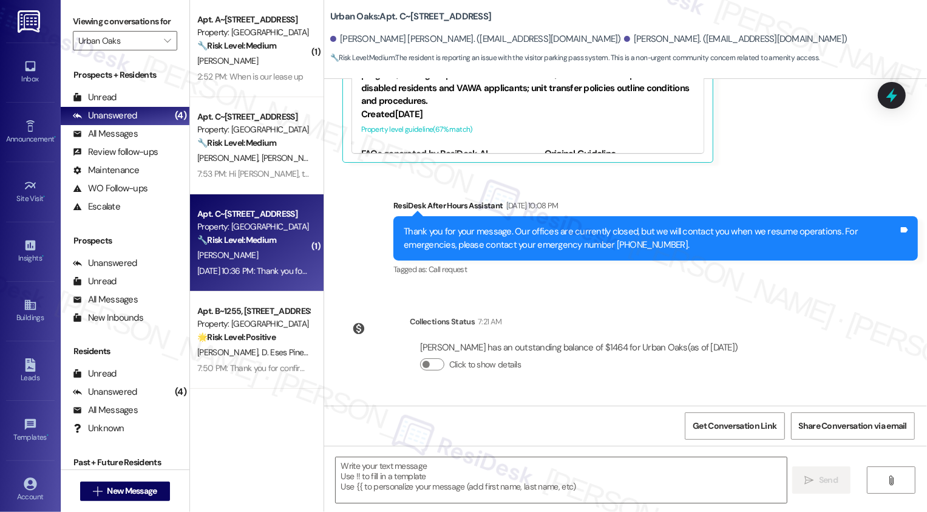
click at [237, 276] on div "[DATE] 10:36 PM: Thank you for your message. Our offices are currently closed, …" at bounding box center [566, 270] width 739 height 11
type textarea "Fetching suggested responses. Please feel free to read through the conversation…"
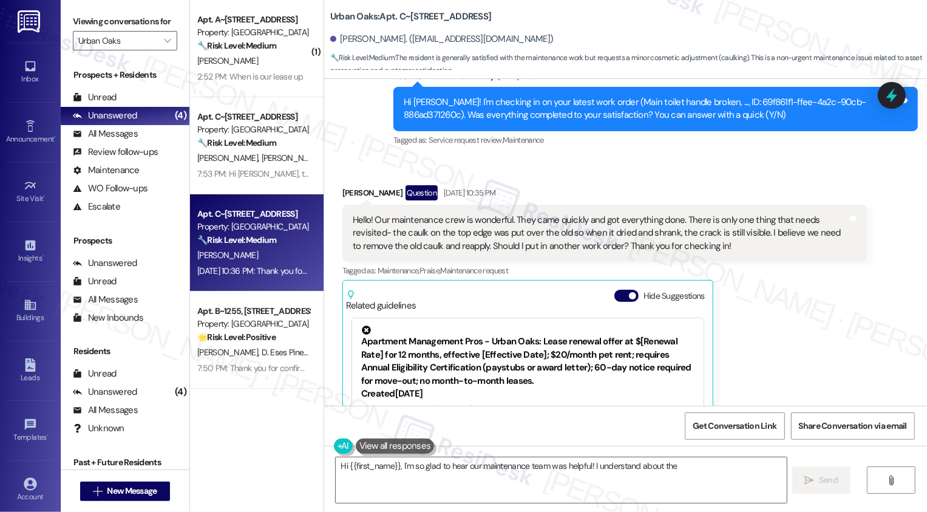
scroll to position [692, 0]
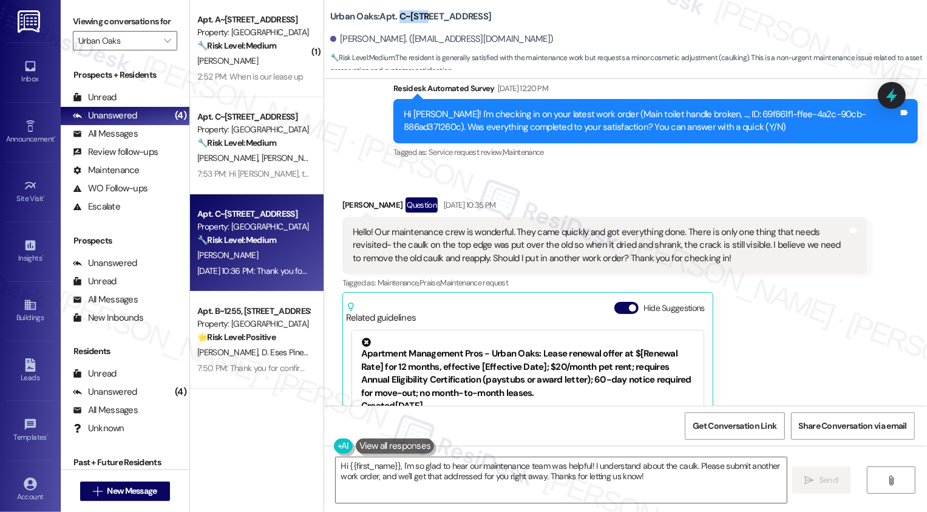
drag, startPoint x: 391, startPoint y: 16, endPoint x: 415, endPoint y: 16, distance: 24.3
click at [415, 16] on b "Urban Oaks: Apt. C~1123, [STREET_ADDRESS]" at bounding box center [411, 16] width 162 height 13
copy b "C~1123"
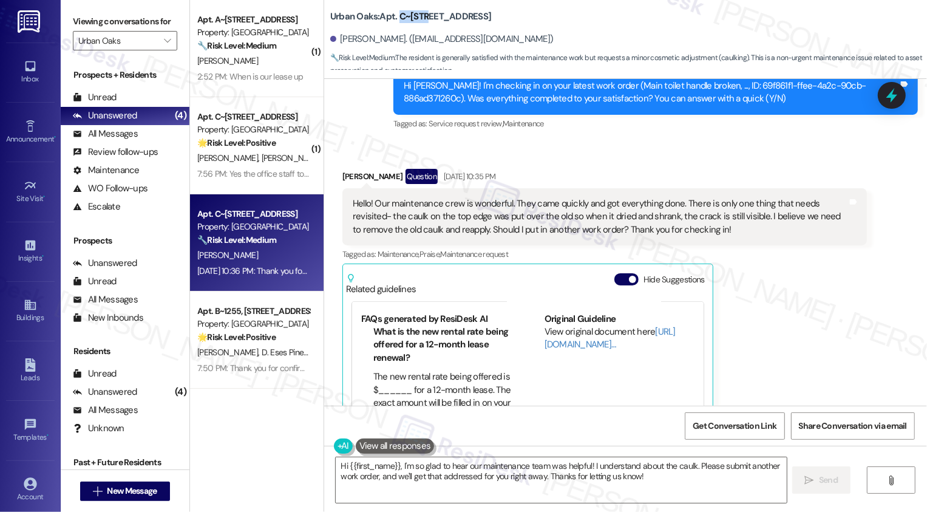
scroll to position [719, 0]
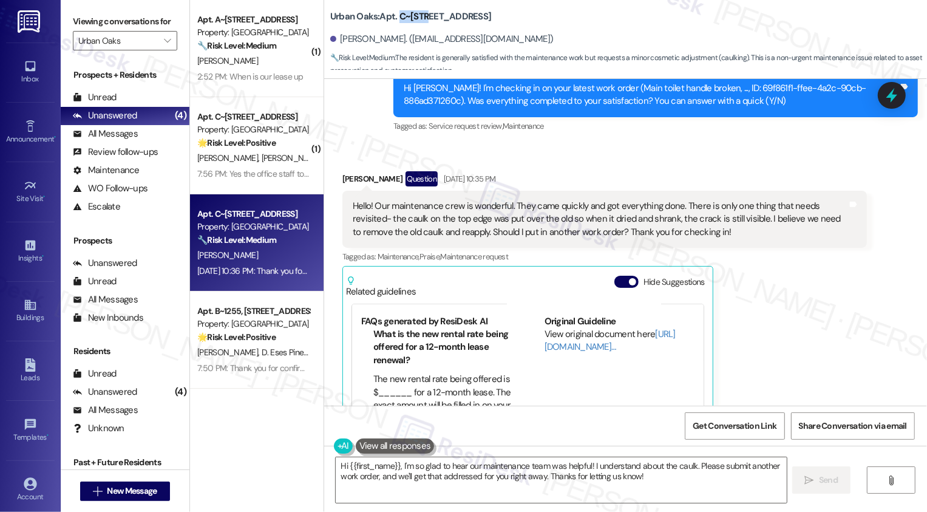
click at [343, 171] on div "[PERSON_NAME] Question [DATE] 10:35 PM" at bounding box center [605, 180] width 525 height 19
copy div "[PERSON_NAME]"
click at [433, 474] on textarea "Hi {{first_name}}, I'm so glad to hear our maintenance team was helpful! I unde…" at bounding box center [561, 480] width 451 height 46
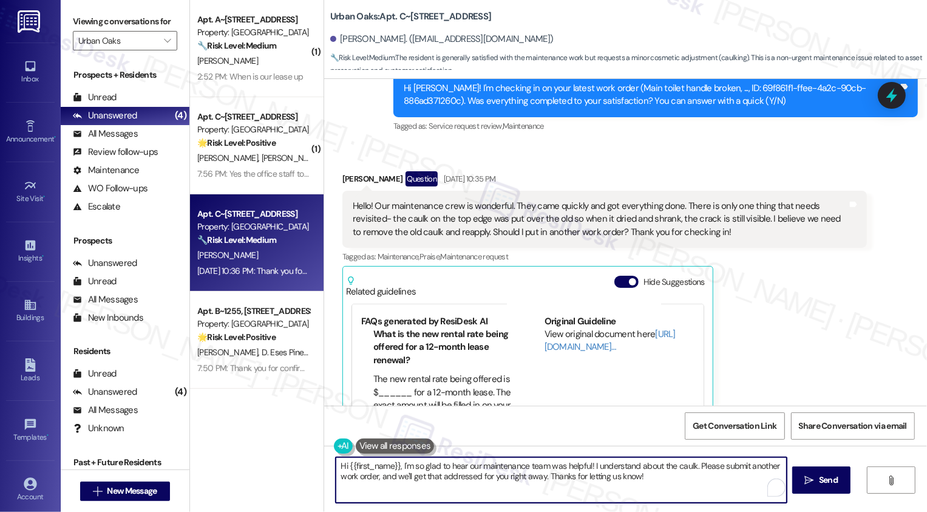
click at [616, 473] on textarea "Hi {{first_name}}, I'm so glad to hear our maintenance team was helpful! I unde…" at bounding box center [561, 480] width 451 height 46
click at [691, 465] on textarea "Hi {{first_name}}, I'm so glad to hear our maintenance team was helpful! I unde…" at bounding box center [560, 480] width 451 height 46
drag, startPoint x: 691, startPoint y: 464, endPoint x: 702, endPoint y: 483, distance: 21.5
click at [702, 483] on textarea "Hi {{first_name}}, I'm so glad to hear our maintenance team was helpful! I unde…" at bounding box center [560, 480] width 451 height 46
click at [692, 465] on textarea "Hi {{first_name}}, I'm so glad to hear our maintenance team was helpful! I unde…" at bounding box center [560, 480] width 451 height 46
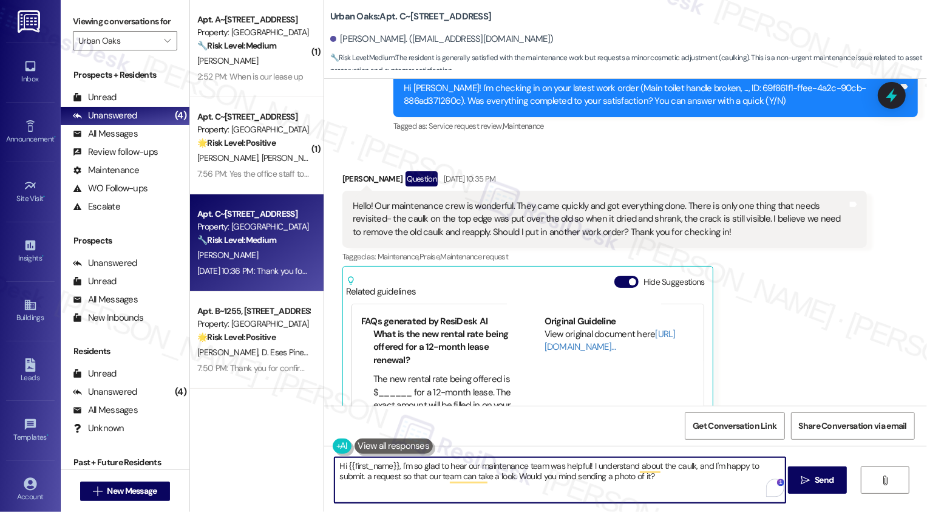
click at [638, 482] on textarea "Hi {{first_name}}, I'm so glad to hear our maintenance team was helpful! I unde…" at bounding box center [560, 480] width 451 height 46
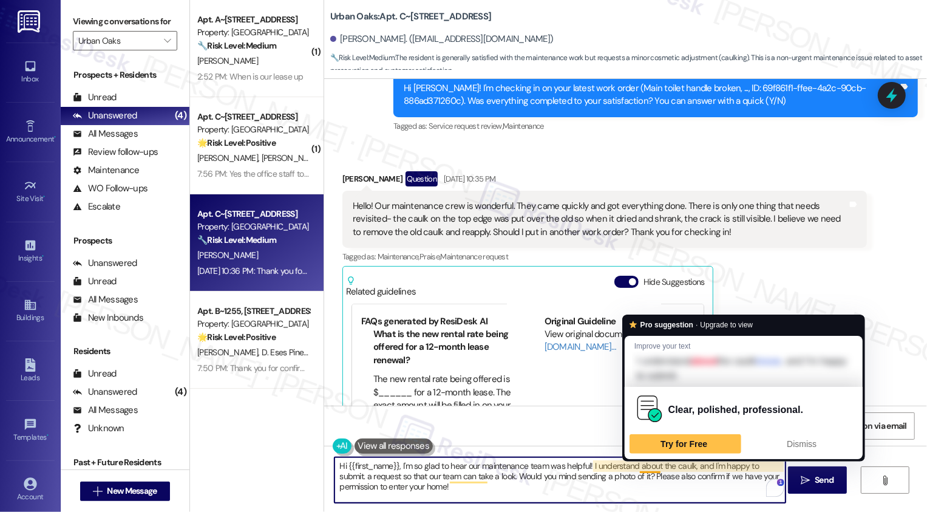
click at [637, 482] on textarea "Hi {{first_name}}, I'm so glad to hear our maintenance team was helpful! I unde…" at bounding box center [560, 480] width 451 height 46
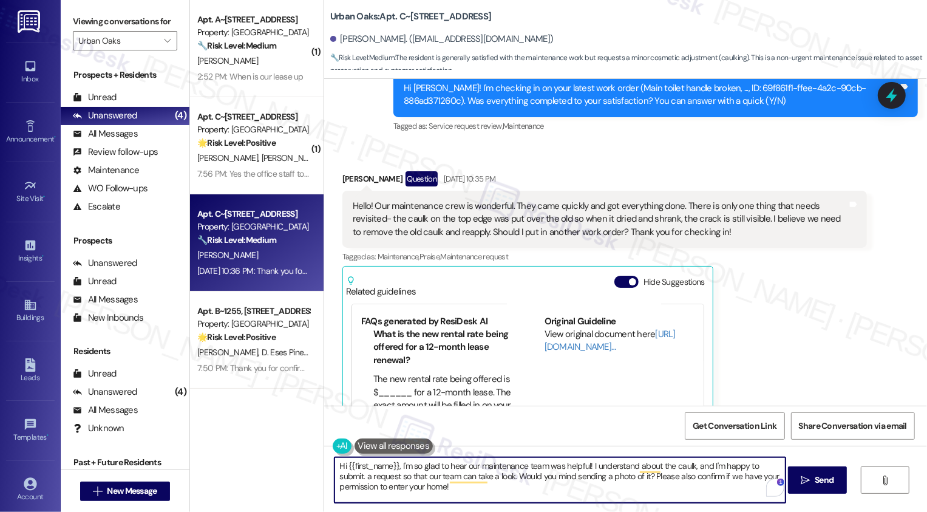
click at [778, 464] on textarea "Hi {{first_name}}, I'm so glad to hear our maintenance team was helpful! I unde…" at bounding box center [560, 480] width 451 height 46
click at [451, 485] on textarea "Hi {{first_name}}, I'm so glad to hear our maintenance team was helpful! I unde…" at bounding box center [560, 480] width 451 height 46
click at [480, 477] on textarea "Hi {{first_name}}, I'm so glad to hear our maintenance team was helpful! I unde…" at bounding box center [560, 480] width 451 height 46
click at [496, 488] on textarea "Hi {{first_name}}, I'm so glad to hear our maintenance team was helpful! I unde…" at bounding box center [560, 480] width 451 height 46
type textarea "Hi {{first_name}}, I'm so glad to hear our maintenance team was helpful! I unde…"
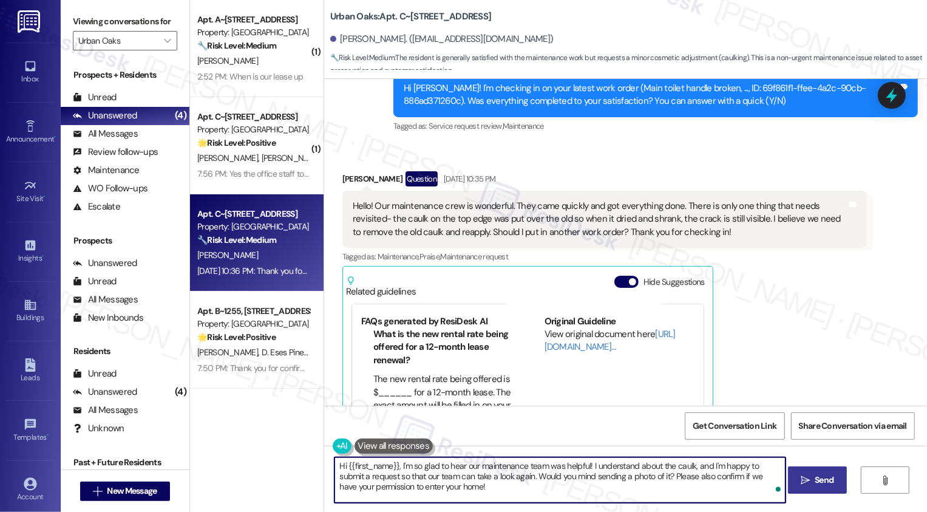
click at [810, 478] on span " Send" at bounding box center [818, 480] width 38 height 13
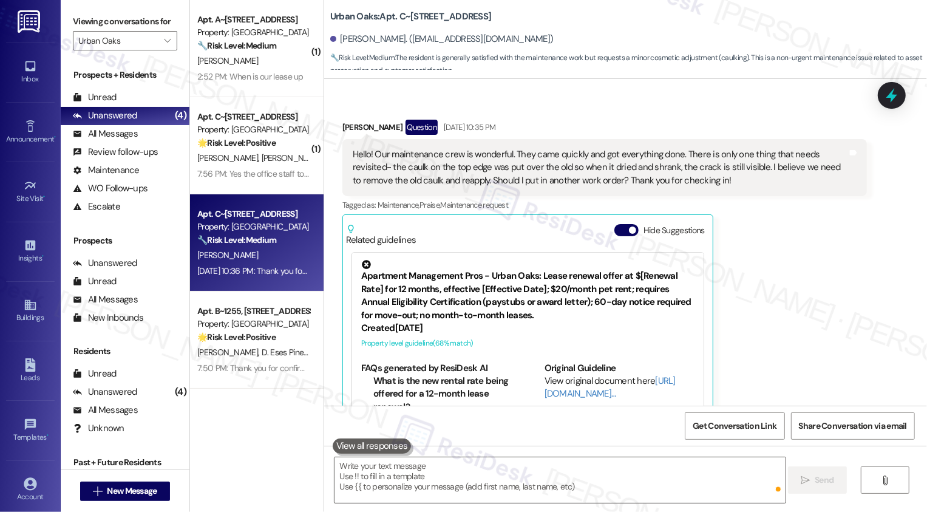
scroll to position [802, 0]
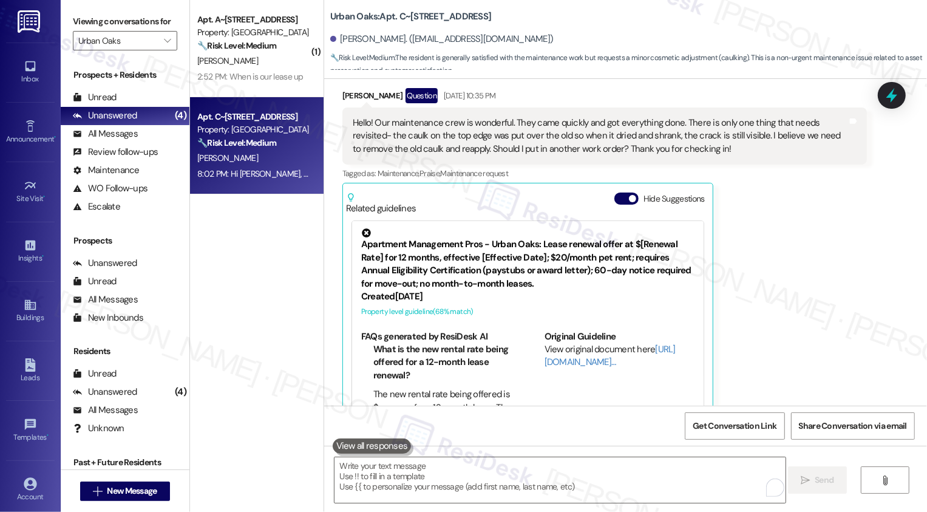
click at [254, 148] on strong "🔧 Risk Level: Medium" at bounding box center [236, 142] width 79 height 11
click at [164, 46] on icon "" at bounding box center [167, 41] width 7 height 10
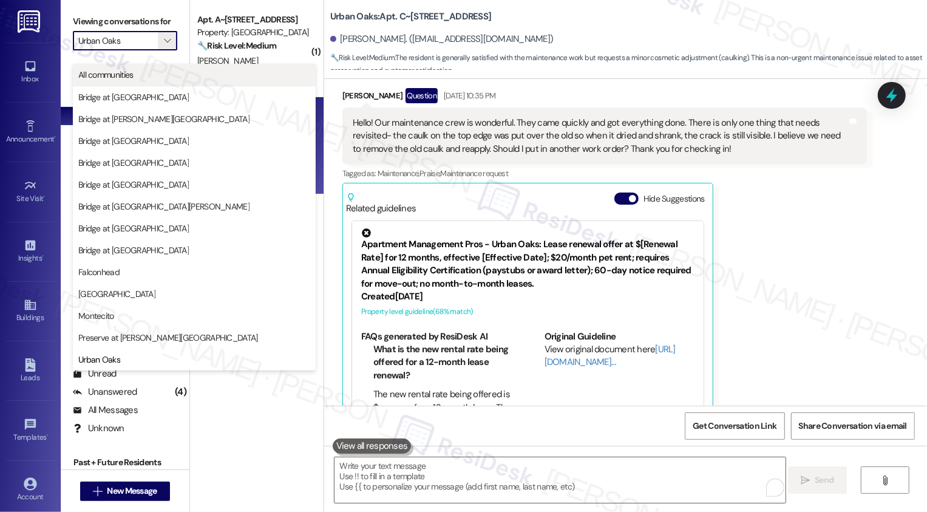
click at [151, 64] on button "All communities" at bounding box center [194, 75] width 243 height 22
